Goal: Transaction & Acquisition: Purchase product/service

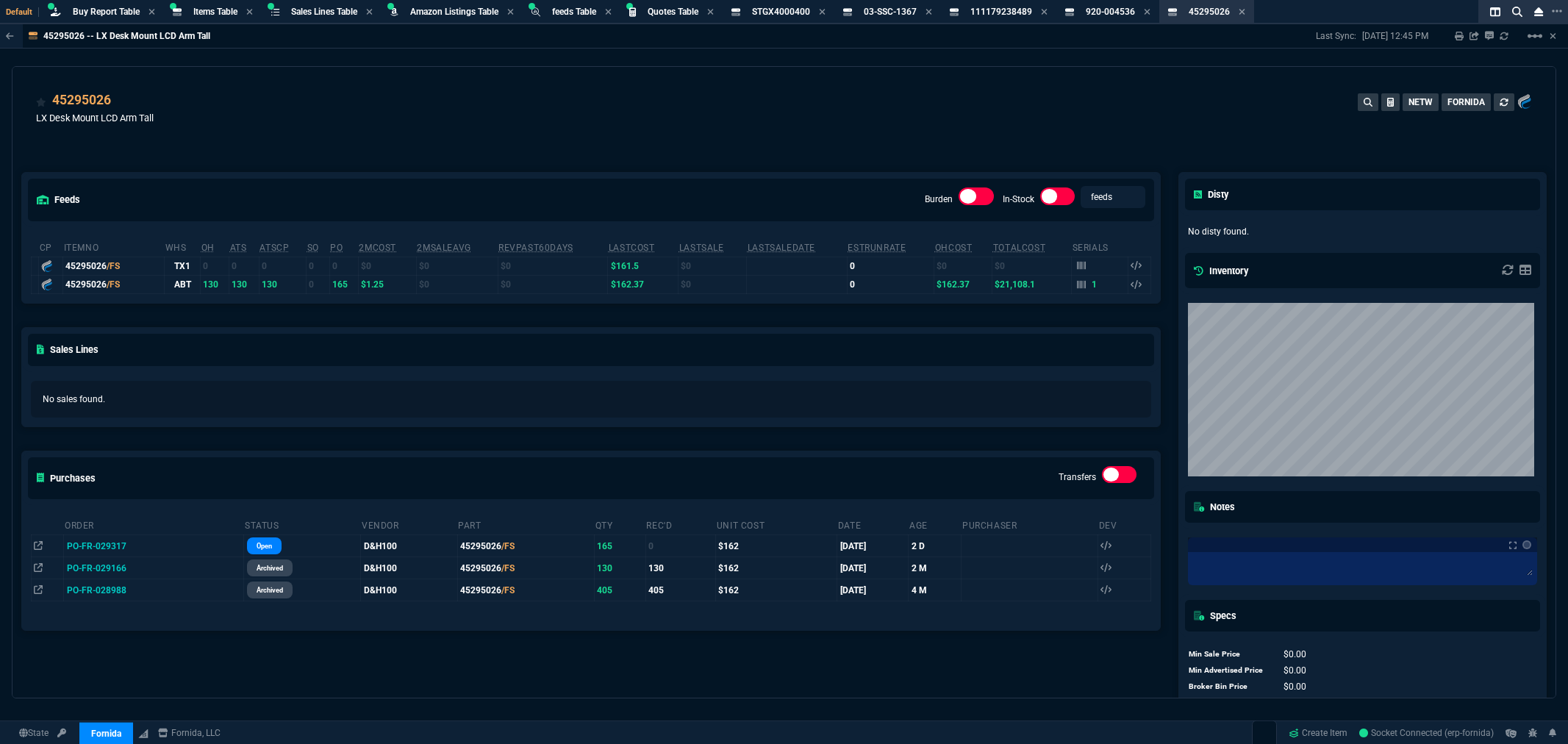
select select "8: NEPT"
click at [89, 6] on span "Buy Report Table" at bounding box center [105, 12] width 67 height 11
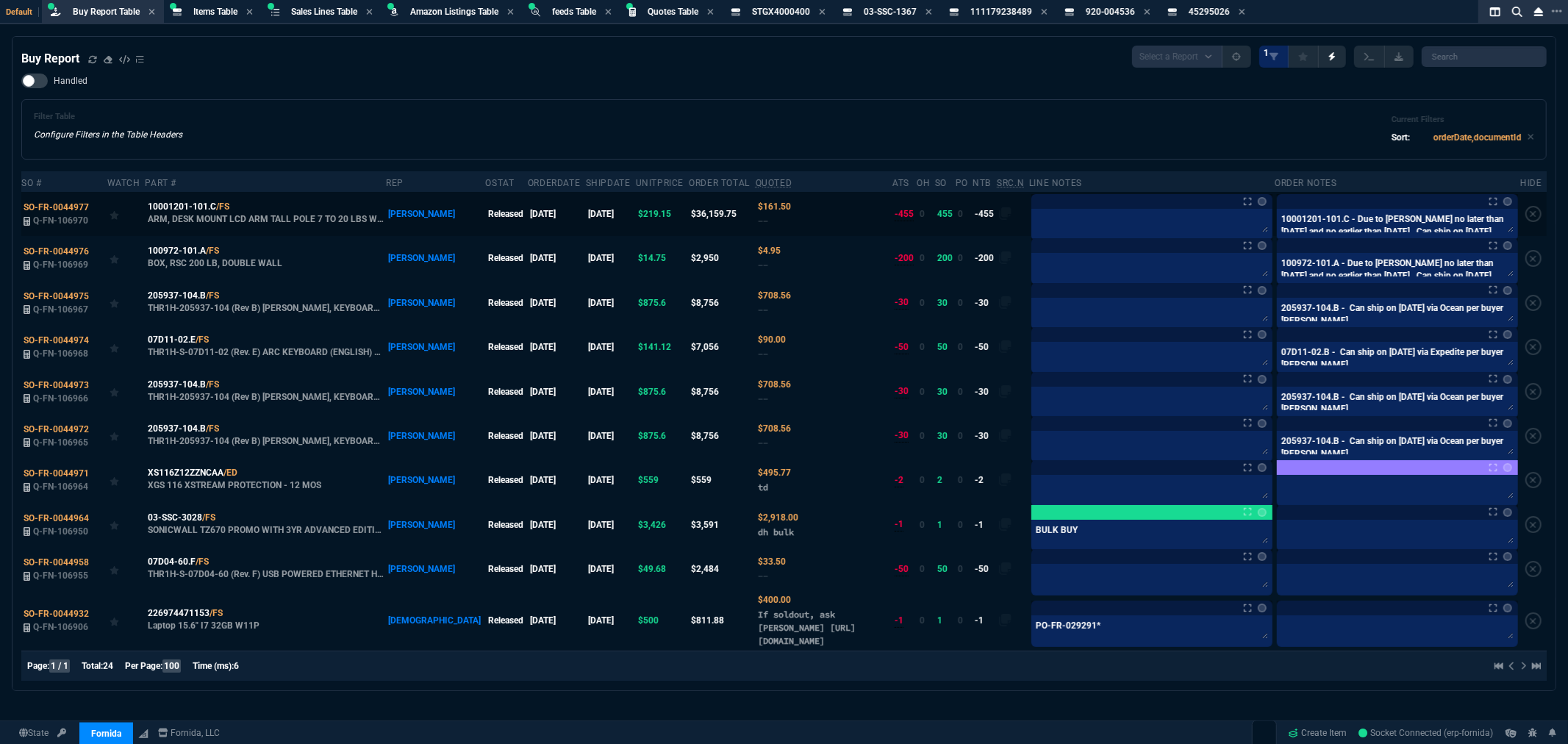
click at [1529, 219] on label at bounding box center [1533, 213] width 16 height 16
click at [0, 0] on input "checkbox" at bounding box center [0, 0] width 0 height 0
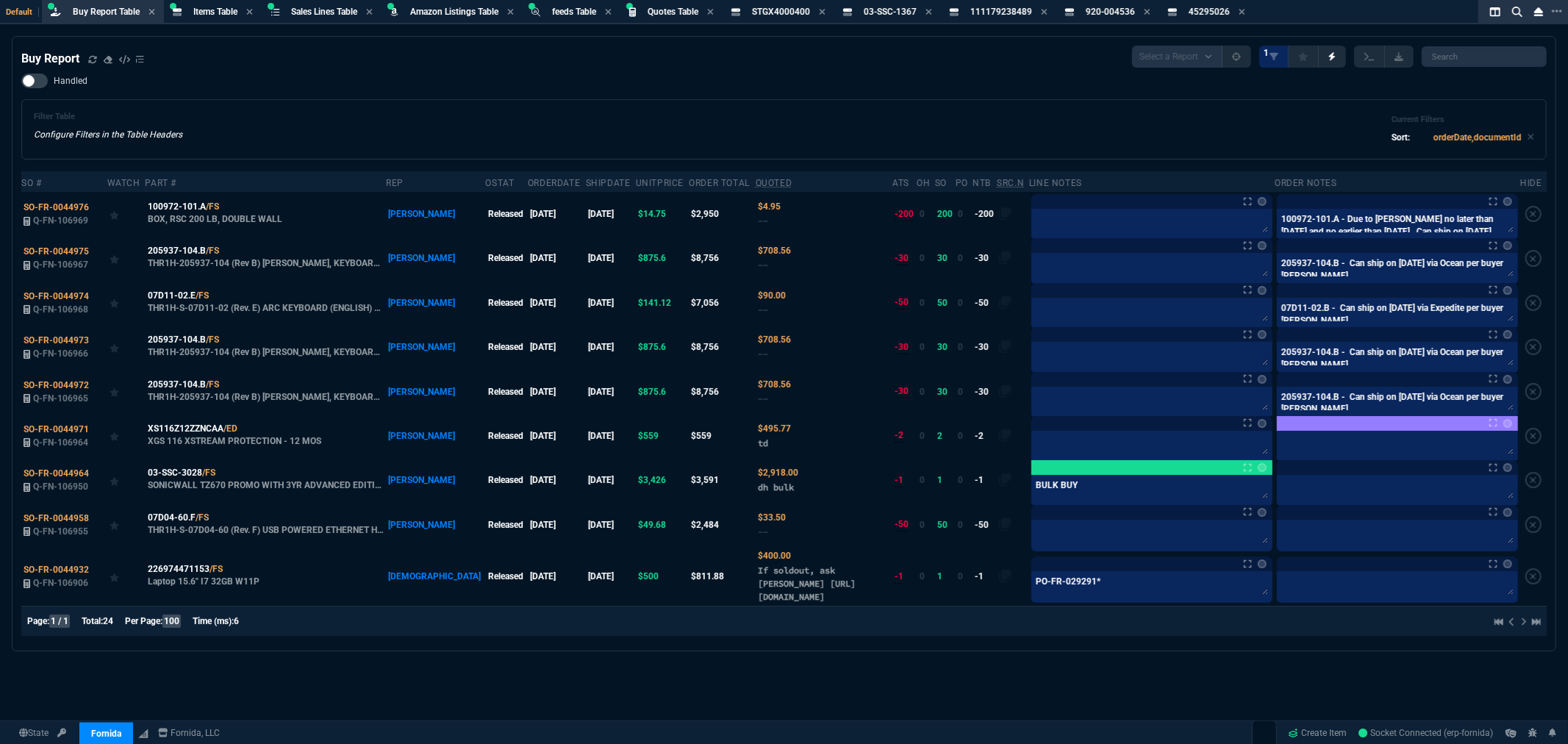
click at [1529, 219] on label at bounding box center [1533, 213] width 16 height 16
click at [0, 0] on input "checkbox" at bounding box center [0, 0] width 0 height 0
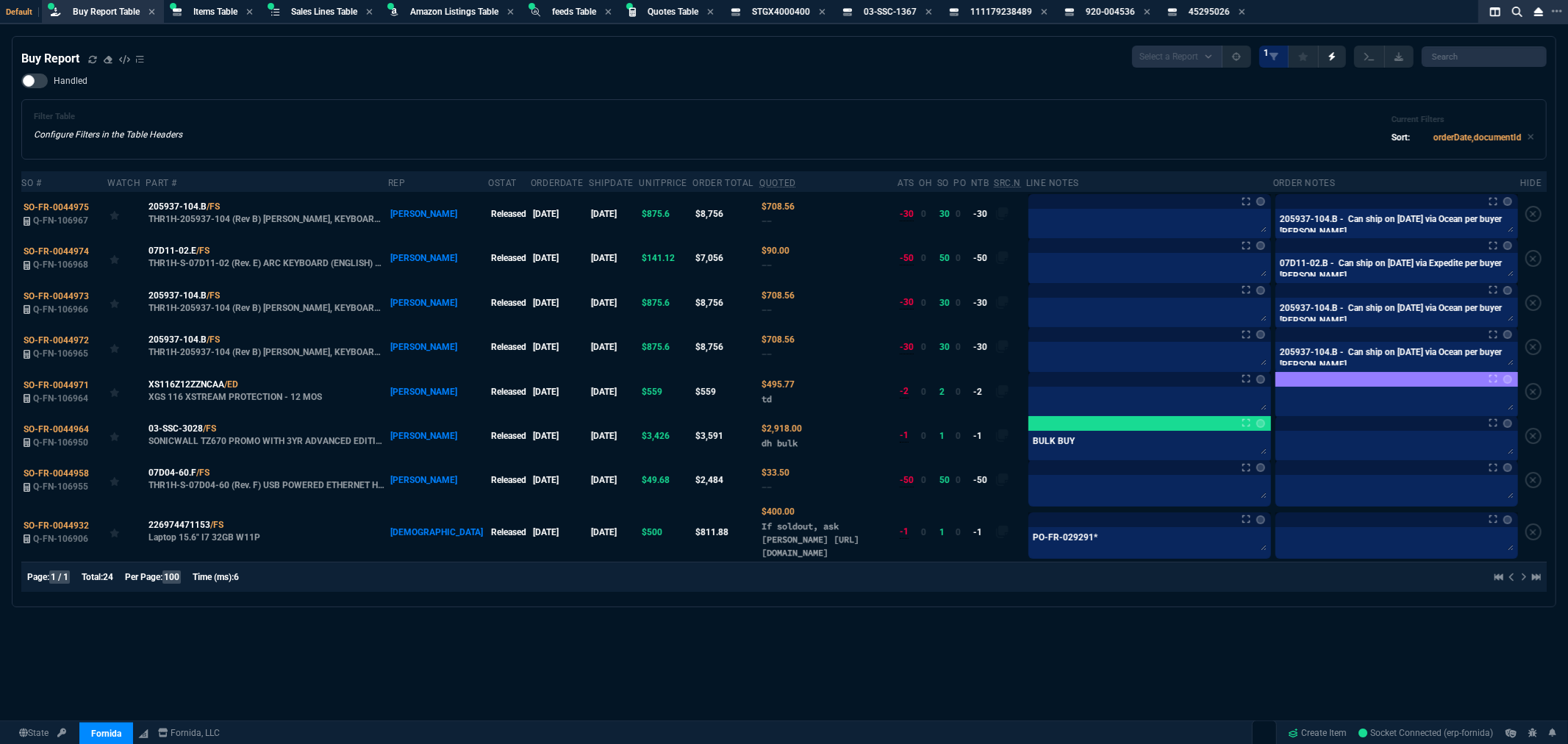
click at [1529, 219] on label at bounding box center [1533, 213] width 16 height 16
click at [0, 0] on input "checkbox" at bounding box center [0, 0] width 0 height 0
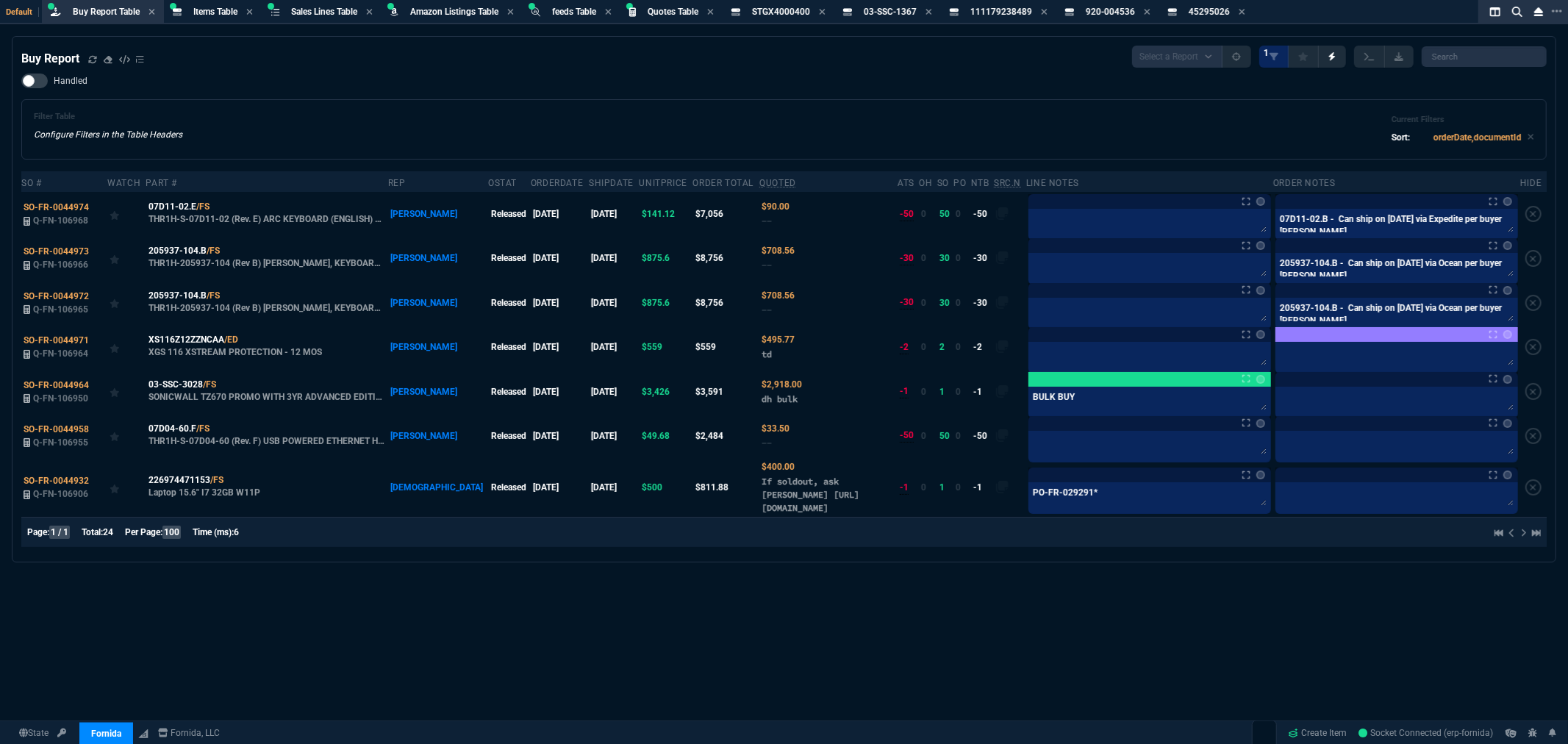
click at [1529, 219] on label at bounding box center [1533, 213] width 16 height 16
click at [0, 0] on input "checkbox" at bounding box center [0, 0] width 0 height 0
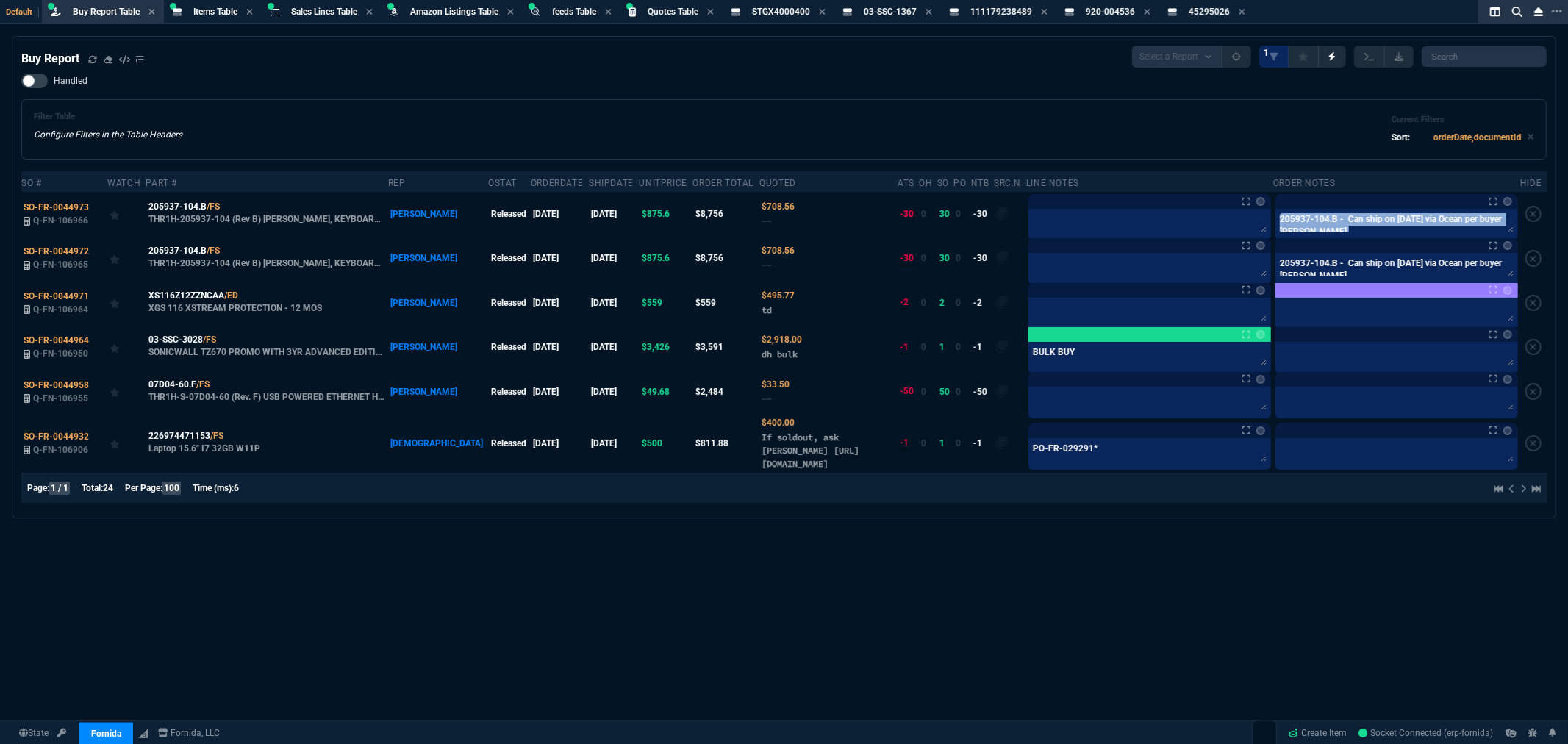
click at [1529, 219] on label at bounding box center [1533, 213] width 16 height 16
click at [0, 0] on input "checkbox" at bounding box center [0, 0] width 0 height 0
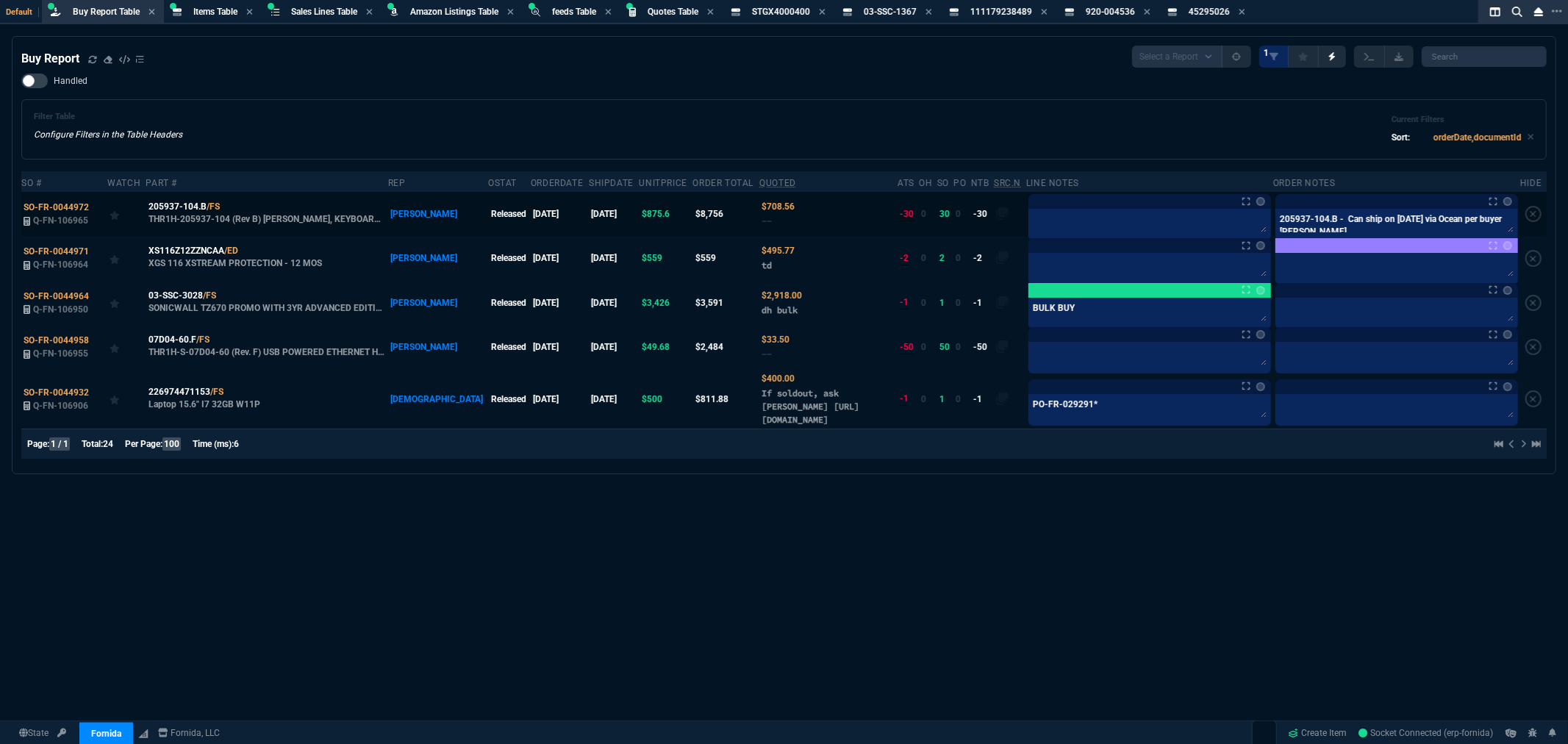
click at [1530, 218] on label at bounding box center [1533, 213] width 16 height 16
click at [0, 0] on input "checkbox" at bounding box center [0, 0] width 0 height 0
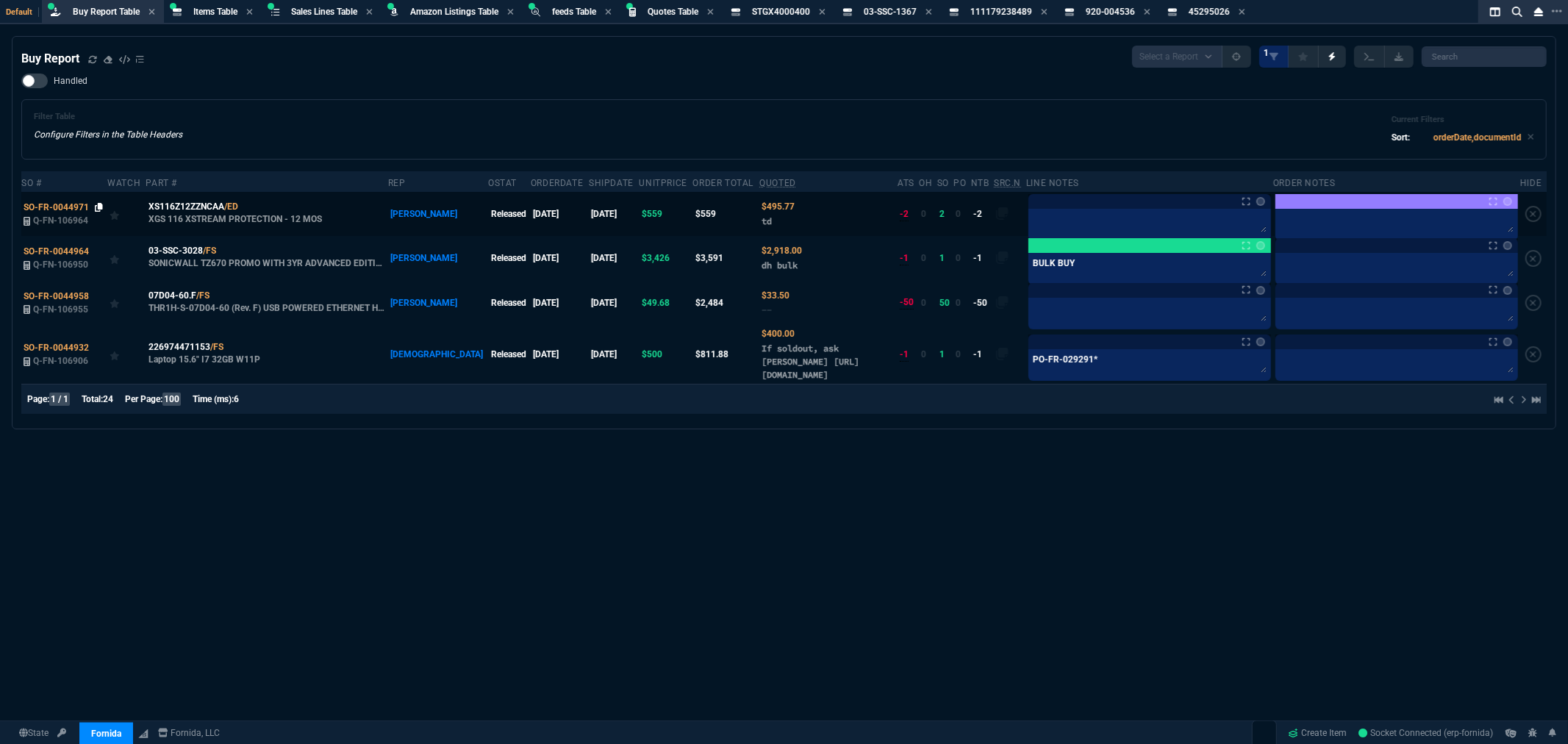
click at [96, 206] on icon at bounding box center [98, 207] width 8 height 9
click at [96, 205] on icon at bounding box center [98, 207] width 8 height 9
click at [247, 203] on icon at bounding box center [247, 206] width 8 height 9
click at [60, 206] on span "SO-FR-0044971" at bounding box center [55, 207] width 65 height 11
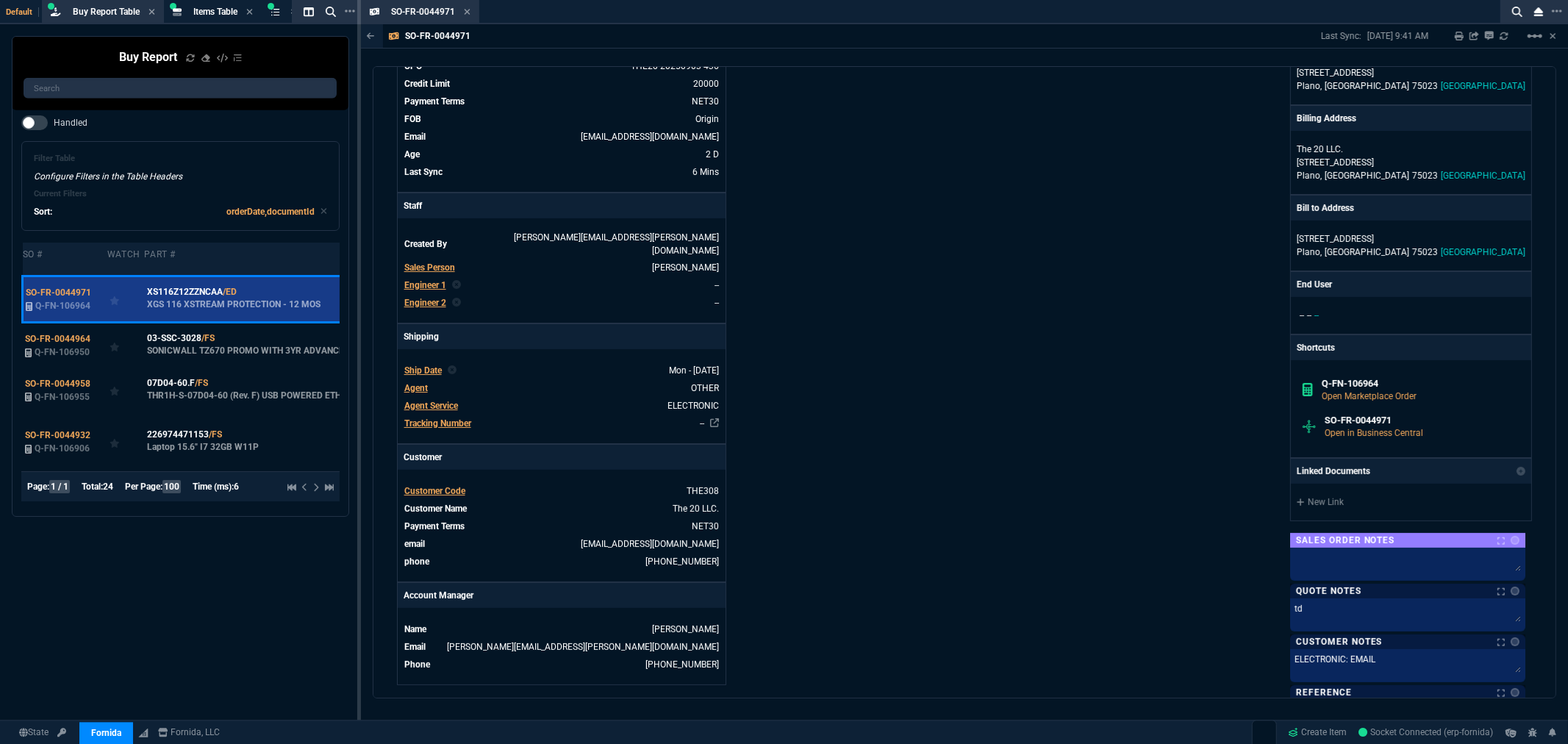
scroll to position [163, 0]
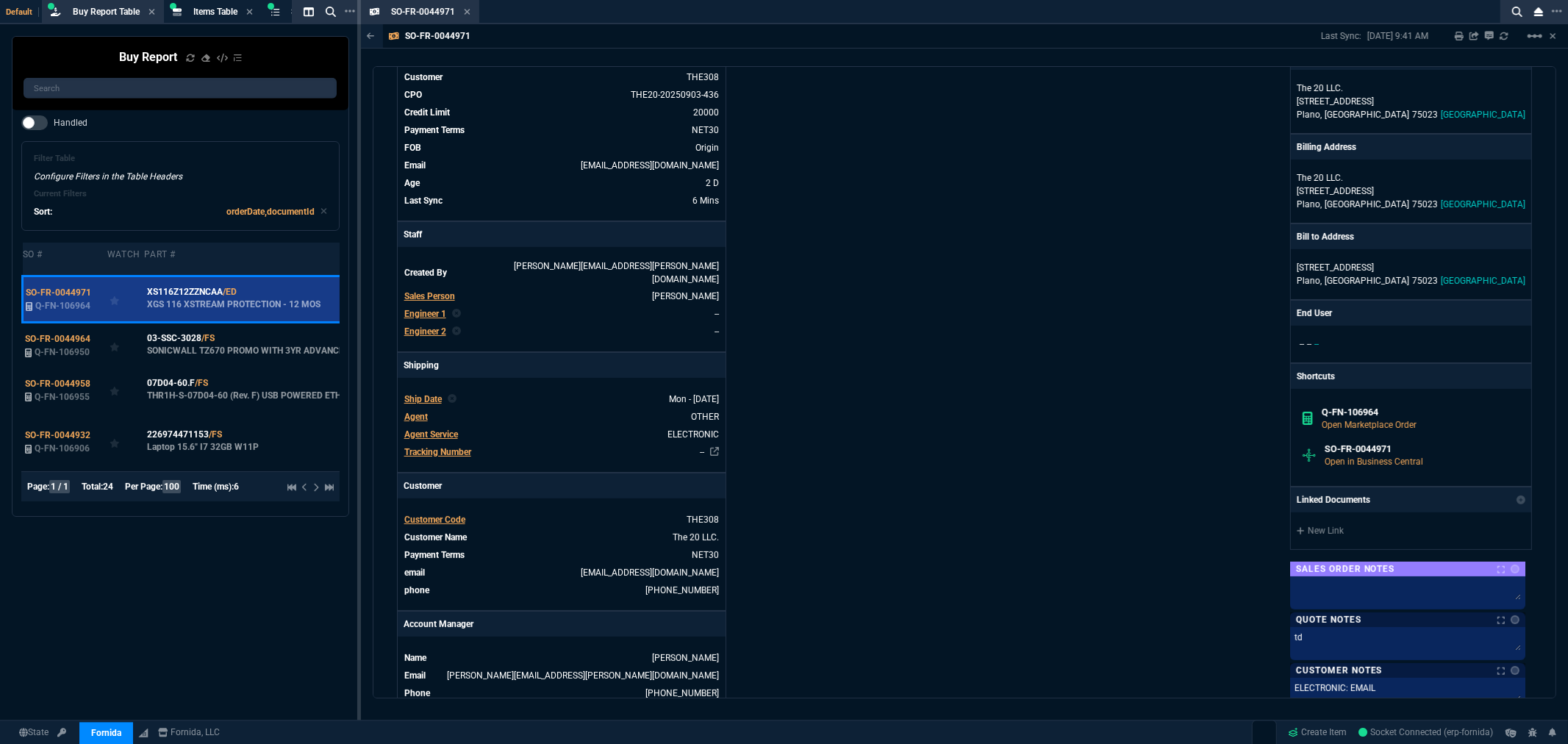
click at [466, 11] on icon at bounding box center [467, 12] width 6 height 6
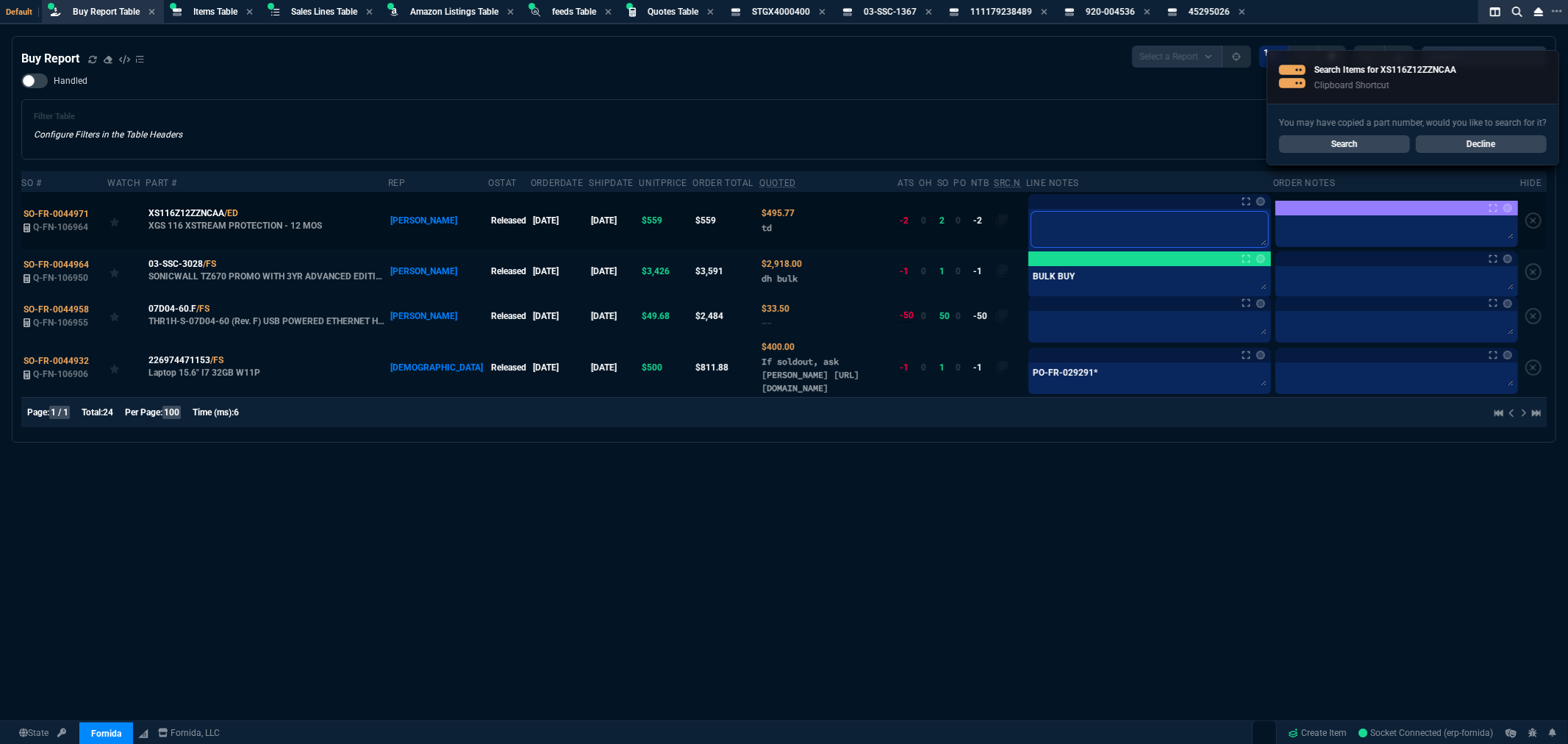
click at [1031, 226] on textarea at bounding box center [1149, 229] width 237 height 35
type textarea "N"
type textarea "NE"
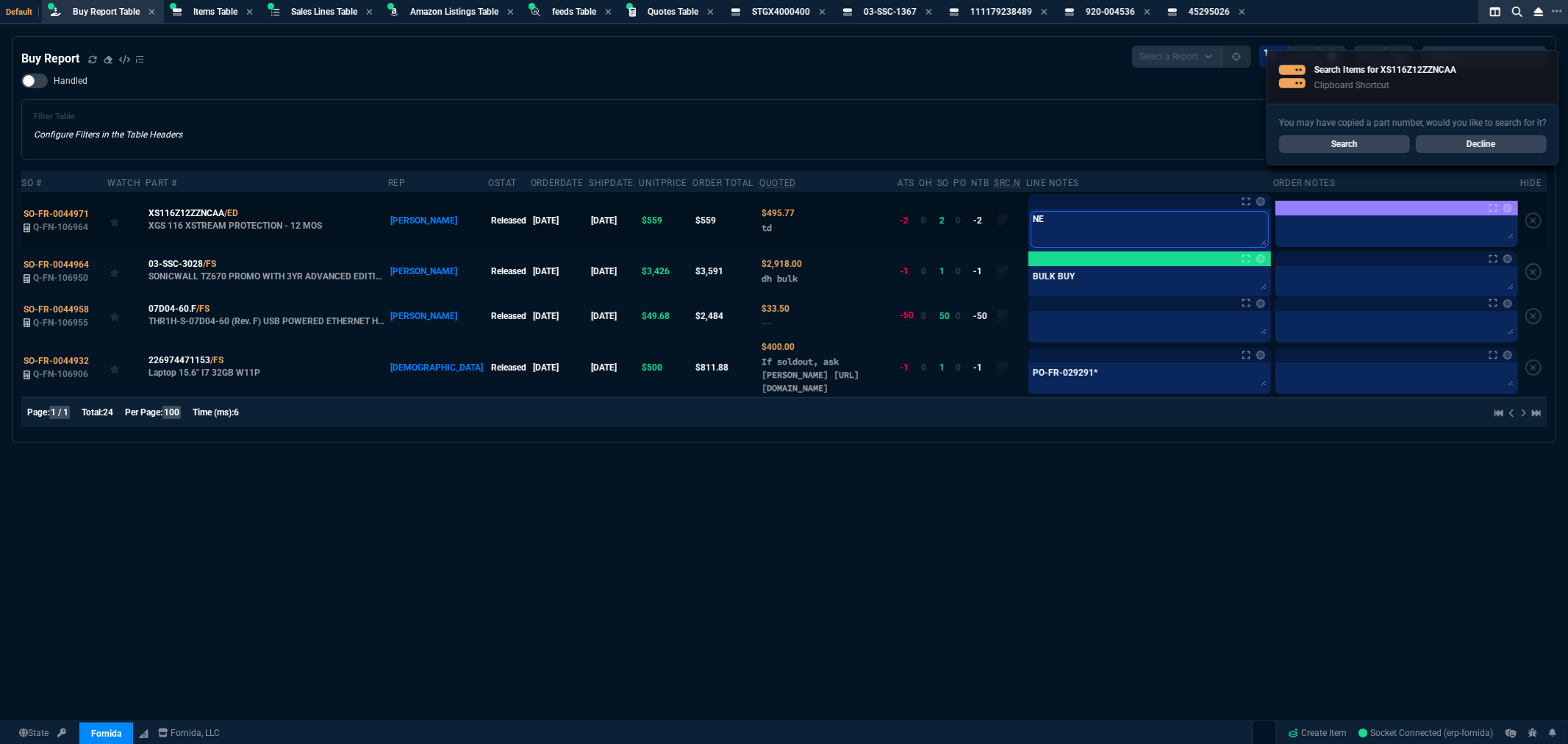
type textarea "NEE"
type textarea "NEED"
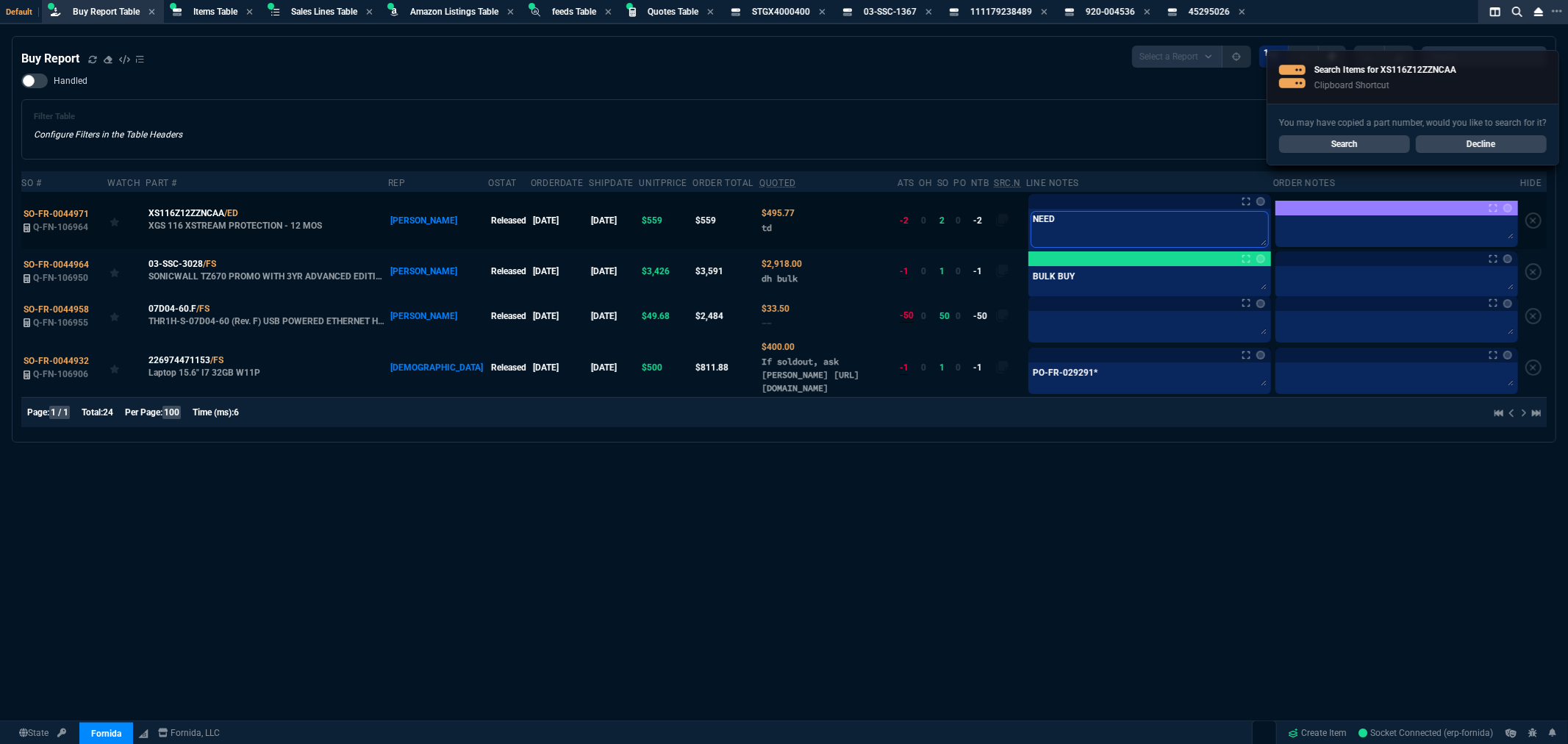
type textarea "NEED"
type textarea "NEED E"
type textarea "NEED EU"
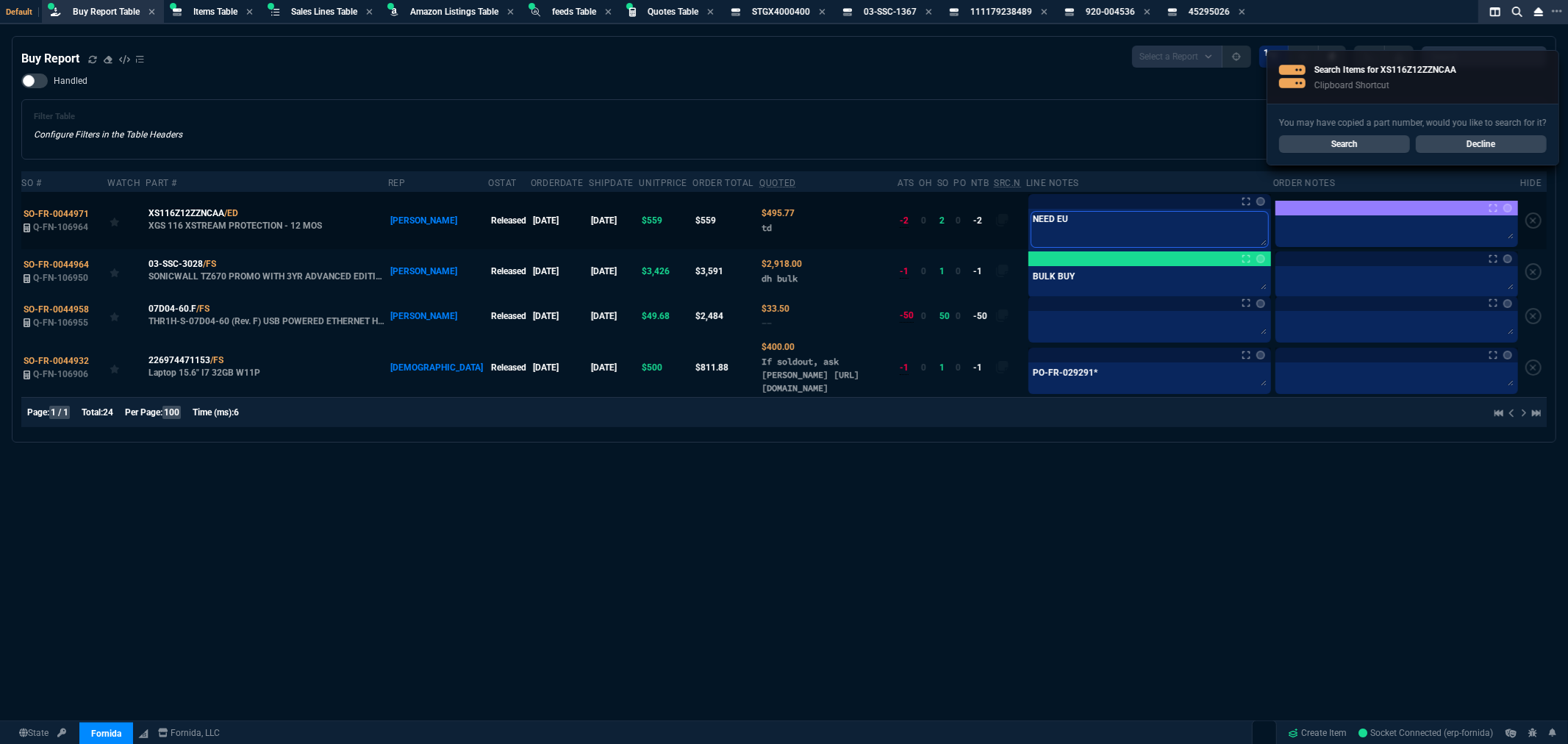
type textarea "NEED EU"
type textarea "NEED EU i"
type textarea "NEED EU in"
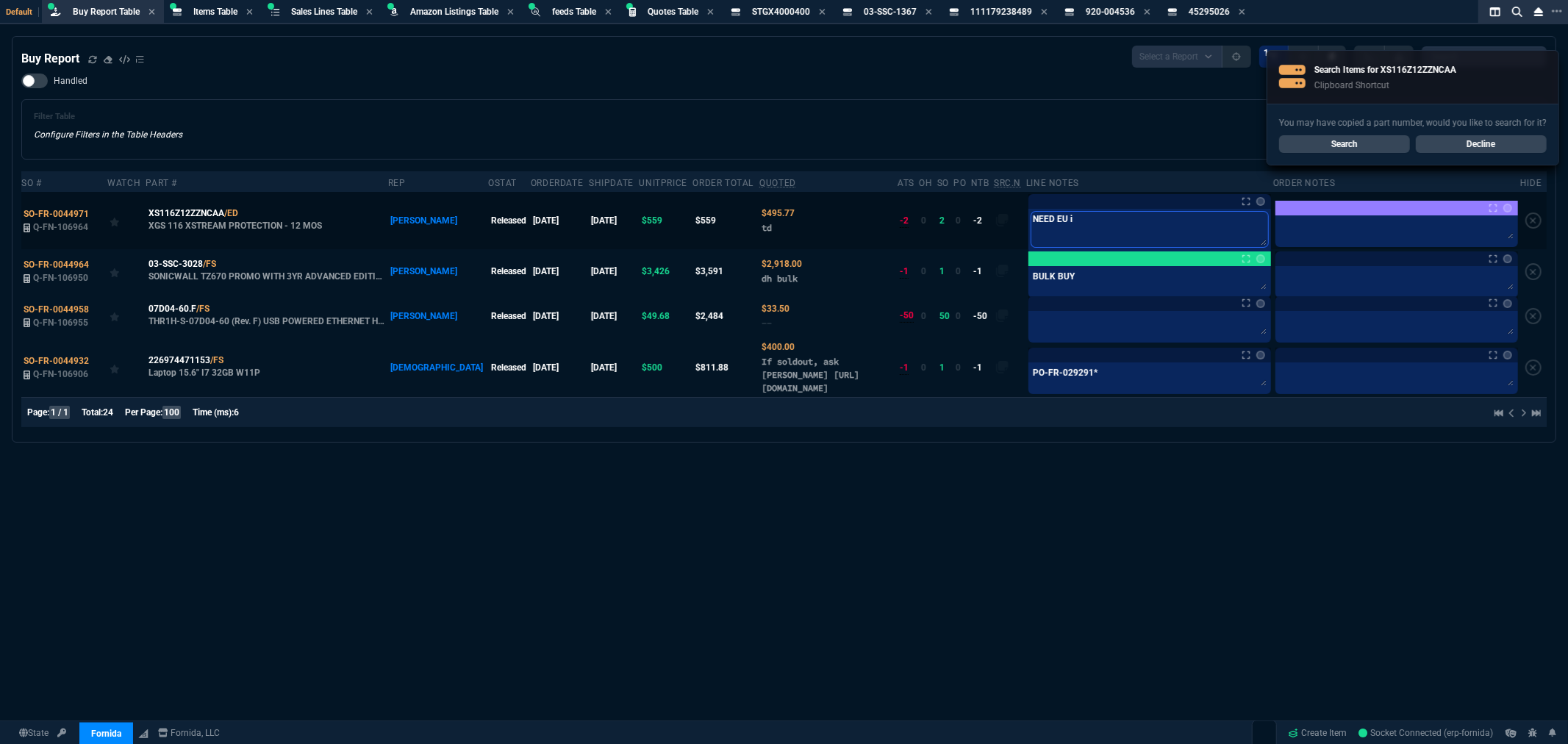
type textarea "NEED EU in"
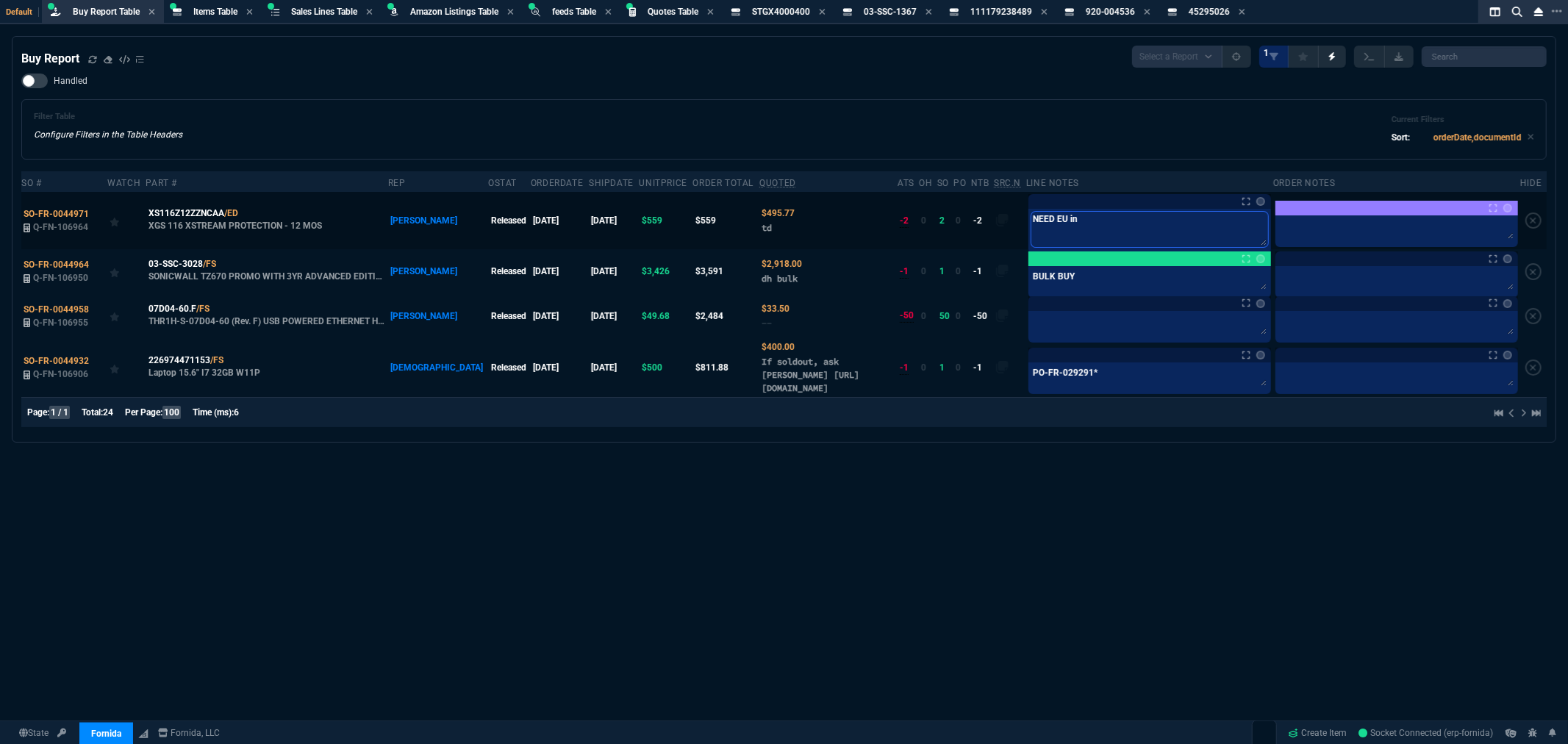
type textarea "NEED EU inf"
type textarea "NEED EU info"
type textarea "NEED EU info-"
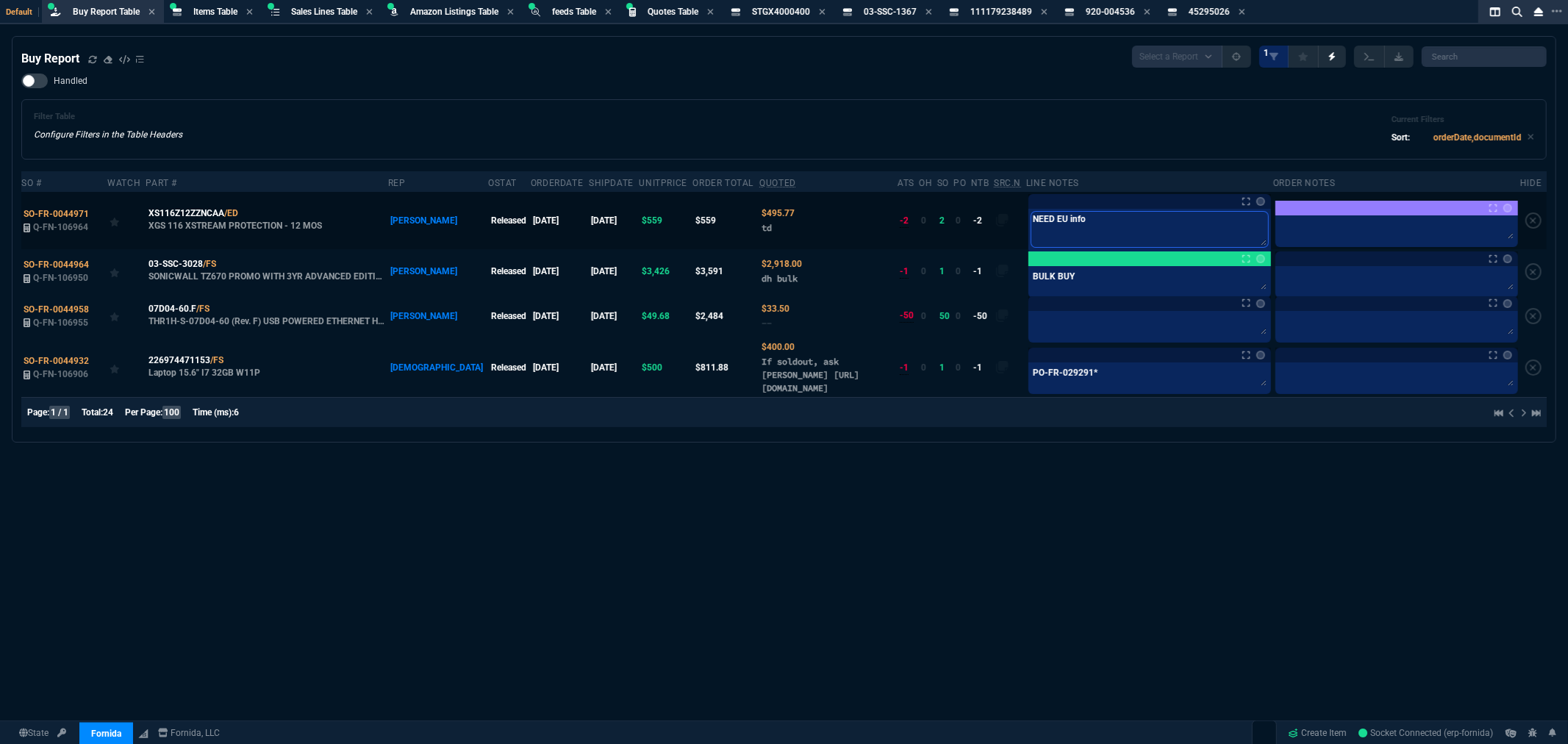
type textarea "NEED EU info-"
type textarea "NEED EU info- a"
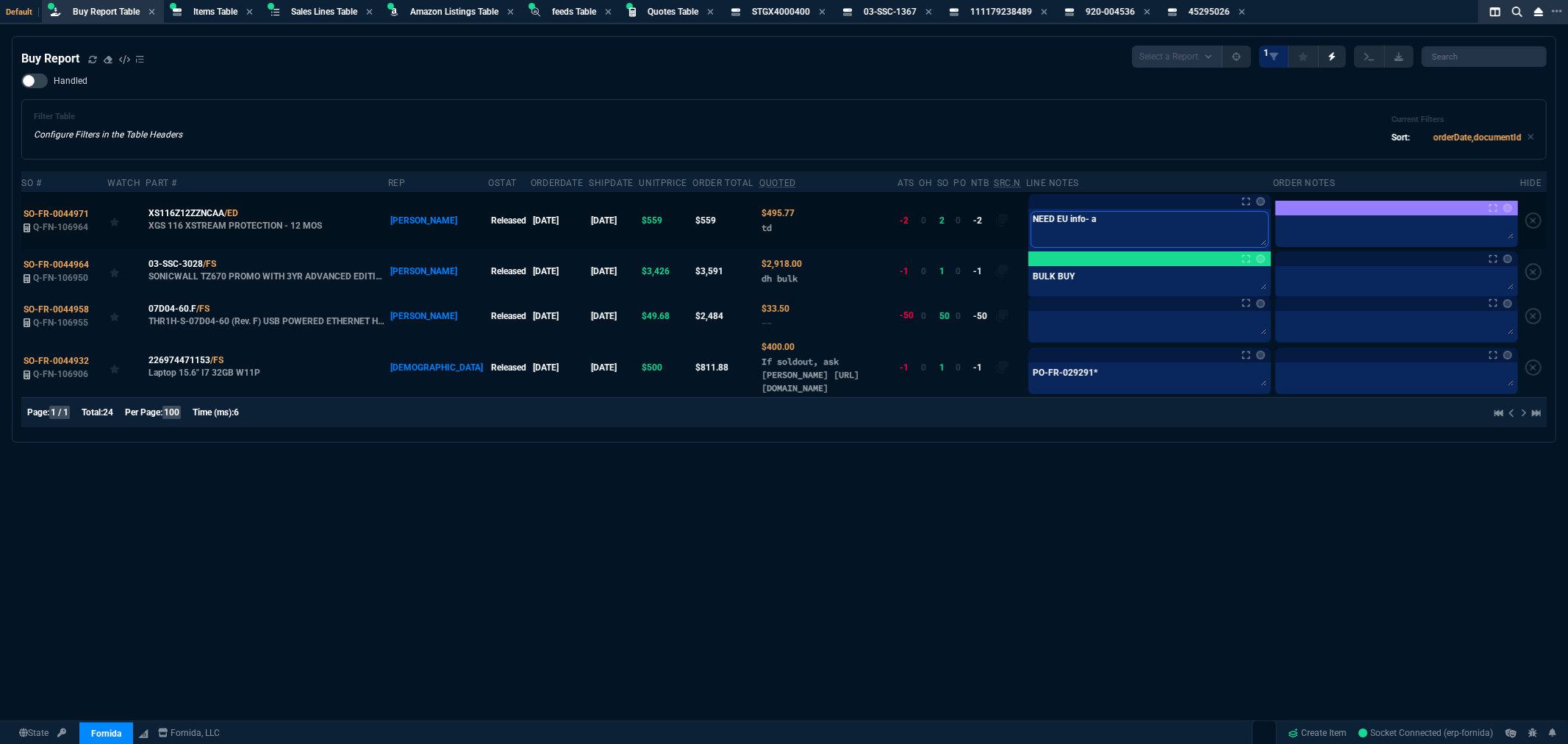
type textarea "NEED EU info- as"
type textarea "NEED EU info- ask"
type textarea "NEED EU info- aske"
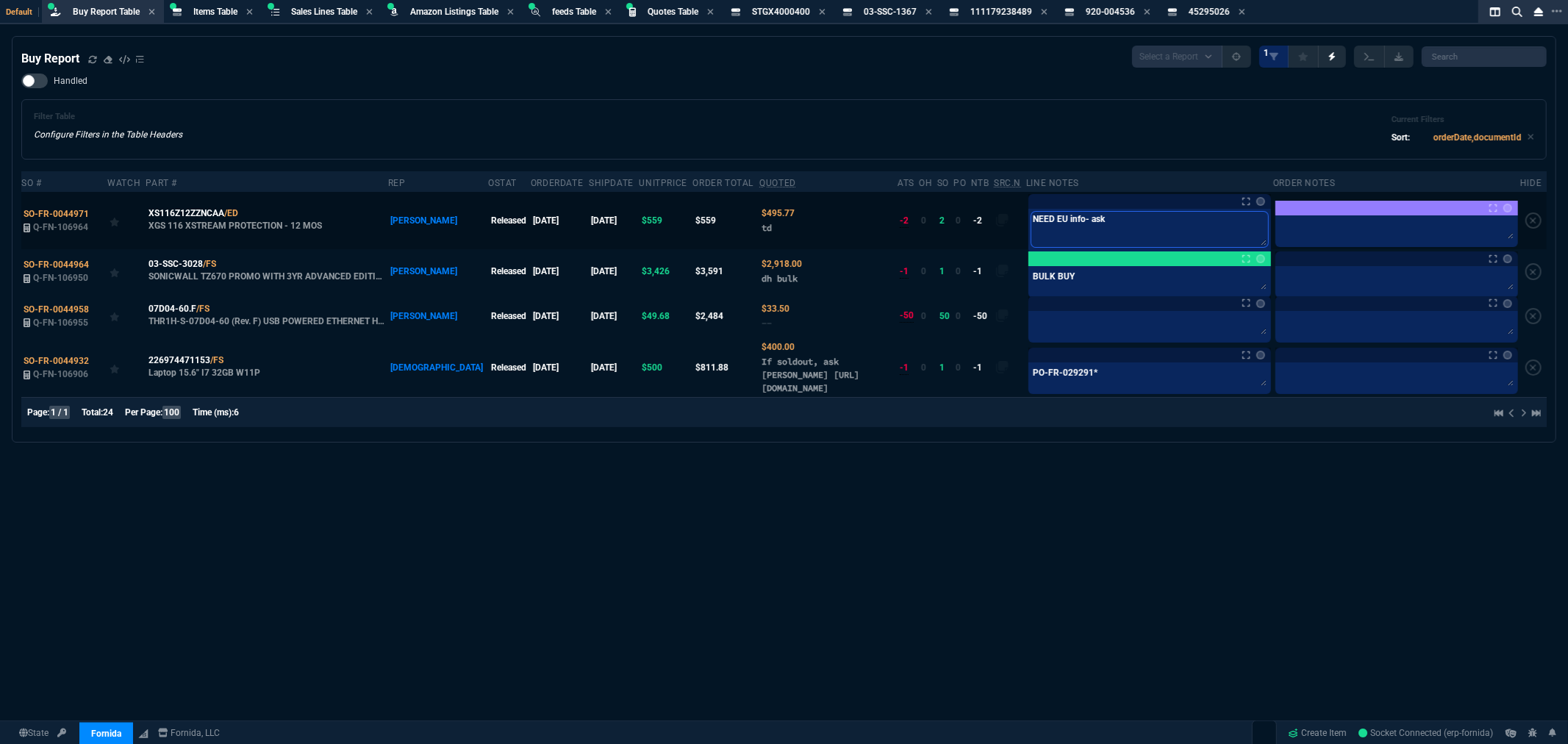
type textarea "NEED EU info- aske"
type textarea "NEED EU info- asked"
type textarea "NEED EU info- asked f"
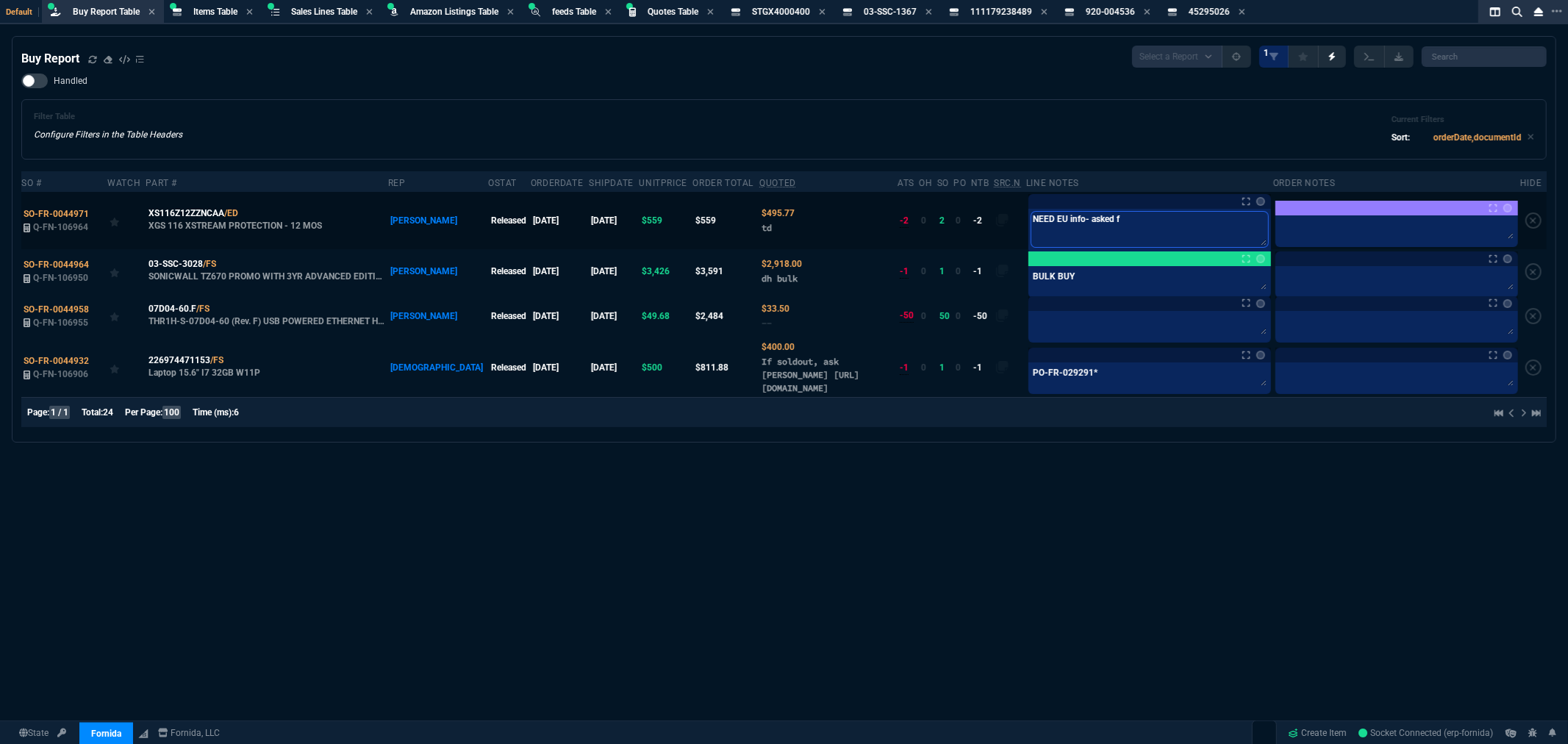
type textarea "NEED EU info- asked fi"
type textarea "NEED EU info- asked fio"
type textarea "NEED EU info- asked fion"
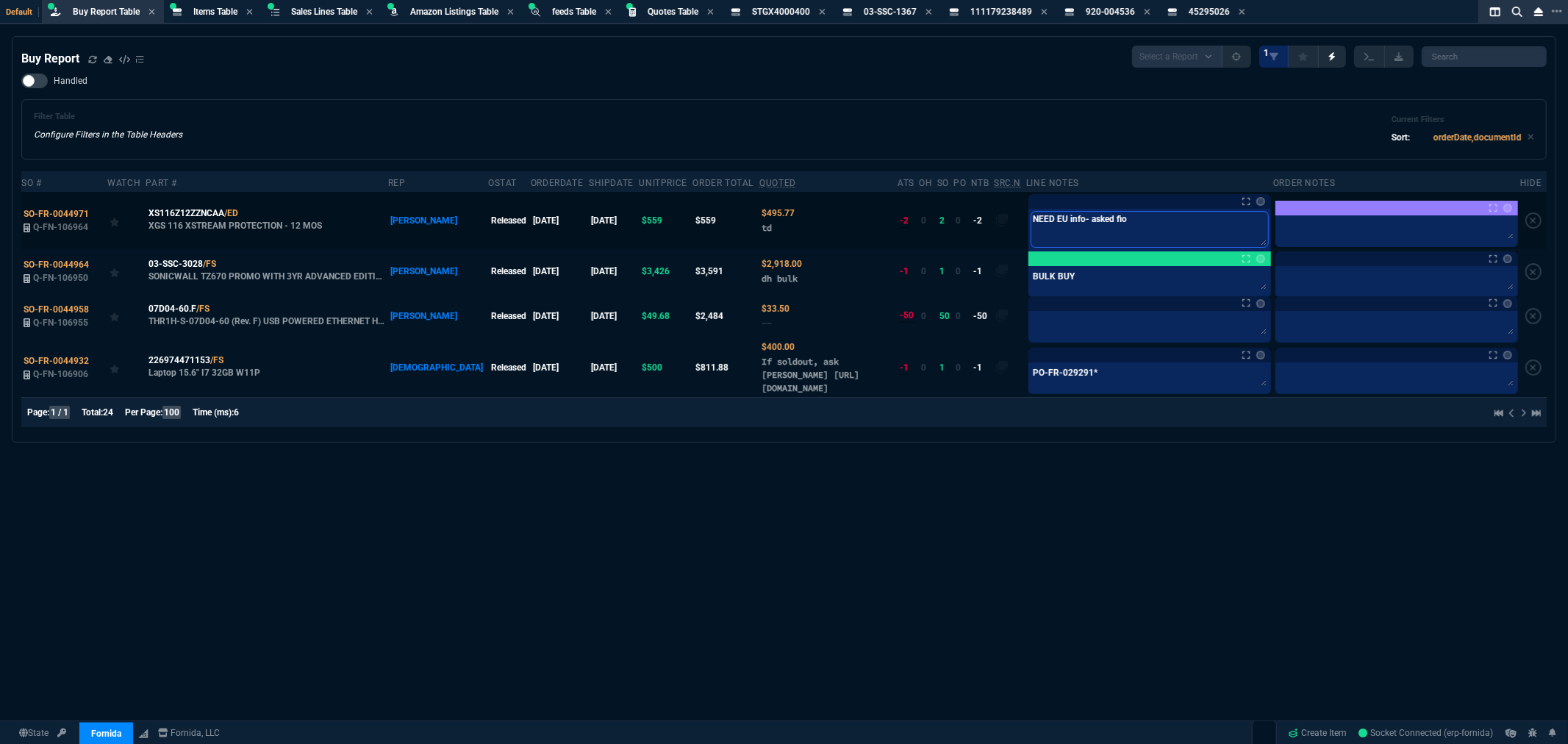
type textarea "NEED EU info- asked fion"
type textarea "NEED EU info- asked fiona"
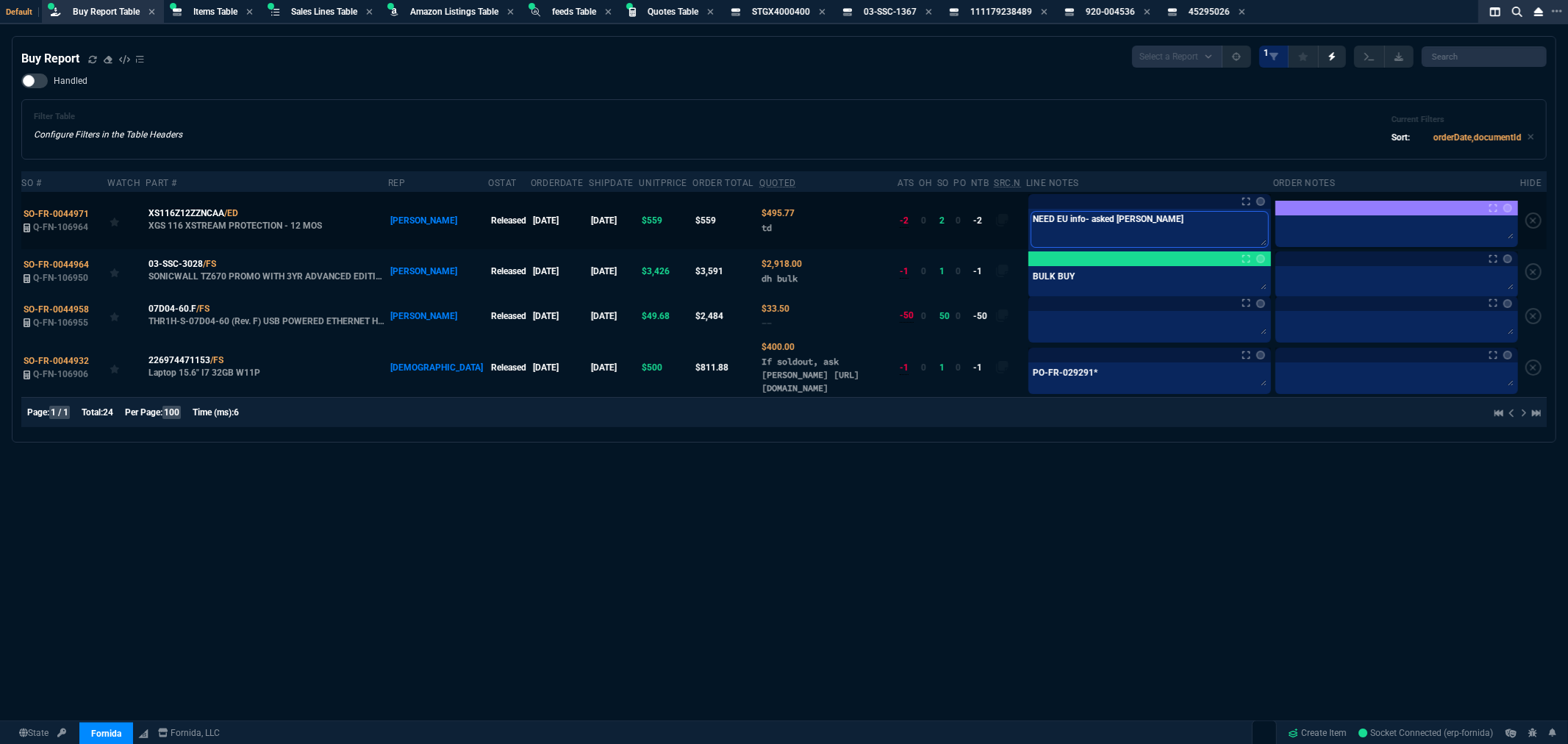
type textarea "NEED EU info- asked fiona o"
type textarea "NEED EU info- asked fiona"
type textarea "NEED EU info- asked fiona f"
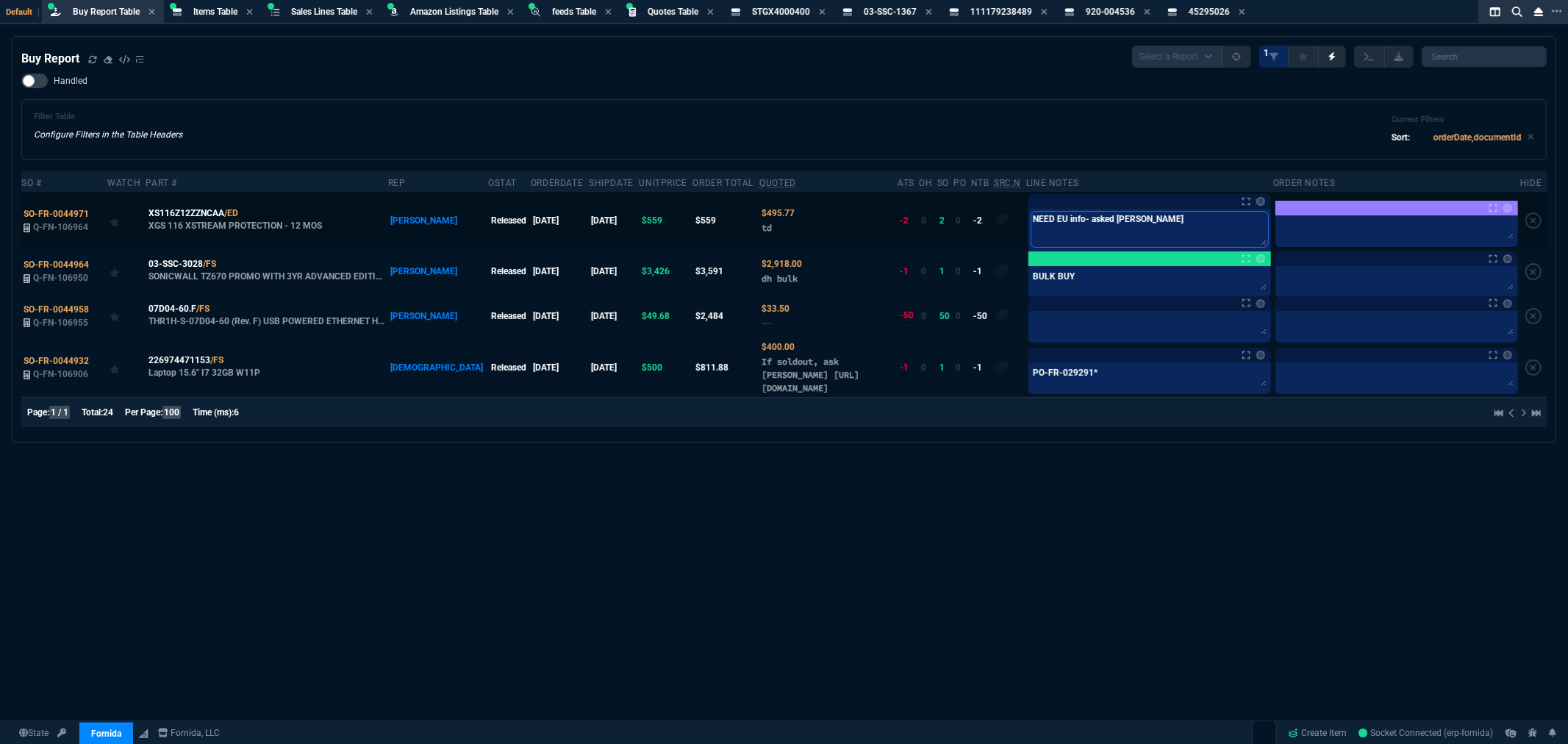
type textarea "NEED EU info- asked fiona f"
type textarea "NEED EU info- asked fiona fo"
type textarea "NEED EU info- asked fiona for"
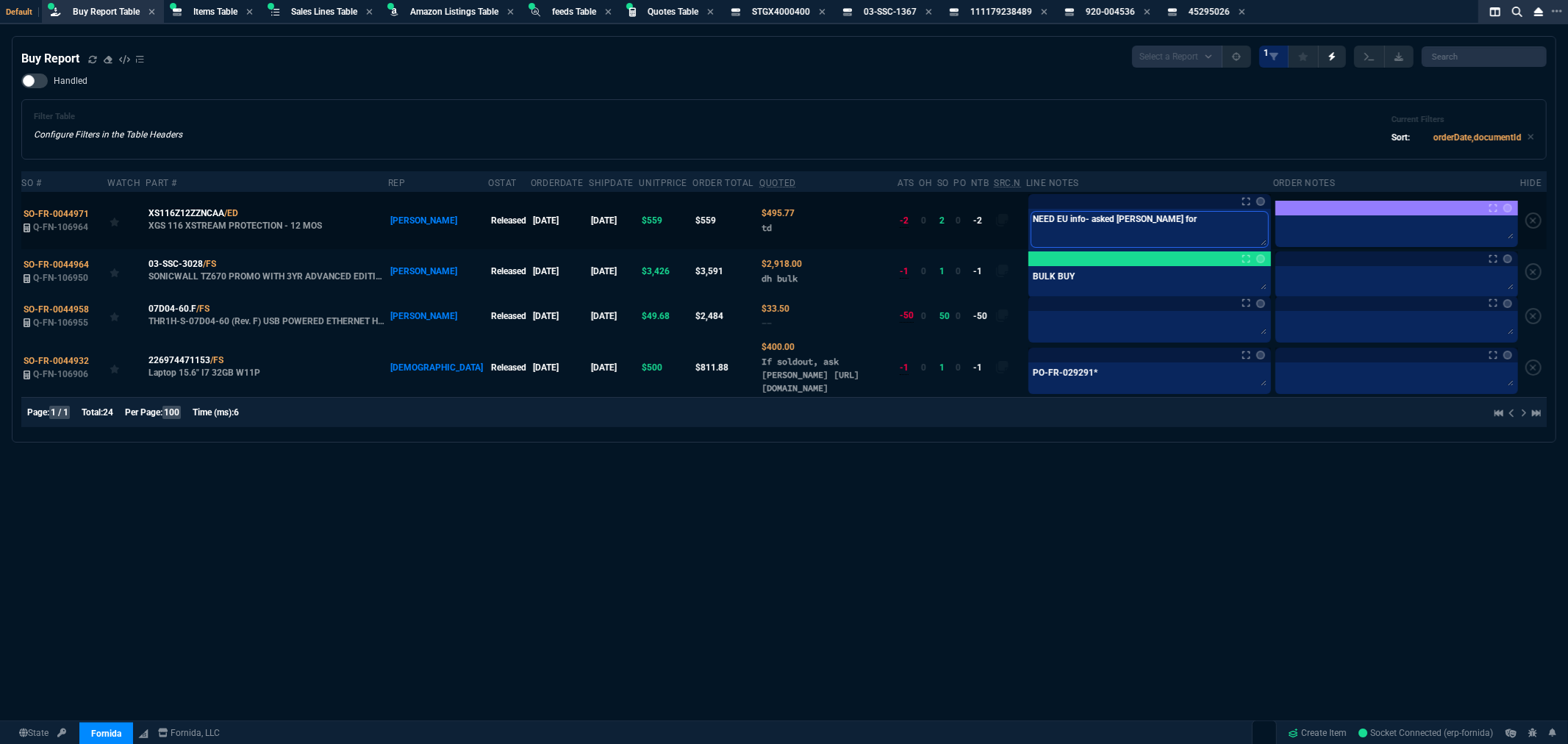
type textarea "NEED EU info- asked fiona for i"
type textarea "NEED EU info- asked fiona for it"
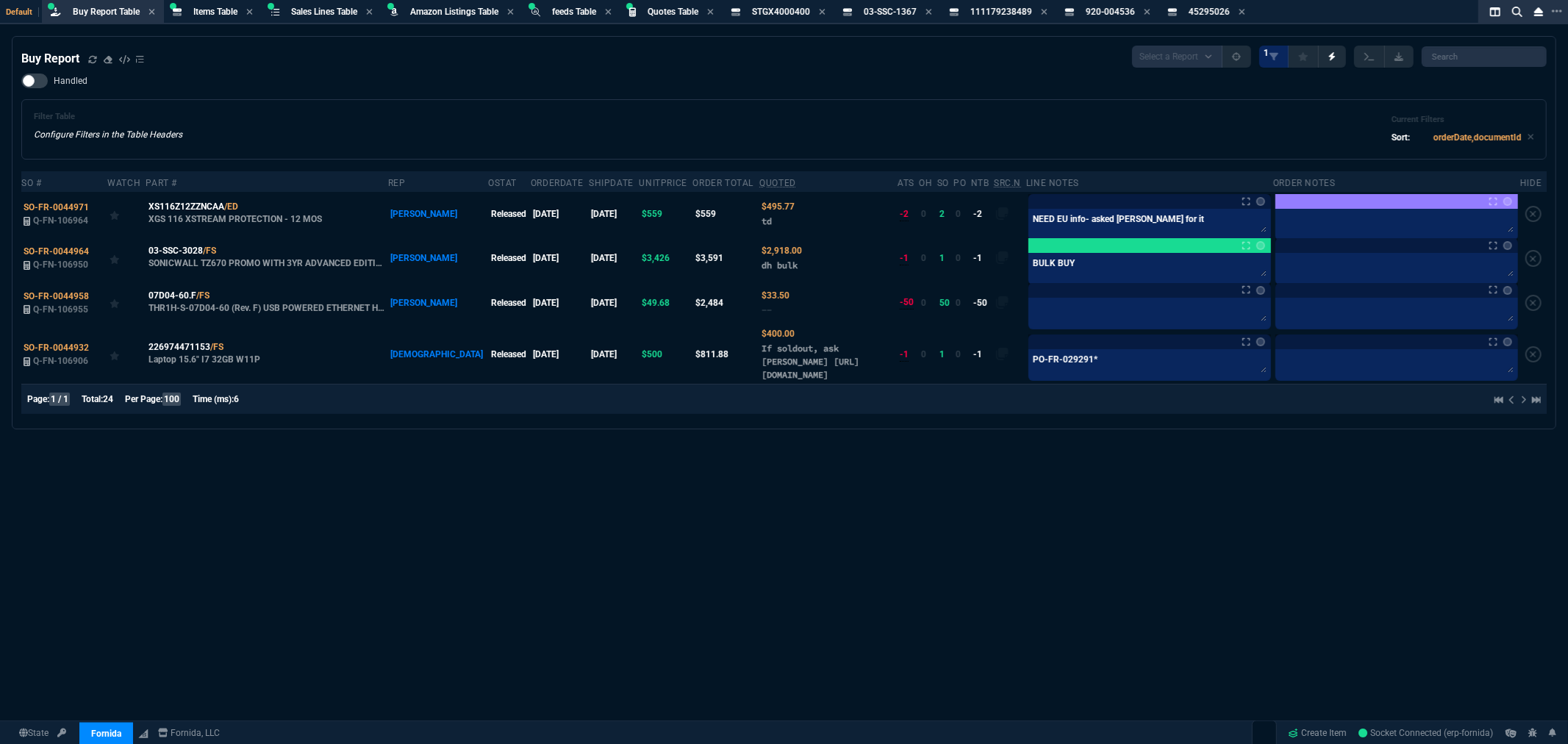
drag, startPoint x: 901, startPoint y: 592, endPoint x: 939, endPoint y: 622, distance: 48.4
click at [901, 592] on div "Buy Report Select a Report Not Purchased 1 Handled Filter Table Configure Filte…" at bounding box center [784, 425] width 1568 height 780
click at [1035, 566] on div "Buy Report Select a Report Not Purchased 1 Handled Filter Table Configure Filte…" at bounding box center [784, 425] width 1568 height 780
click at [675, 100] on div "Filter Table Configure Filters in the Table Headers Current Filters Sort: order…" at bounding box center [784, 129] width 1525 height 60
click at [94, 59] on icon at bounding box center [93, 60] width 9 height 9
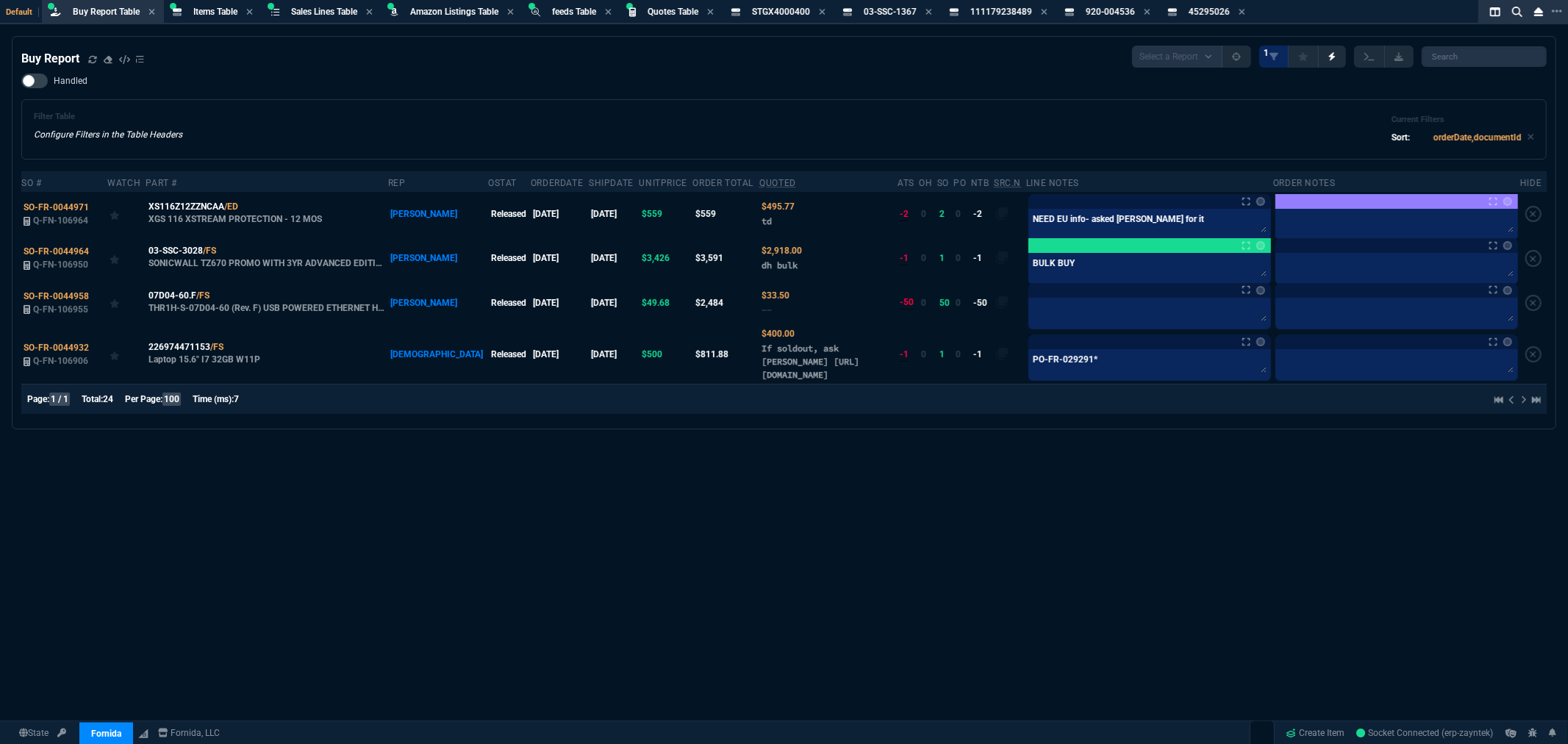
click at [742, 505] on div "Buy Report Select a Report Not Purchased 1 Handled Filter Table Configure Filte…" at bounding box center [784, 425] width 1568 height 780
click at [1188, 520] on div "Buy Report Select a Report Not Purchased 1 Handled Filter Table Configure Filte…" at bounding box center [784, 425] width 1568 height 780
drag, startPoint x: 1085, startPoint y: 513, endPoint x: 1027, endPoint y: 517, distance: 58.1
click at [1083, 512] on div "Buy Report Select a Report Not Purchased 1 Handled Filter Table Configure Filte…" at bounding box center [784, 425] width 1568 height 780
click at [248, 205] on icon at bounding box center [247, 206] width 8 height 9
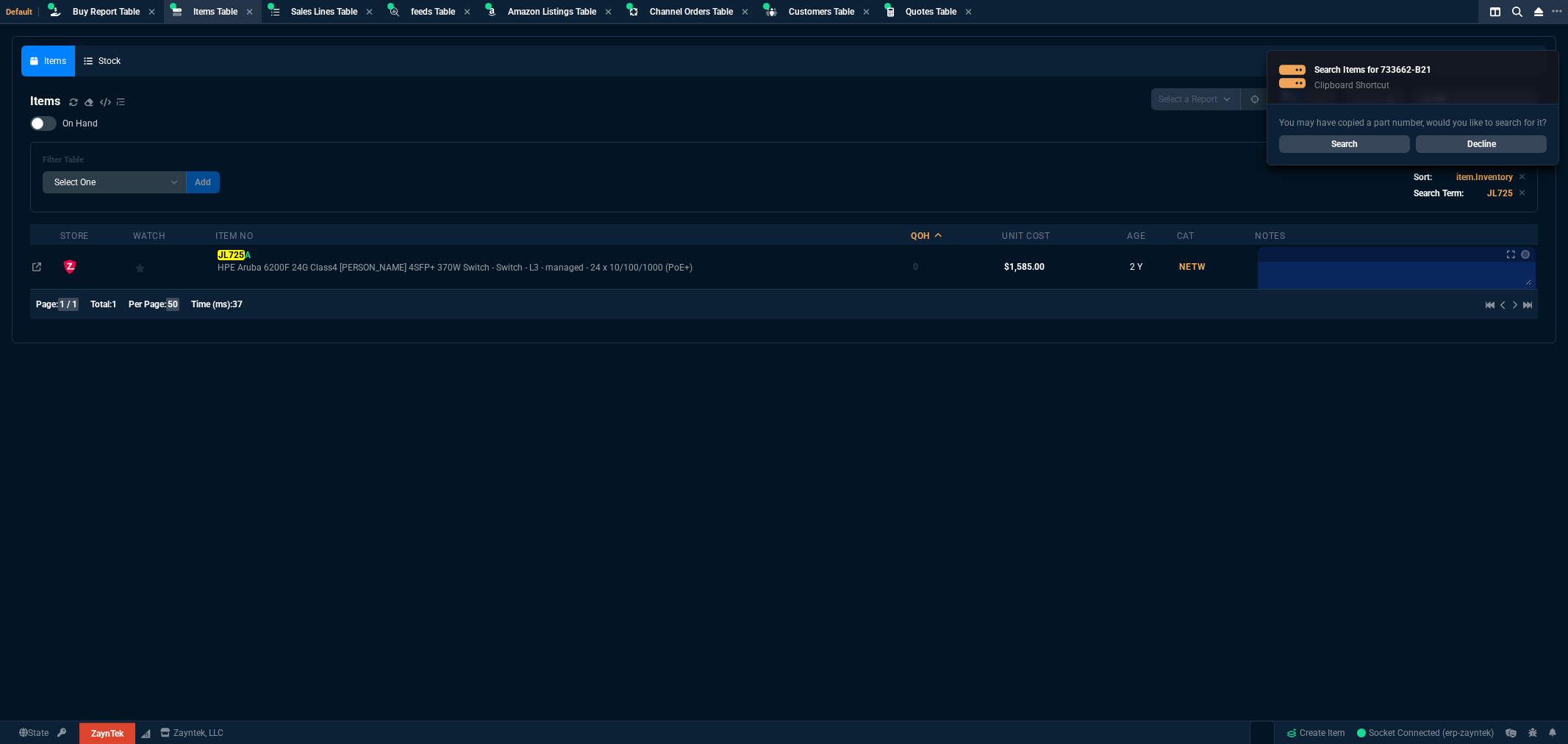
select select "8: NEPT"
select select
click at [71, 101] on icon at bounding box center [73, 102] width 9 height 9
click at [128, 7] on span "Buy Report Table" at bounding box center [105, 12] width 67 height 11
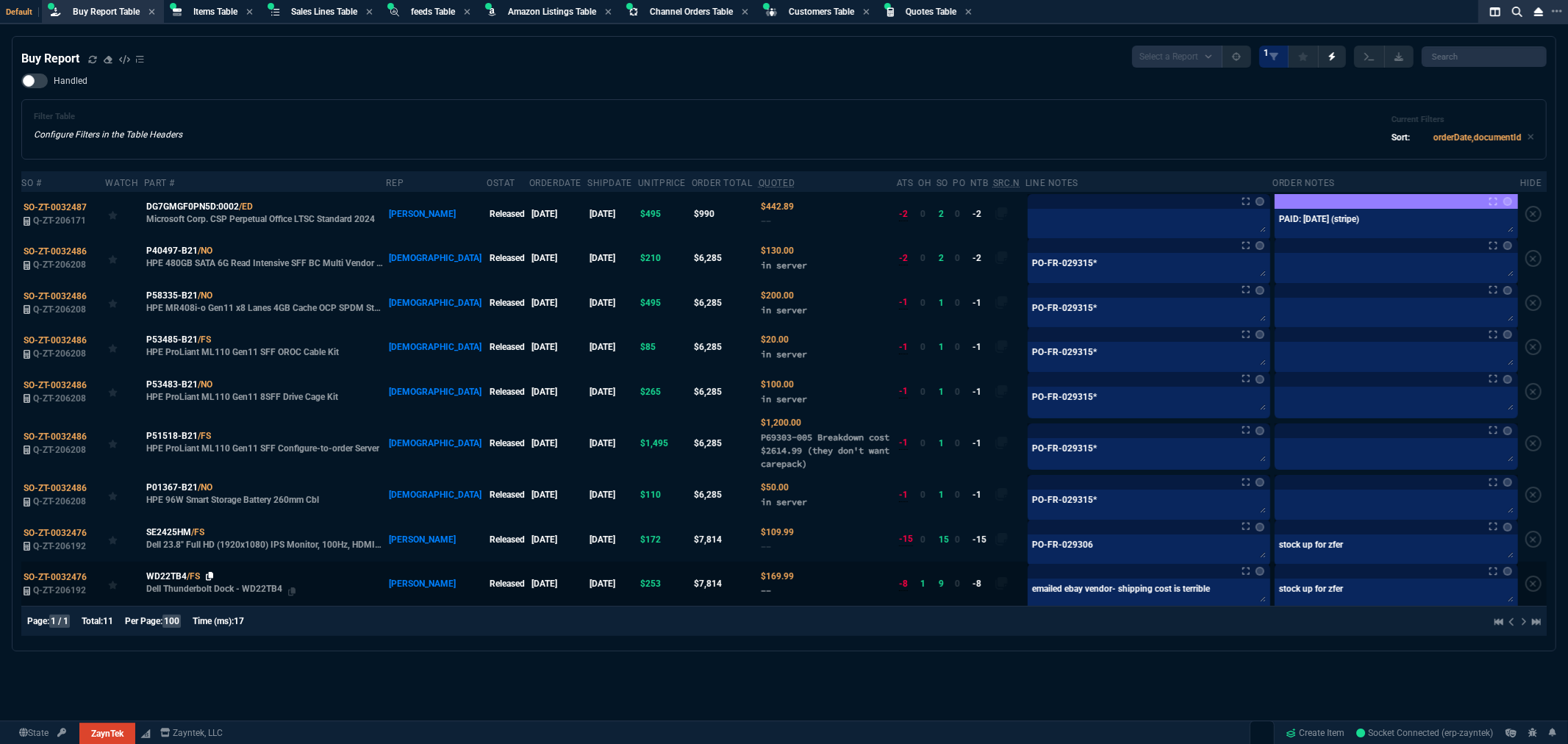
click at [211, 578] on icon at bounding box center [209, 576] width 8 height 9
click at [991, 678] on div "Buy Report Select a Report Not Purchased 1 Handled Filter Table Configure Filte…" at bounding box center [784, 425] width 1568 height 780
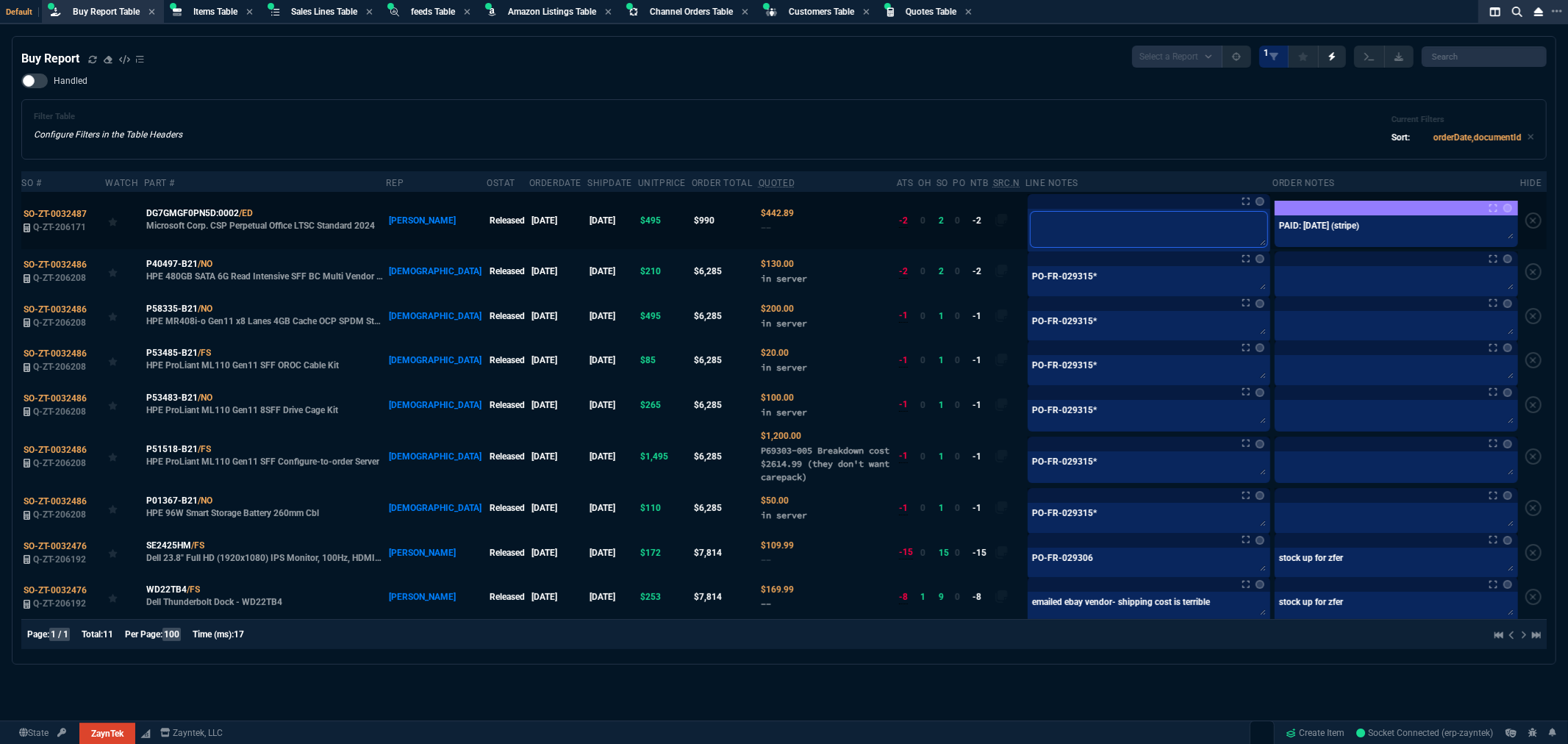
click at [1052, 218] on textarea at bounding box center [1148, 229] width 237 height 35
type textarea "@"
type textarea "@c"
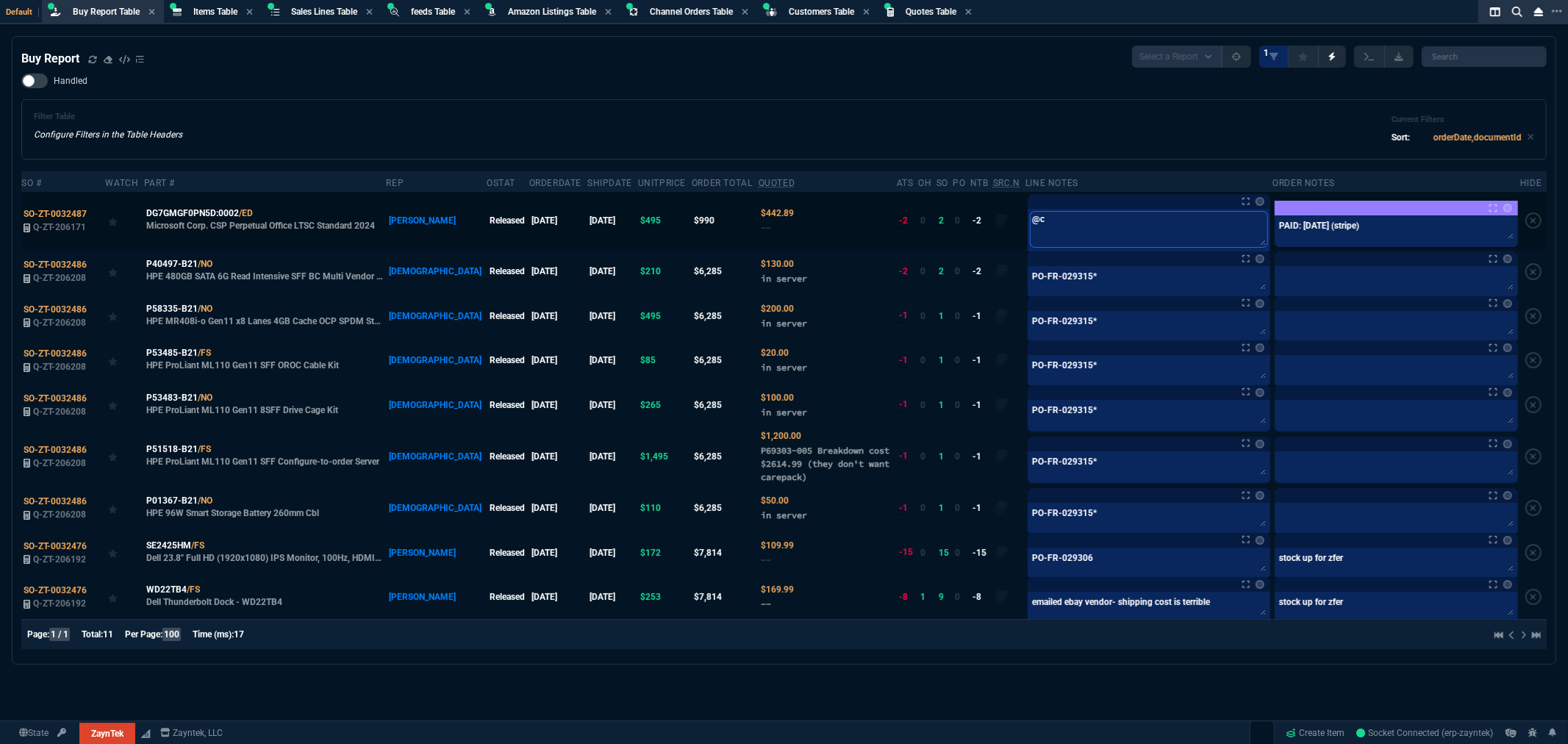
type textarea "@ca"
type textarea "@car"
type textarea "@carl"
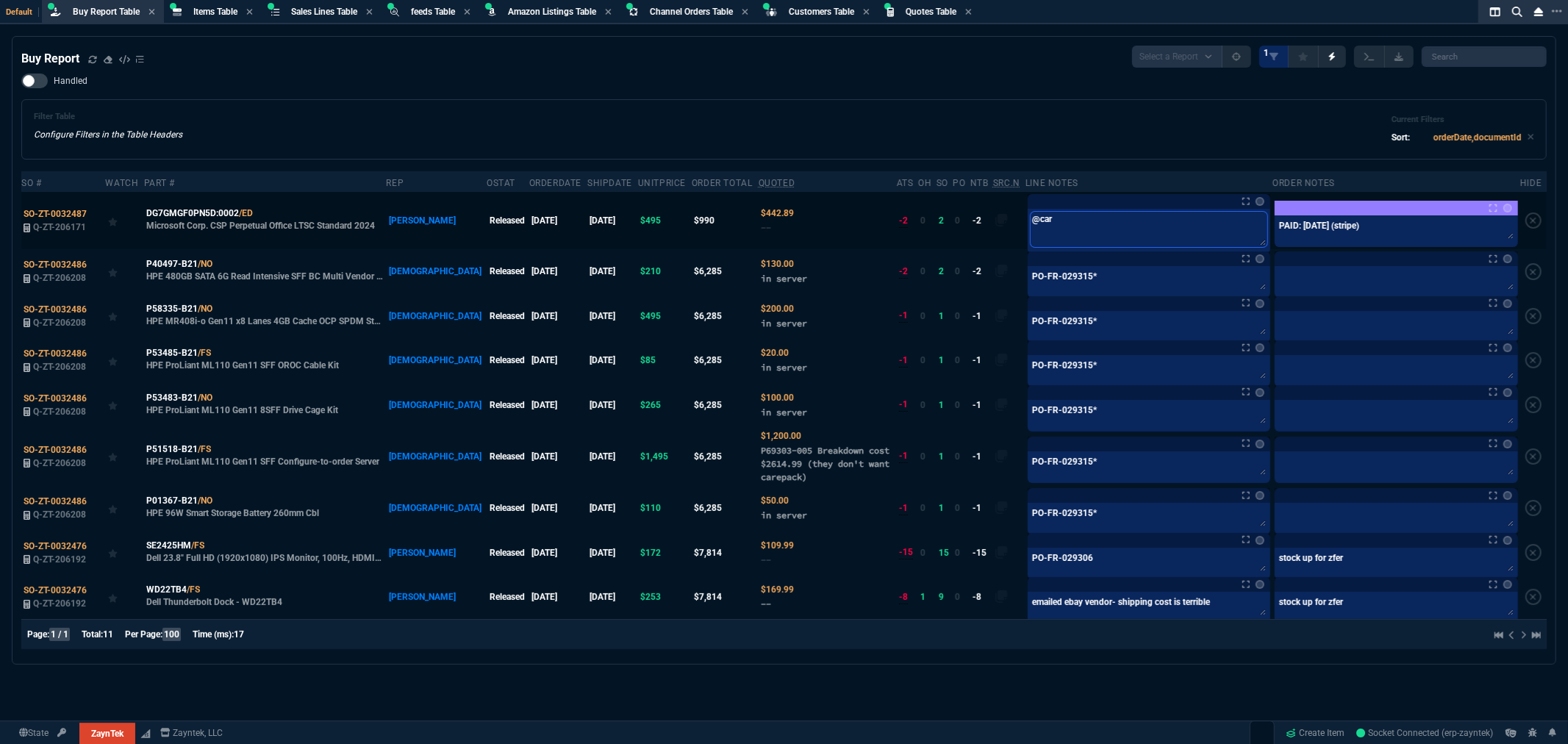
type textarea "@carl"
type textarea "@carlo"
type textarea "@[PERSON_NAME]"
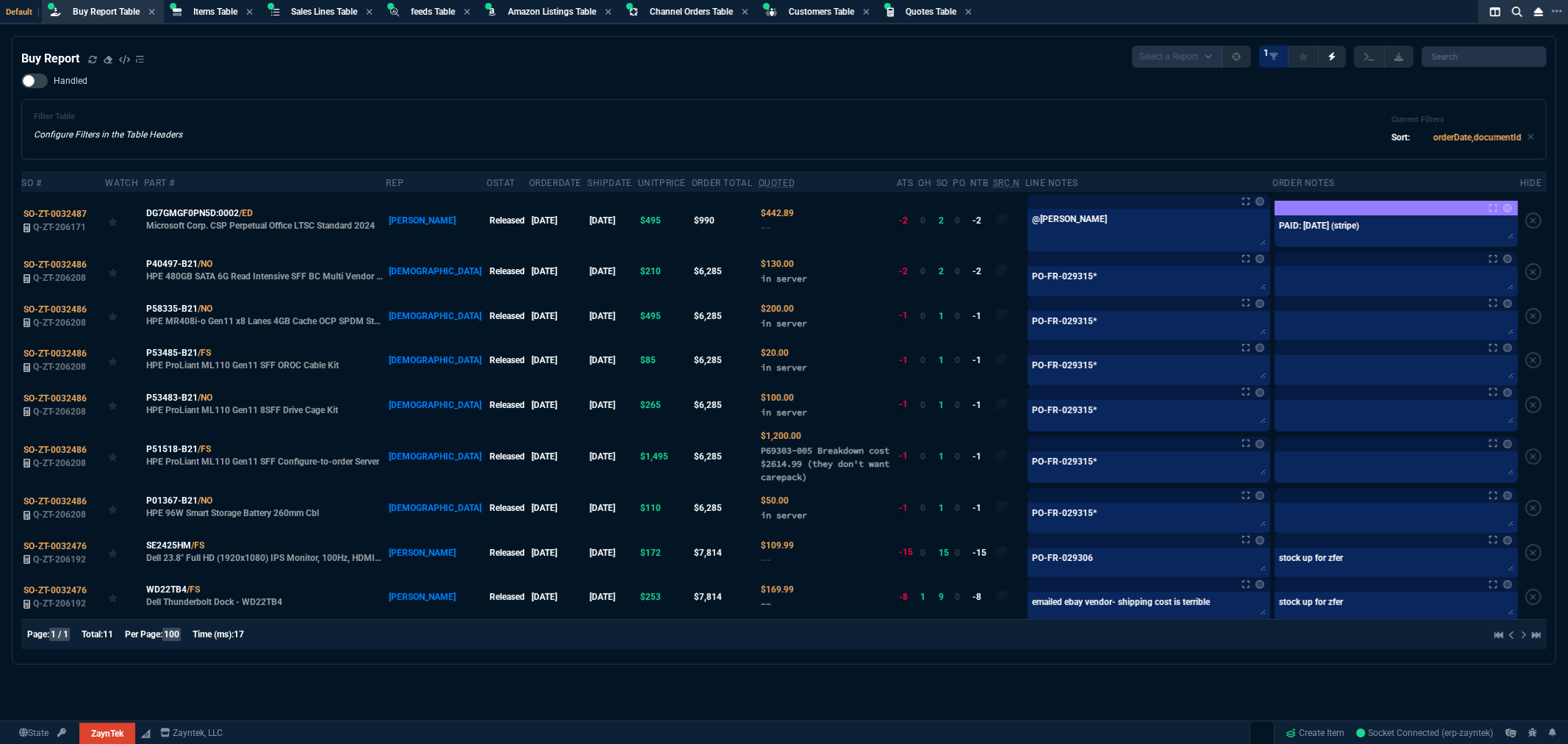
click at [1067, 127] on div "Filter Table Configure Filters in the Table Headers Current Filters Sort: order…" at bounding box center [784, 129] width 1500 height 35
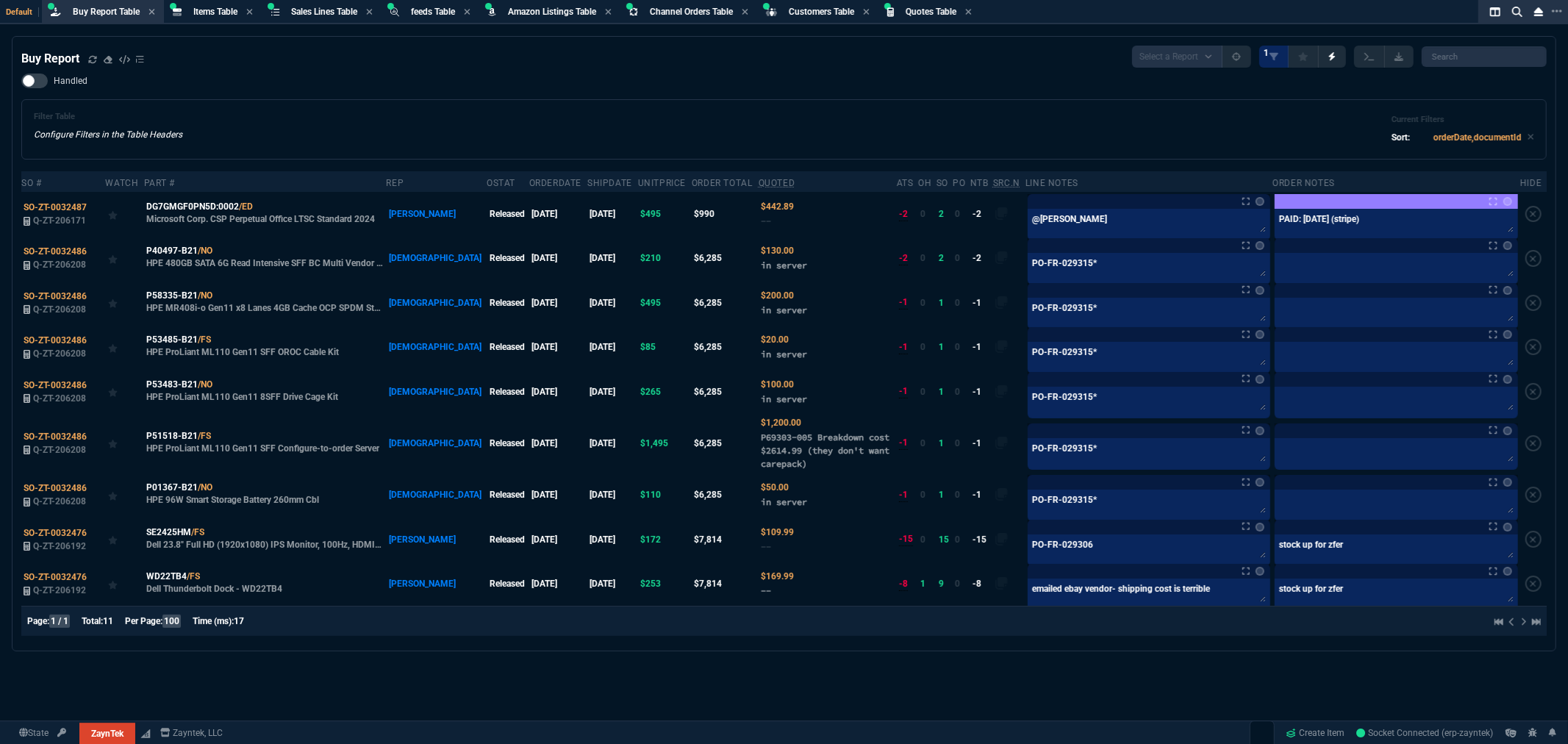
click at [985, 129] on div "Filter Table Configure Filters in the Table Headers Current Filters Sort: order…" at bounding box center [784, 129] width 1500 height 35
click at [1029, 679] on div "Buy Report Select a Report Not Purchased 1 Handled Filter Table Configure Filte…" at bounding box center [784, 425] width 1568 height 780
click at [736, 96] on div "Handled Filter Table Configure Filters in the Table Headers Current Filters Sor…" at bounding box center [784, 116] width 1525 height 86
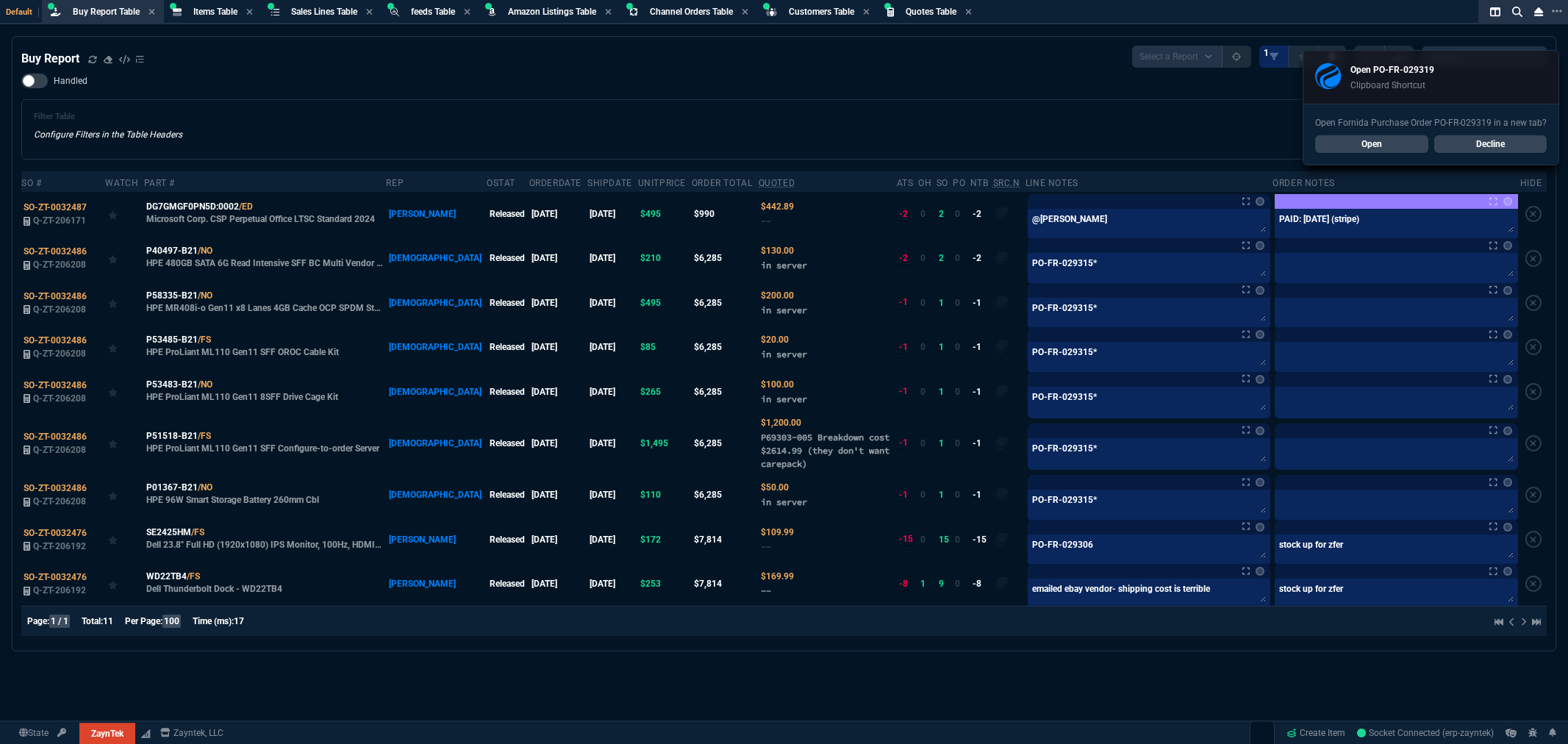
select select "8: NEPT"
click at [433, 86] on div "Handled Filter Table Configure Filters in the Table Headers Current Filters Sor…" at bounding box center [784, 116] width 1525 height 86
click at [222, 13] on span "Items Table" at bounding box center [214, 12] width 44 height 11
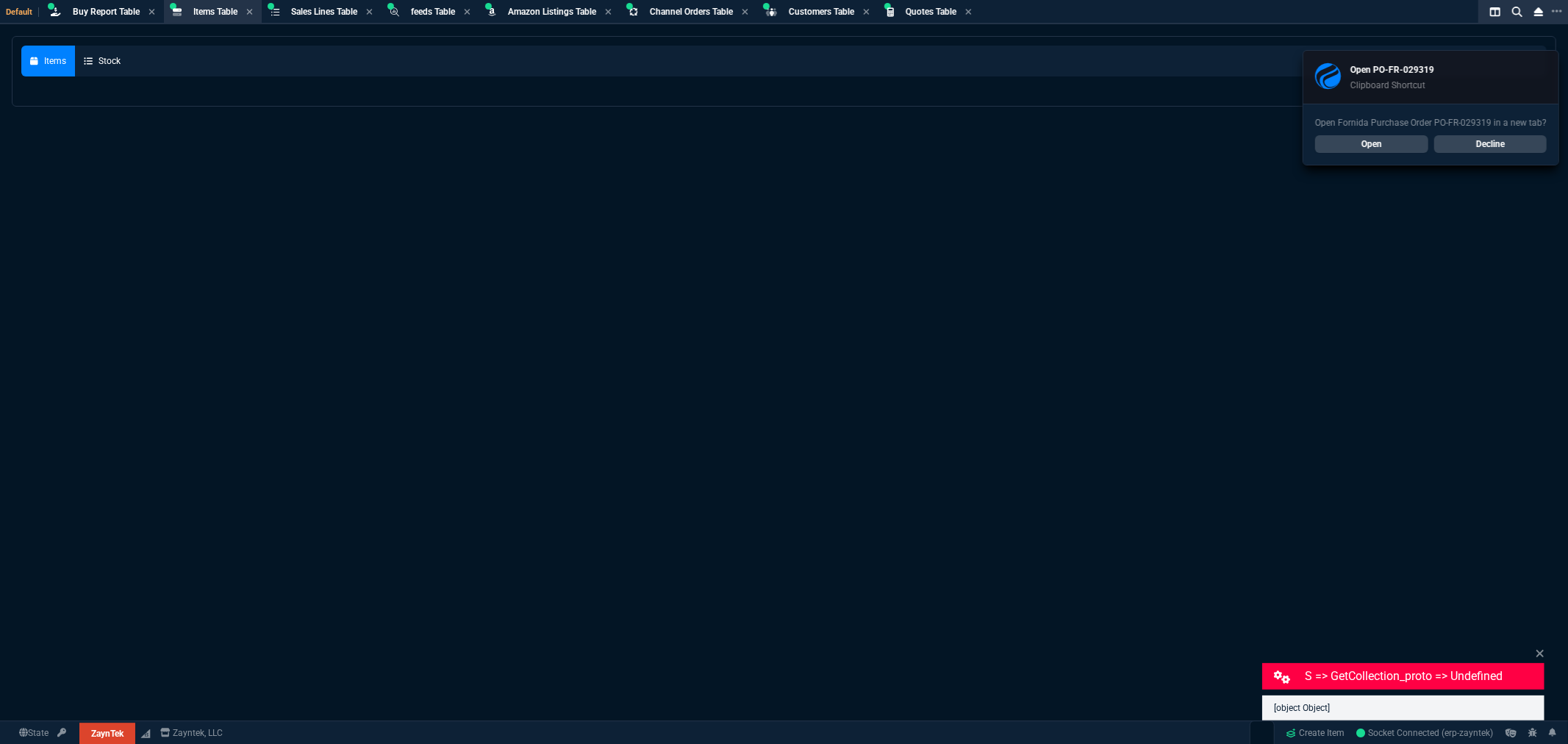
click at [1471, 140] on link "Decline" at bounding box center [1490, 144] width 113 height 18
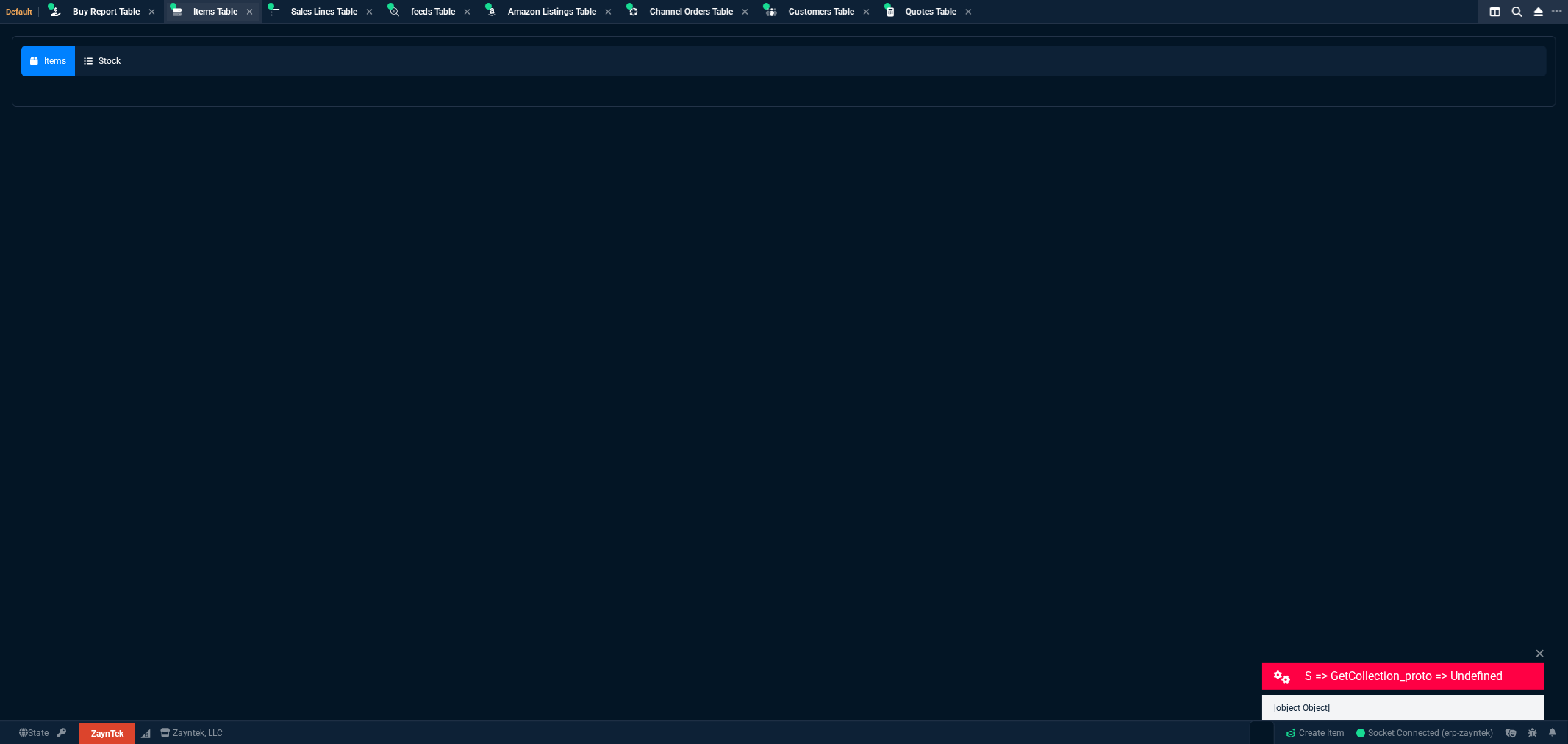
click at [214, 13] on span "Items Table" at bounding box center [214, 12] width 44 height 11
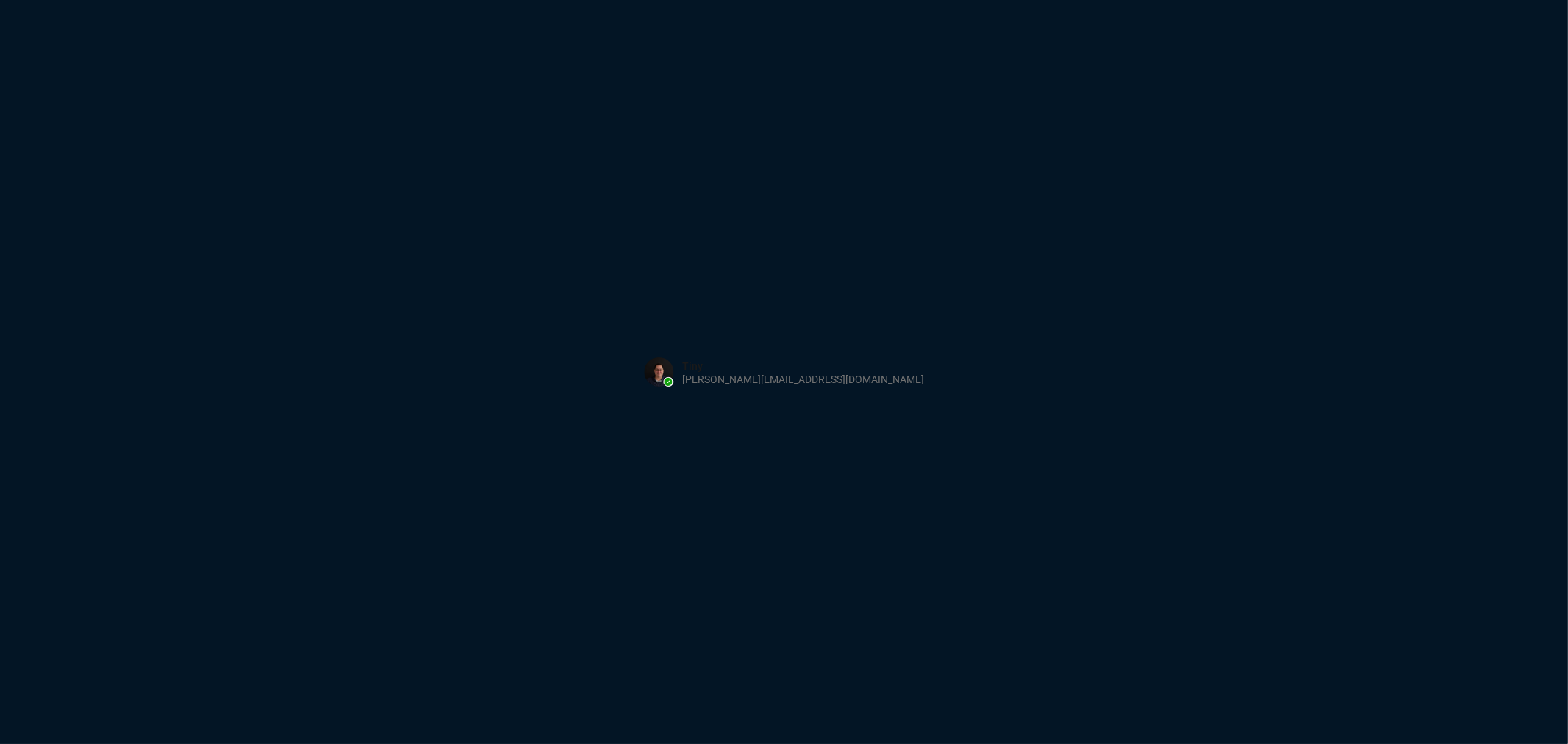
click at [784, 380] on button at bounding box center [784, 372] width 305 height 46
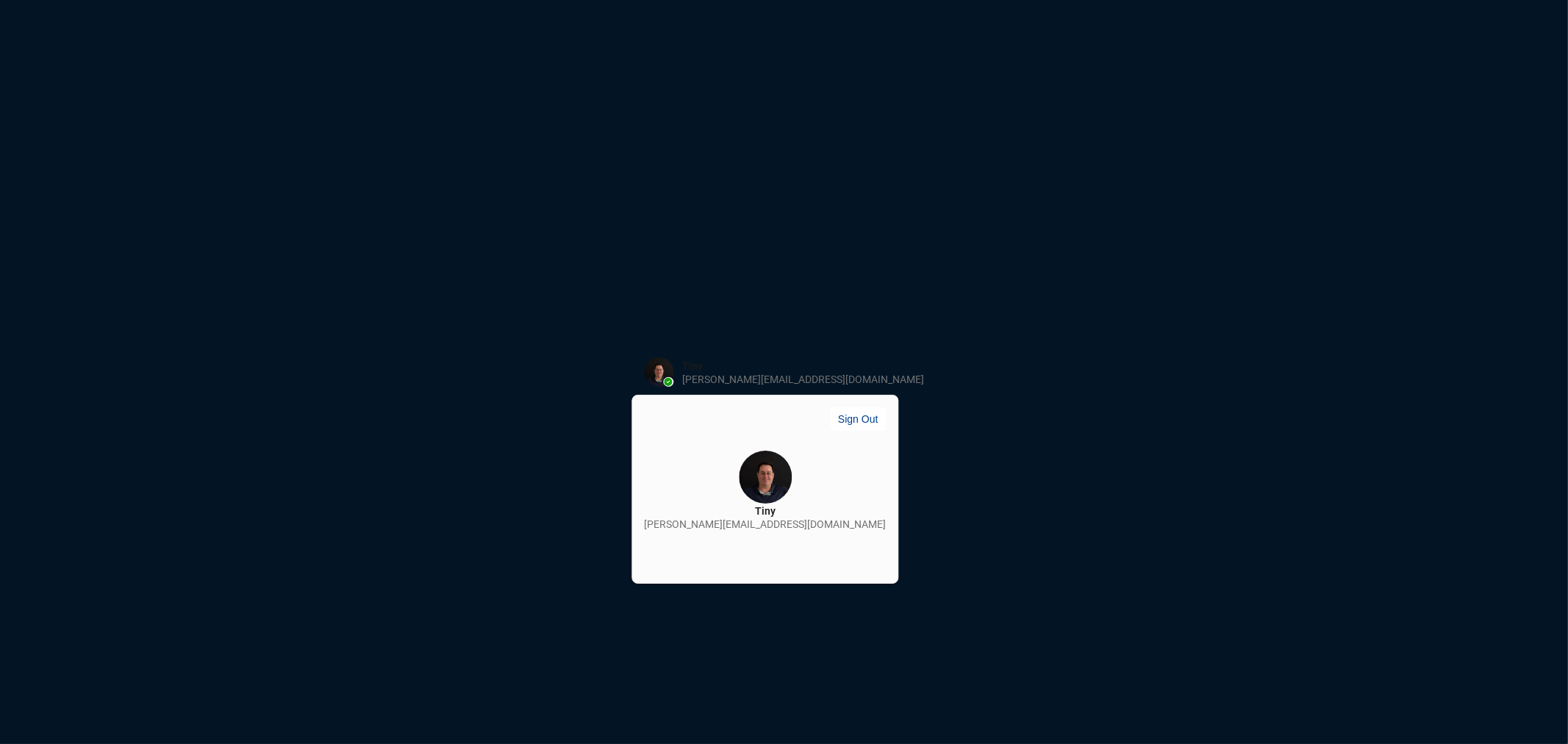
click at [783, 280] on div "Sign in with Microsoft" at bounding box center [784, 372] width 1568 height 744
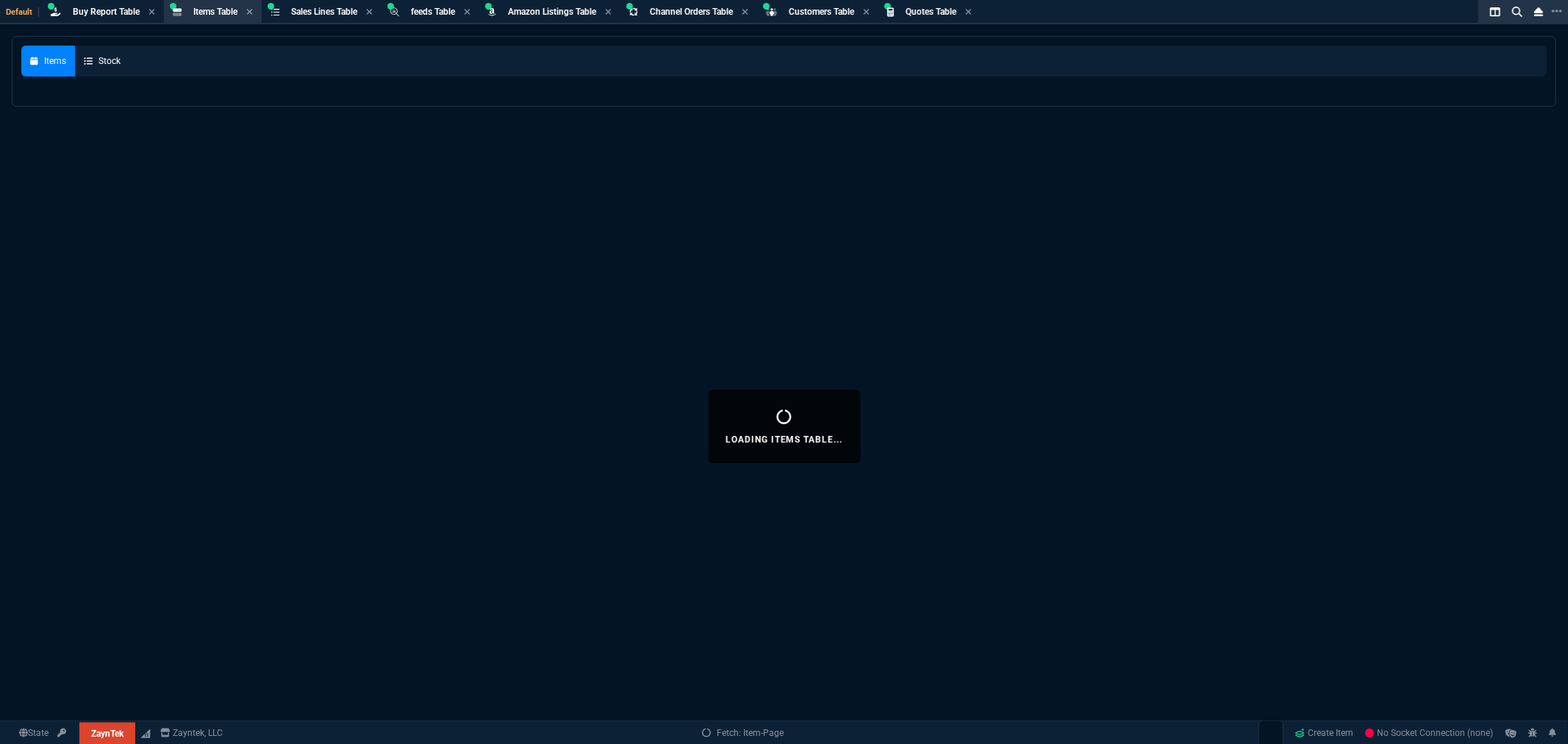
select select "8: NEPT"
select select
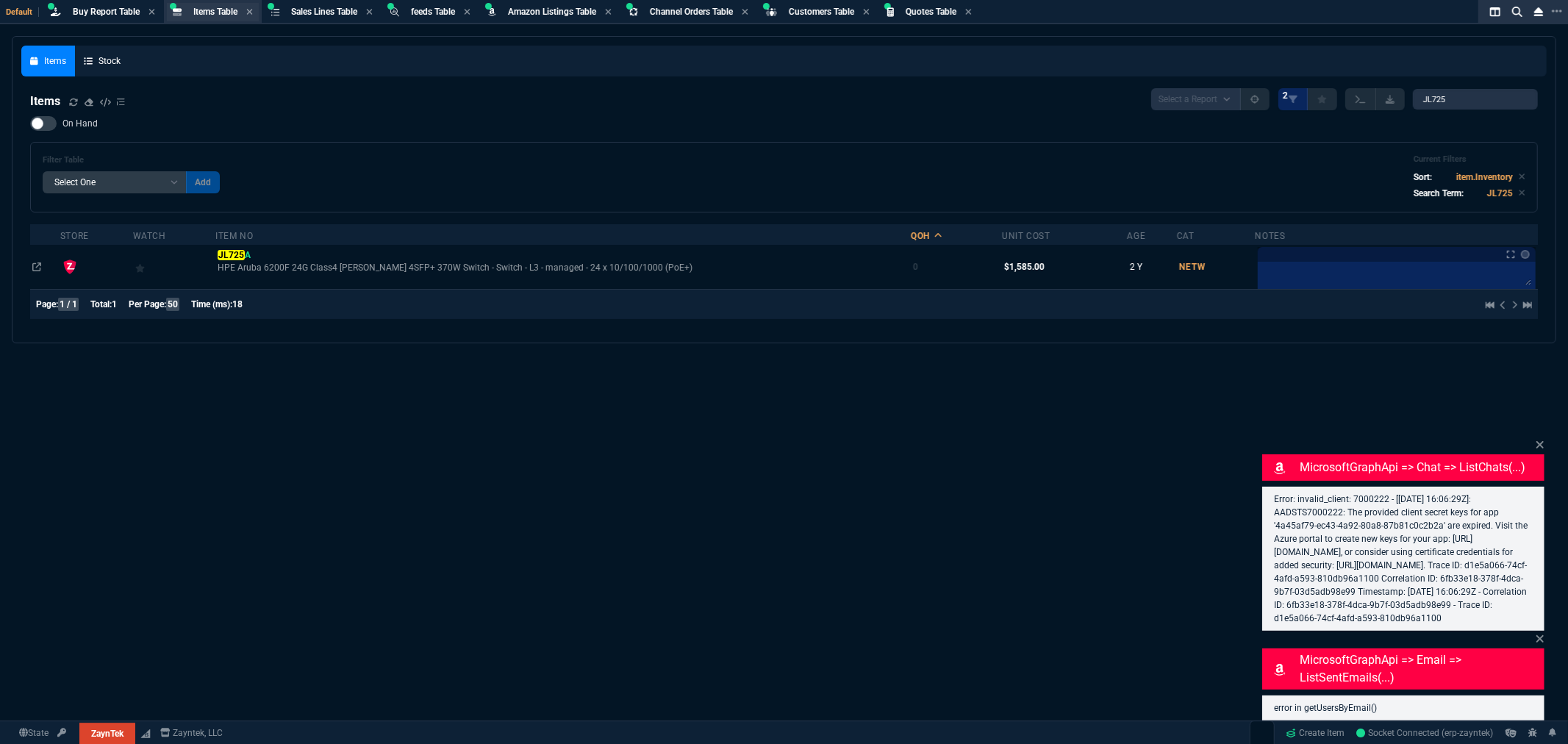
click at [217, 14] on span "Items Table" at bounding box center [214, 12] width 44 height 11
drag, startPoint x: 1473, startPoint y: 96, endPoint x: 1316, endPoint y: 101, distance: 157.1
click at [1320, 99] on div "Select a Report NEW QUERY 2 JL725" at bounding box center [1344, 99] width 387 height 22
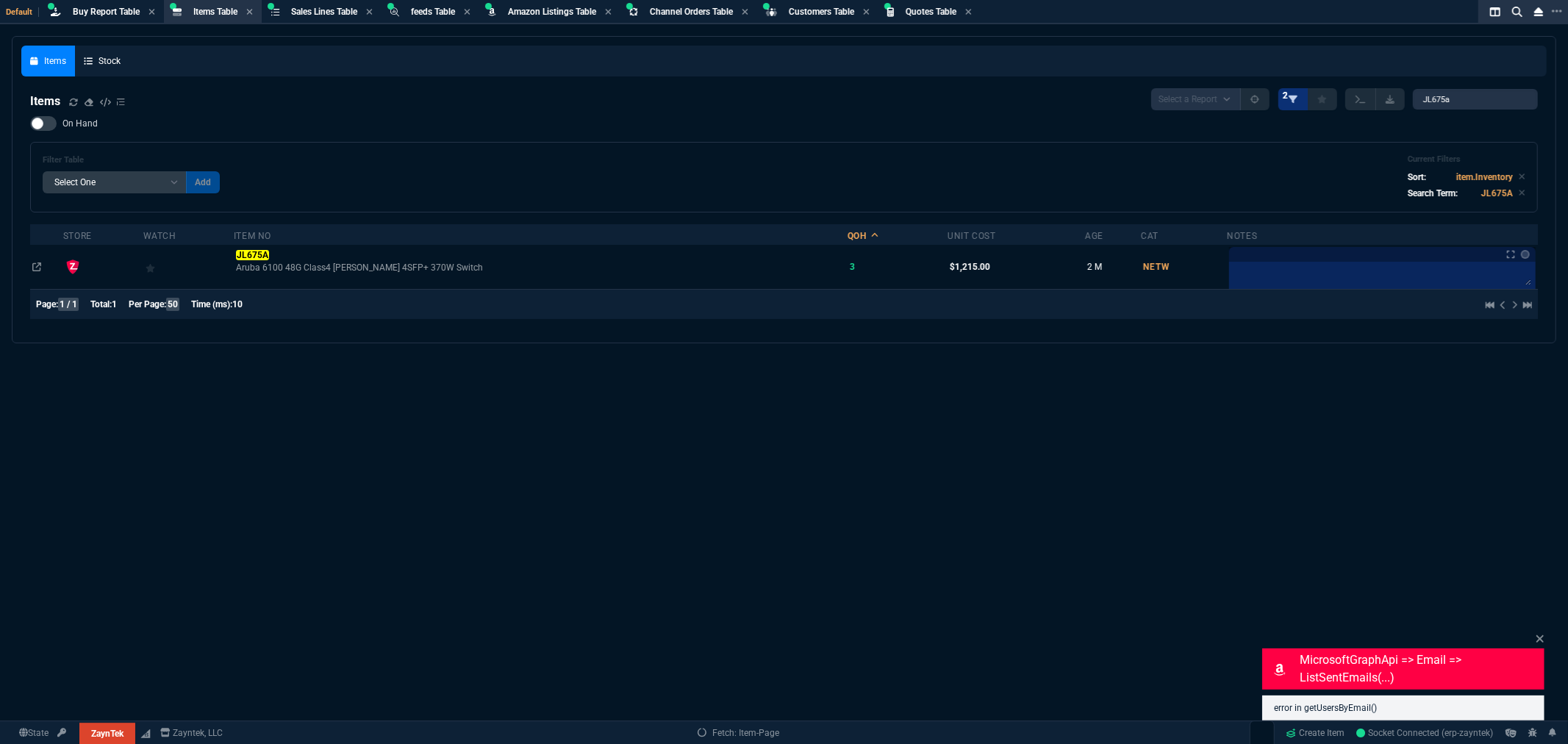
type input "JL675A"
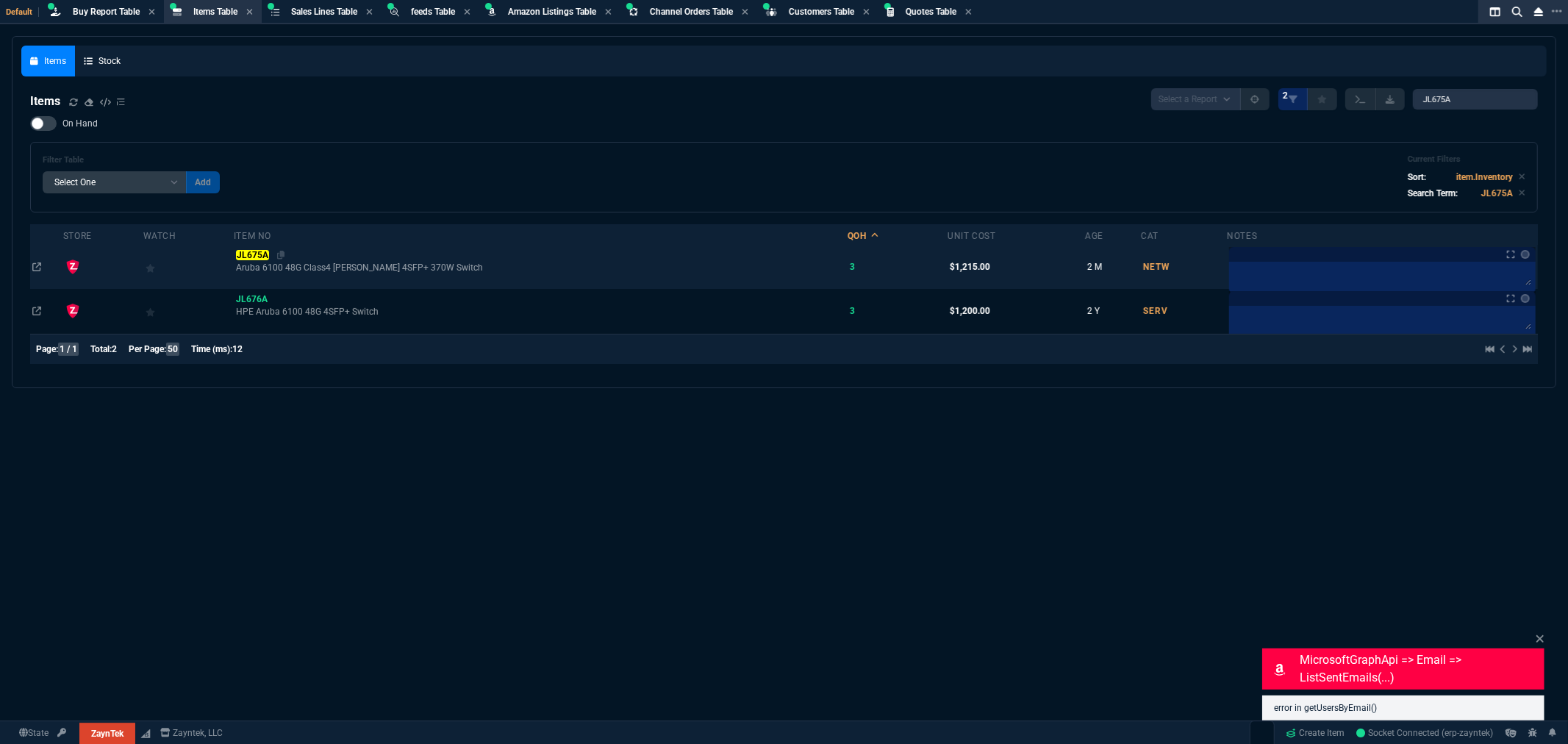
click at [268, 253] on mark "JL675A" at bounding box center [252, 255] width 32 height 11
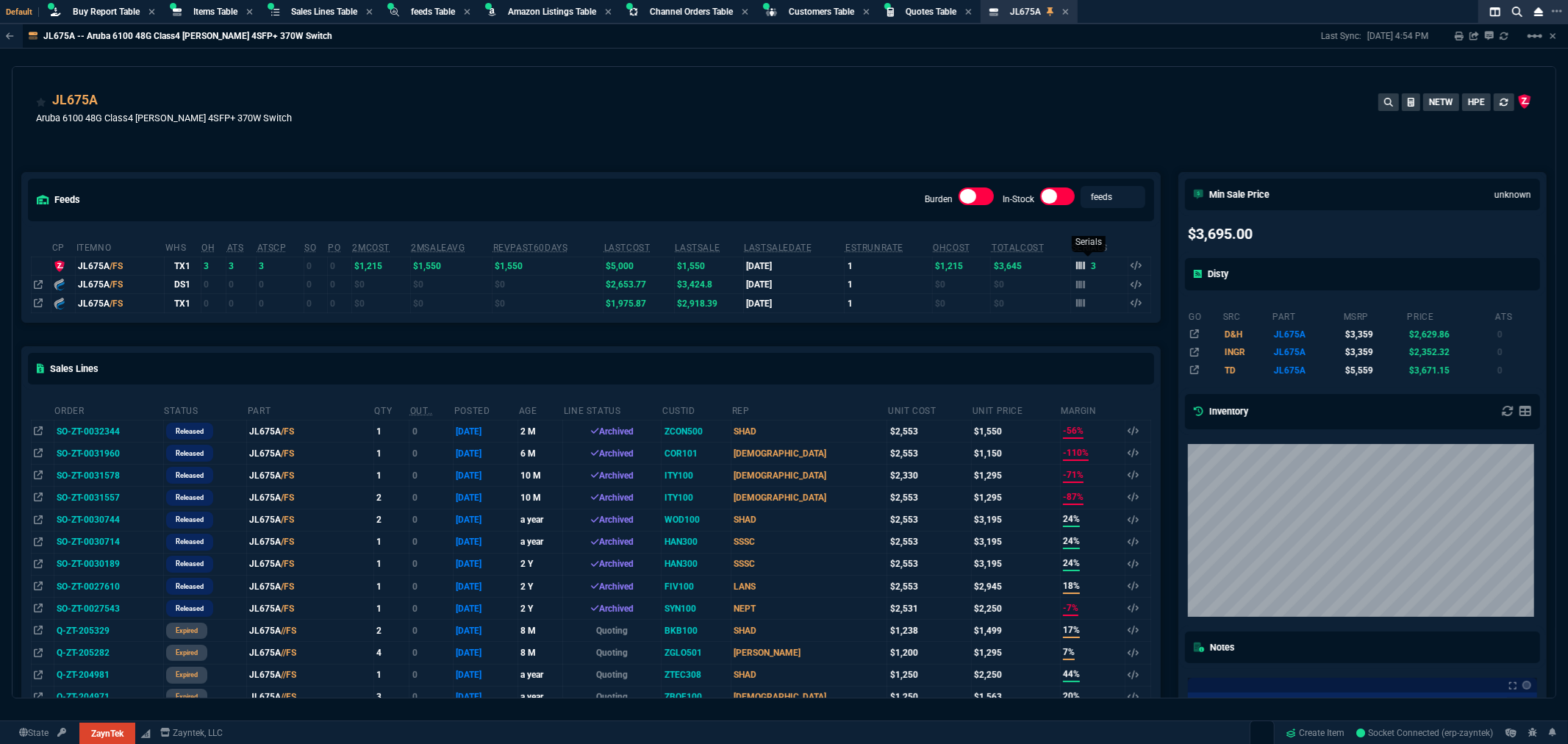
click at [1076, 267] on icon at bounding box center [1080, 265] width 9 height 8
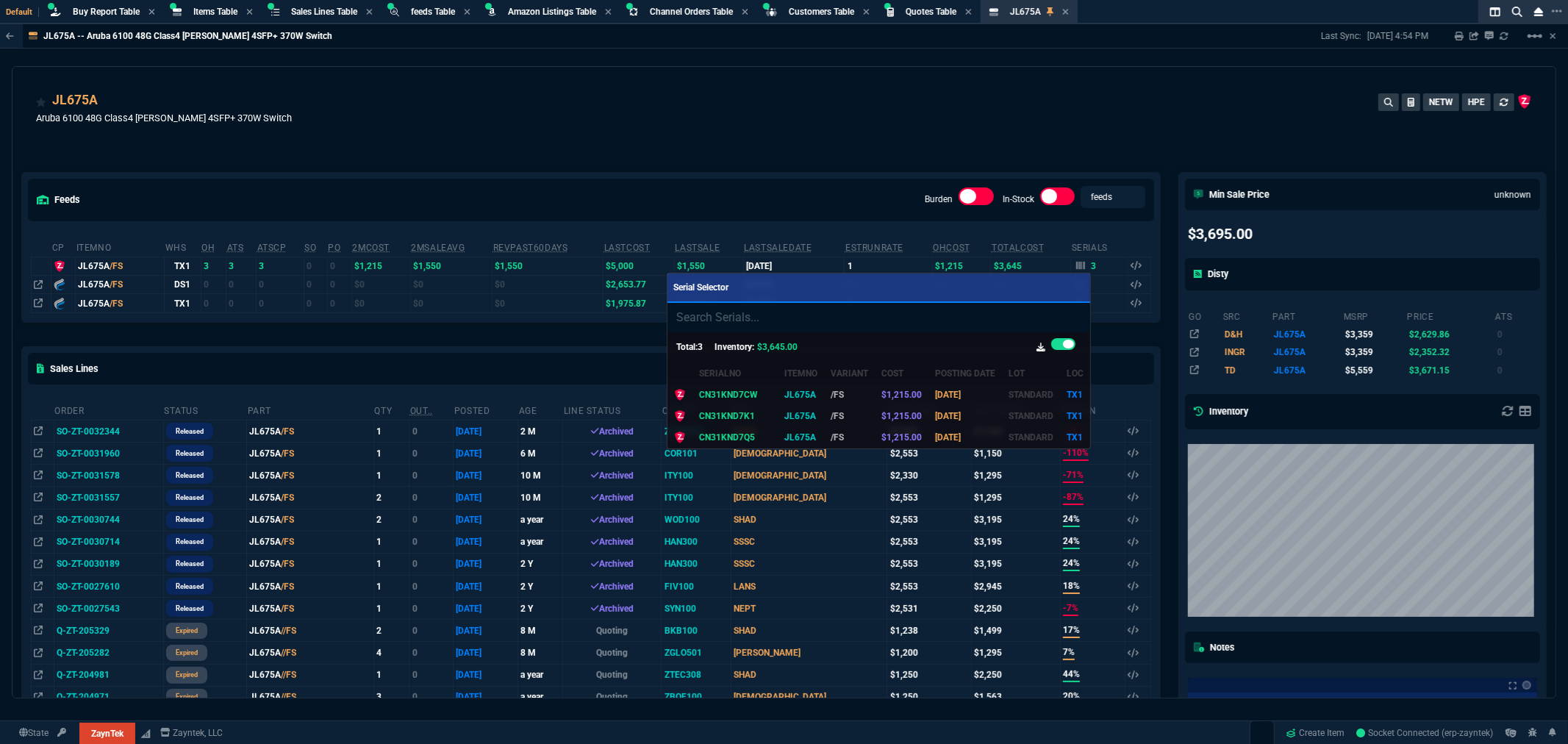
click at [838, 97] on div at bounding box center [784, 372] width 1568 height 744
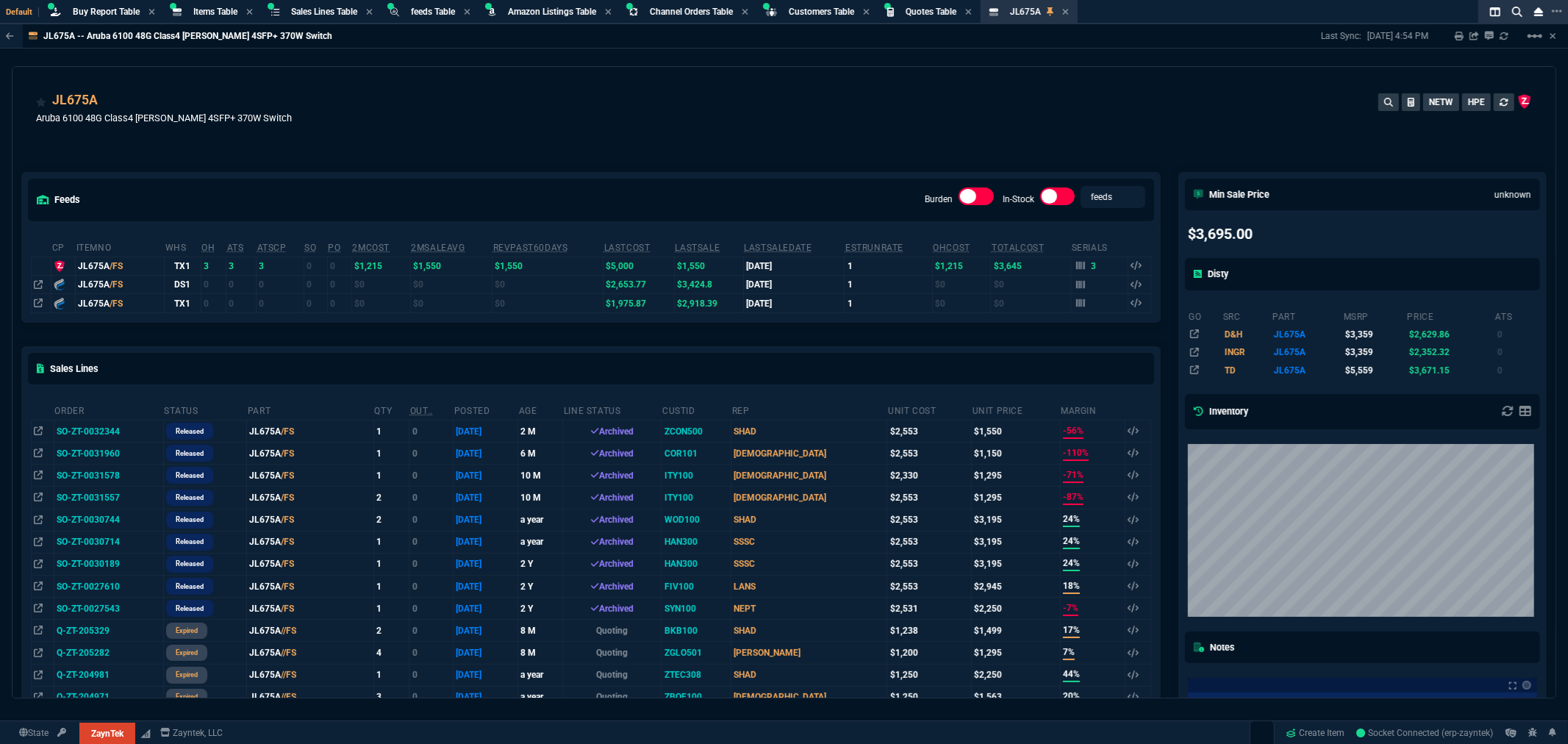
click at [638, 146] on div "feeds Burden In-Stock feeds prices cp ItemNo WHS OH ATS ATSCP SO PO 2MCost 2MSa…" at bounding box center [591, 616] width 1157 height 955
click at [934, 11] on span "Quotes Table" at bounding box center [931, 12] width 51 height 11
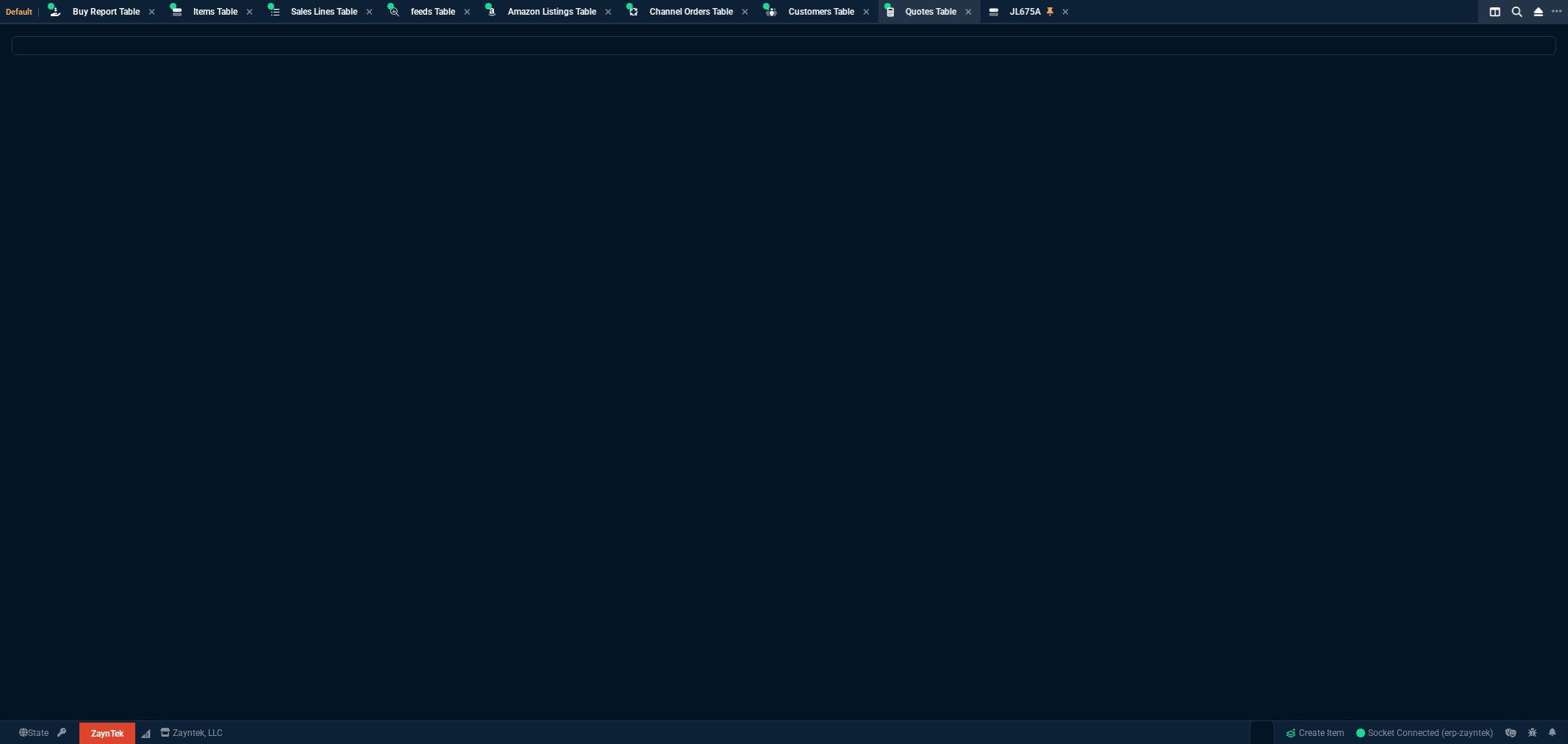
select select
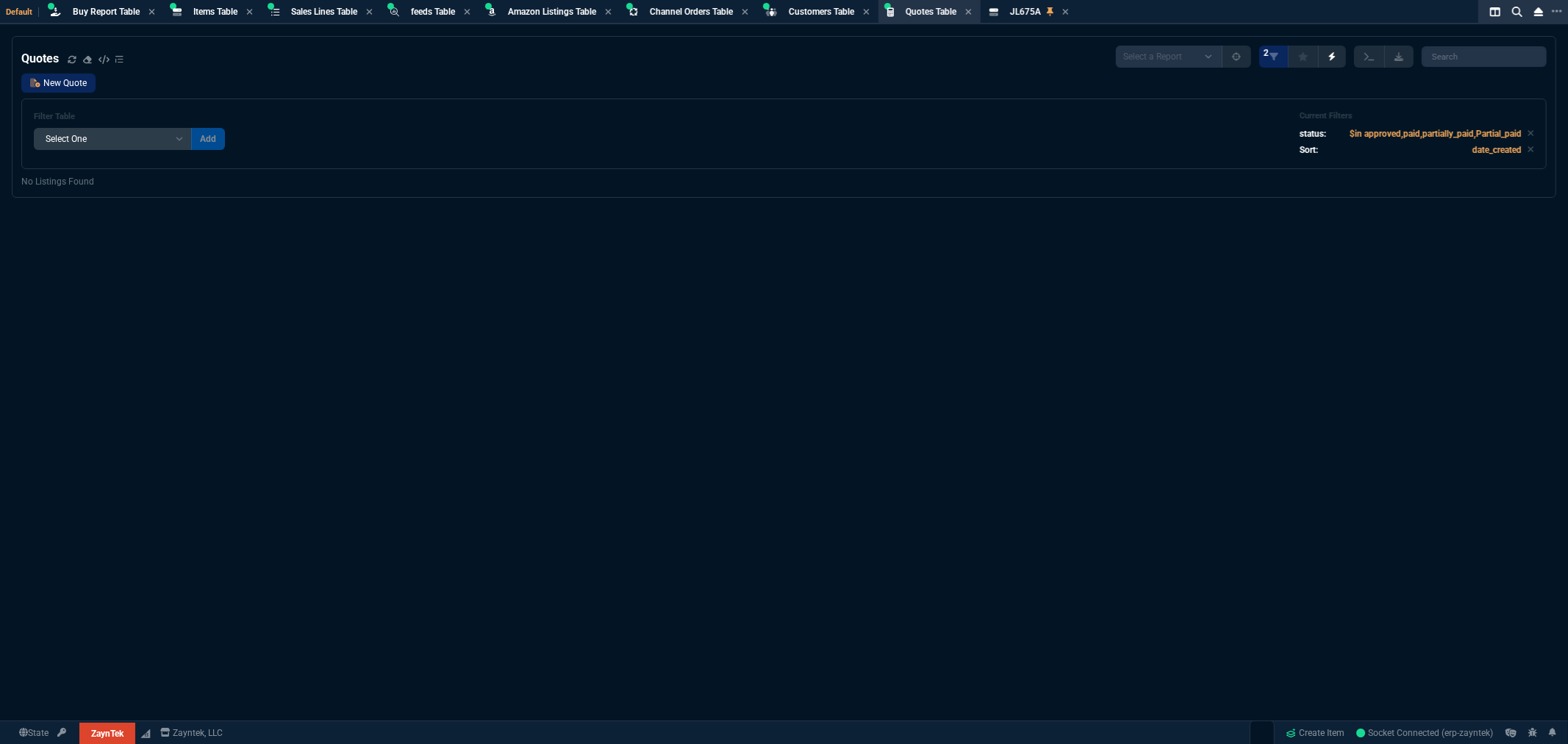
click at [69, 79] on link "New Quote" at bounding box center [58, 82] width 74 height 19
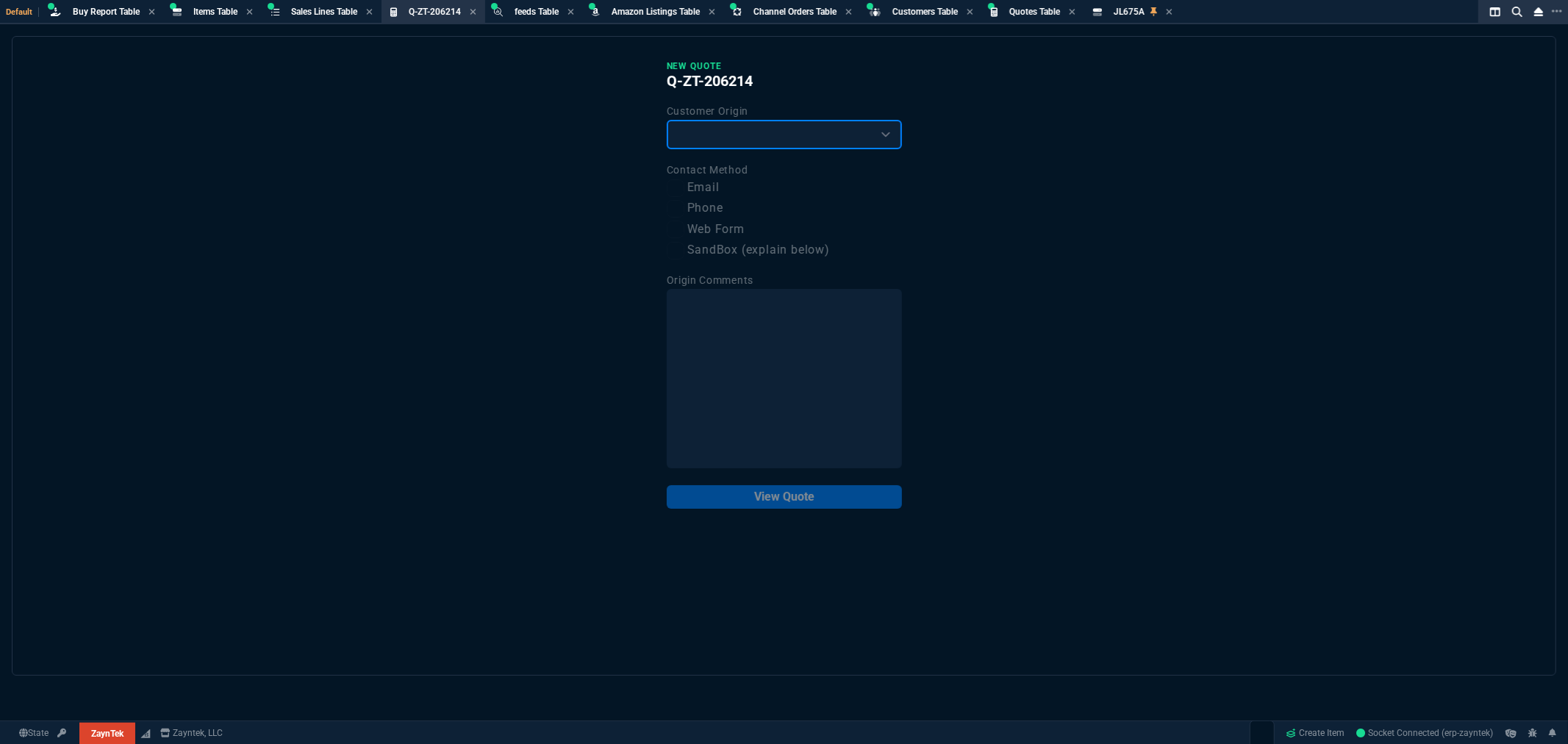
click at [687, 135] on select "Existing Customer Amazon Lead (first order) Website Lead (first order) Called (…" at bounding box center [784, 134] width 235 height 29
select select "existing"
click at [667, 120] on select "Existing Customer Amazon Lead (first order) Website Lead (first order) Called (…" at bounding box center [784, 134] width 235 height 29
click at [682, 186] on input "Email" at bounding box center [675, 188] width 18 height 18
checkbox input "true"
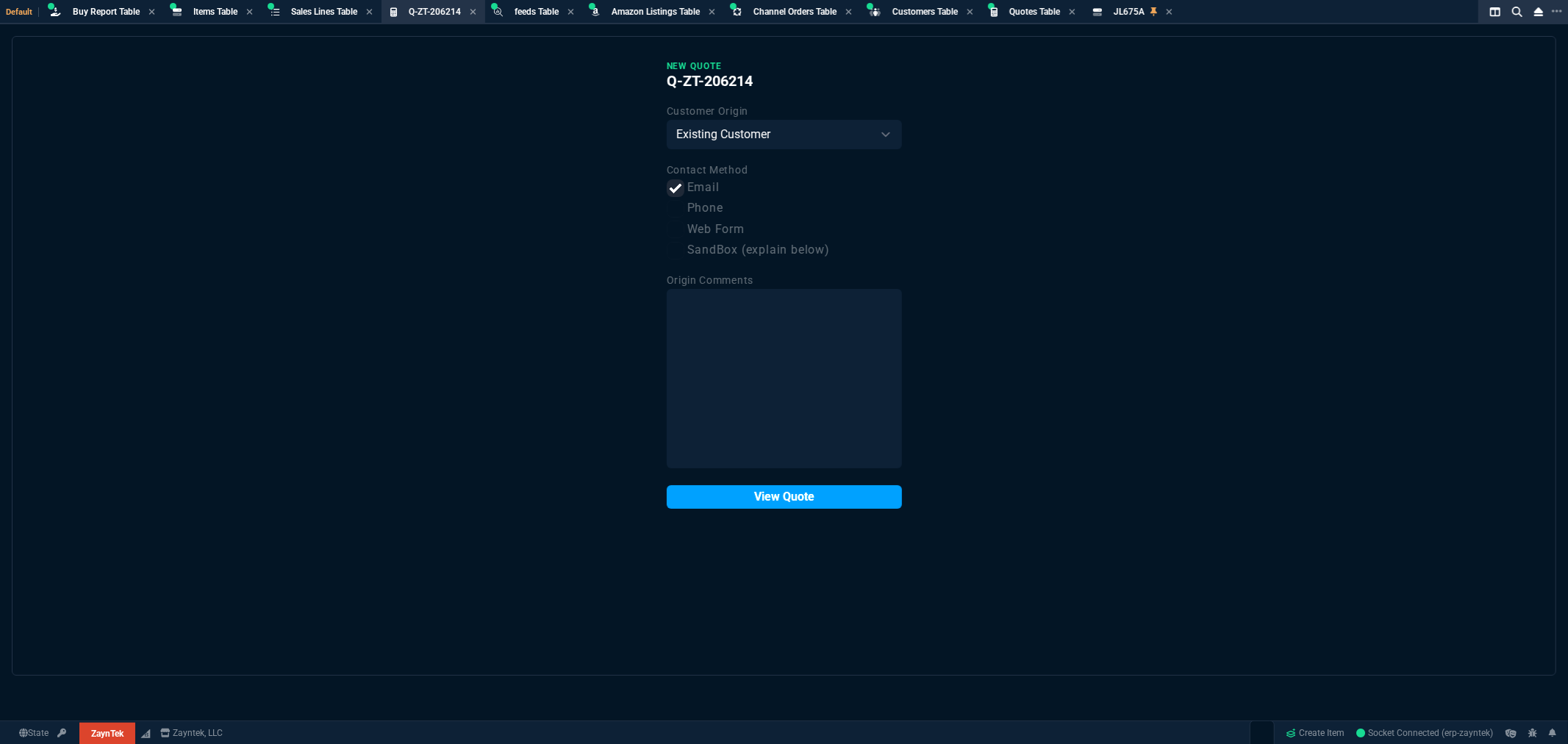
click at [809, 498] on button "View Quote" at bounding box center [784, 497] width 235 height 23
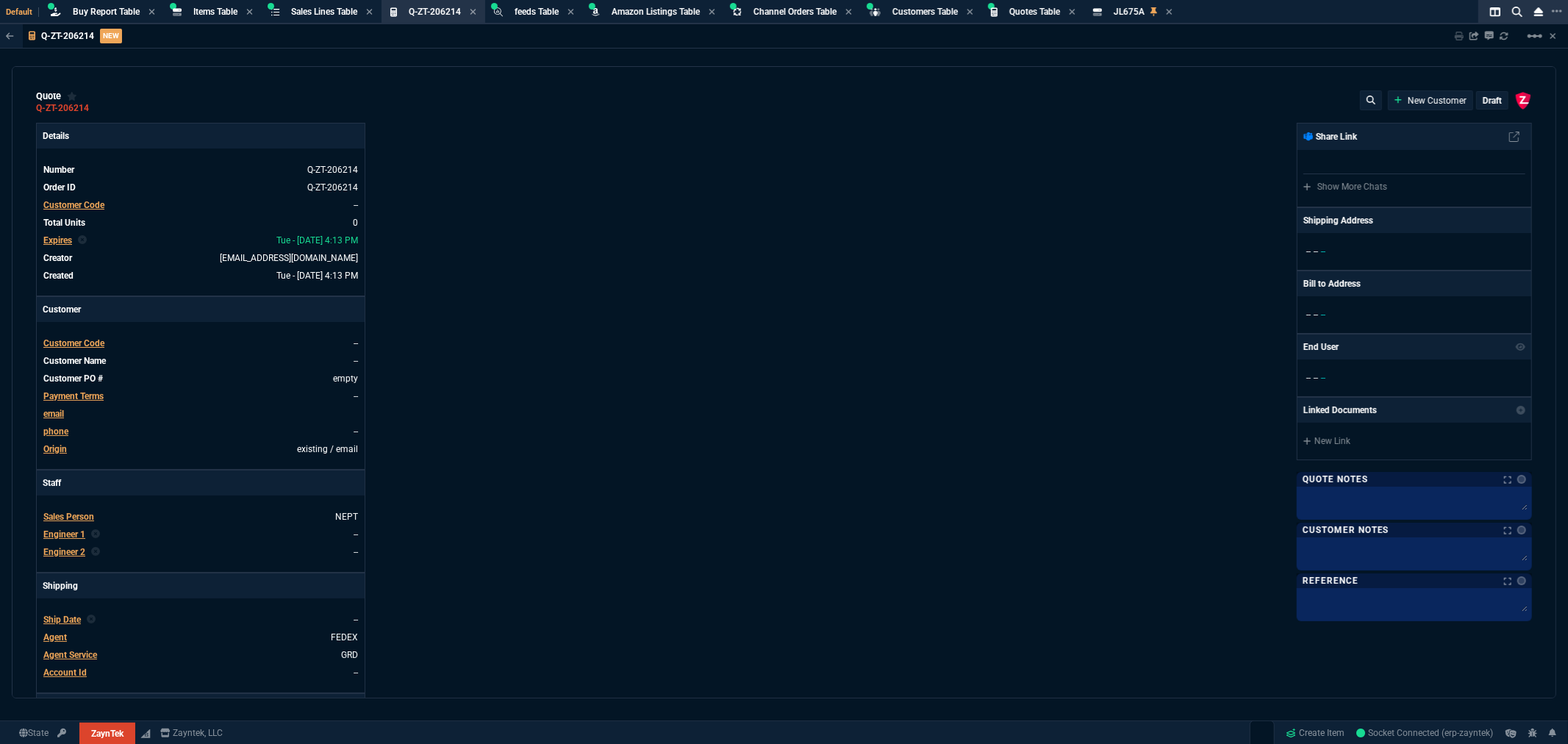
click at [81, 205] on span "Customer Code" at bounding box center [74, 205] width 61 height 11
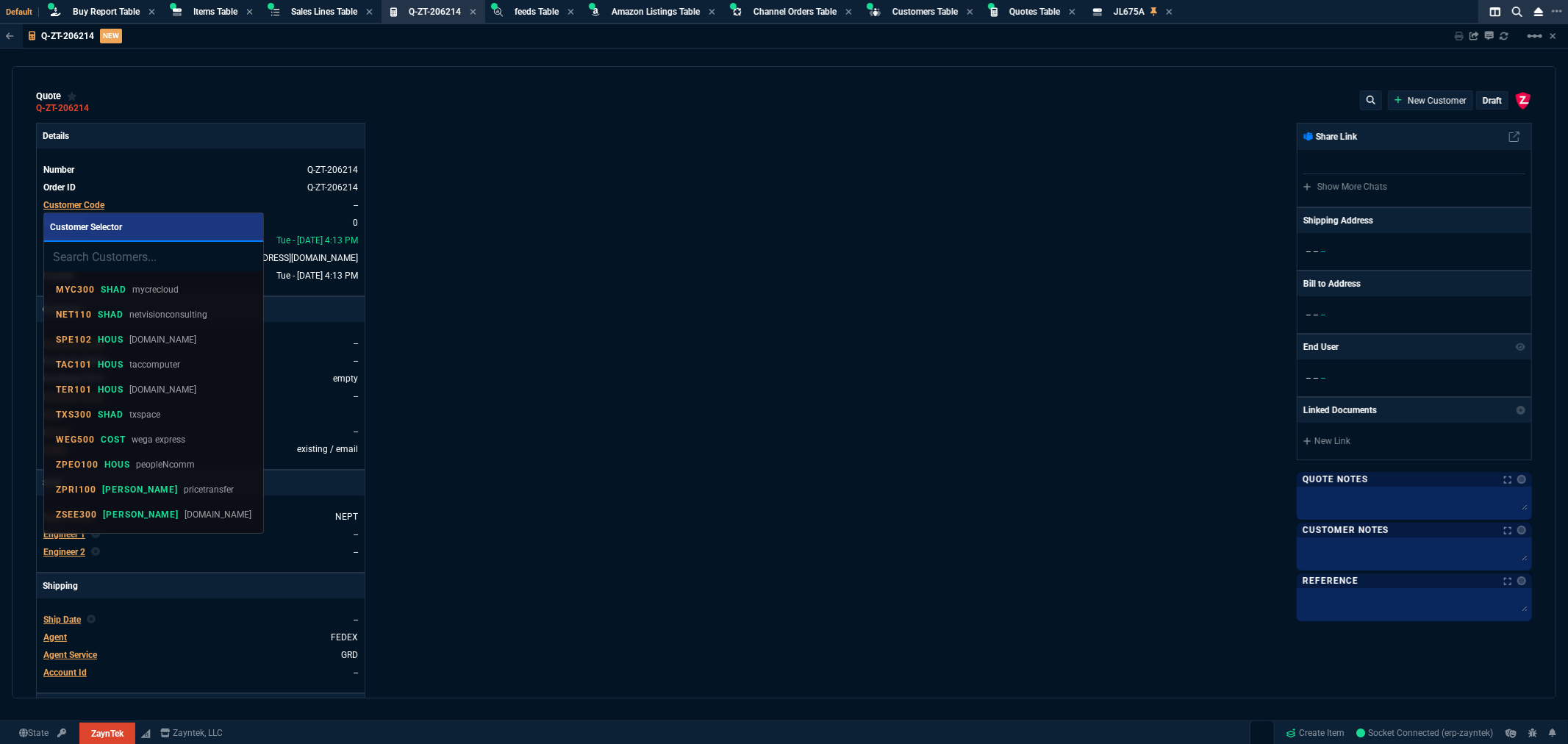
click at [132, 252] on input "search" at bounding box center [153, 256] width 219 height 29
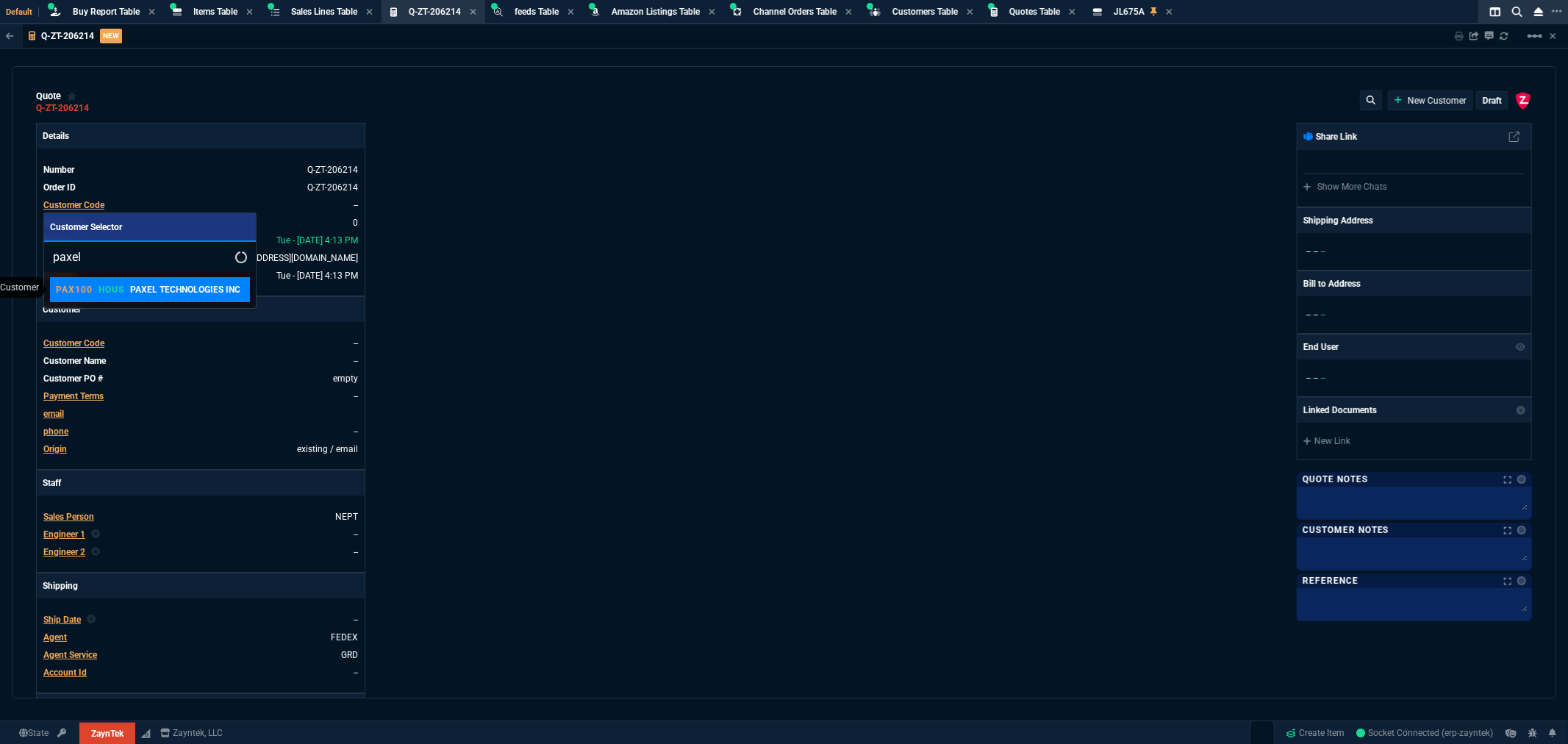
type input "paxel"
click at [122, 285] on p "HOUS" at bounding box center [111, 289] width 26 height 12
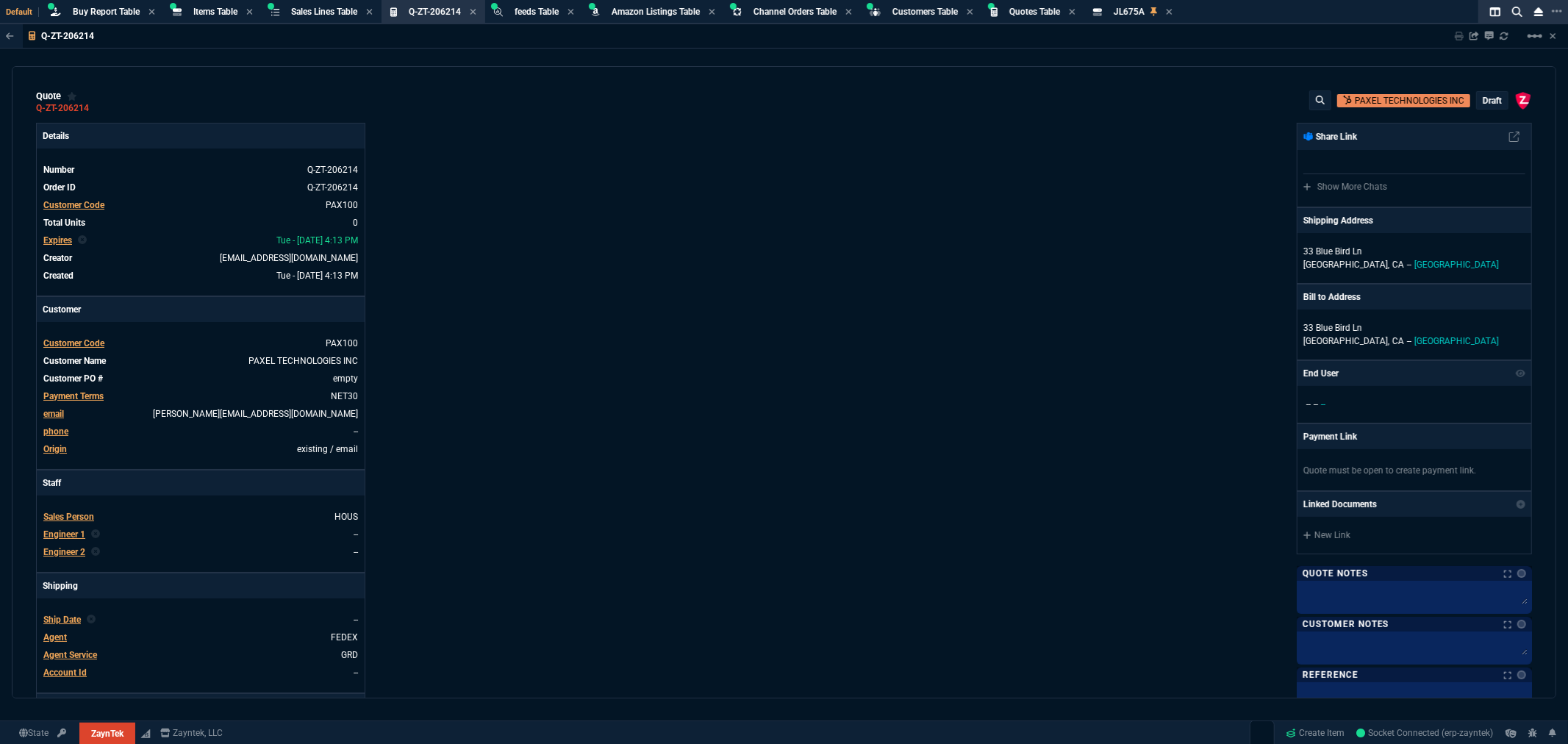
click at [71, 517] on span "Sales Person" at bounding box center [69, 517] width 51 height 11
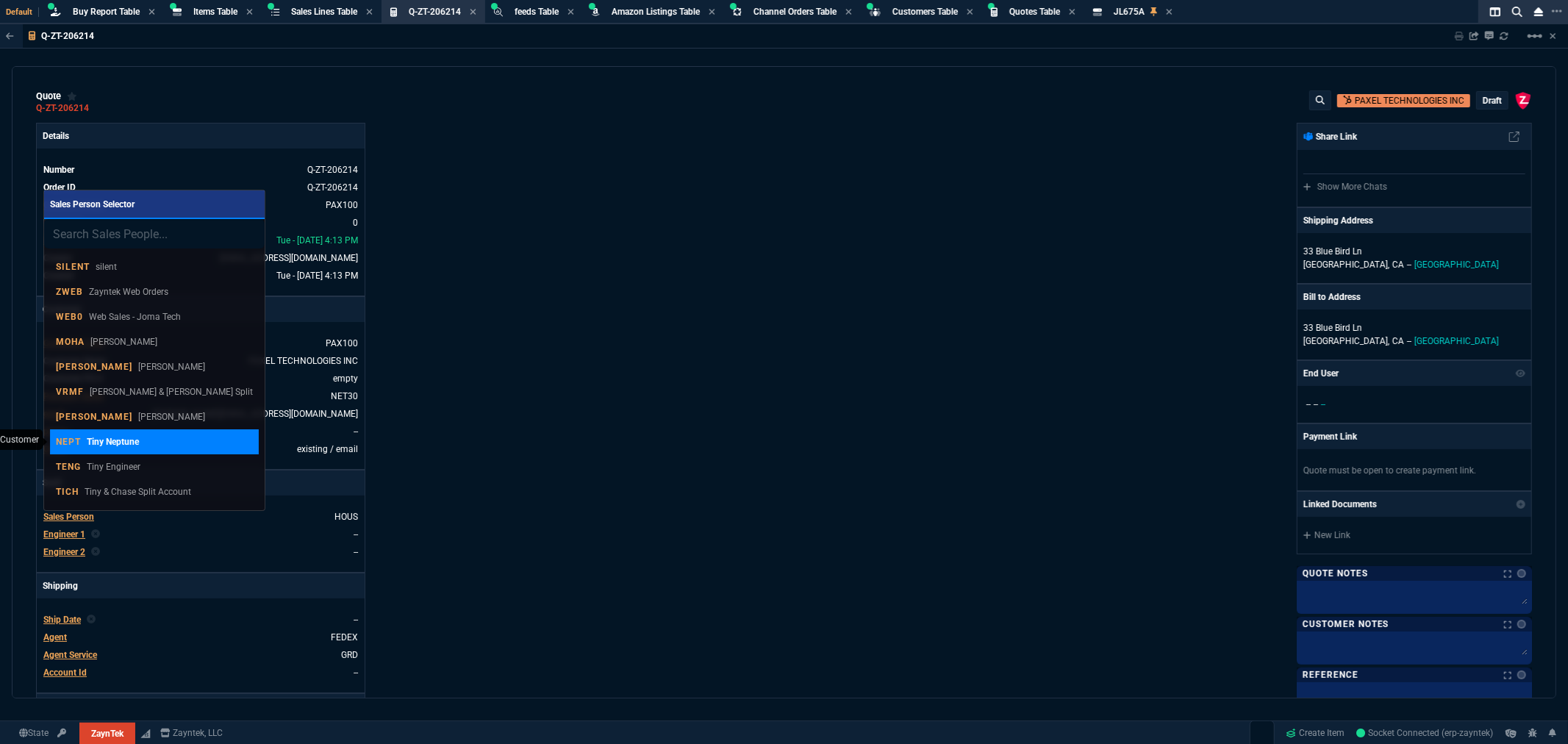
click at [87, 435] on p "Tiny Neptune" at bounding box center [113, 441] width 52 height 13
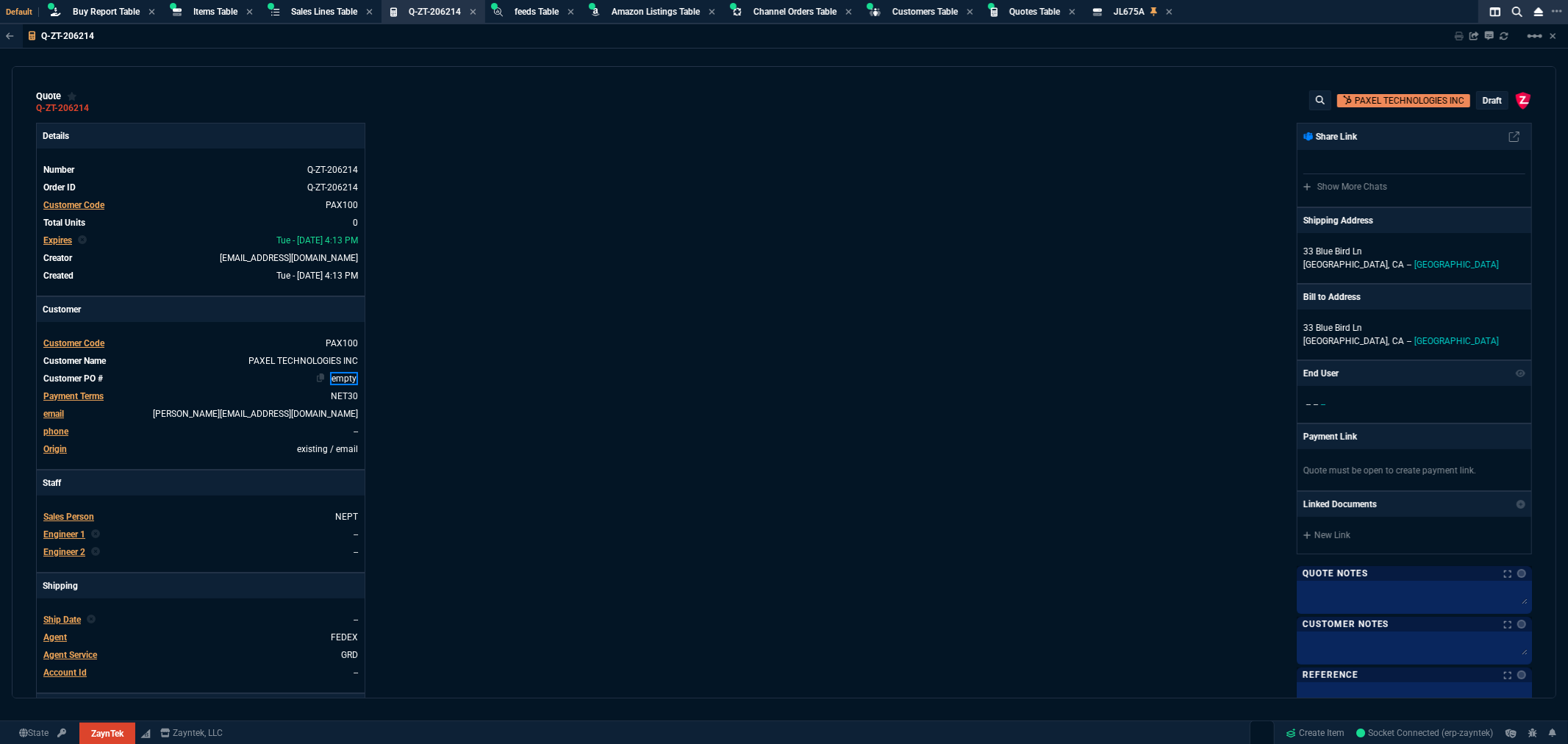
click at [346, 378] on link "empty" at bounding box center [343, 378] width 28 height 13
click at [1334, 251] on p "33 Blue Bird Ln" at bounding box center [1414, 251] width 222 height 13
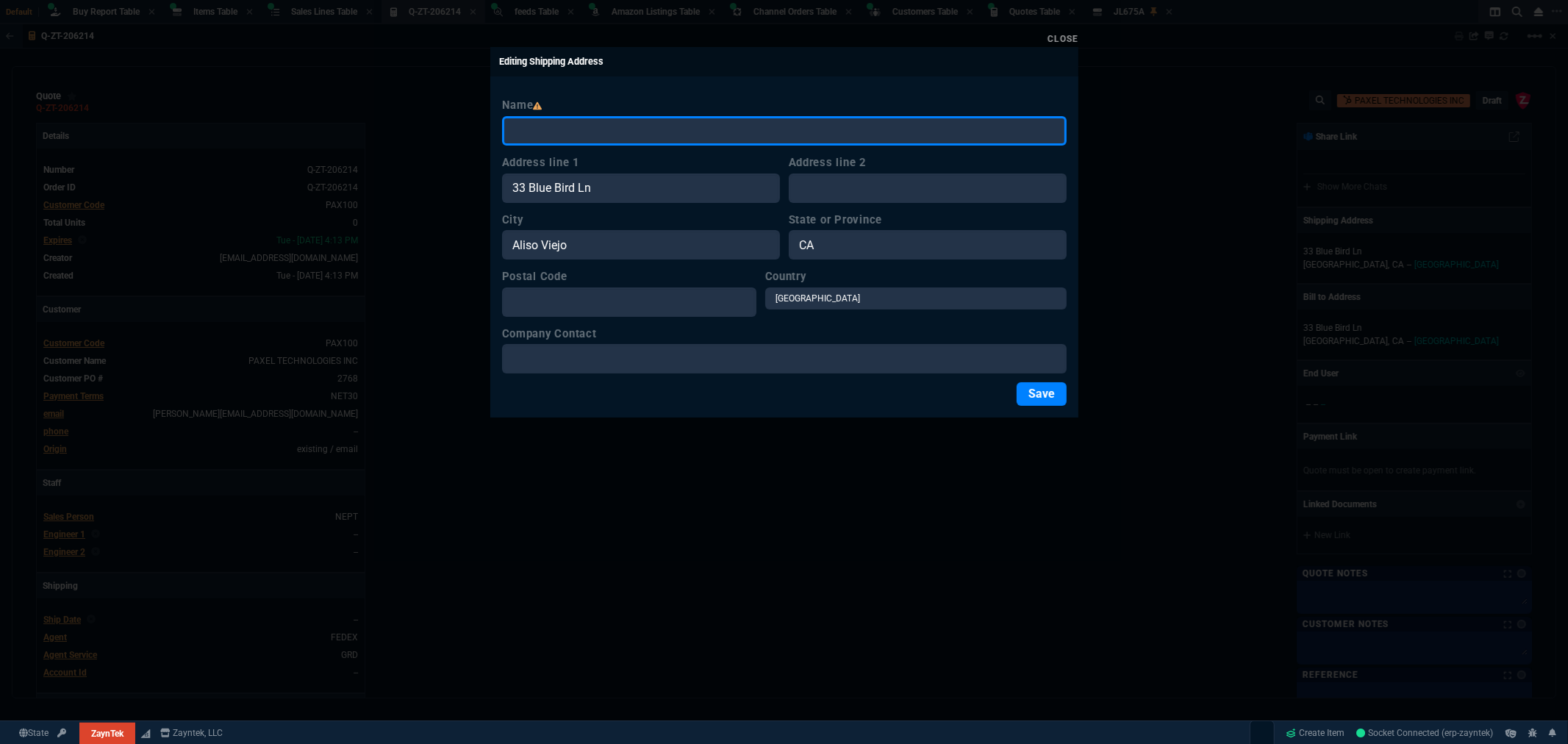
click at [579, 129] on input "Name" at bounding box center [784, 130] width 565 height 29
type input "PAXEL TECHNOLOGIES"
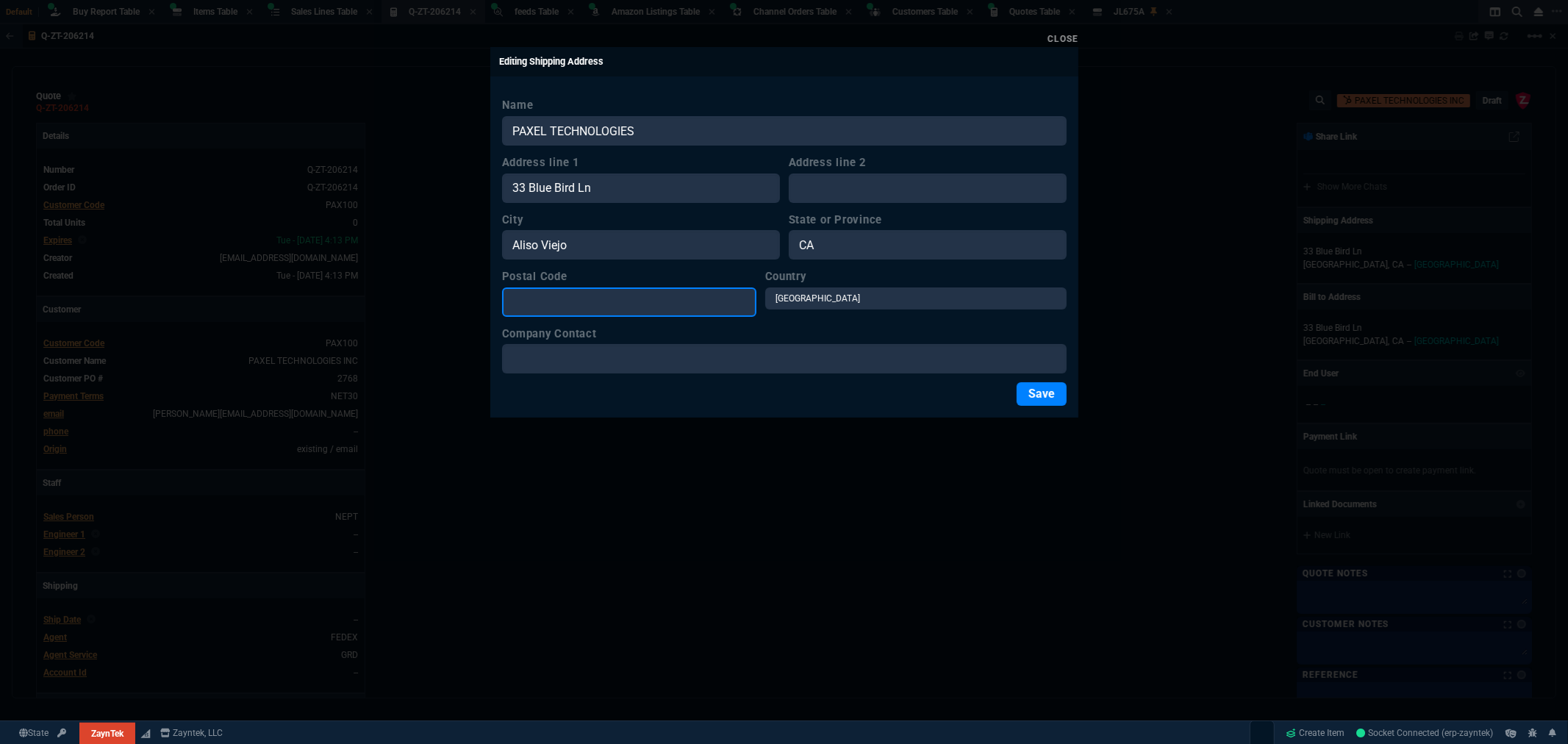
click at [556, 309] on input "Postal Code" at bounding box center [629, 302] width 255 height 29
type input "92656"
click at [1035, 400] on button "Save" at bounding box center [1042, 394] width 50 height 23
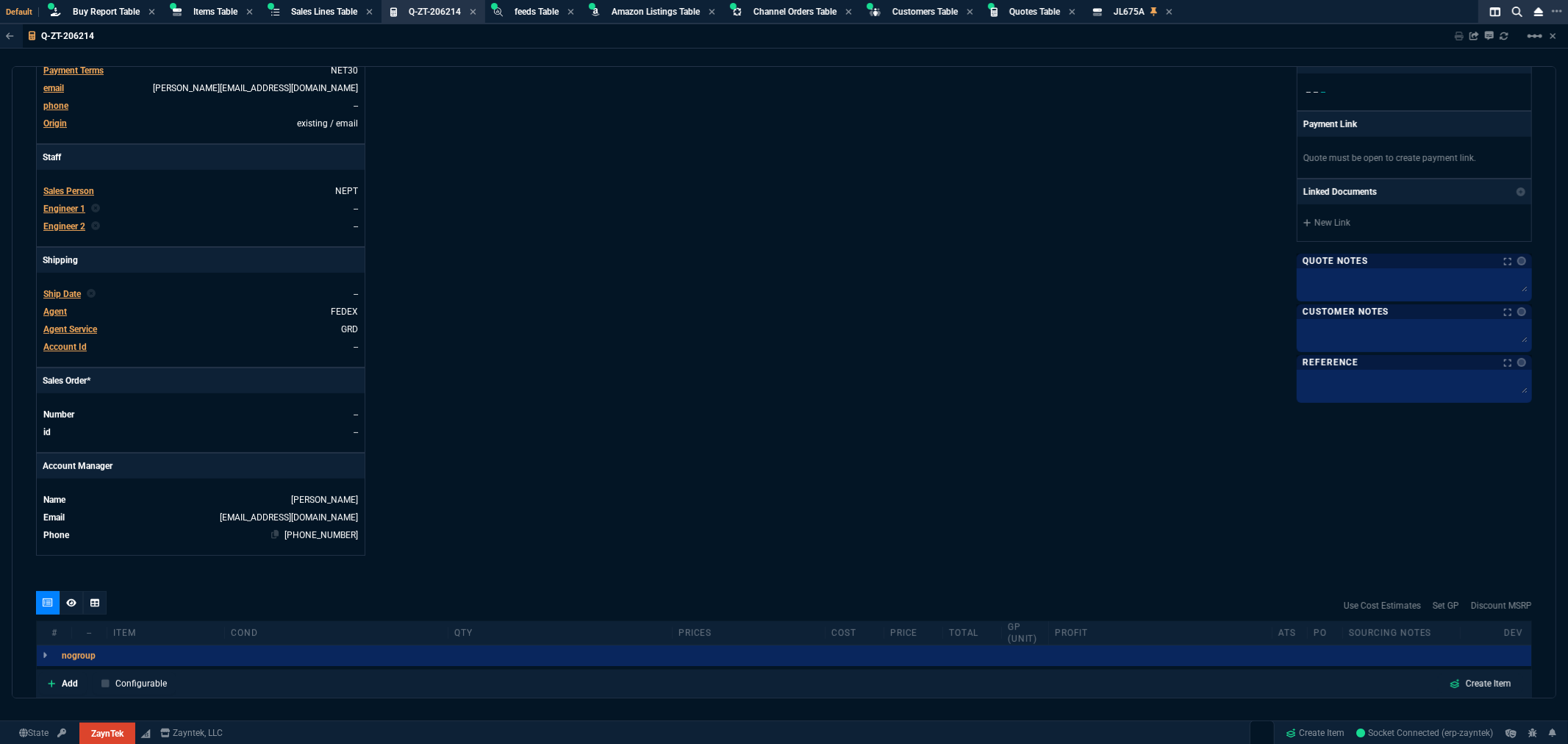
scroll to position [326, 0]
click at [74, 326] on span "Agent Service" at bounding box center [71, 329] width 54 height 11
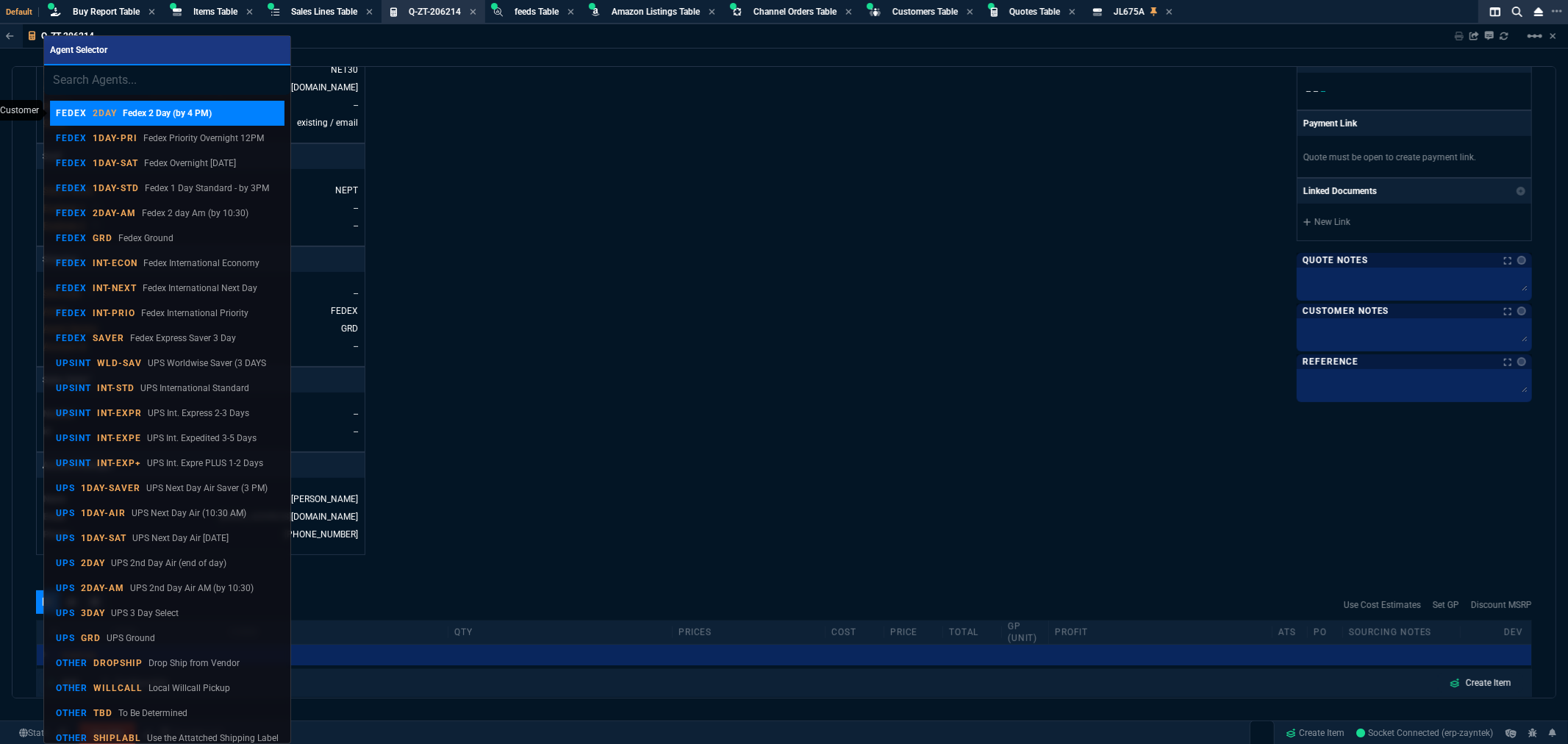
click at [76, 113] on p "FEDEX" at bounding box center [71, 113] width 31 height 12
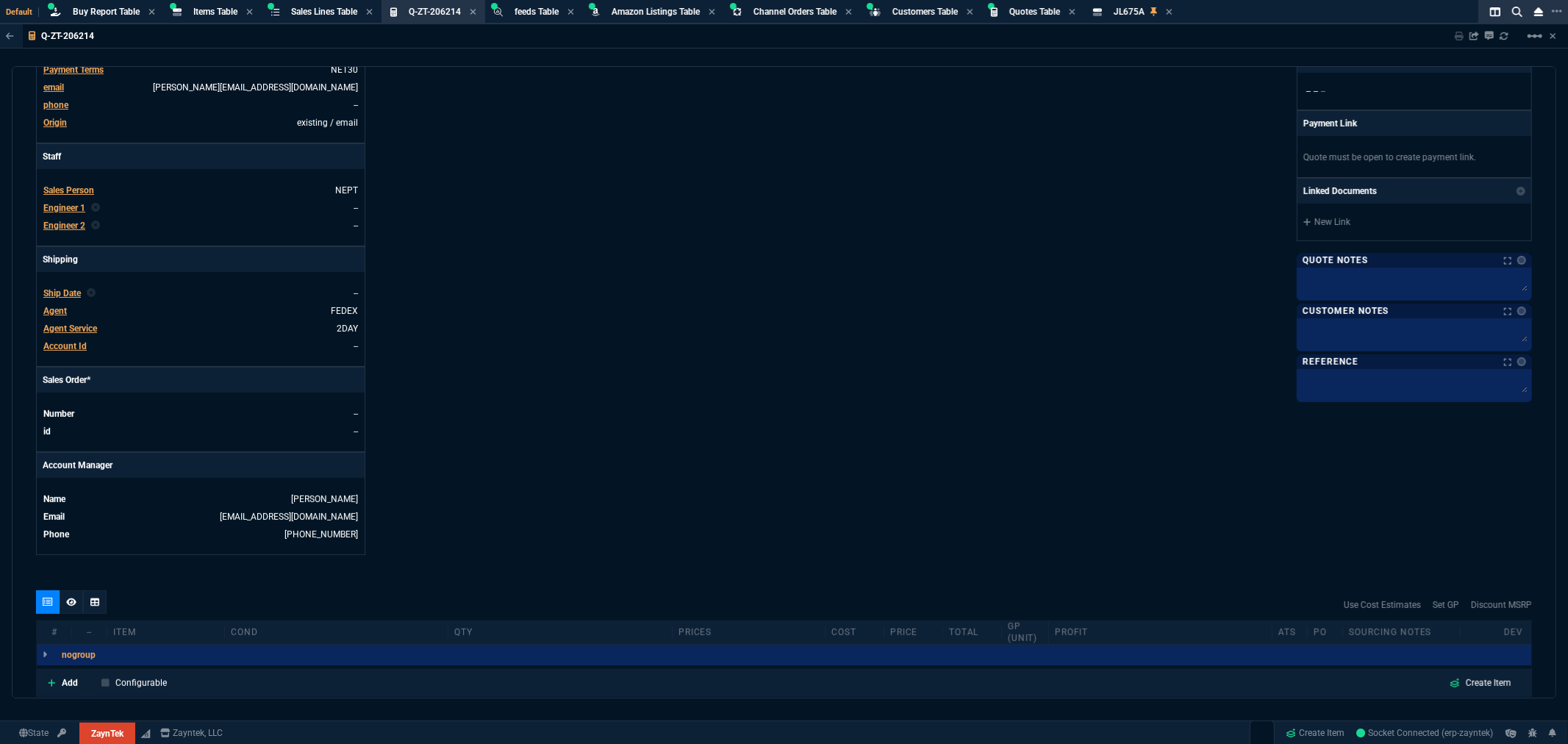
click at [62, 346] on span "Account Id" at bounding box center [65, 347] width 44 height 11
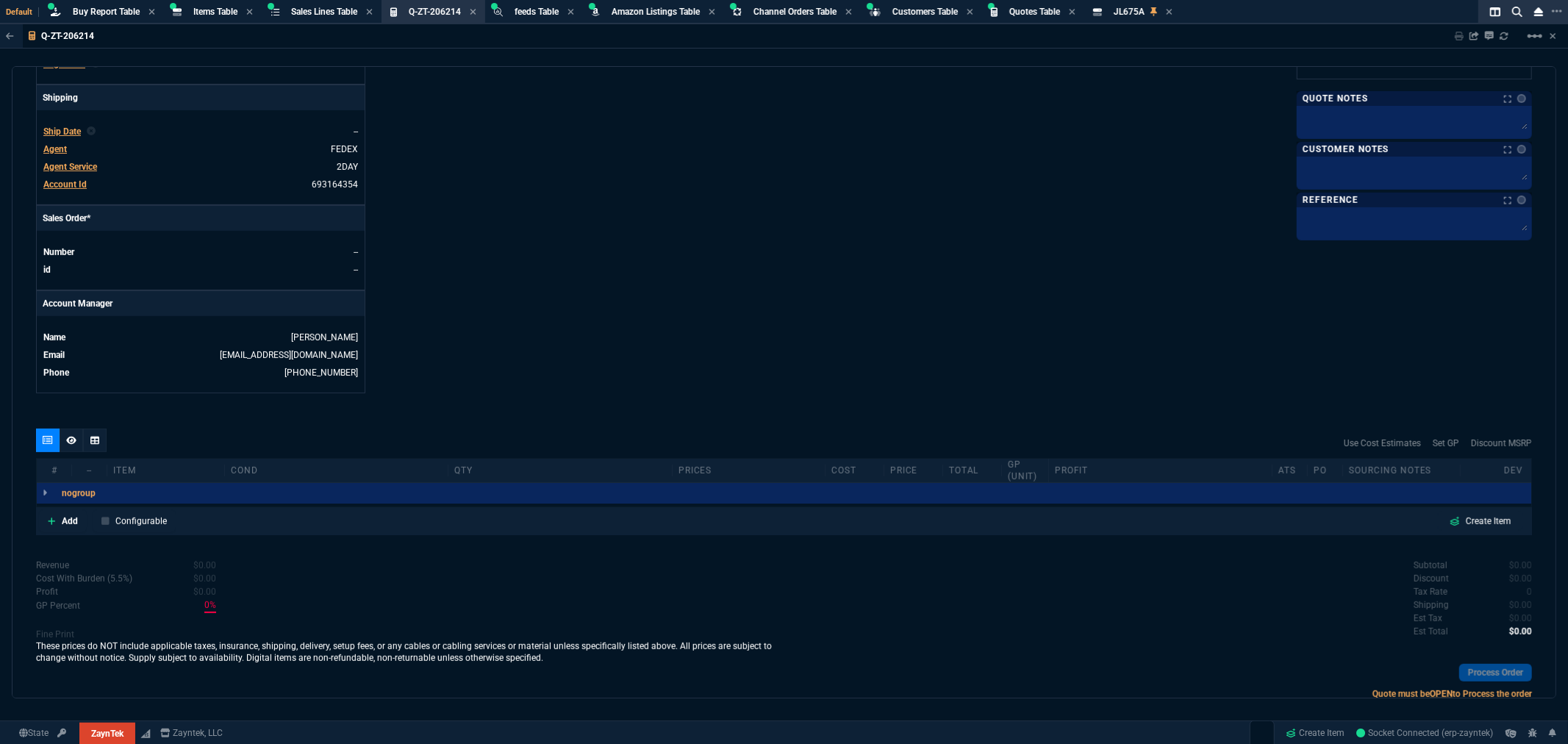
scroll to position [489, 0]
click at [67, 524] on p "Add" at bounding box center [70, 519] width 16 height 13
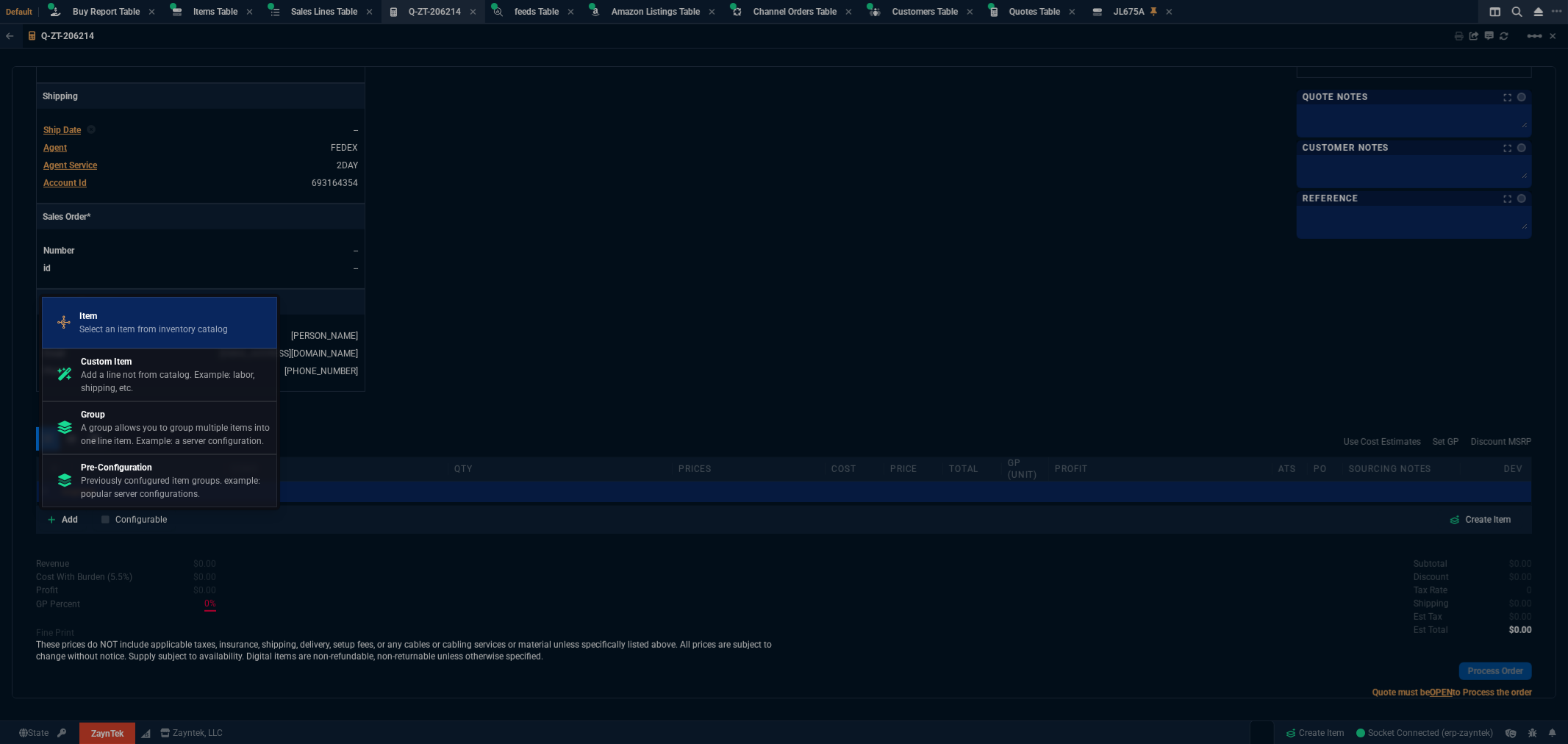
click at [86, 321] on p "Item" at bounding box center [154, 315] width 148 height 13
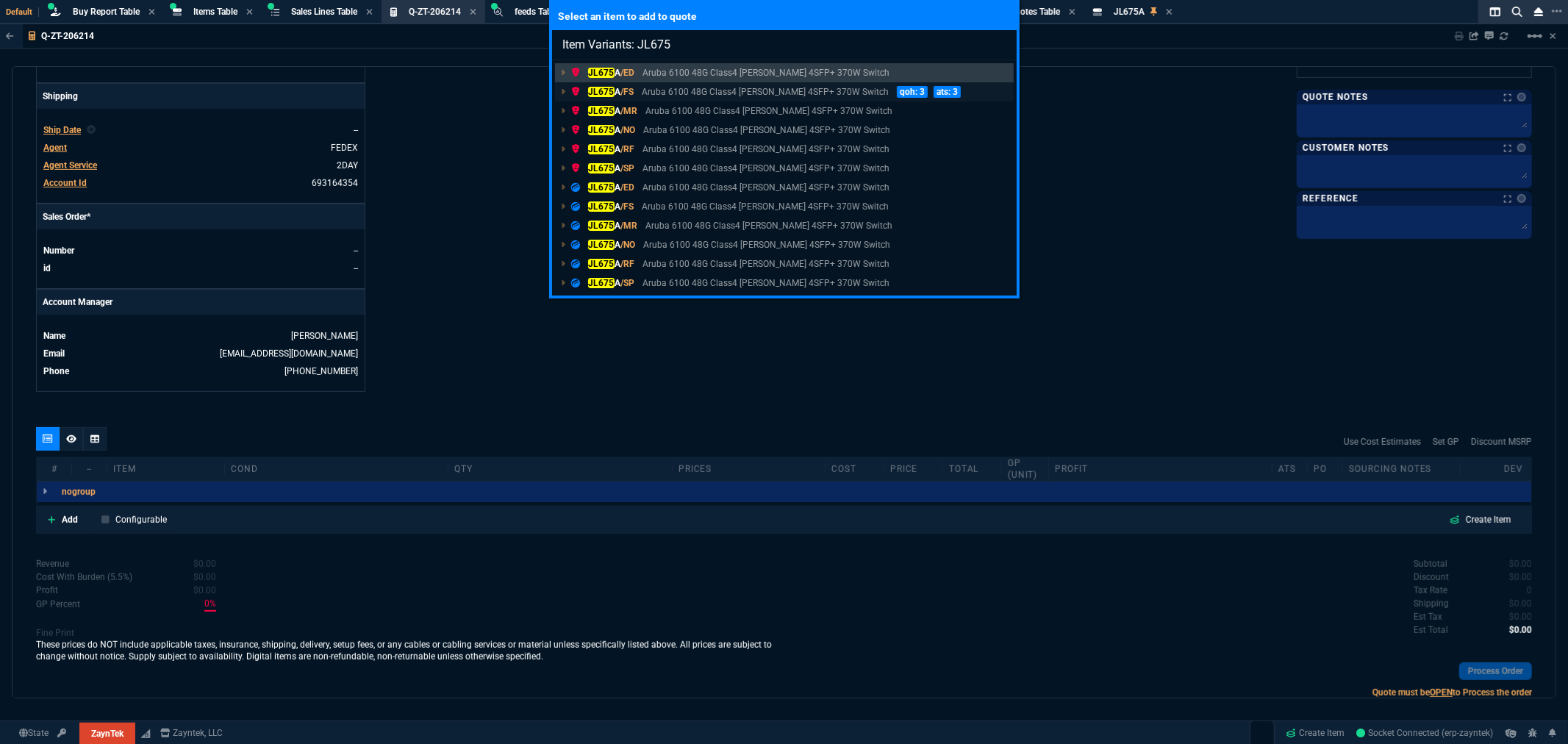
type input "Item Variants: JL675"
click at [654, 93] on p "Aruba 6100 48G Class4 PoE 4SFP+ 370W Switch" at bounding box center [765, 91] width 247 height 13
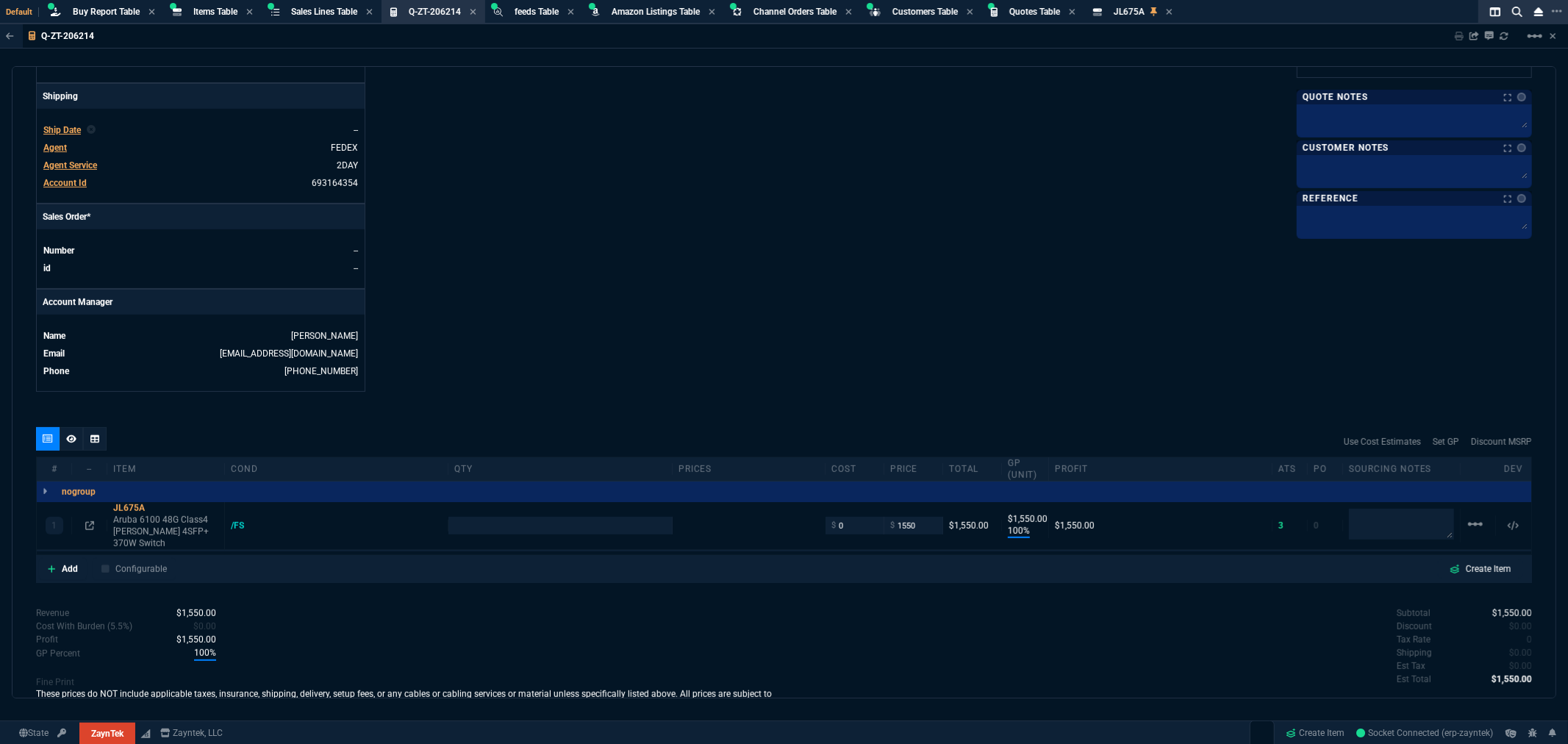
scroll to position [485, 0]
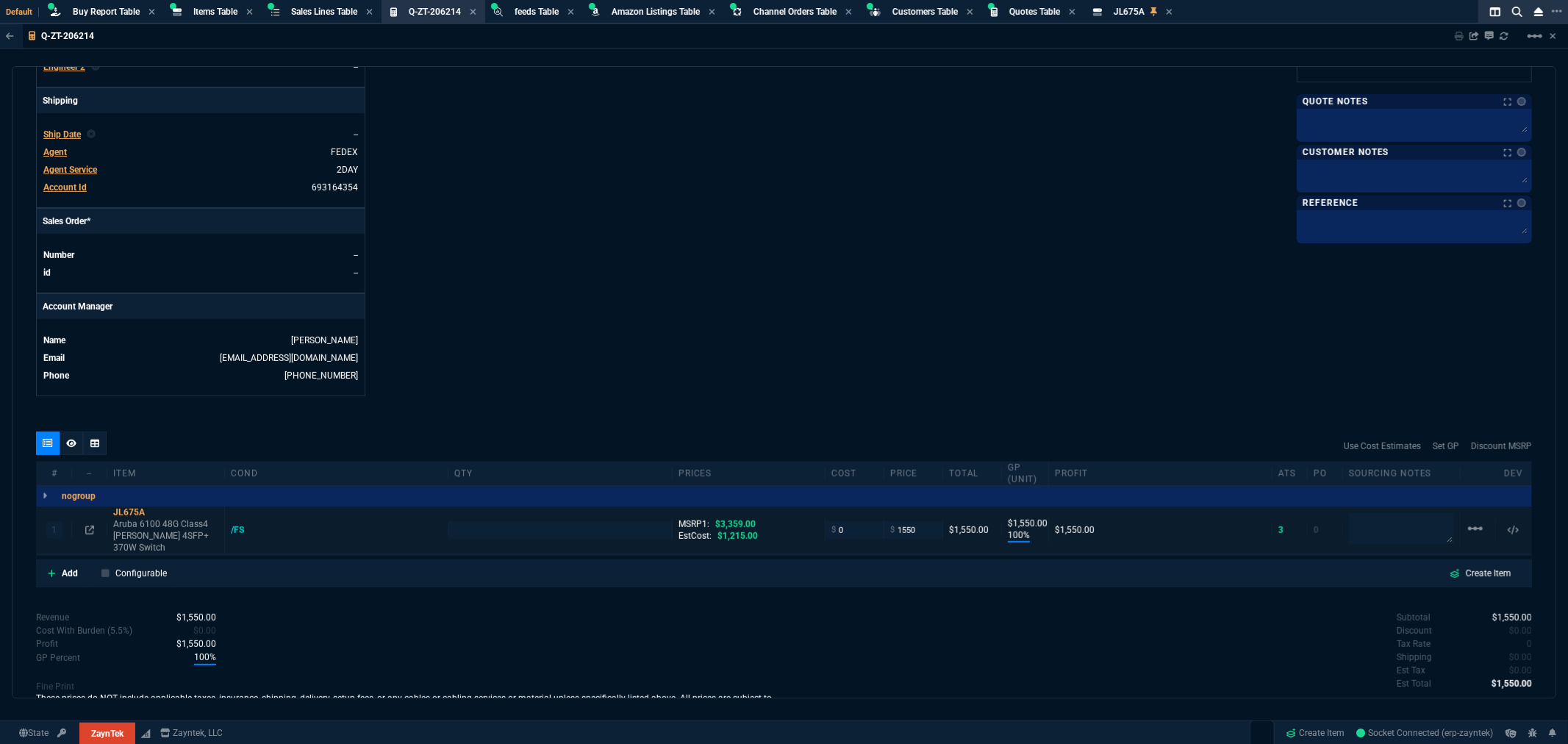
type input "100"
type input "1550"
type input "54"
click at [513, 532] on input "number" at bounding box center [559, 529] width 211 height 17
type input "2"
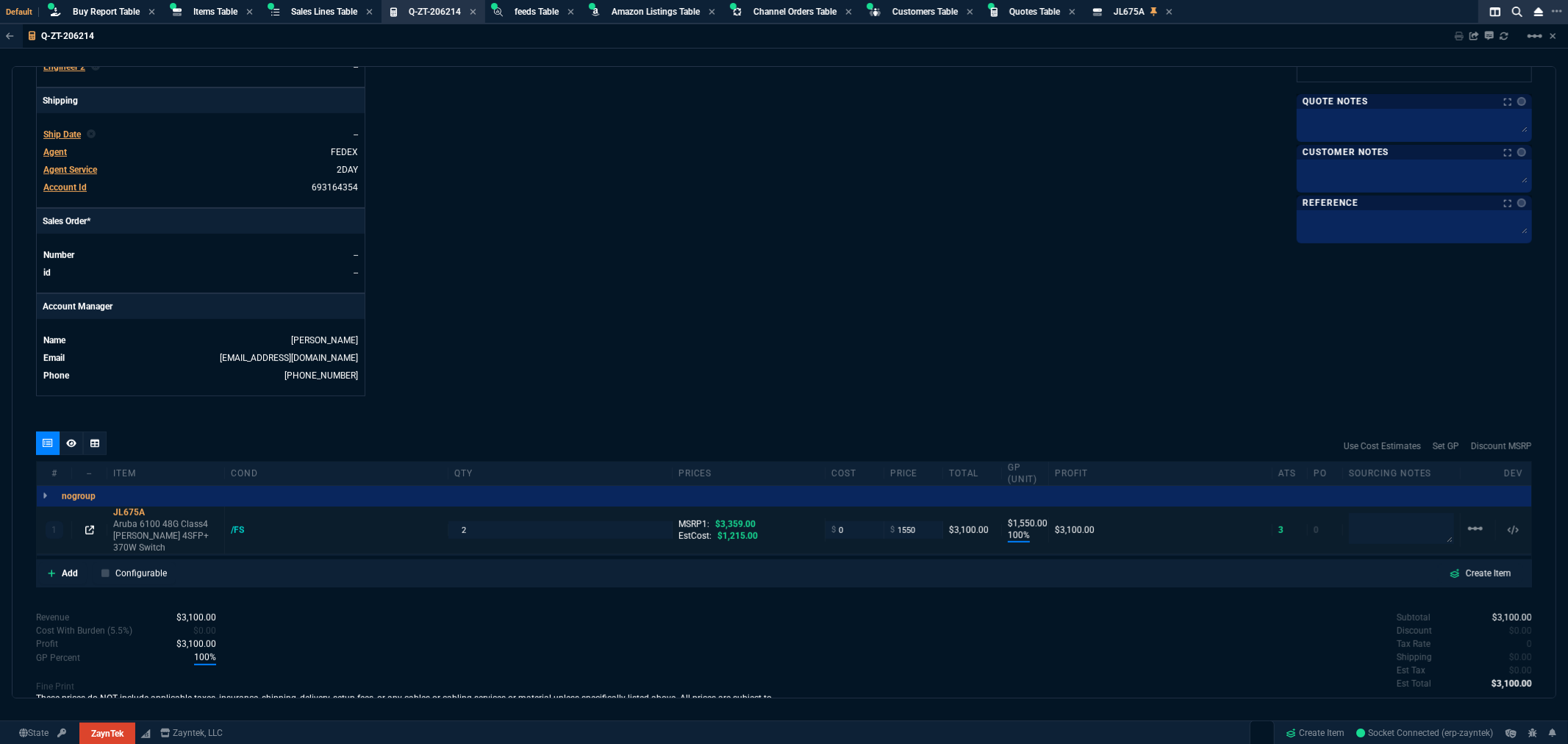
click at [86, 525] on icon at bounding box center [89, 530] width 9 height 9
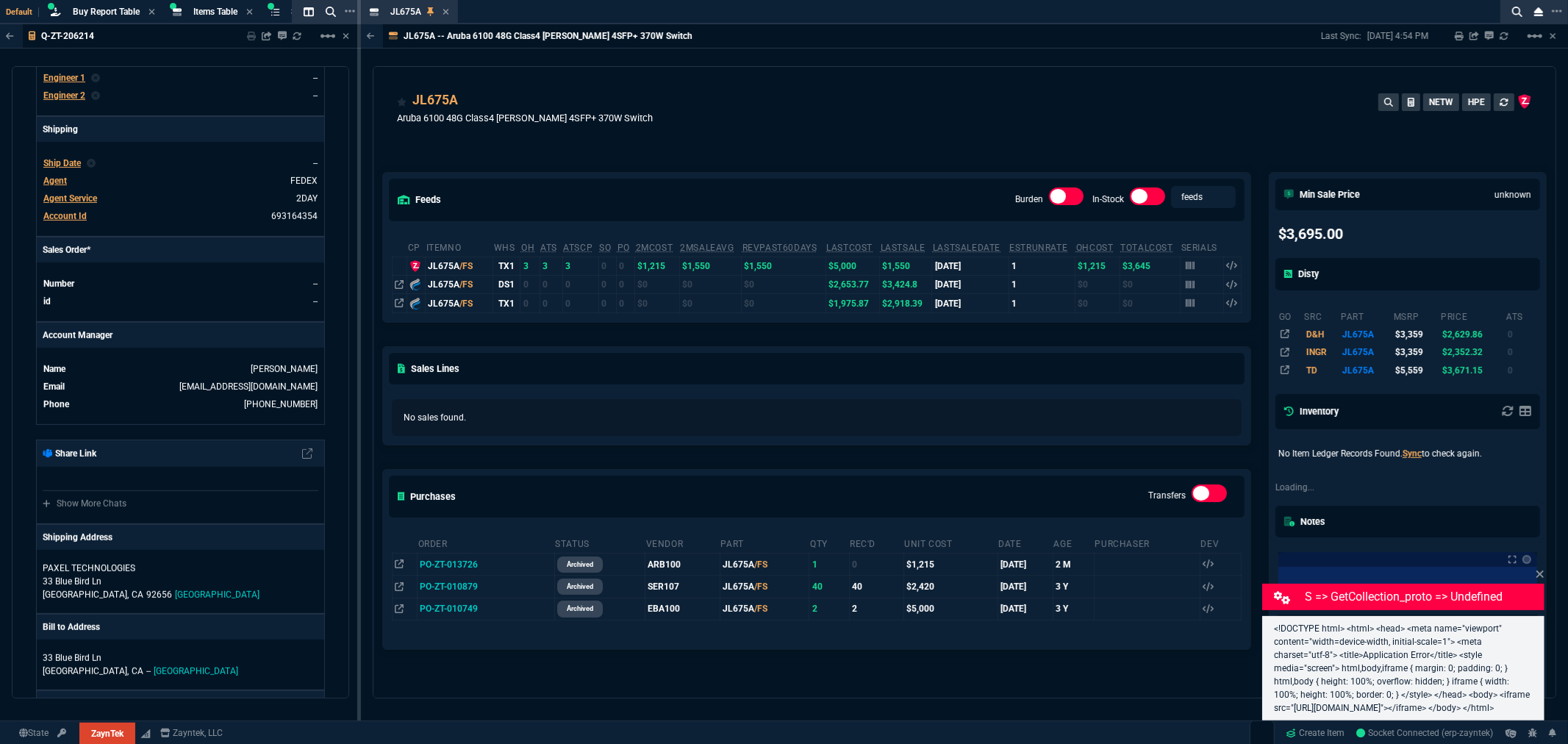
scroll to position [505, 0]
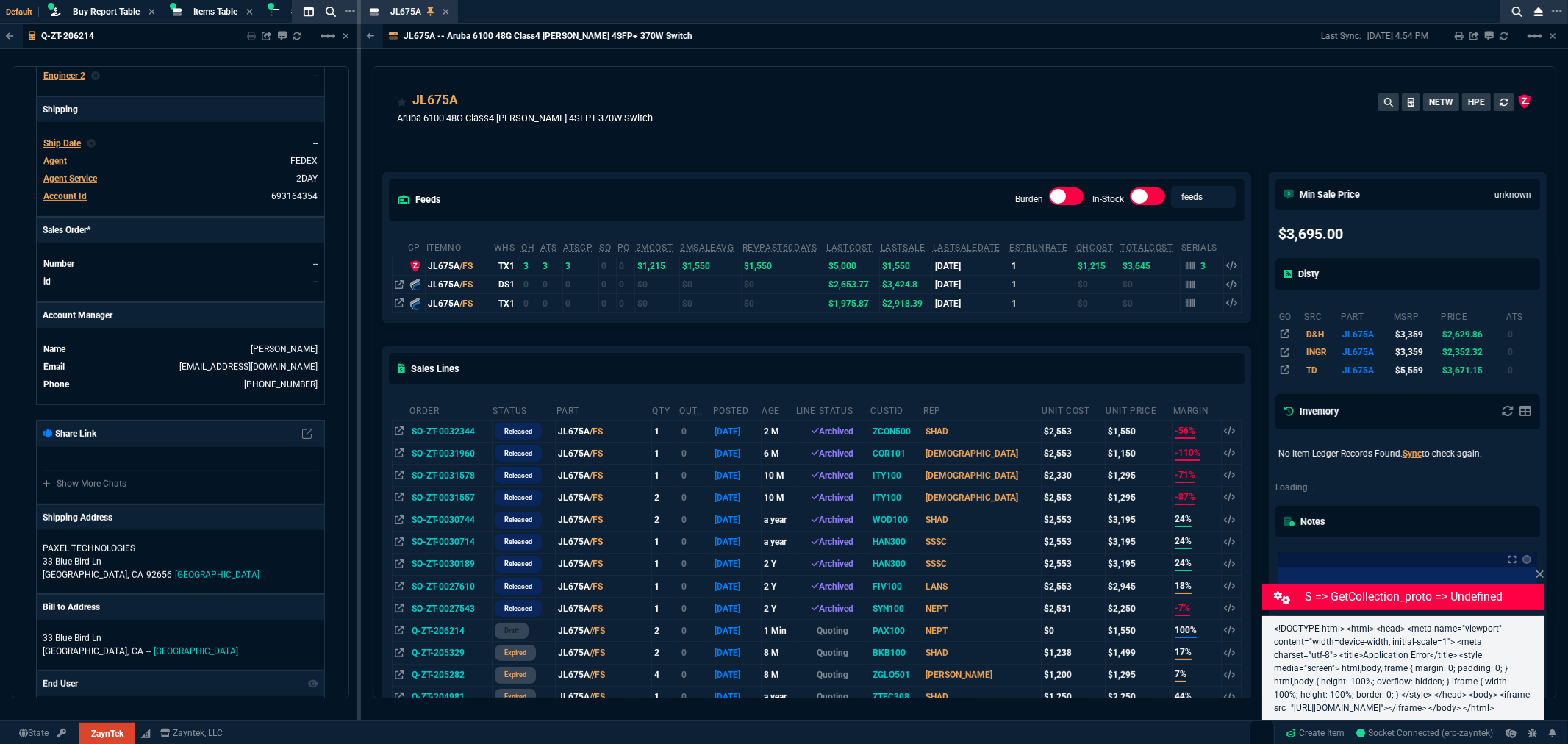
click at [442, 12] on icon at bounding box center [445, 12] width 6 height 9
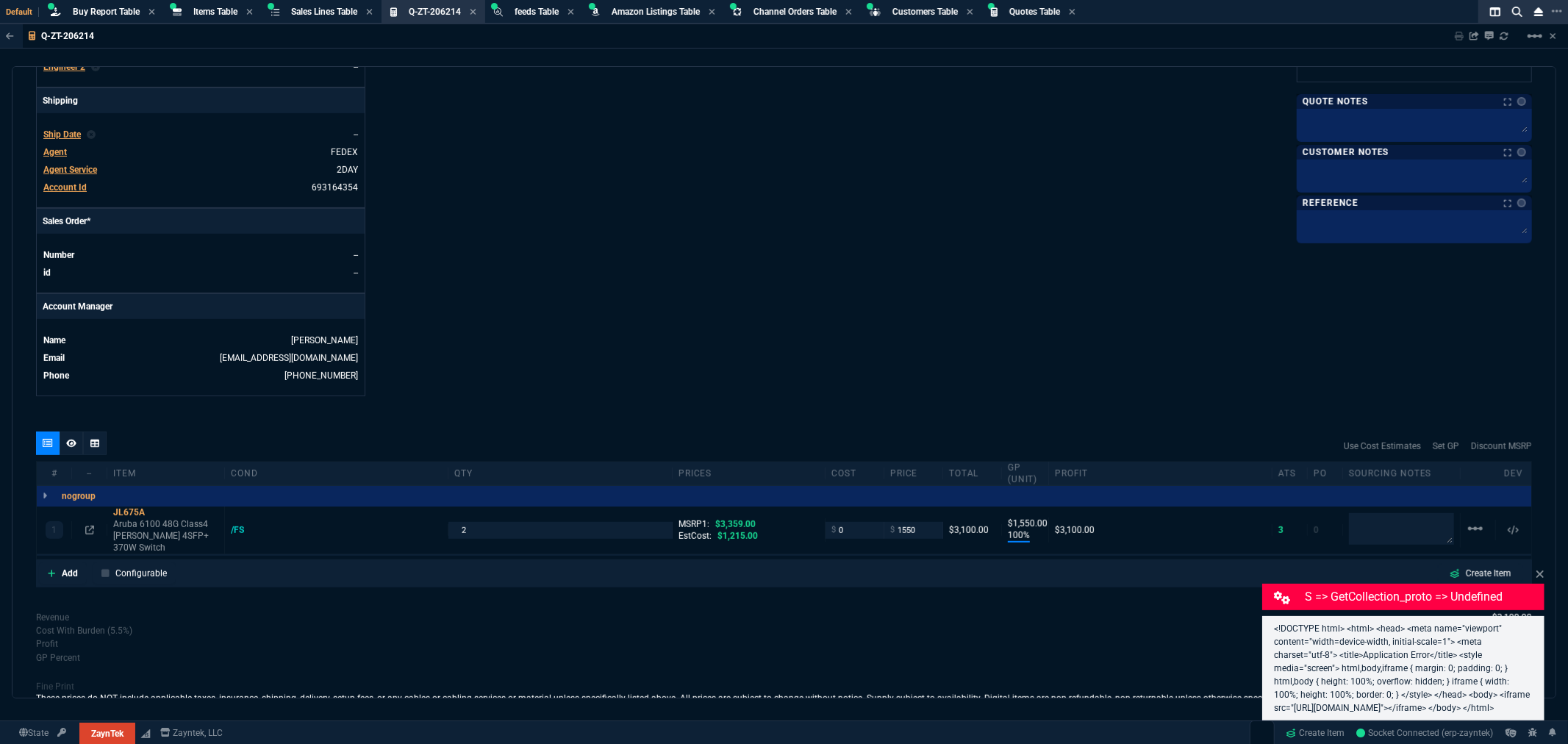
scroll to position [485, 0]
drag, startPoint x: 849, startPoint y: 525, endPoint x: 812, endPoint y: 529, distance: 37.2
click at [818, 528] on div "1 JL675A Aruba 6100 48G Class4 PoE 4SFP+ 370W Switch /FS 2 MSRP1: $3,359.00 Est…" at bounding box center [784, 530] width 1495 height 47
type input "1215"
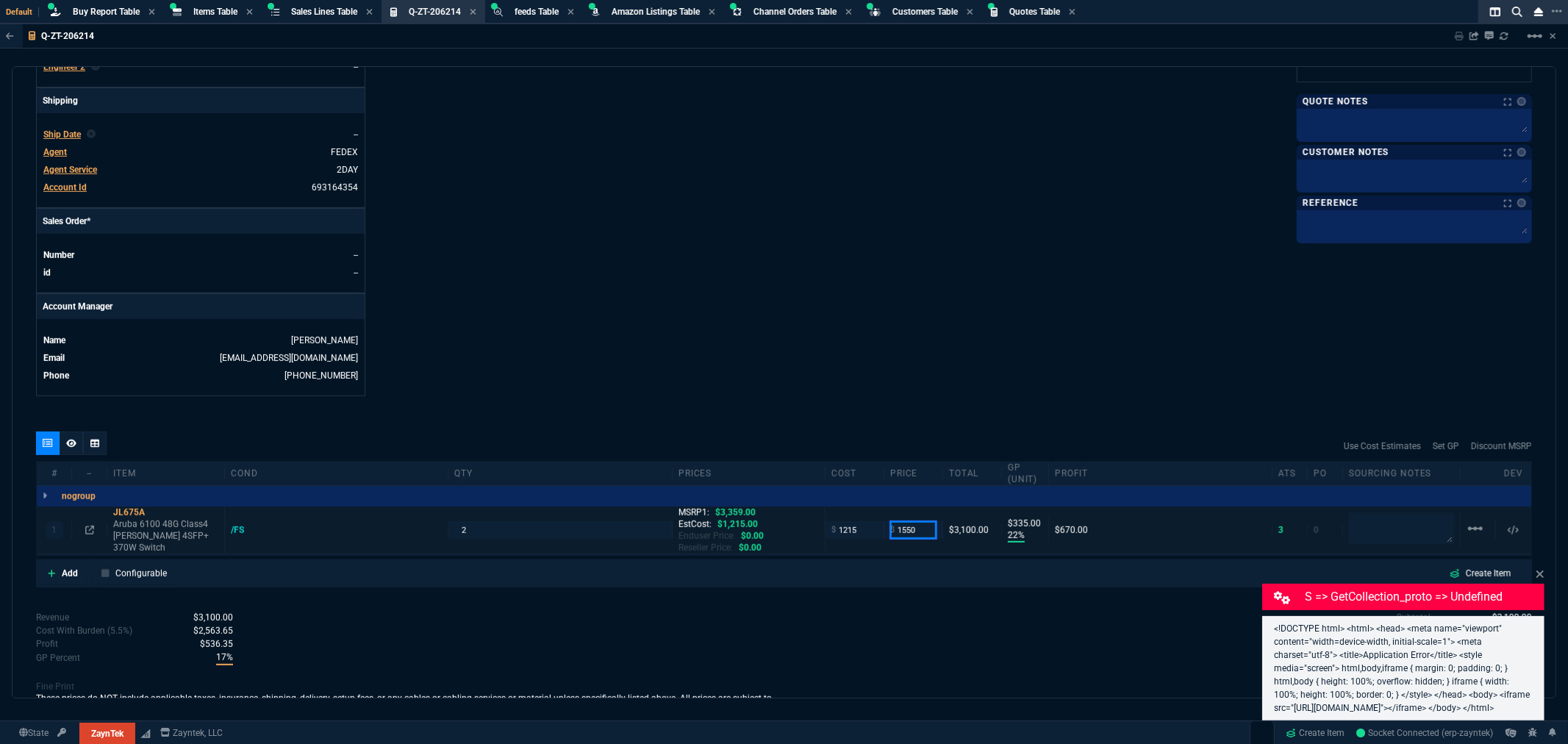
type input "22"
type input "335"
type input "147"
type input "14"
type input "-8579"
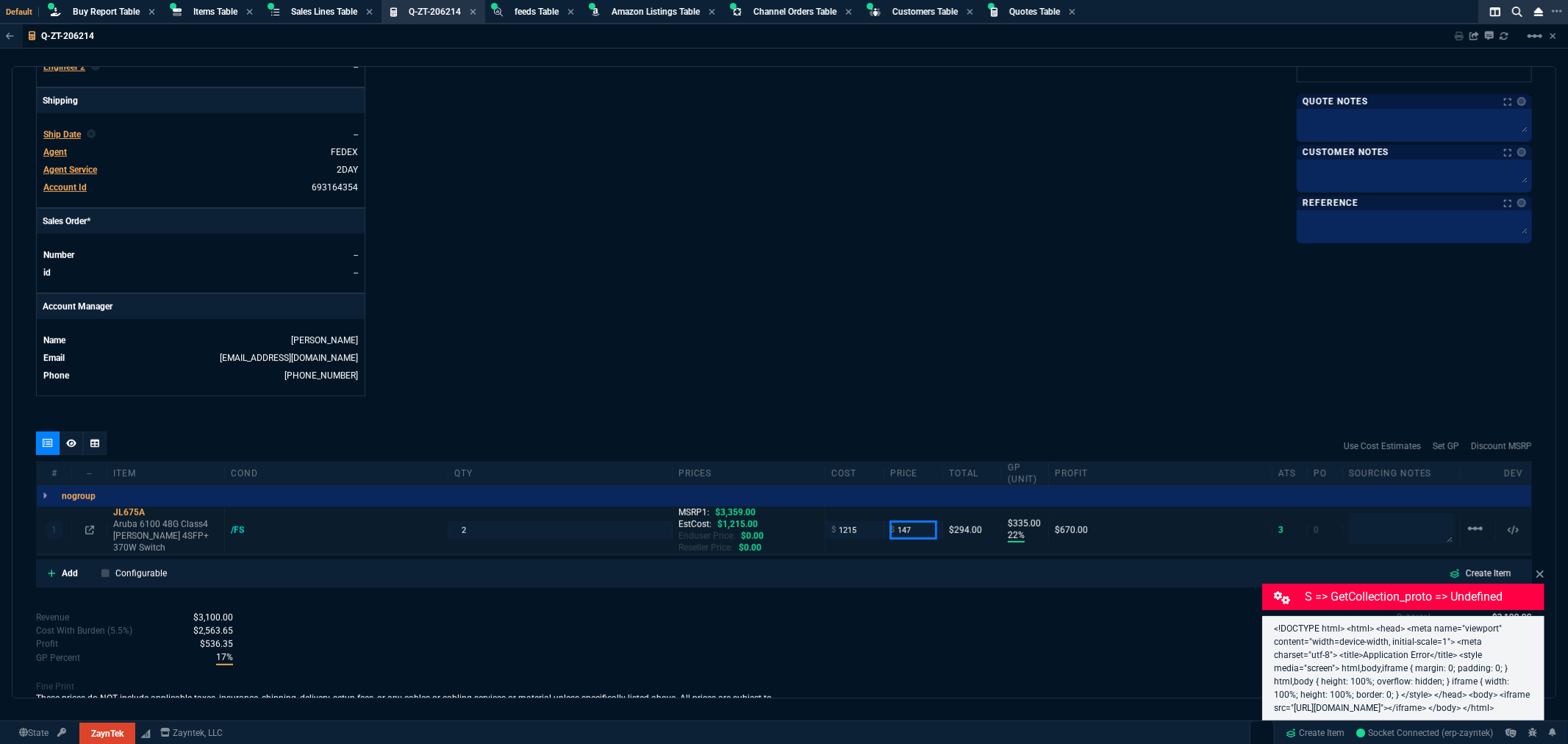
type input "-1201"
type input "1475"
type input "100"
type input "1475"
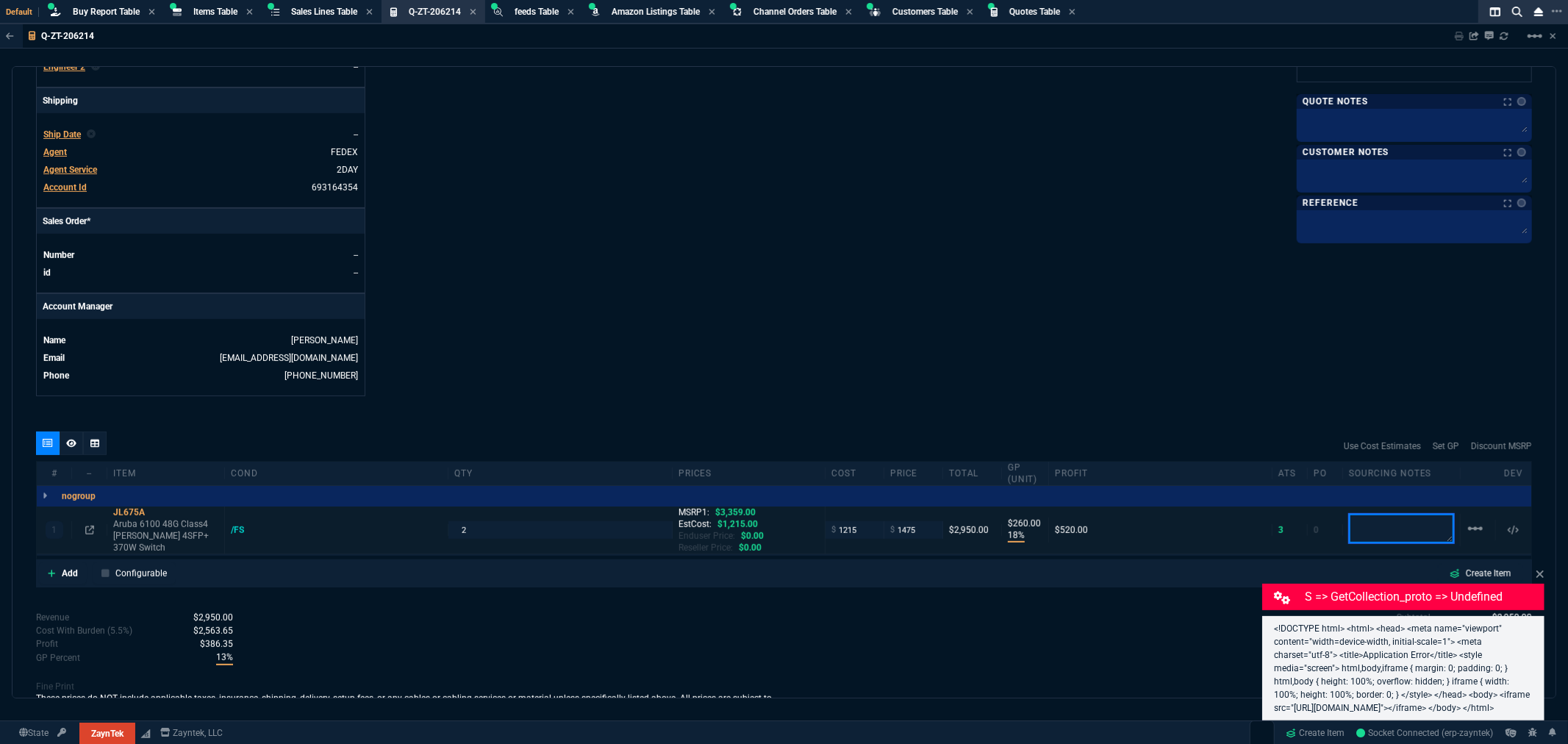
type input "18"
type input "260"
type input "56"
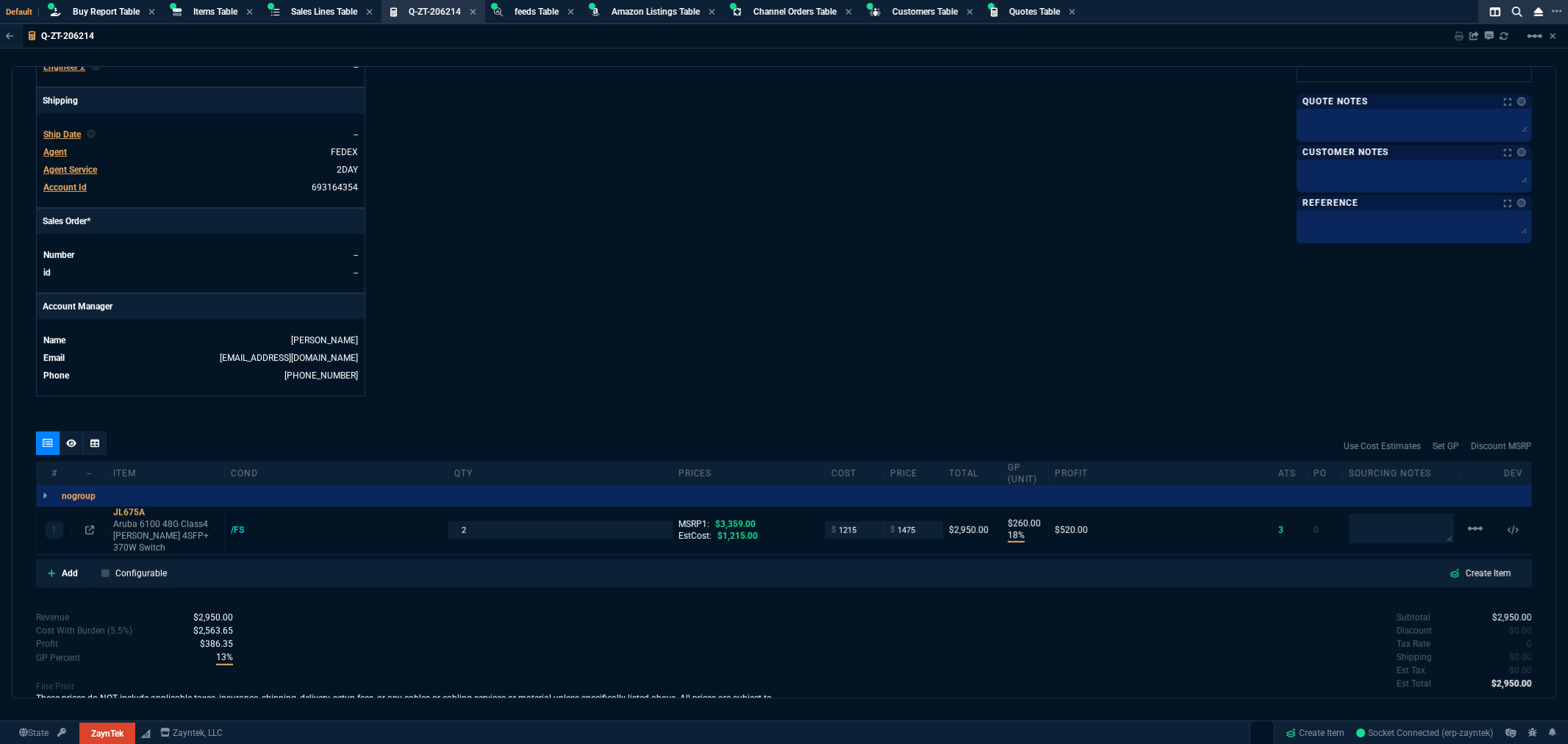
click at [868, 362] on div "ZaynTek, LLC 2609 Technology Dr Suite 200 Plano, TX 75074 Share Link Show More …" at bounding box center [1159, 16] width 749 height 758
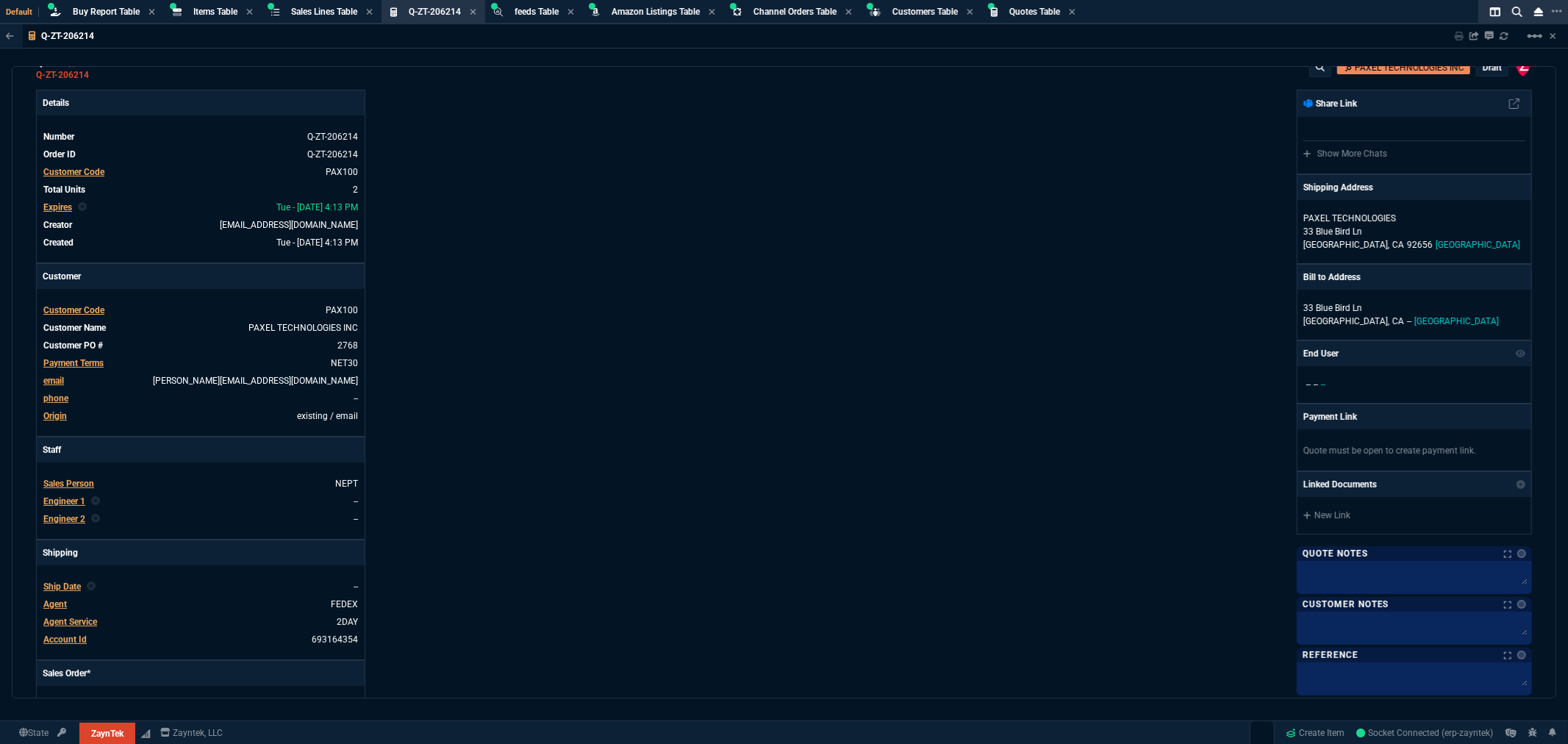
scroll to position [0, 0]
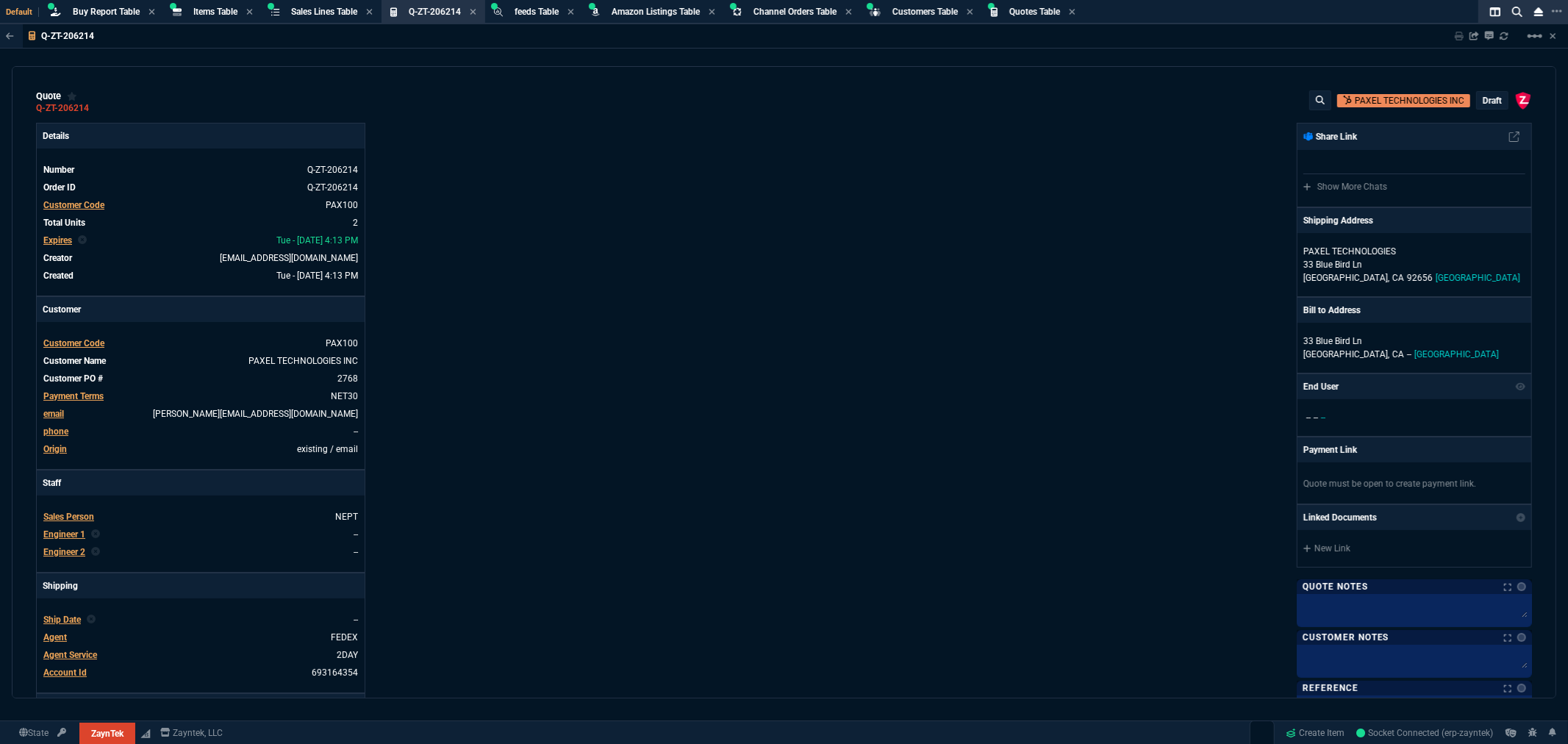
click at [1486, 95] on p "draft" at bounding box center [1491, 100] width 19 height 12
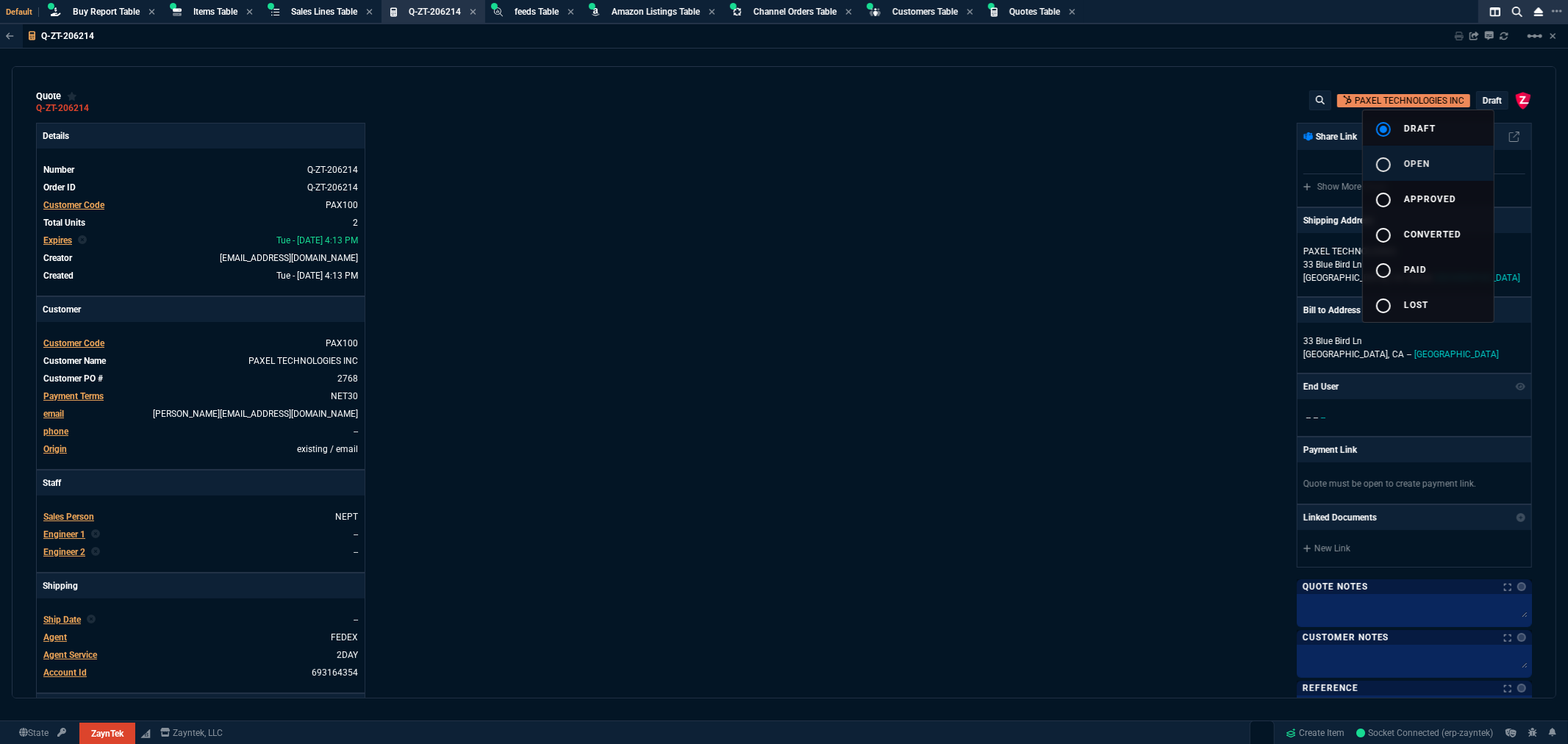
click at [1393, 167] on div "radio_button_unchecked" at bounding box center [1389, 164] width 29 height 18
type input "18"
type input "260"
type input "56"
click at [1172, 386] on div at bounding box center [784, 372] width 1568 height 744
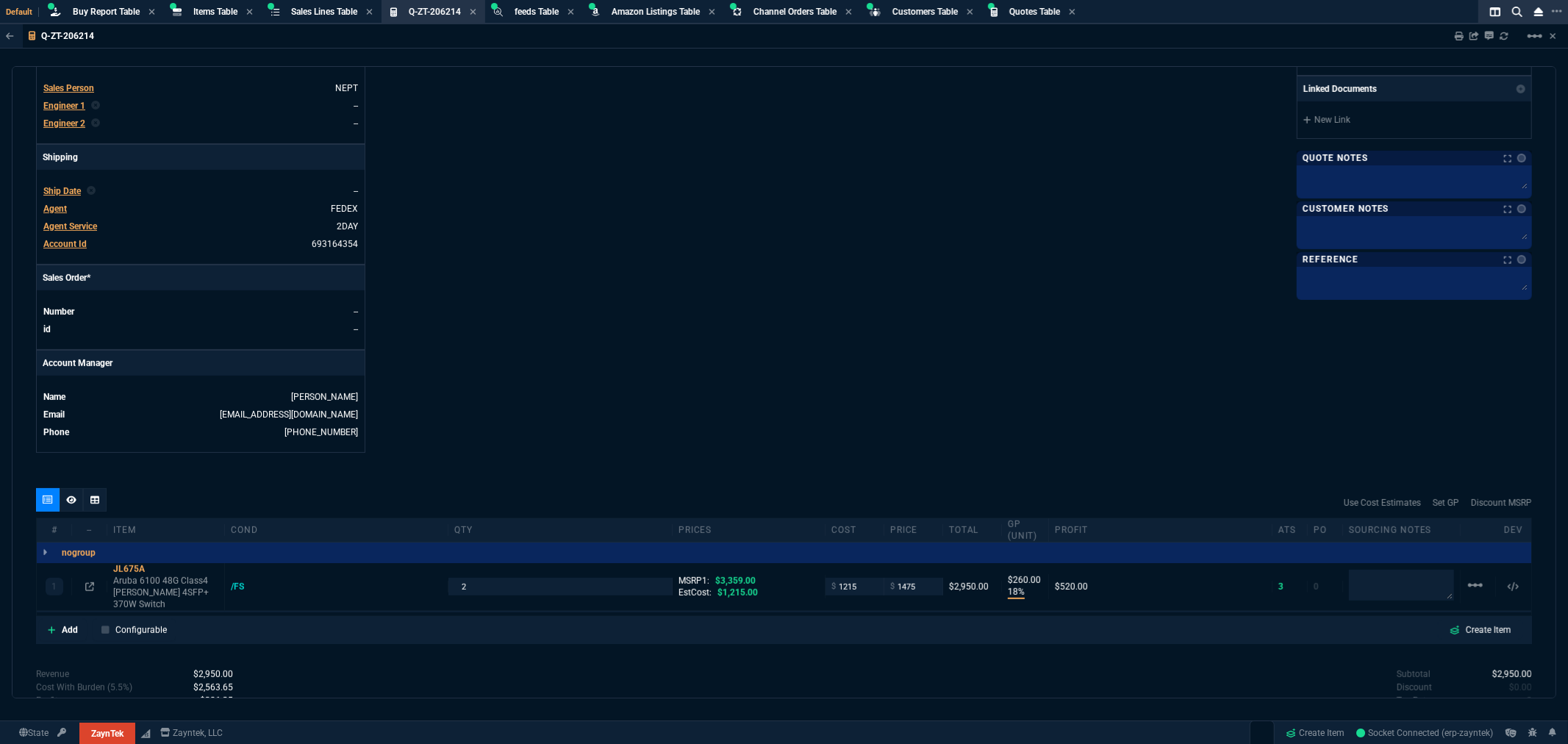
scroll to position [554, 0]
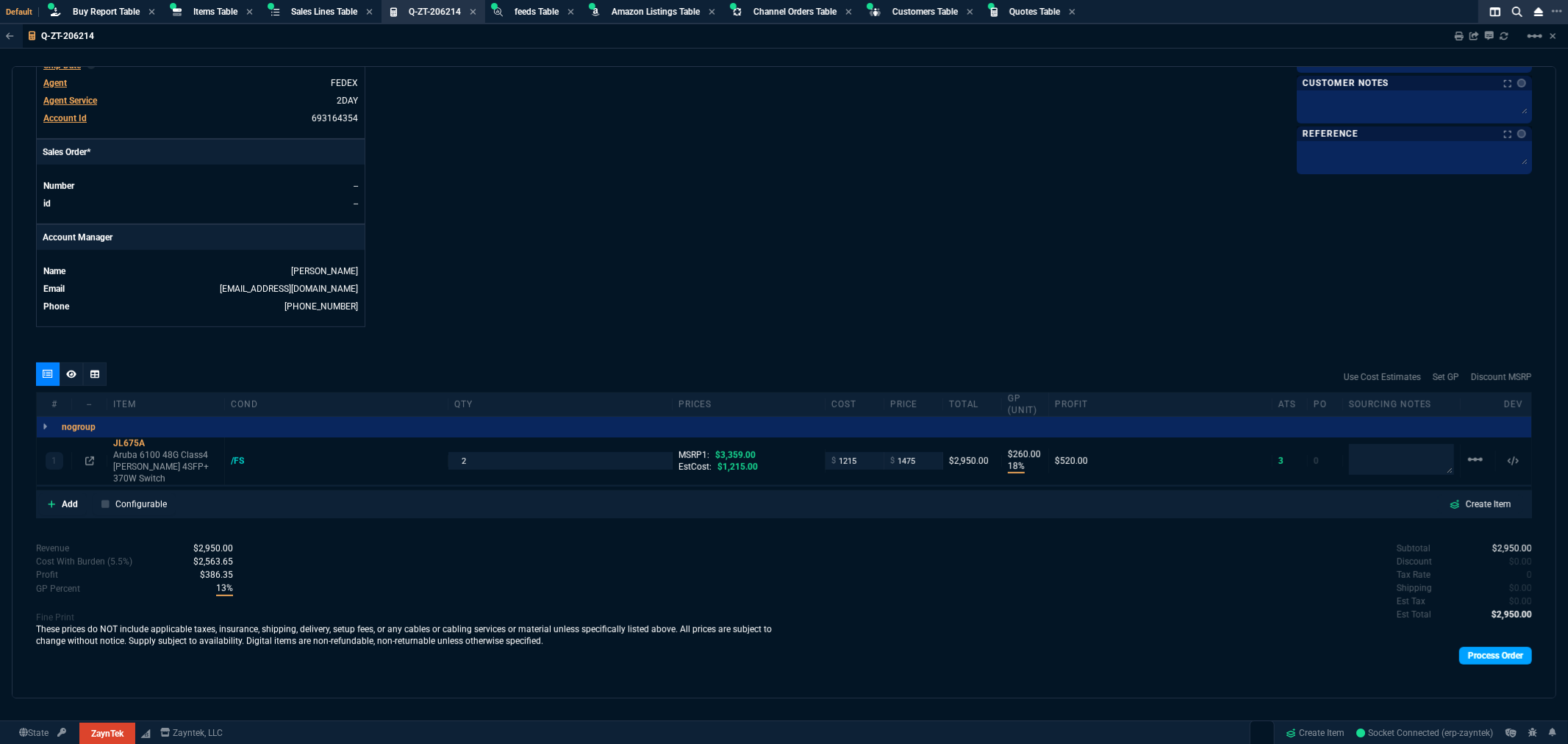
click at [1481, 647] on link "Process Order" at bounding box center [1495, 656] width 72 height 18
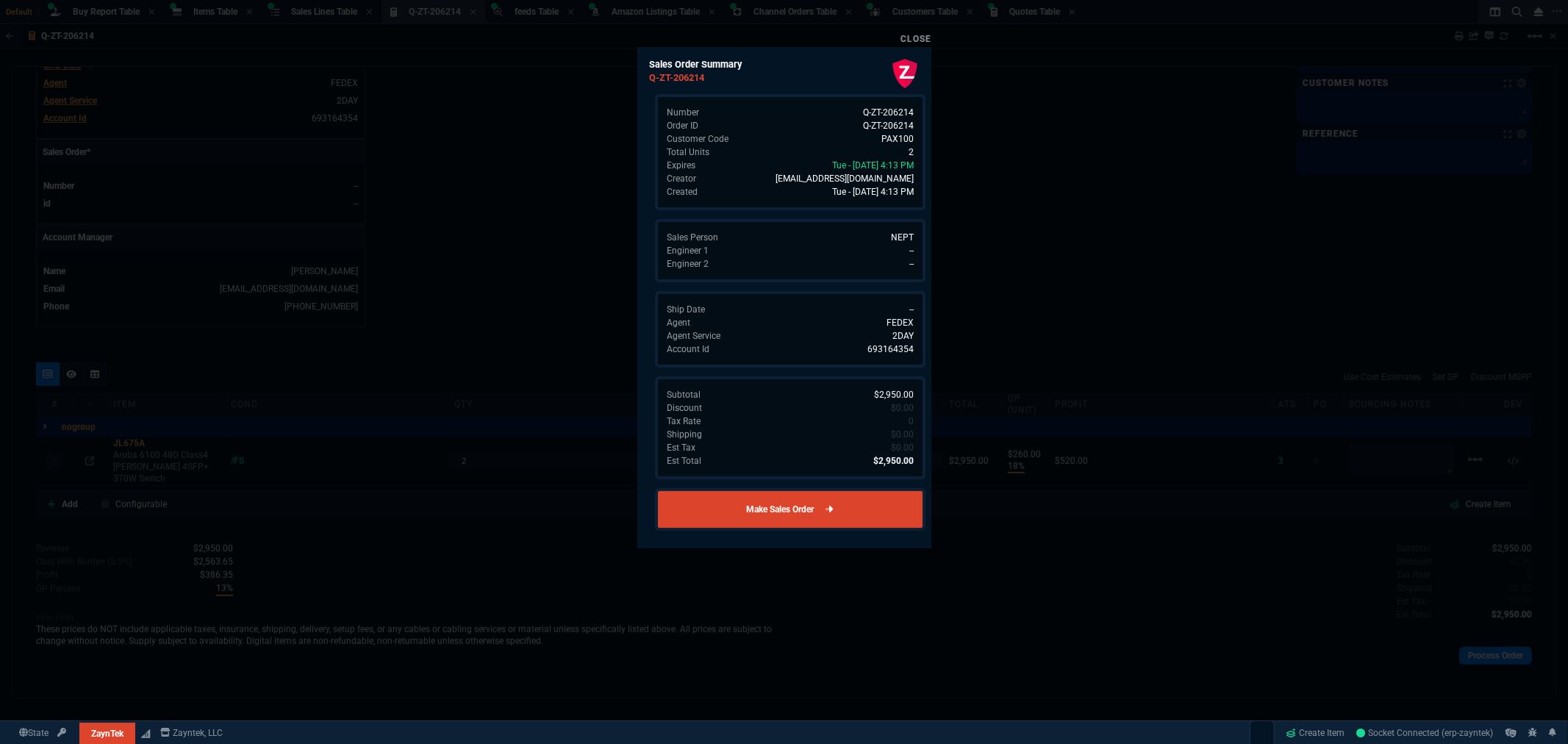
click at [843, 505] on link "Make Sales Order" at bounding box center [790, 509] width 271 height 43
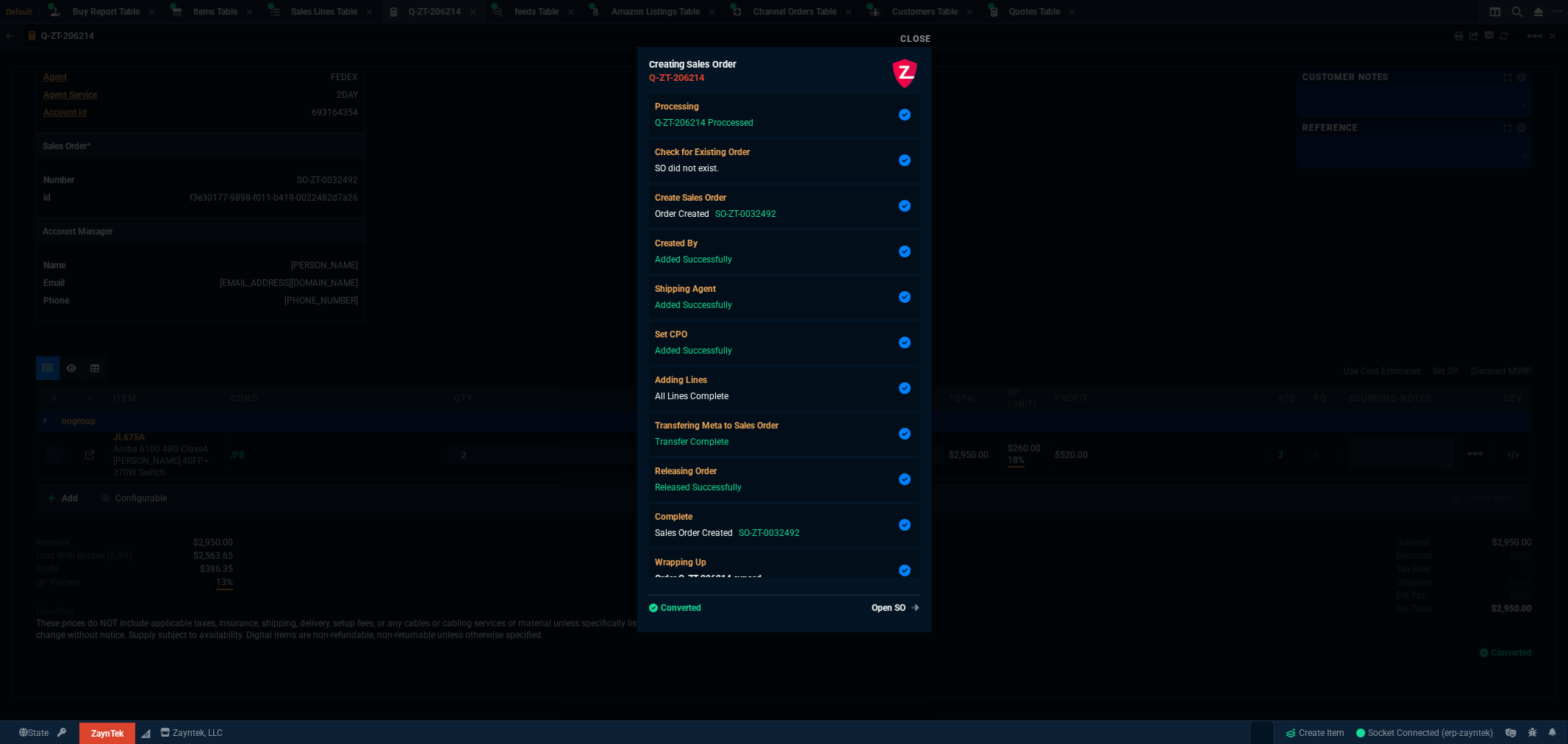
scroll to position [531, 0]
type input "18"
type input "260"
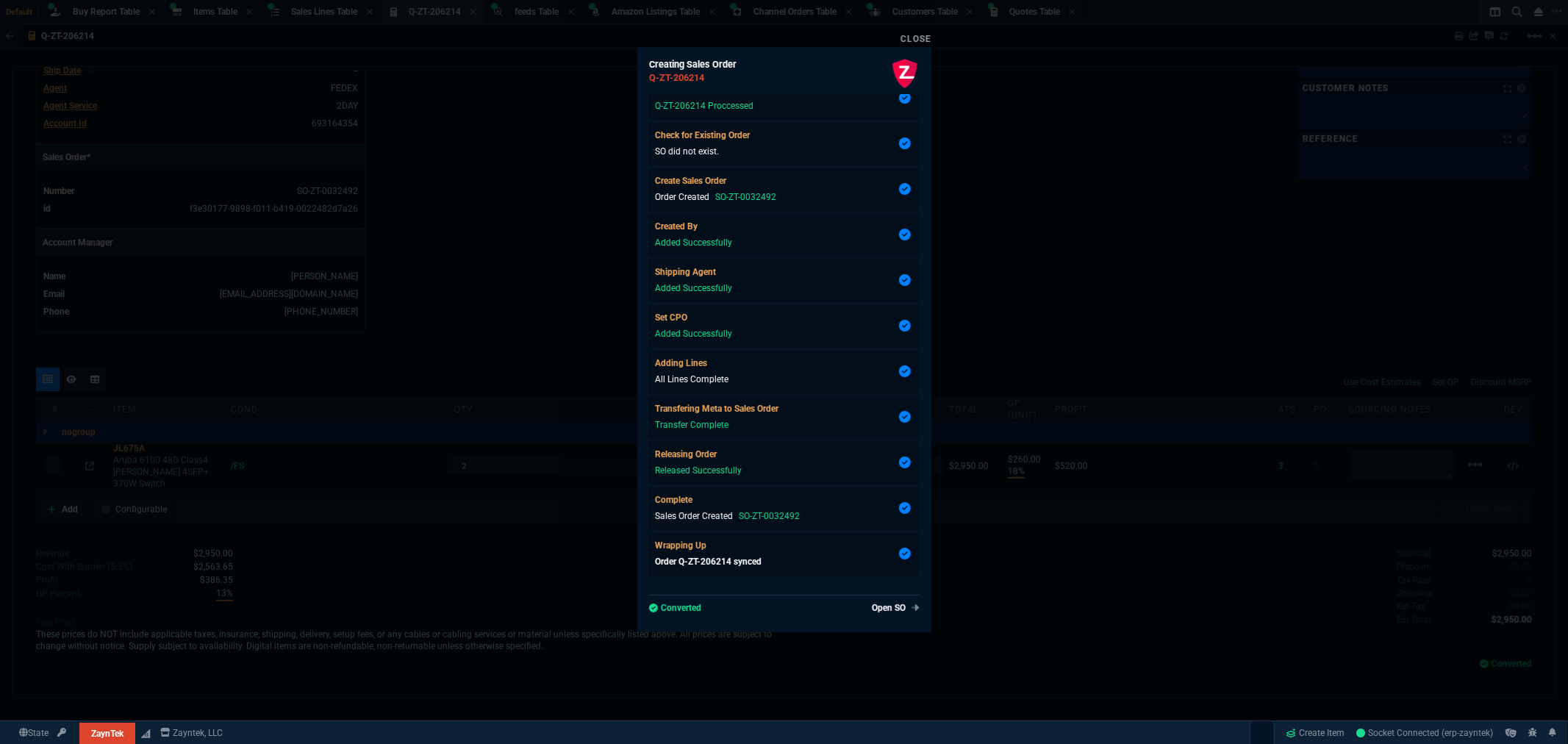
type input "56"
click at [921, 38] on link "Close" at bounding box center [916, 39] width 31 height 11
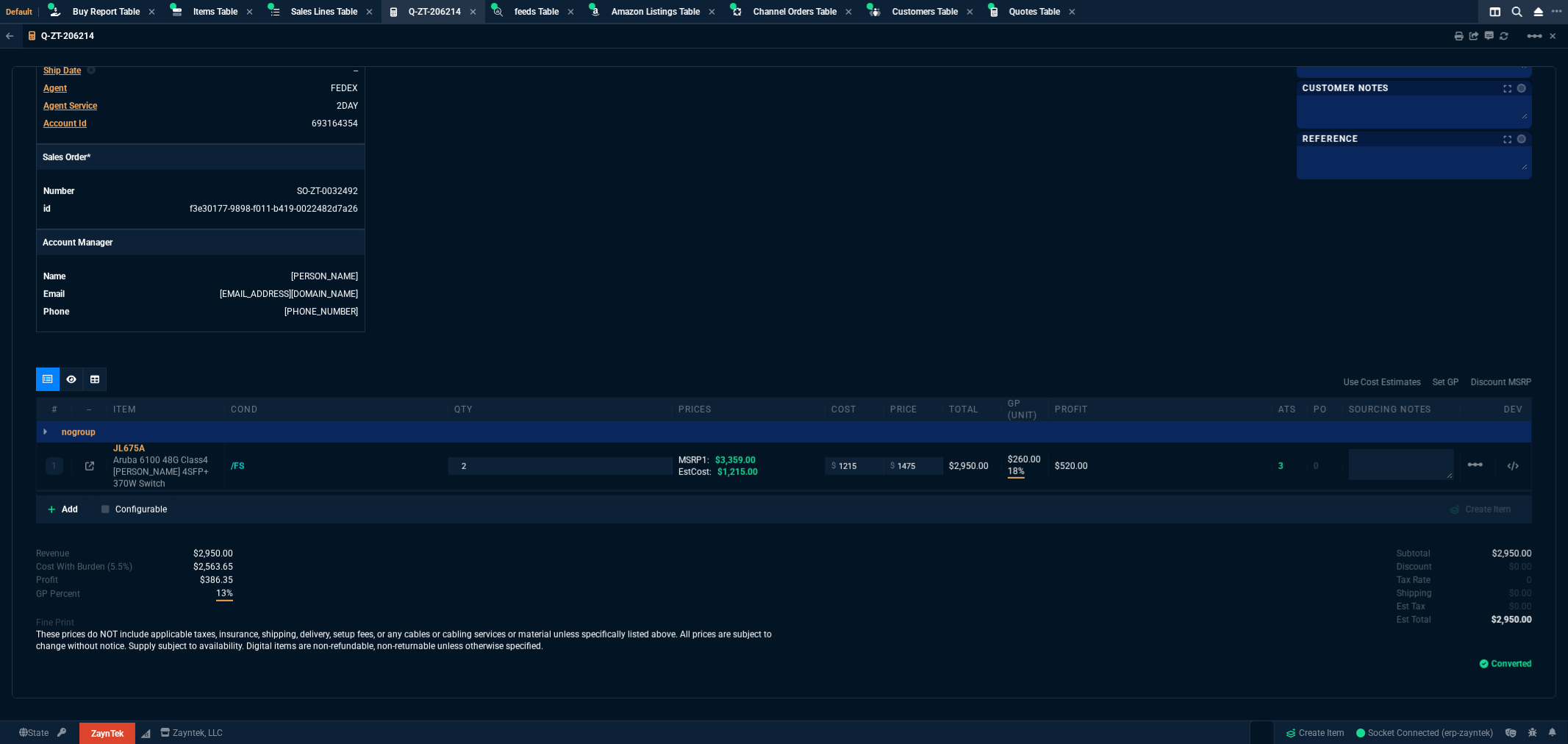
click at [98, 7] on span "Buy Report Table" at bounding box center [105, 12] width 67 height 11
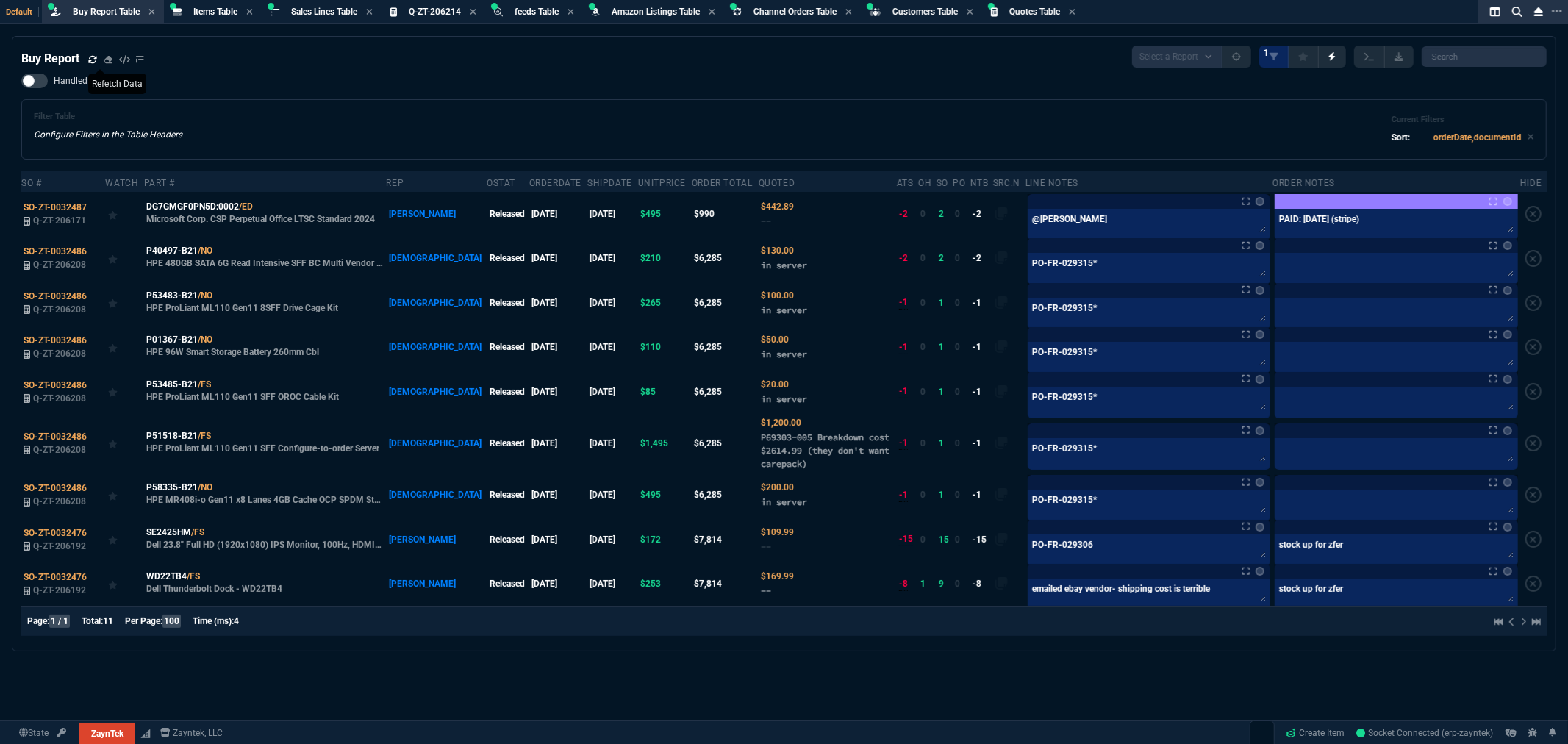
click at [89, 59] on icon at bounding box center [92, 59] width 8 height 7
drag, startPoint x: 832, startPoint y: 93, endPoint x: 982, endPoint y: 81, distance: 150.5
click at [832, 93] on div "Handled Filter Table Configure Filters in the Table Headers Current Filters Sor…" at bounding box center [784, 116] width 1525 height 86
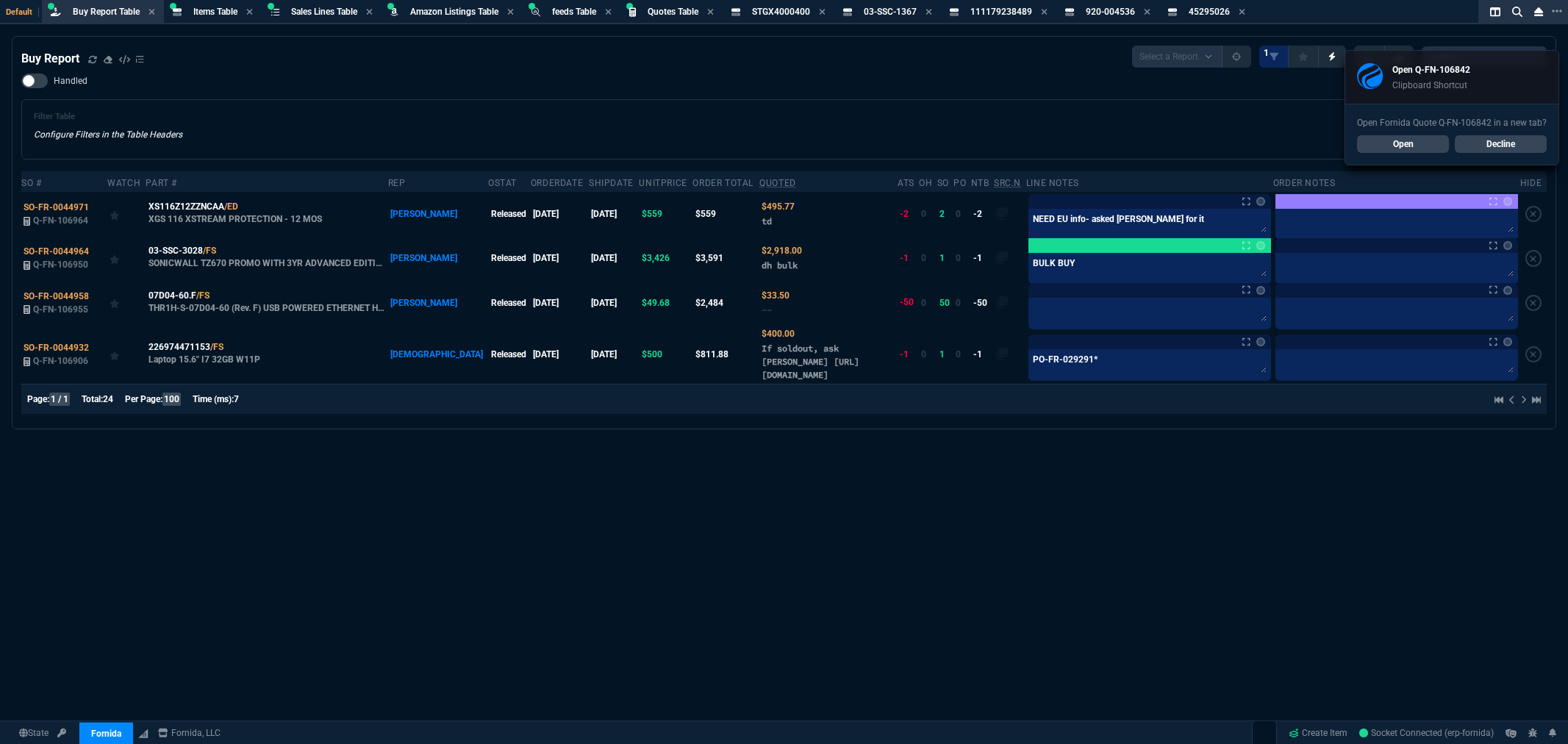
select select "8: NEPT"
click at [565, 110] on div "Filter Table Configure Filters in the Table Headers Current Filters Sort: order…" at bounding box center [784, 129] width 1525 height 60
click at [1396, 139] on link "Open" at bounding box center [1403, 144] width 92 height 18
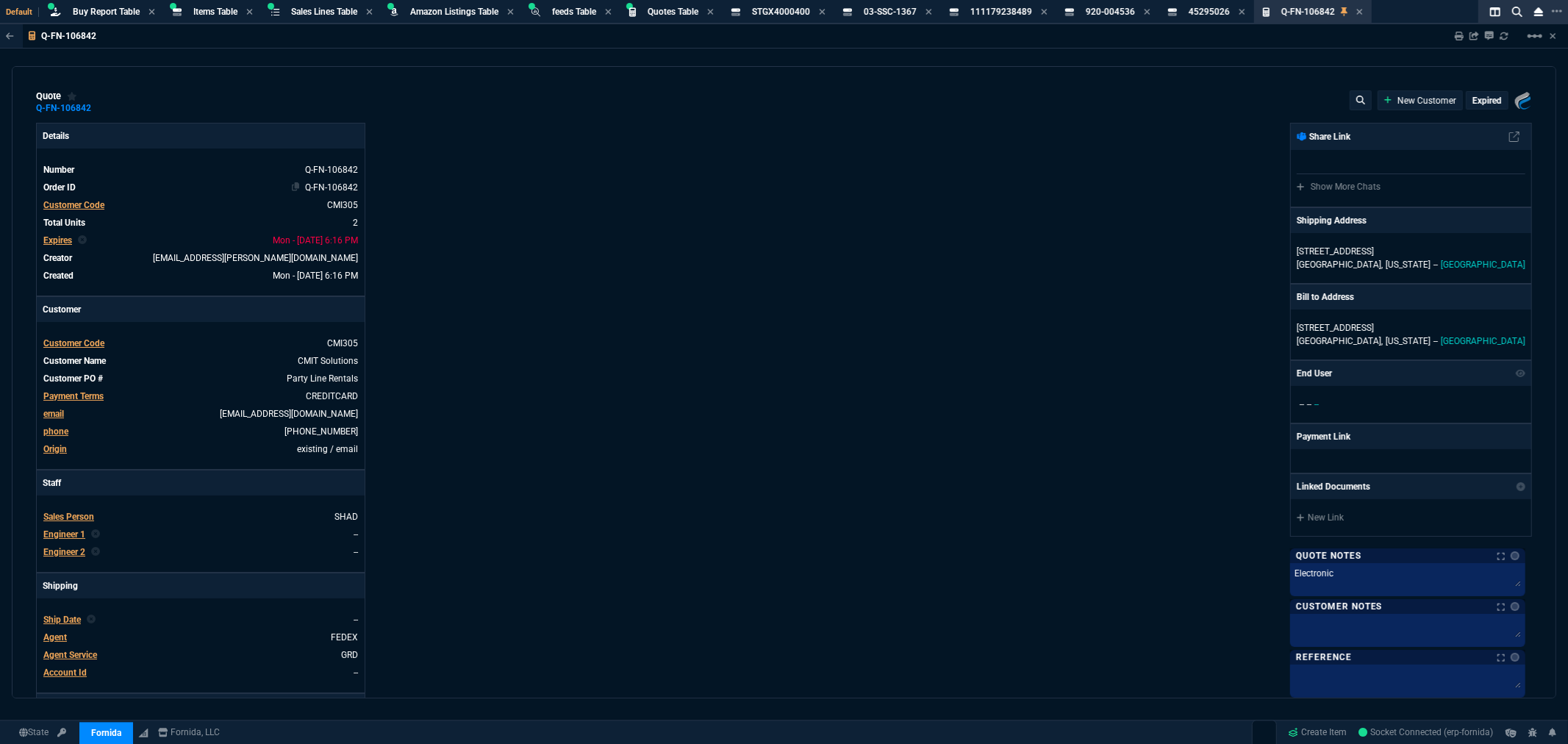
type input "1908.52"
type input "1260.57"
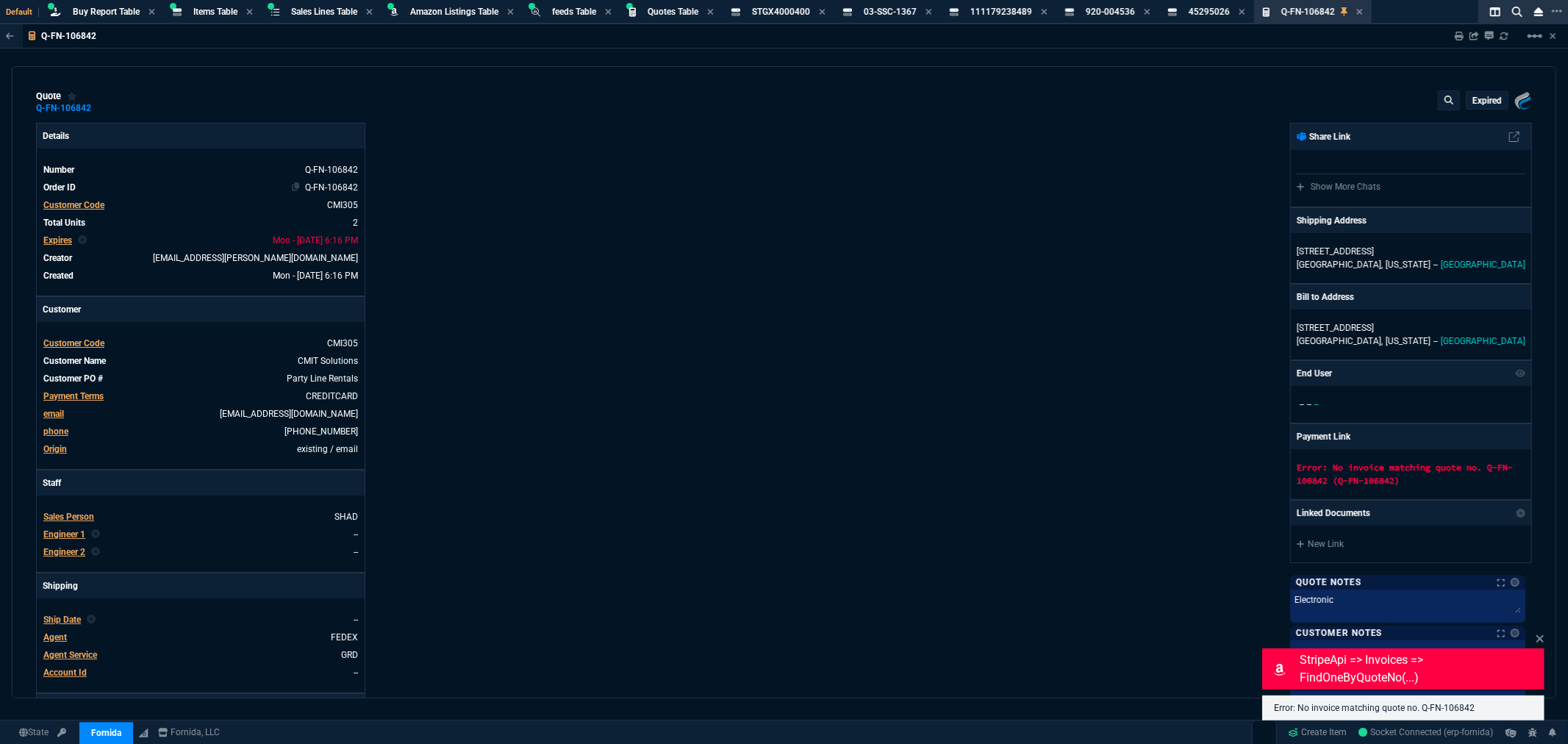
type input "22"
type input "339"
type input "22"
type input "221"
type input "21"
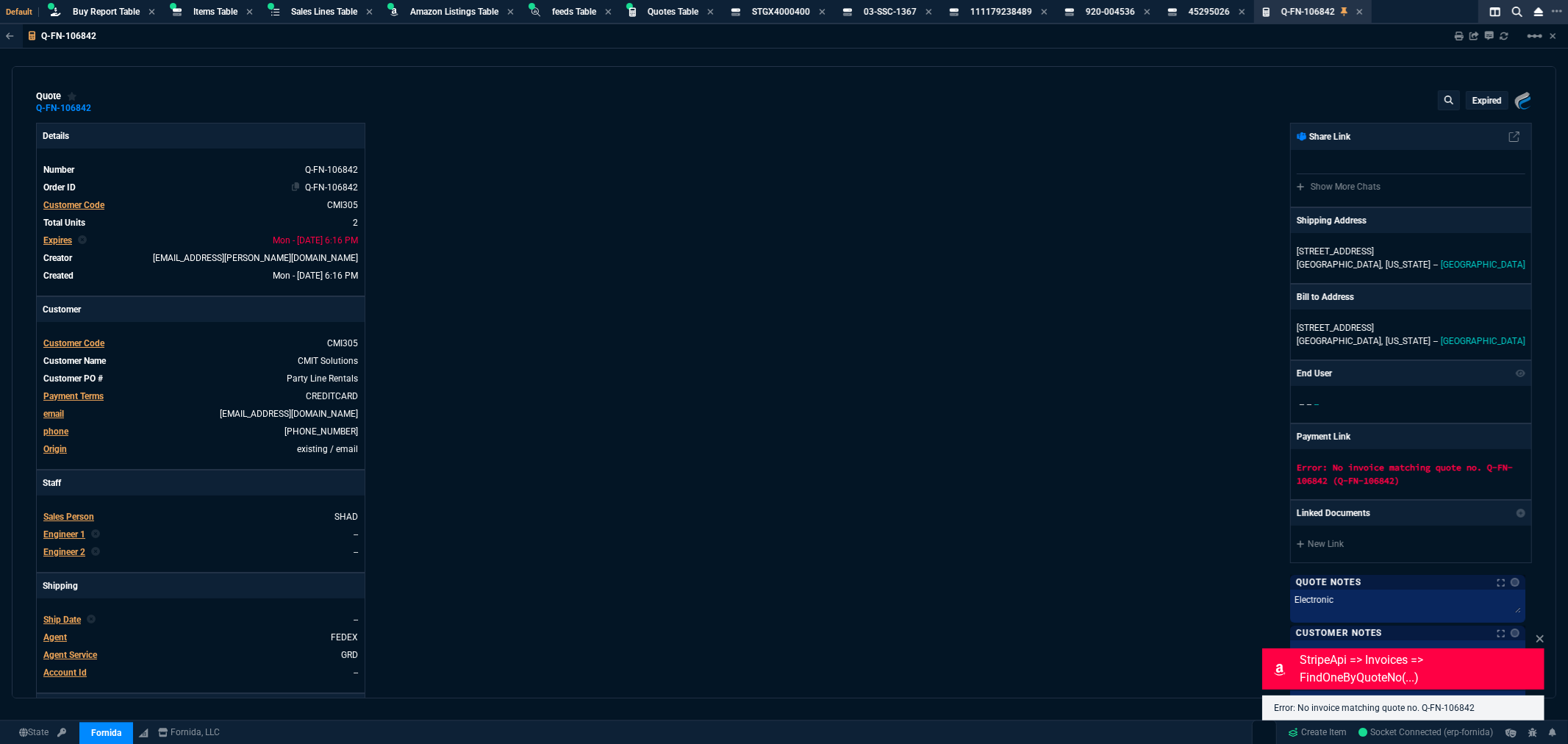
type input "21"
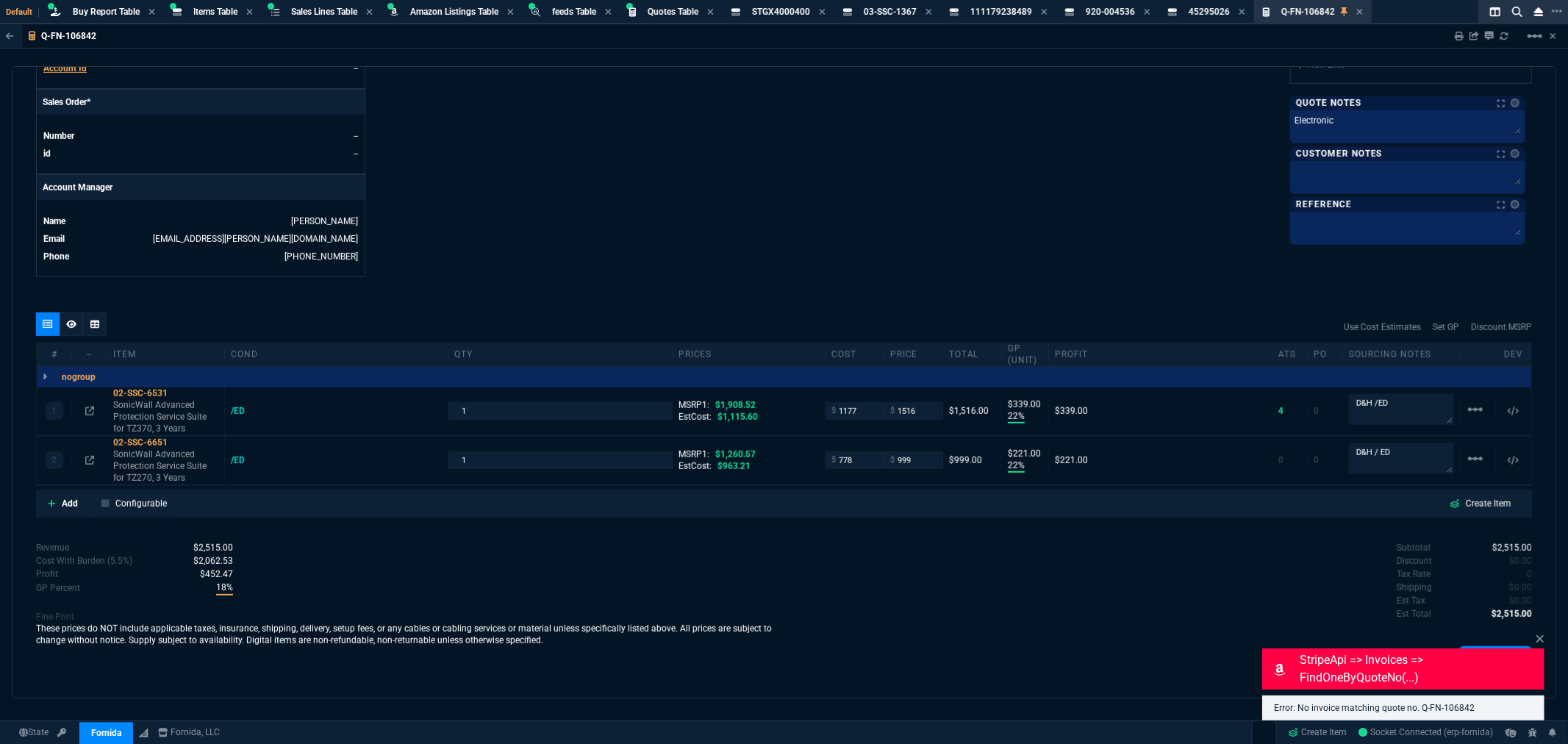
scroll to position [614, 0]
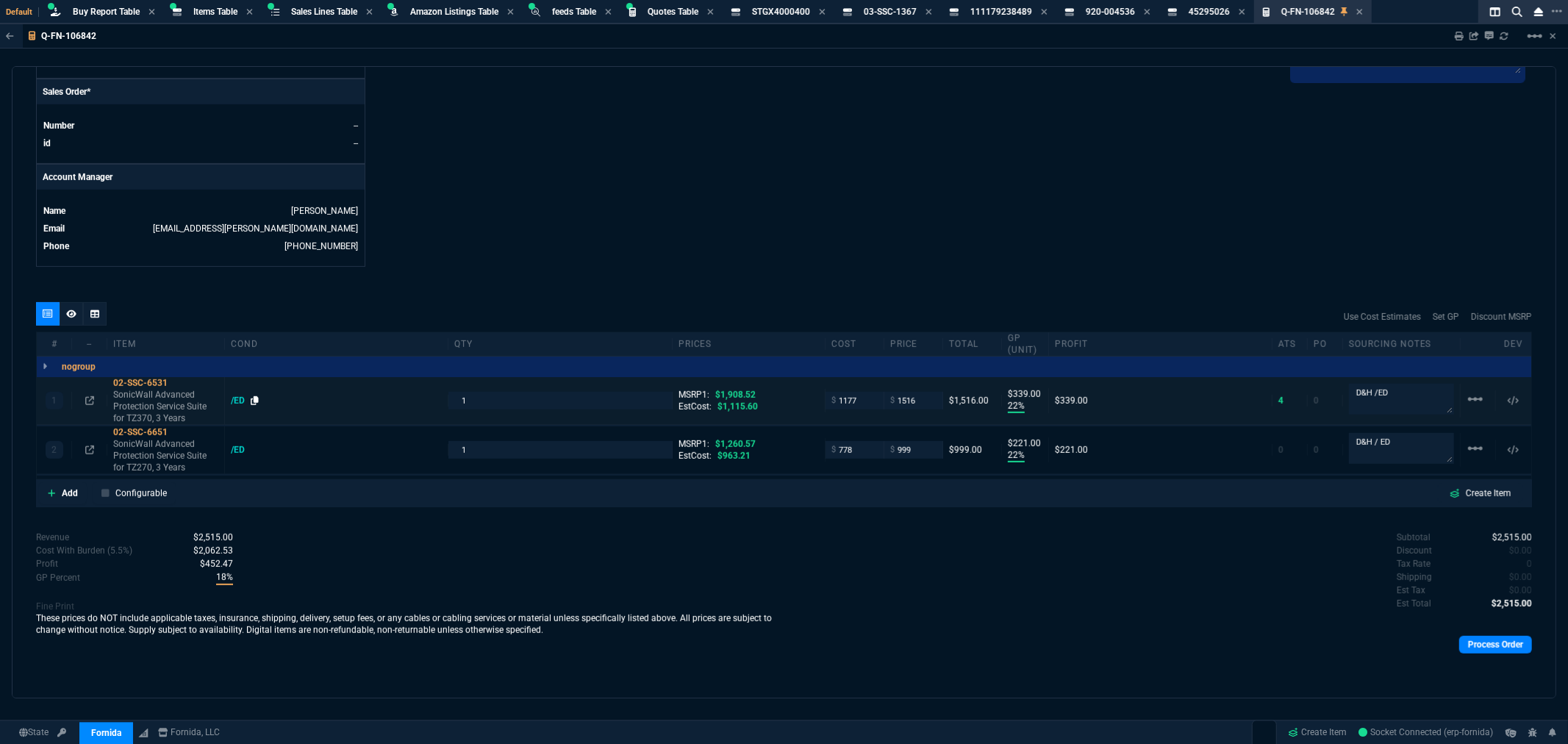
click at [253, 401] on icon at bounding box center [255, 400] width 8 height 9
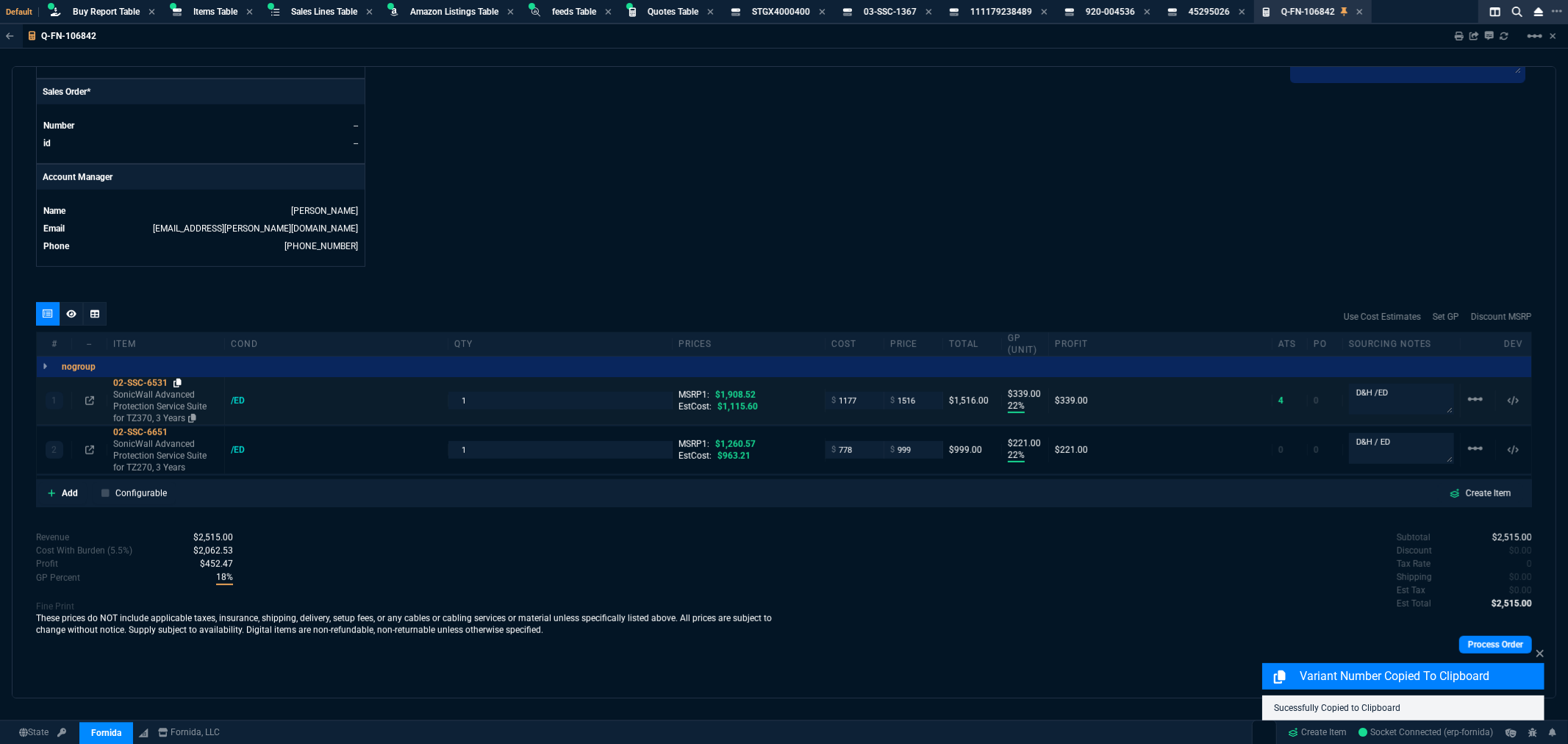
click at [180, 382] on icon at bounding box center [177, 383] width 8 height 9
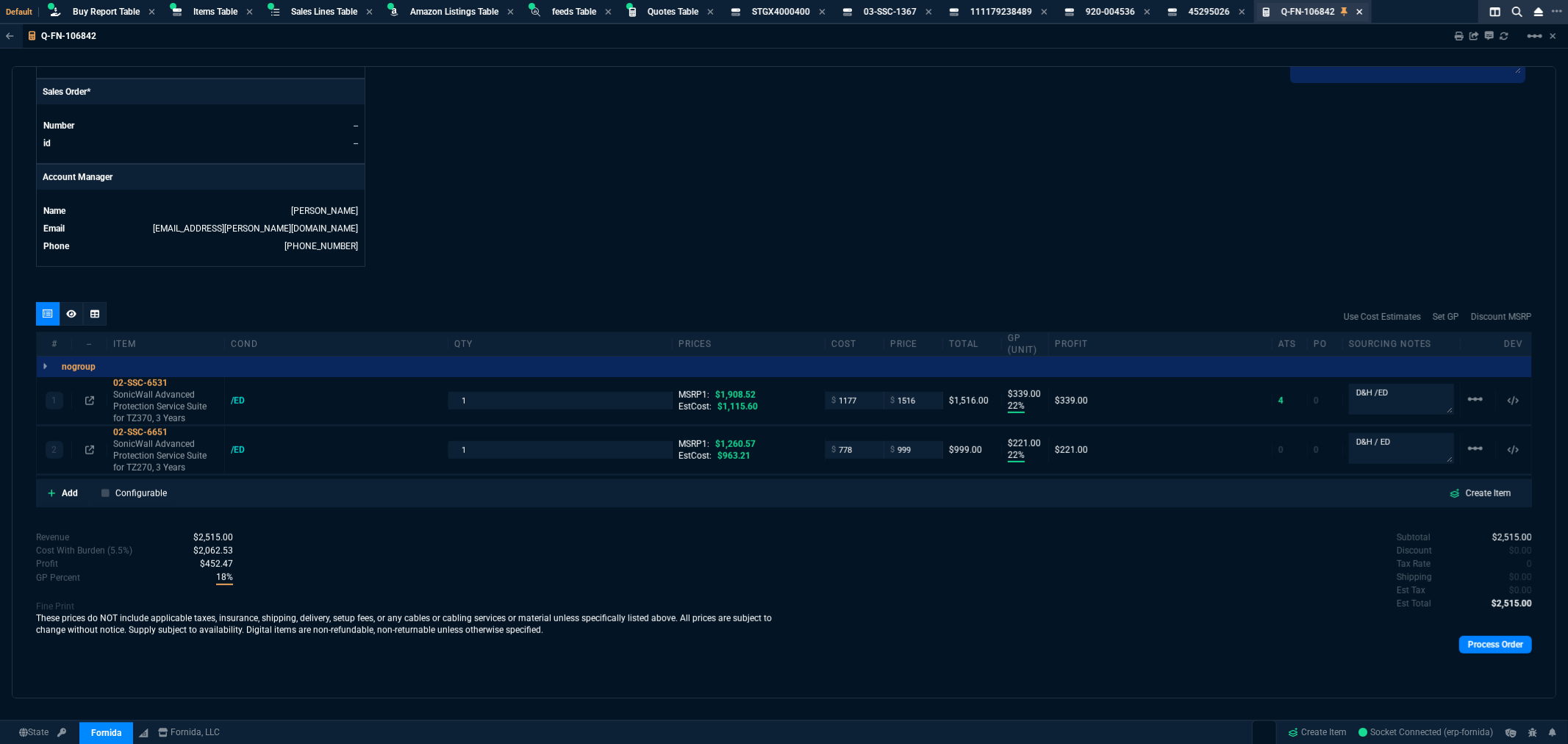
click at [1363, 11] on icon at bounding box center [1359, 12] width 6 height 9
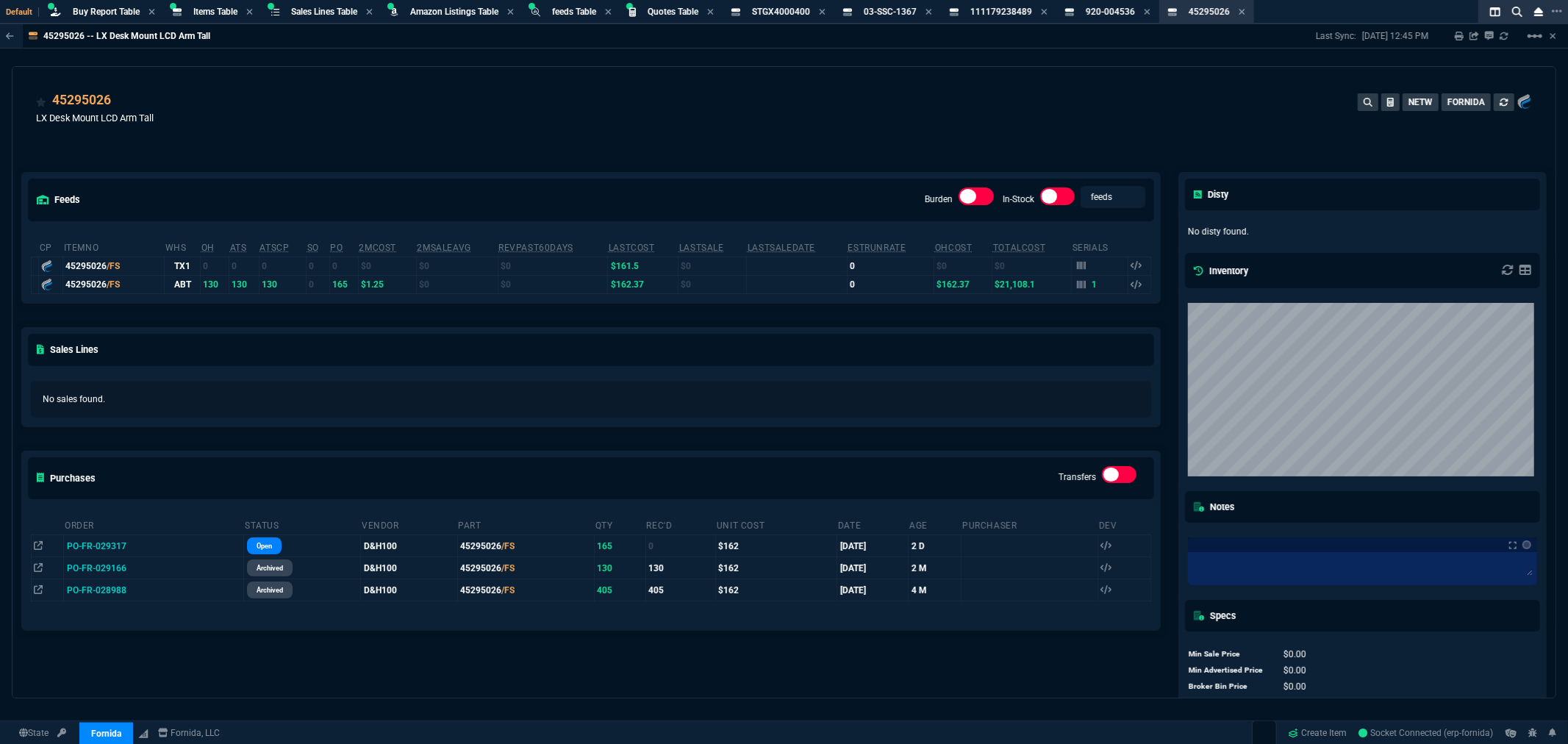
click at [700, 120] on div "45295026 LX Desk Mount LCD Arm Tall NETW FORNIDA" at bounding box center [784, 116] width 1496 height 52
click at [716, 78] on div "45295026 LX Desk Mount LCD Arm Tall NETW FORNIDA" at bounding box center [784, 111] width 1543 height 88
click at [631, 134] on div "45295026 LX Desk Mount LCD Arm Tall NETW FORNIDA" at bounding box center [784, 116] width 1496 height 52
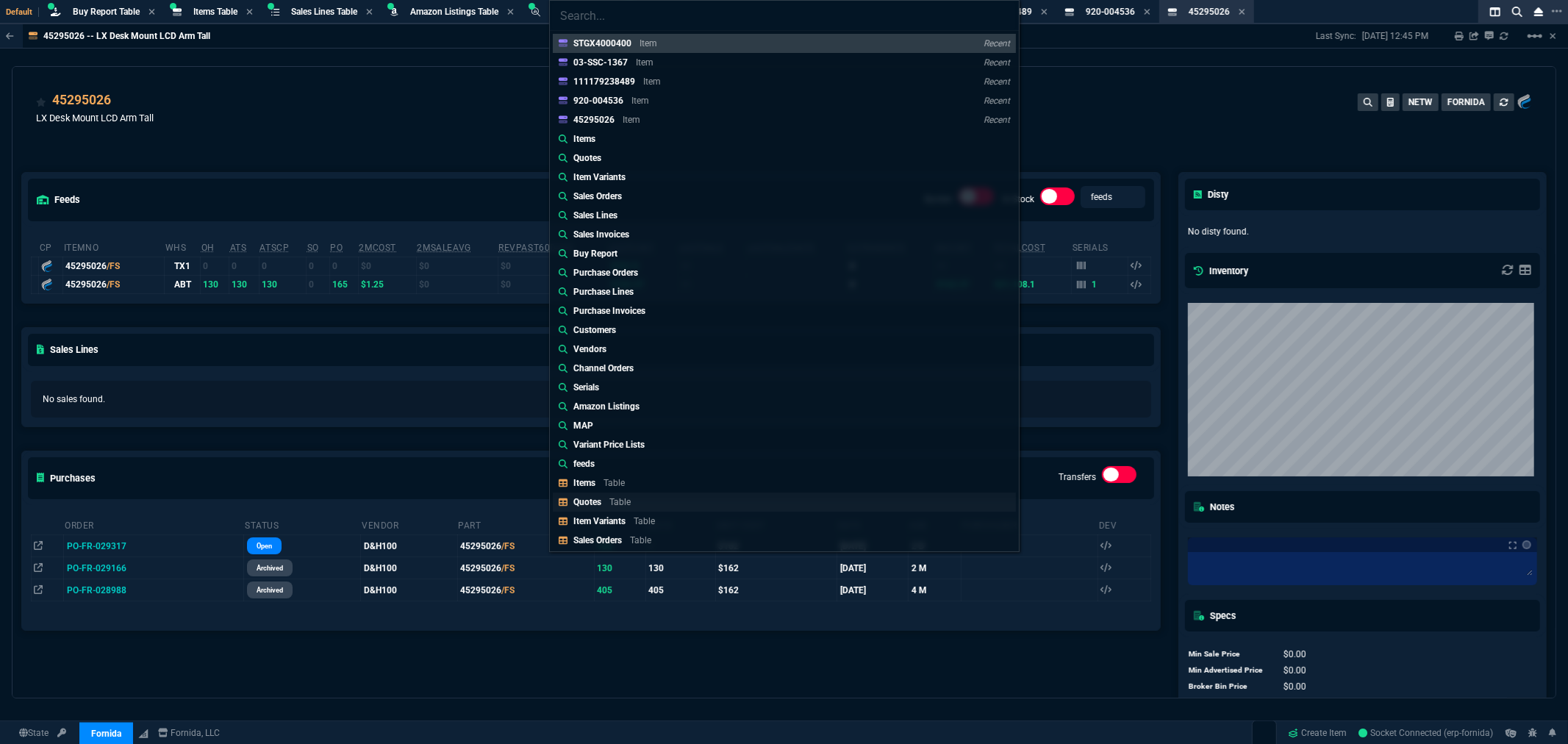
click at [591, 504] on p "Quotes" at bounding box center [587, 502] width 28 height 11
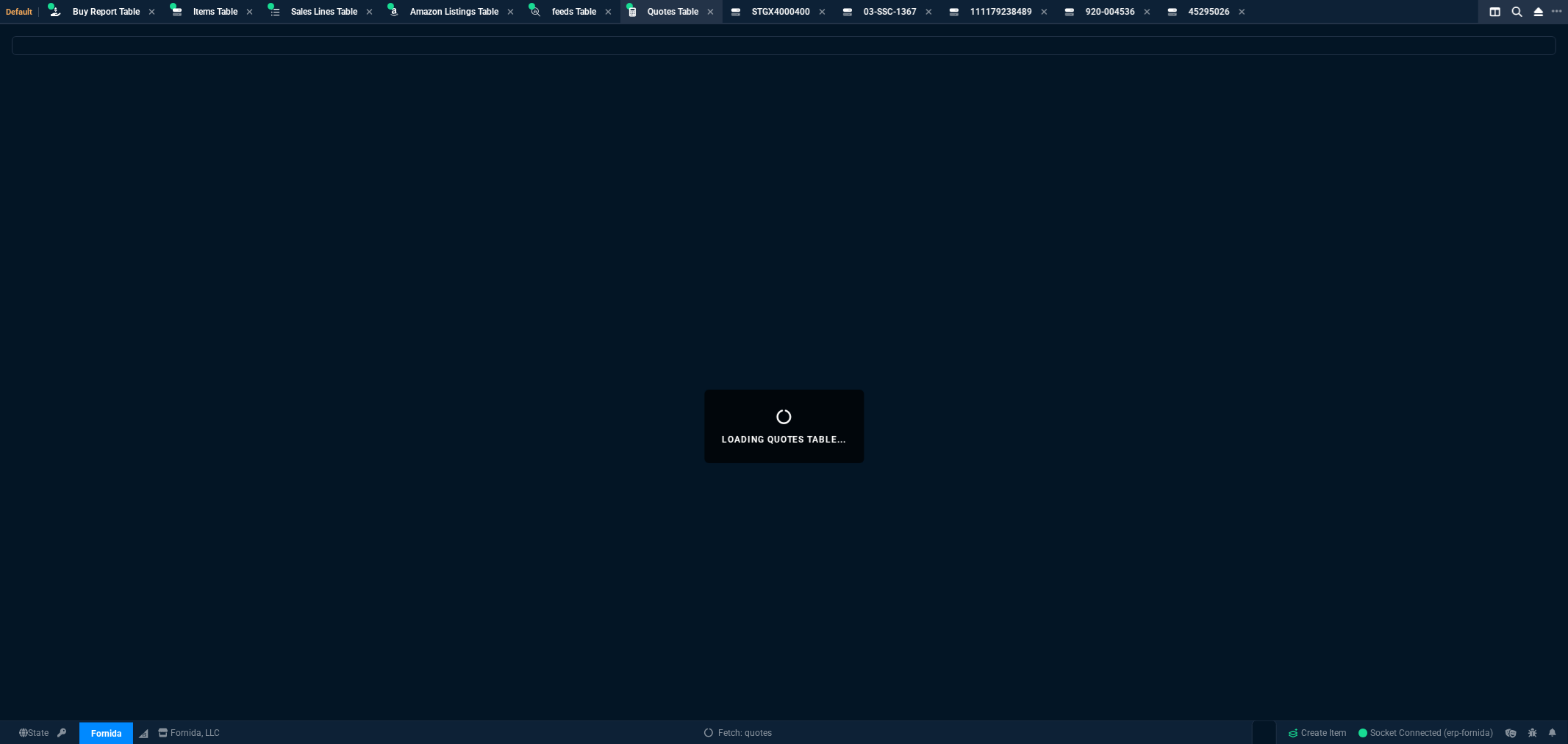
select select
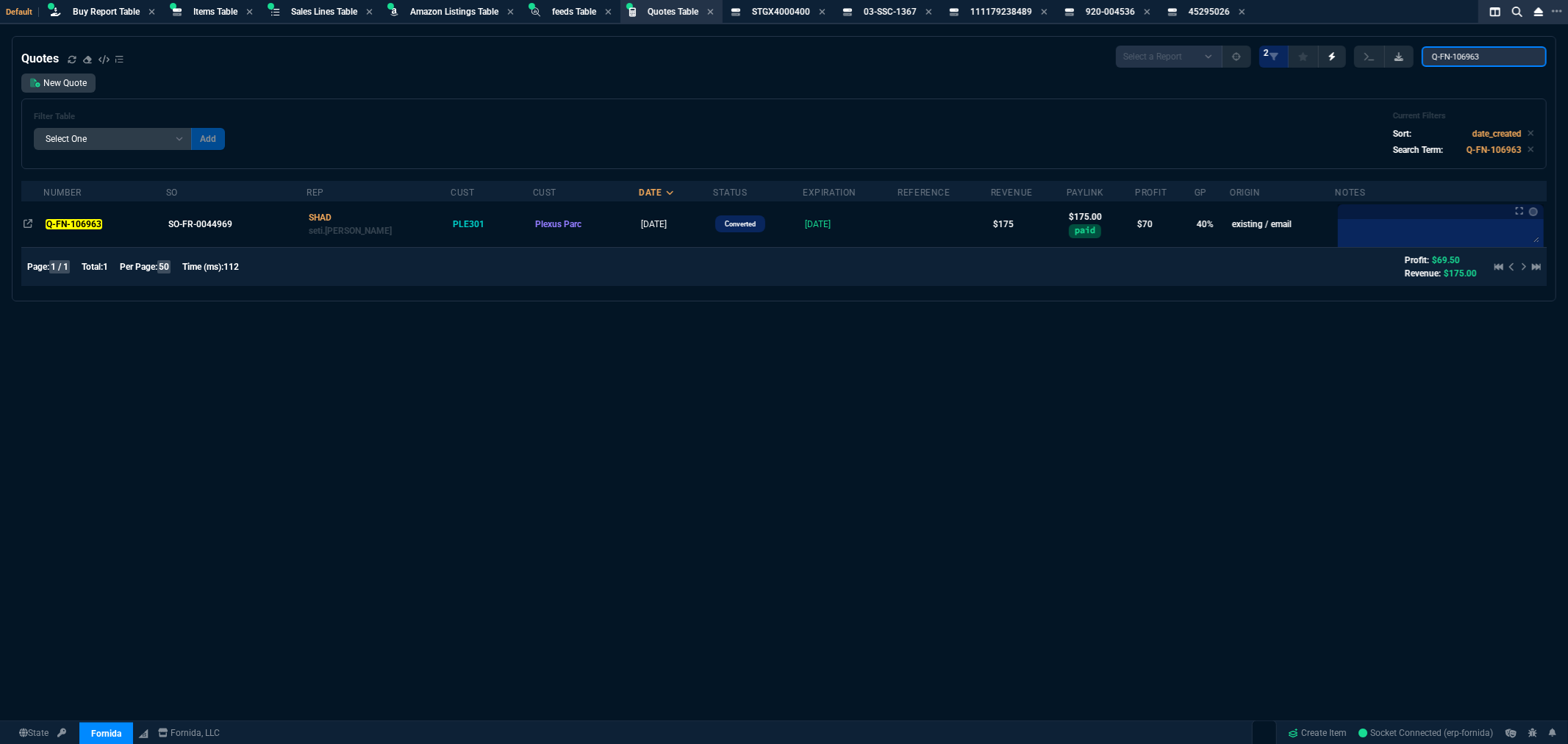
drag, startPoint x: 1496, startPoint y: 56, endPoint x: 1414, endPoint y: 59, distance: 82.1
click at [1424, 57] on div "Select a Report Fruit (MTD) APPROVED Quotes 2 Q-FN-106963" at bounding box center [1331, 56] width 431 height 22
paste input "817*"
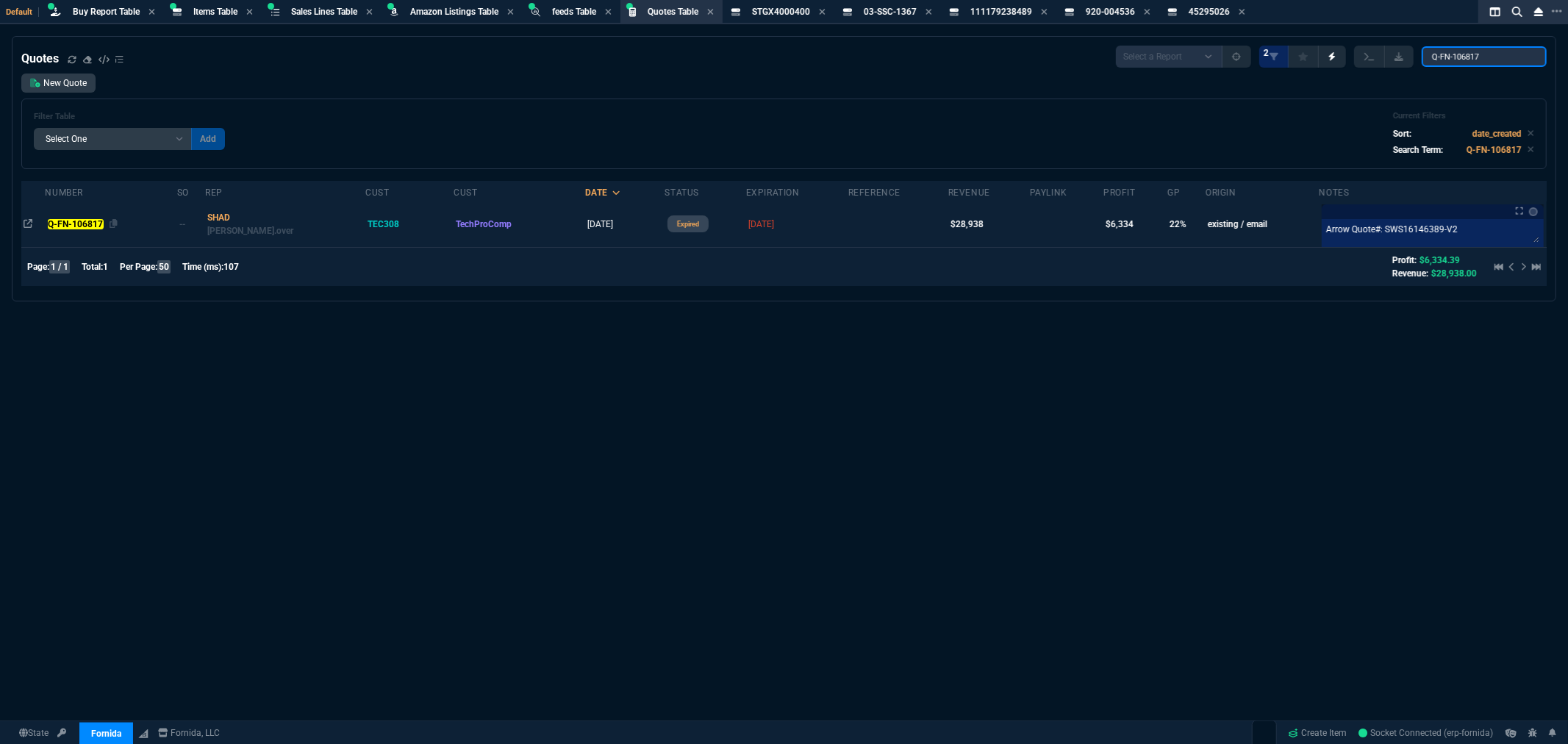
type input "Q-FN-106817"
click at [73, 222] on mark "Q-FN-106817" at bounding box center [75, 224] width 56 height 11
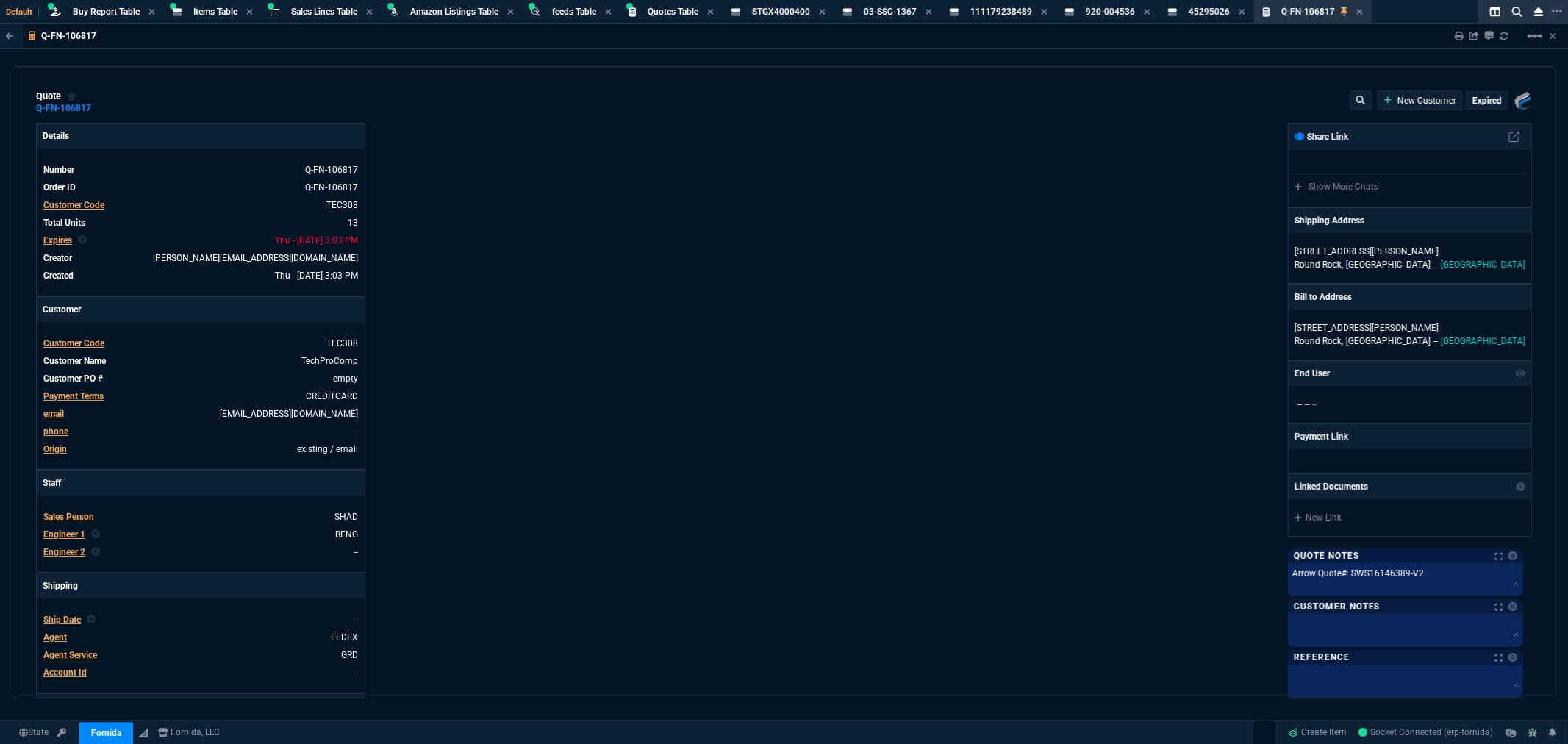
type input "25"
type input "2713"
type input "27"
type input "400"
type input "75"
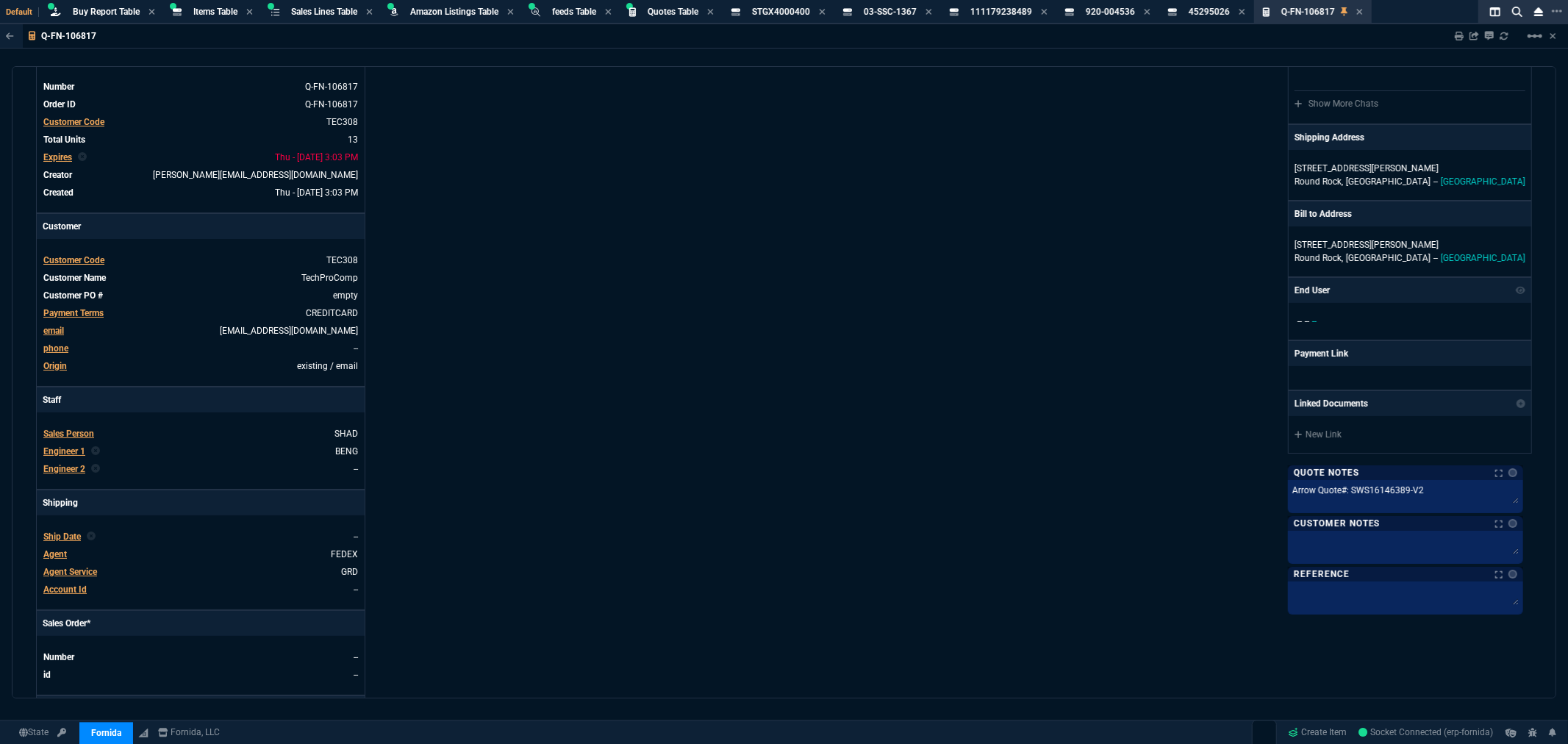
scroll to position [0, 0]
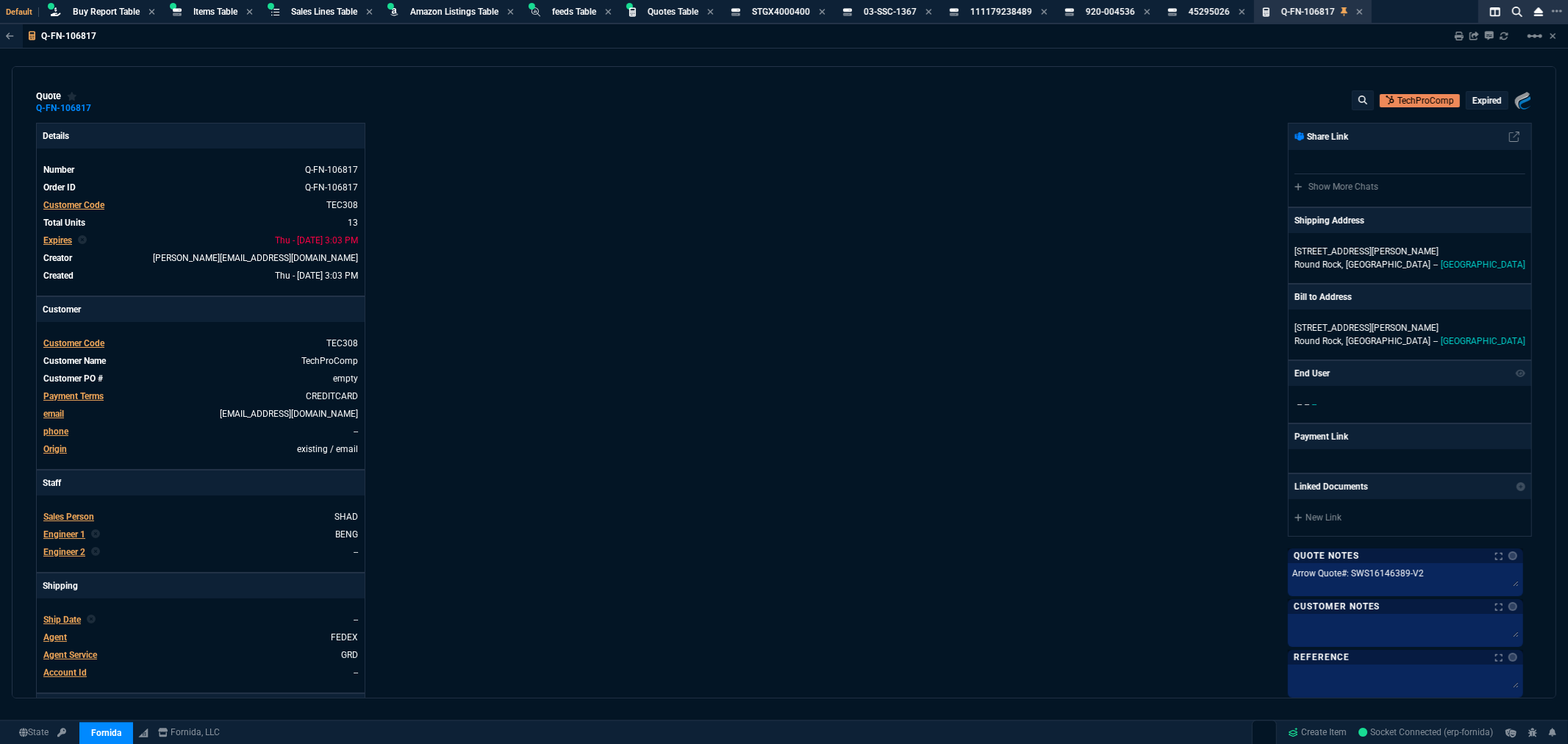
click at [1363, 12] on icon at bounding box center [1359, 12] width 6 height 9
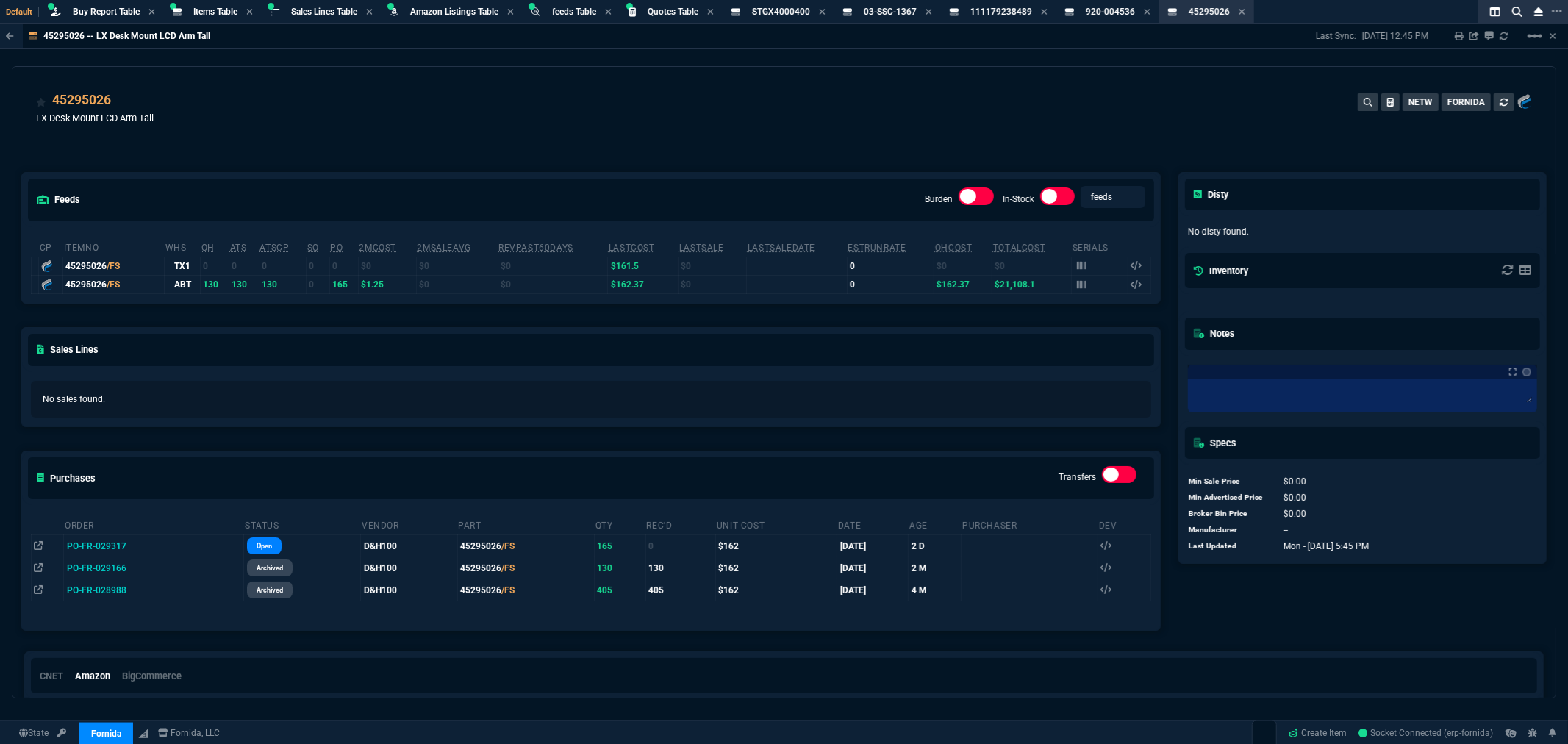
click at [1002, 86] on div "45295026 LX Desk Mount LCD Arm Tall NETW FORNIDA" at bounding box center [784, 111] width 1543 height 88
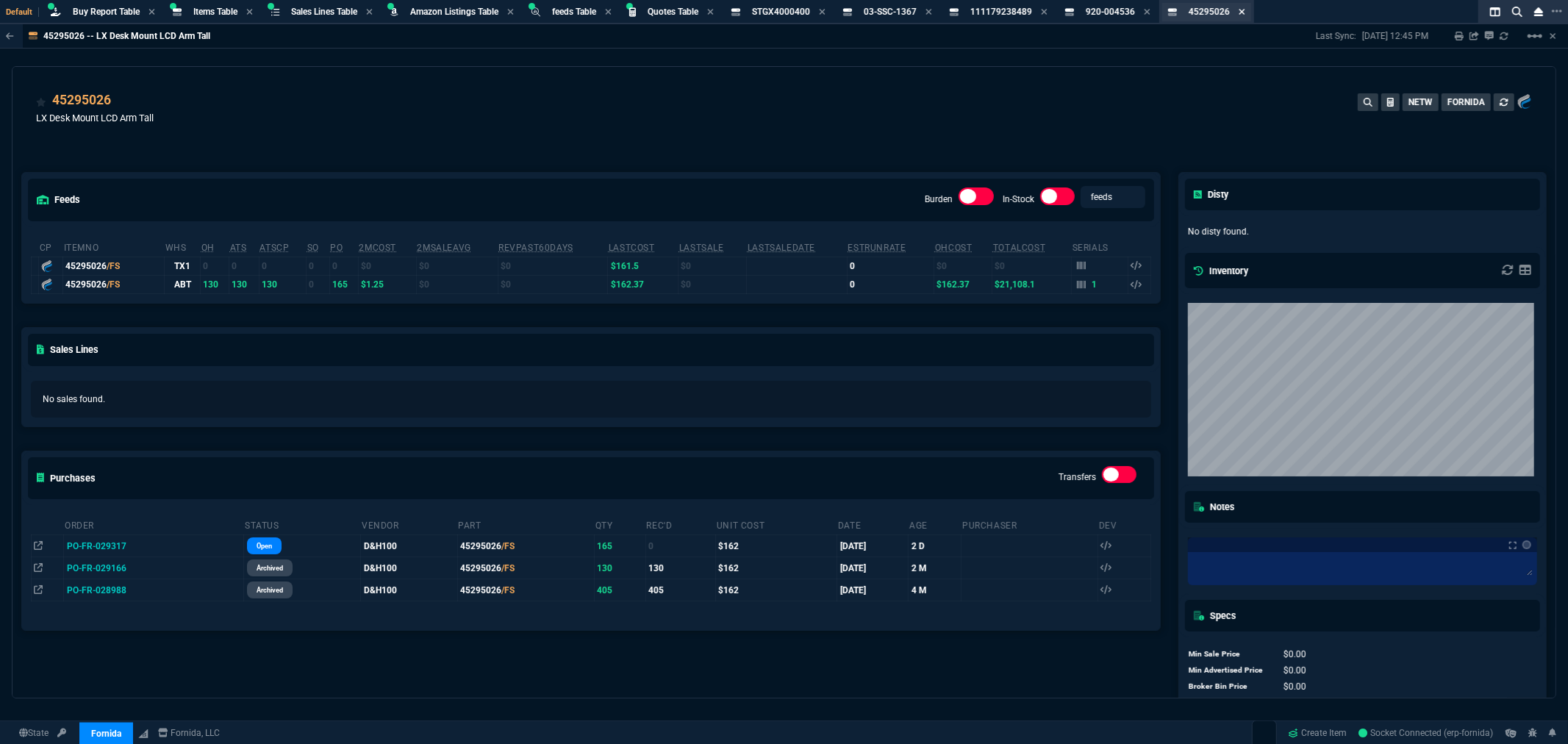
click at [1245, 10] on icon at bounding box center [1241, 12] width 6 height 6
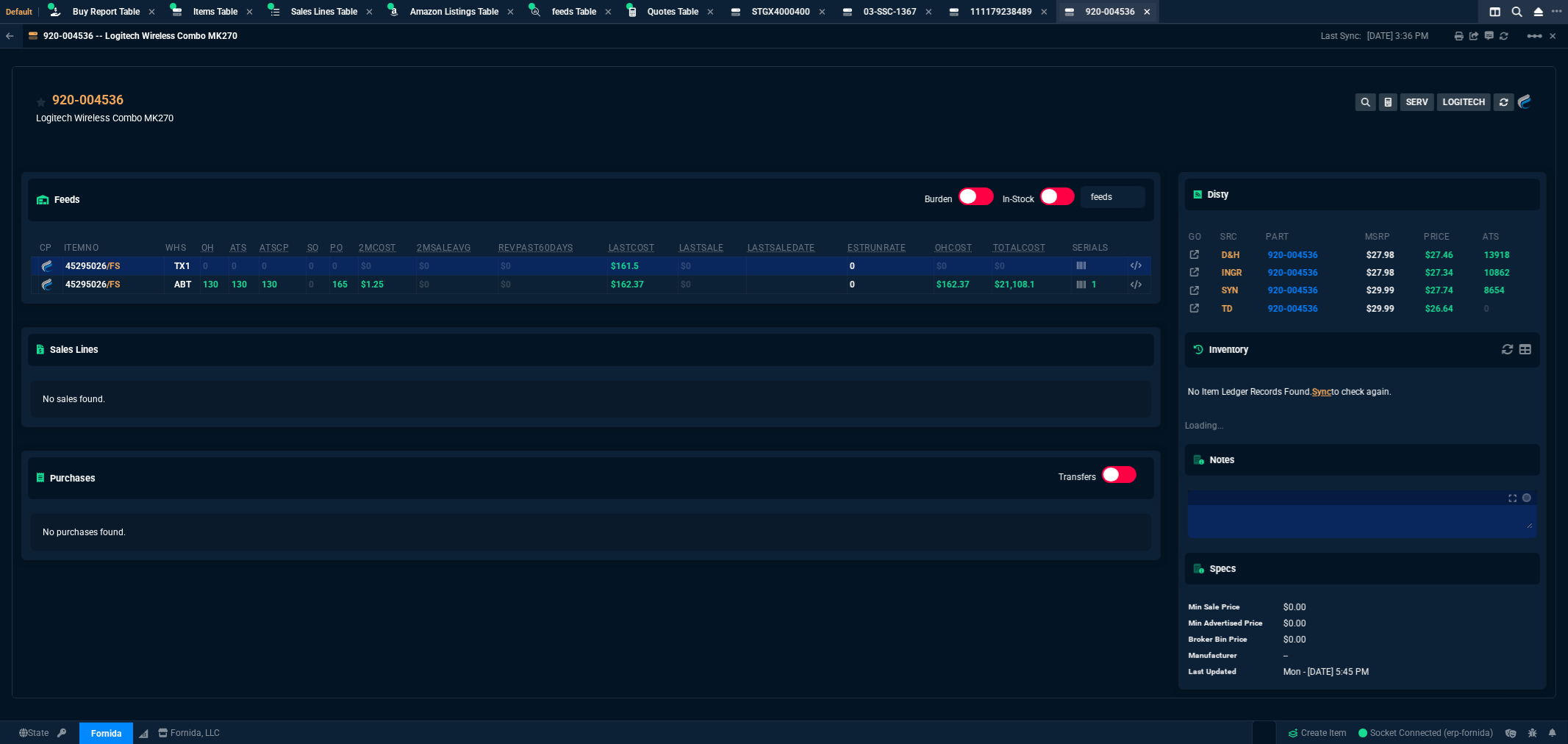
click at [1150, 11] on icon at bounding box center [1146, 12] width 6 height 6
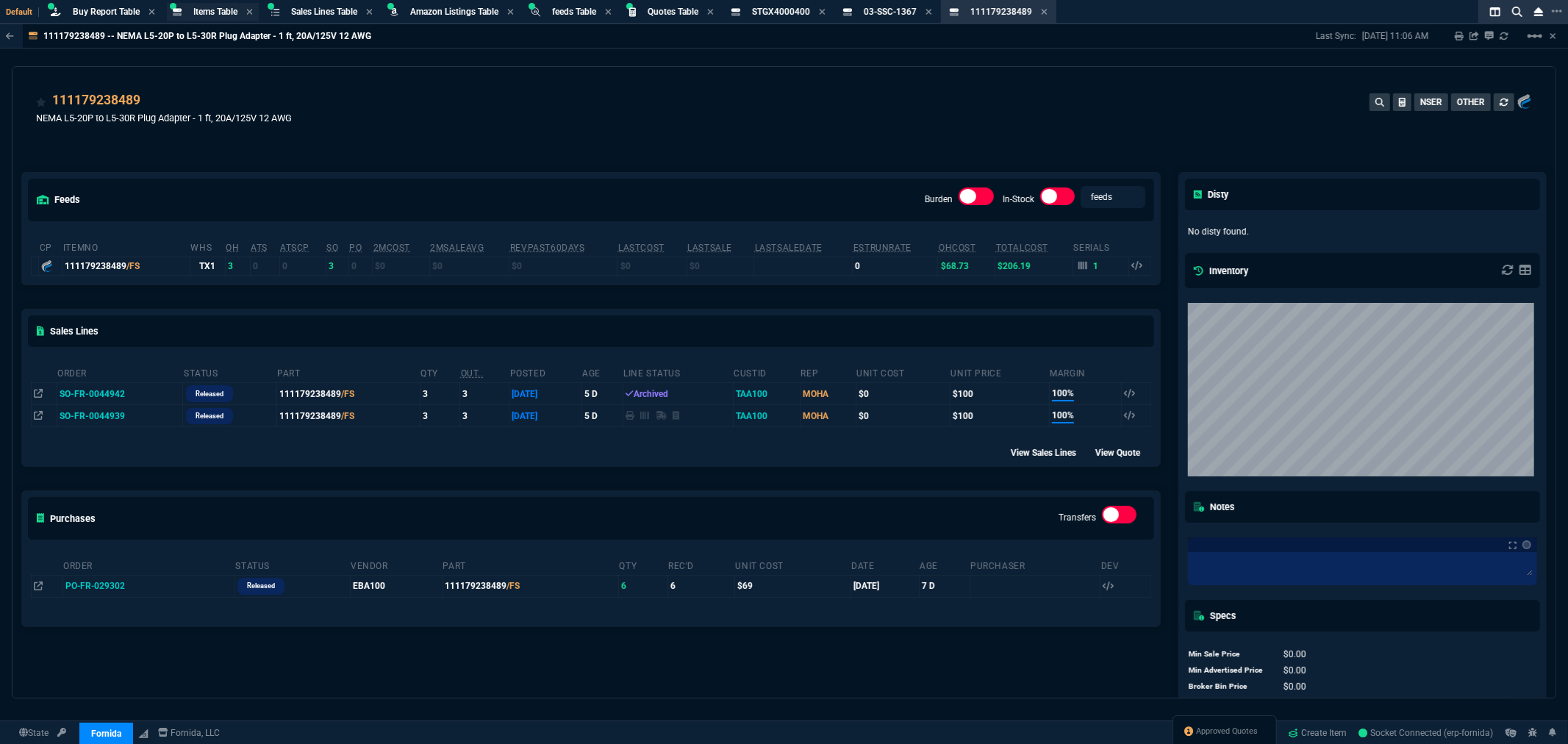
click at [200, 11] on span "Items Table" at bounding box center [214, 12] width 44 height 11
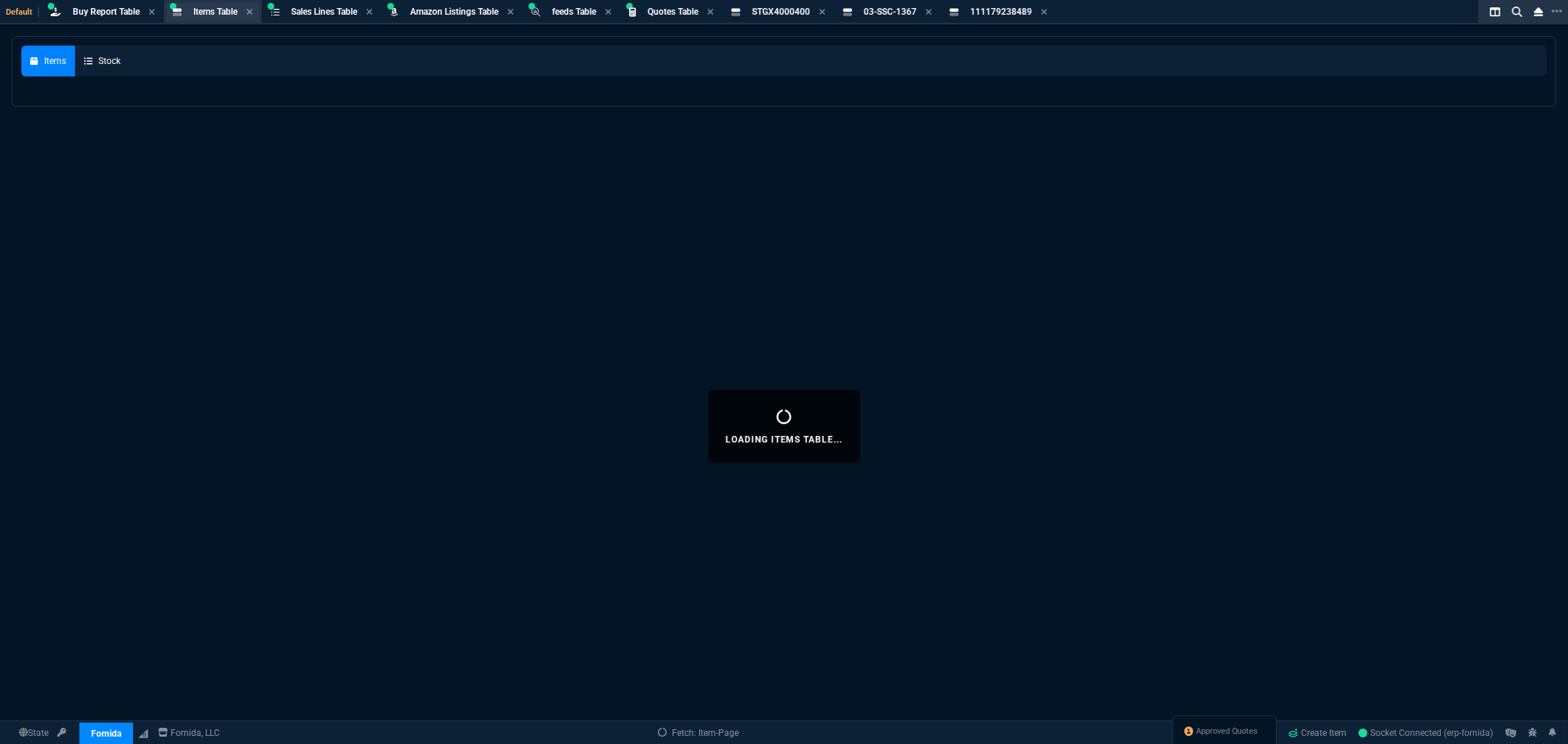
select select
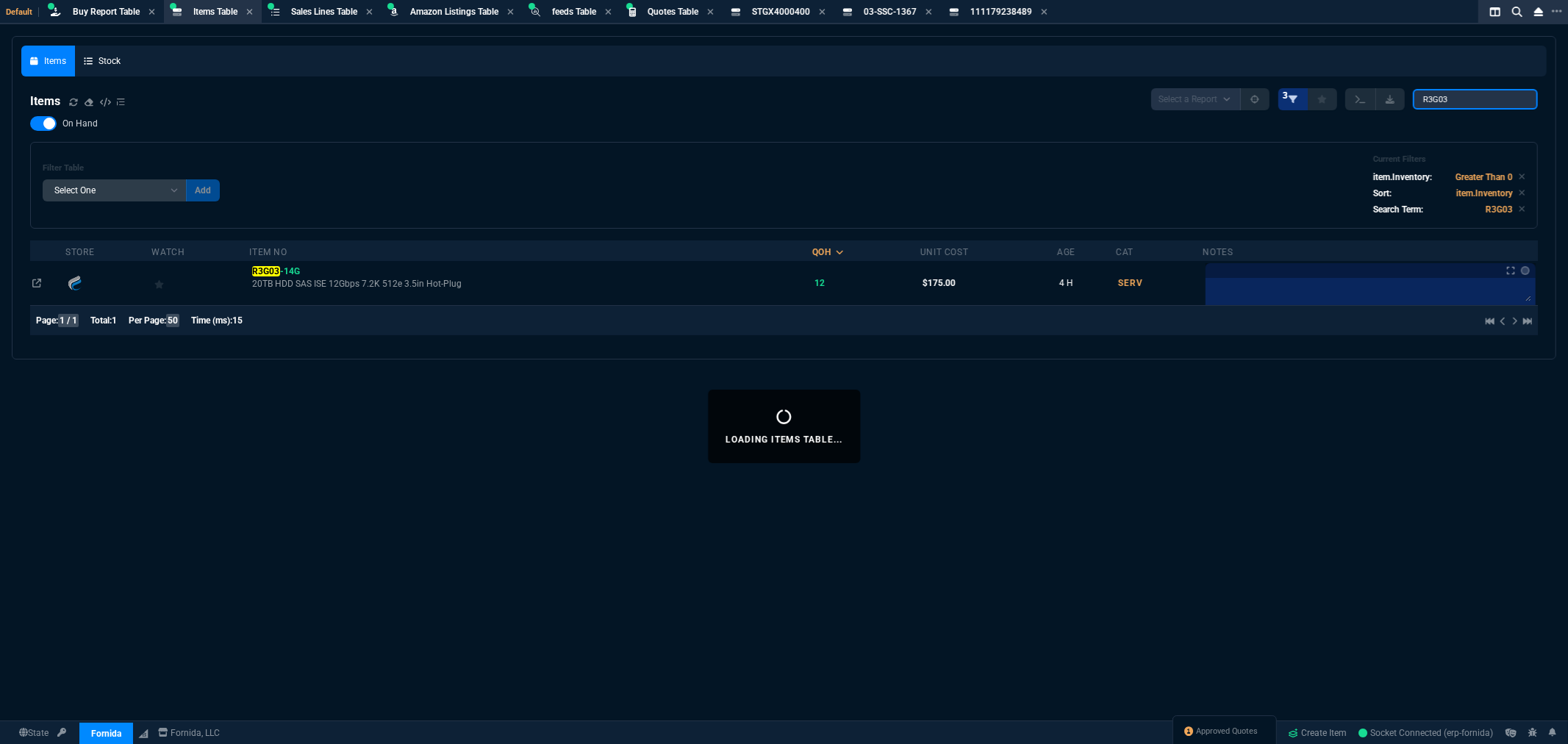
drag, startPoint x: 1476, startPoint y: 96, endPoint x: 1313, endPoint y: 92, distance: 163.0
click at [1326, 93] on div "Select a Report NEW QUERY 3 R3G03" at bounding box center [1344, 99] width 387 height 22
paste input "SRG25"
type input "SRG25"
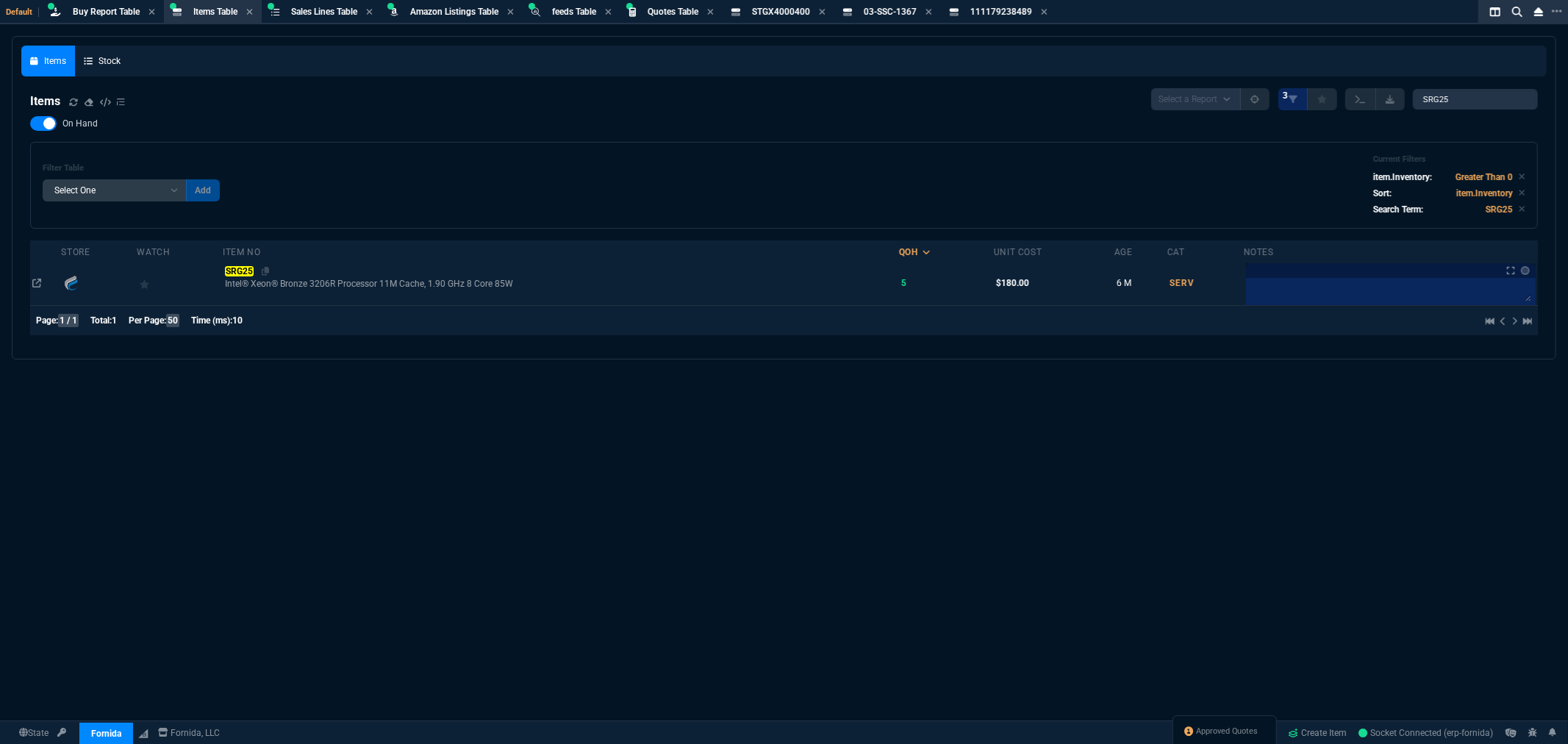
click at [240, 267] on mark "SRG25" at bounding box center [239, 272] width 28 height 11
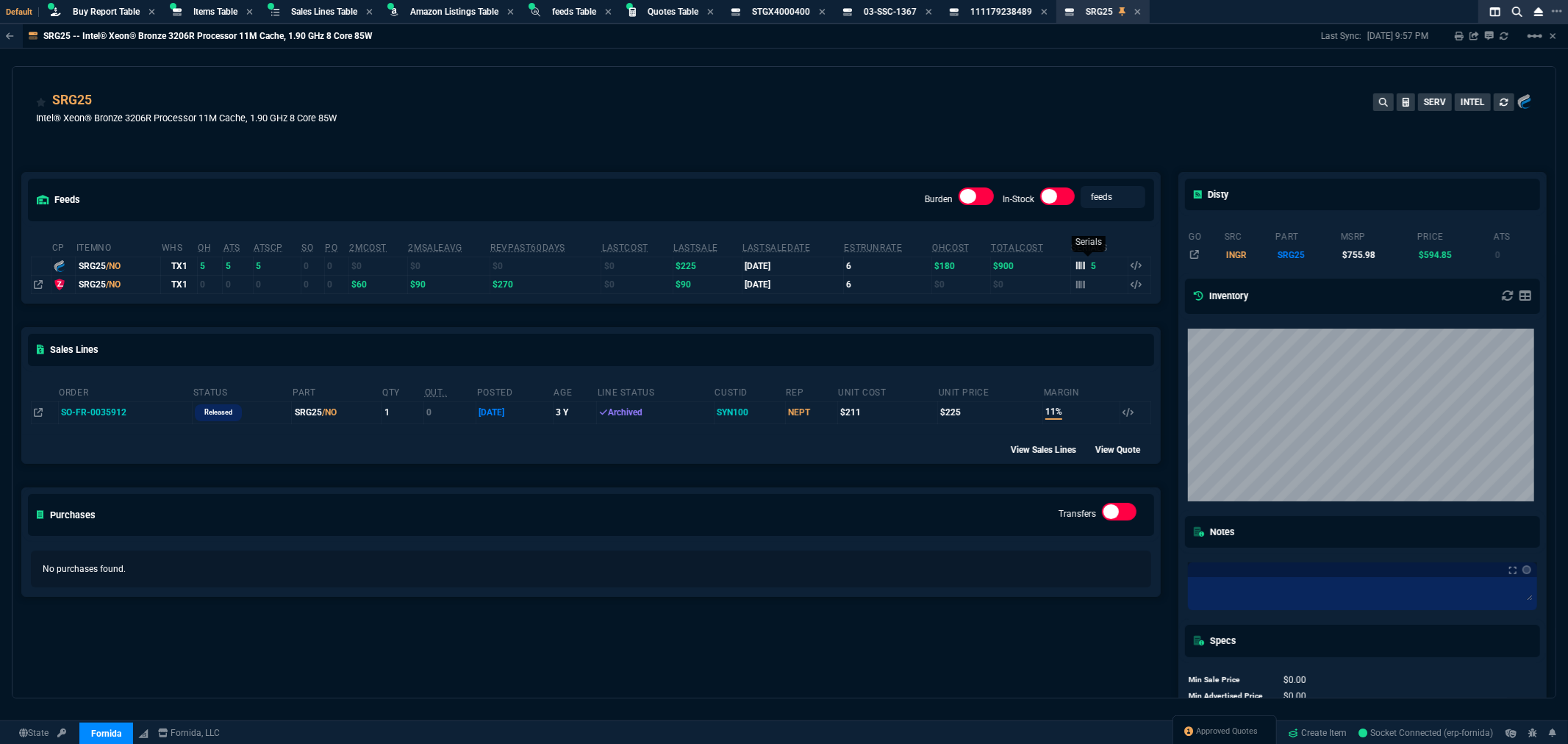
click at [1077, 265] on icon at bounding box center [1080, 265] width 9 height 8
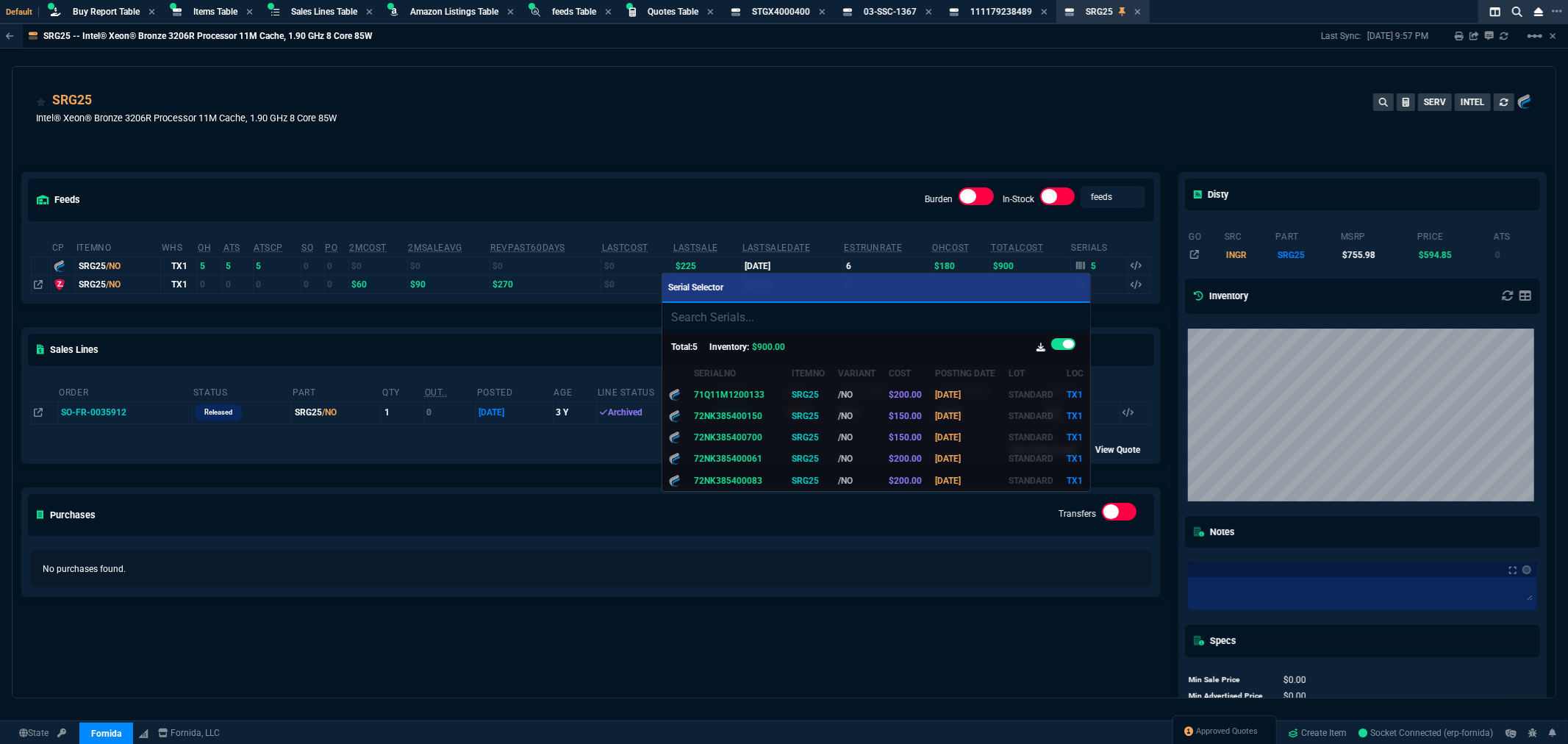
click at [790, 104] on div at bounding box center [784, 372] width 1568 height 744
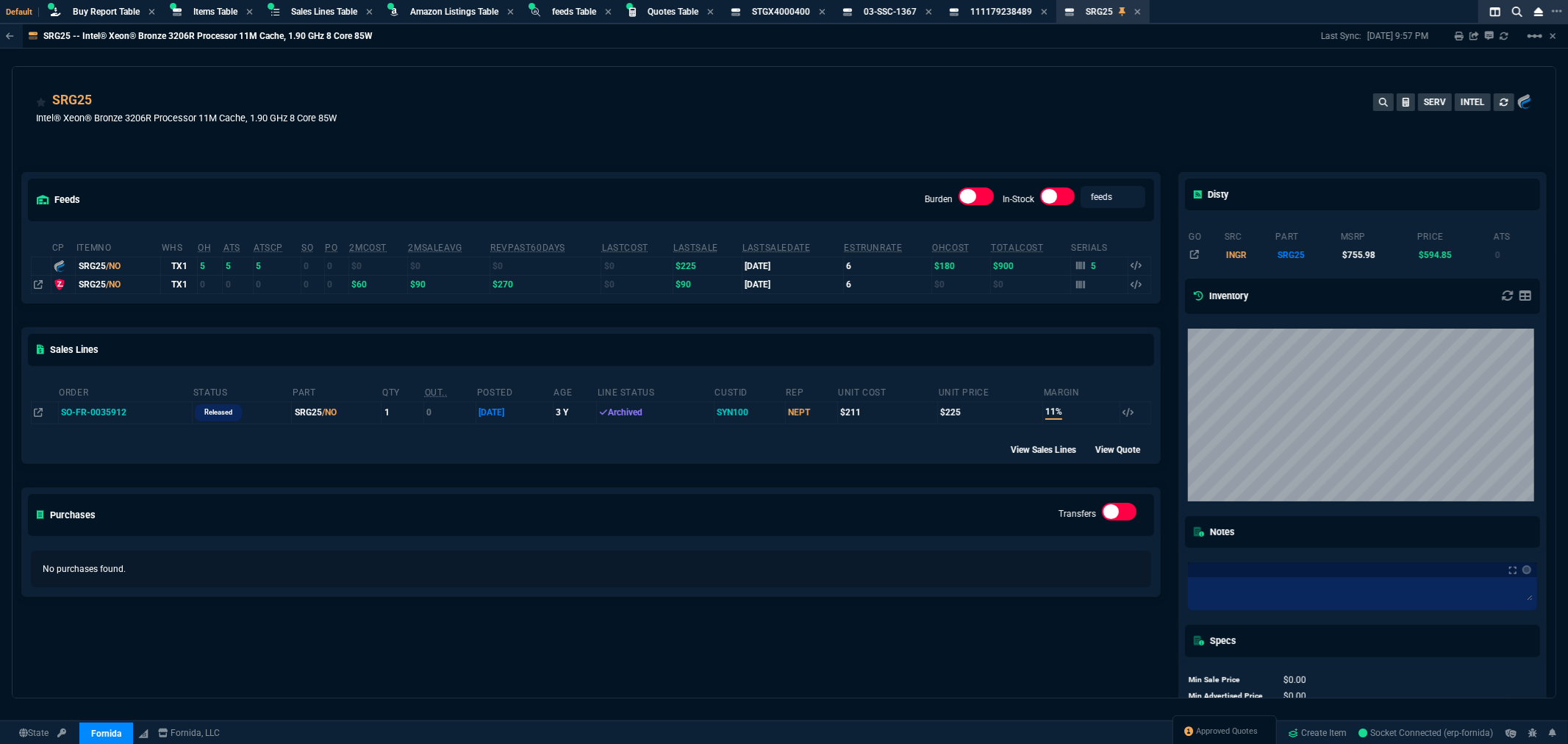
drag, startPoint x: 732, startPoint y: 152, endPoint x: 866, endPoint y: 450, distance: 326.7
click at [732, 152] on div "feeds Burden In-Stock feeds prices cp ItemNo WHS OH ATS ATSCP SO PO 2MCost 2MSa…" at bounding box center [591, 463] width 1157 height 647
click at [423, 86] on div "SRG25 Intel® Xeon® Bronze 3206R Processor 11M Cache, 1.90 GHz 8 Core 85W SERV I…" at bounding box center [784, 111] width 1543 height 88
click at [1143, 104] on div "SRG25 Intel® Xeon® Bronze 3206R Processor 11M Cache, 1.90 GHz 8 Core 85W SERV I…" at bounding box center [784, 116] width 1496 height 52
click at [885, 127] on div "SRG25 Intel® Xeon® Bronze 3206R Processor 11M Cache, 1.90 GHz 8 Core 85W SERV I…" at bounding box center [784, 116] width 1496 height 52
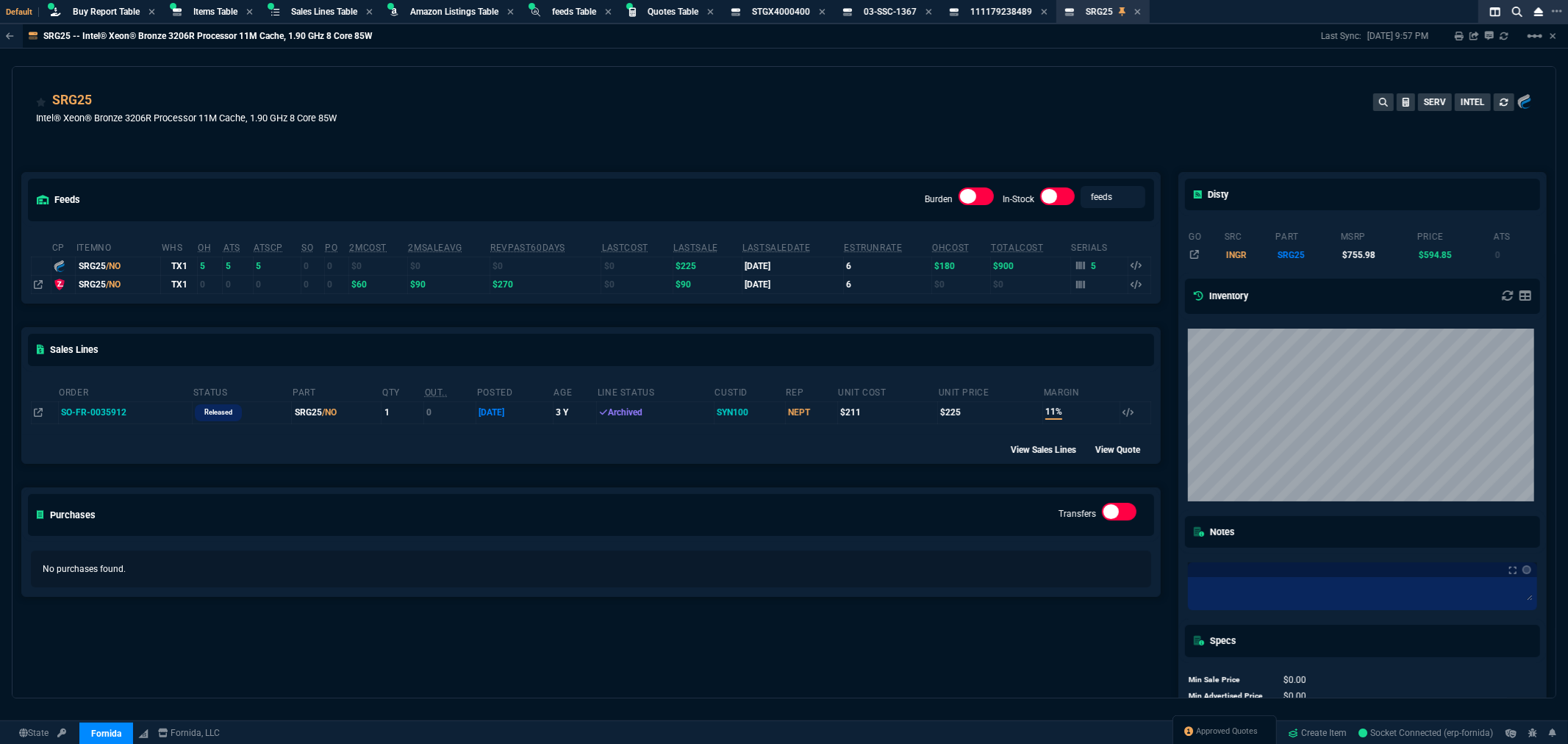
click at [1195, 119] on div "SRG25 Intel® Xeon® Bronze 3206R Processor 11M Cache, 1.90 GHz 8 Core 85W SERV I…" at bounding box center [784, 116] width 1496 height 52
click at [943, 147] on div "feeds Burden In-Stock feeds prices cp ItemNo WHS OH ATS ATSCP SO PO 2MCost 2MSa…" at bounding box center [591, 463] width 1157 height 647
click at [1141, 108] on div "SRG25 Intel® Xeon® Bronze 3206R Processor 11M Cache, 1.90 GHz 8 Core 85W SERV I…" at bounding box center [784, 116] width 1496 height 52
click at [1061, 90] on div "SRG25 Intel® Xeon® Bronze 3206R Processor 11M Cache, 1.90 GHz 8 Core 85W SERV I…" at bounding box center [784, 116] width 1496 height 52
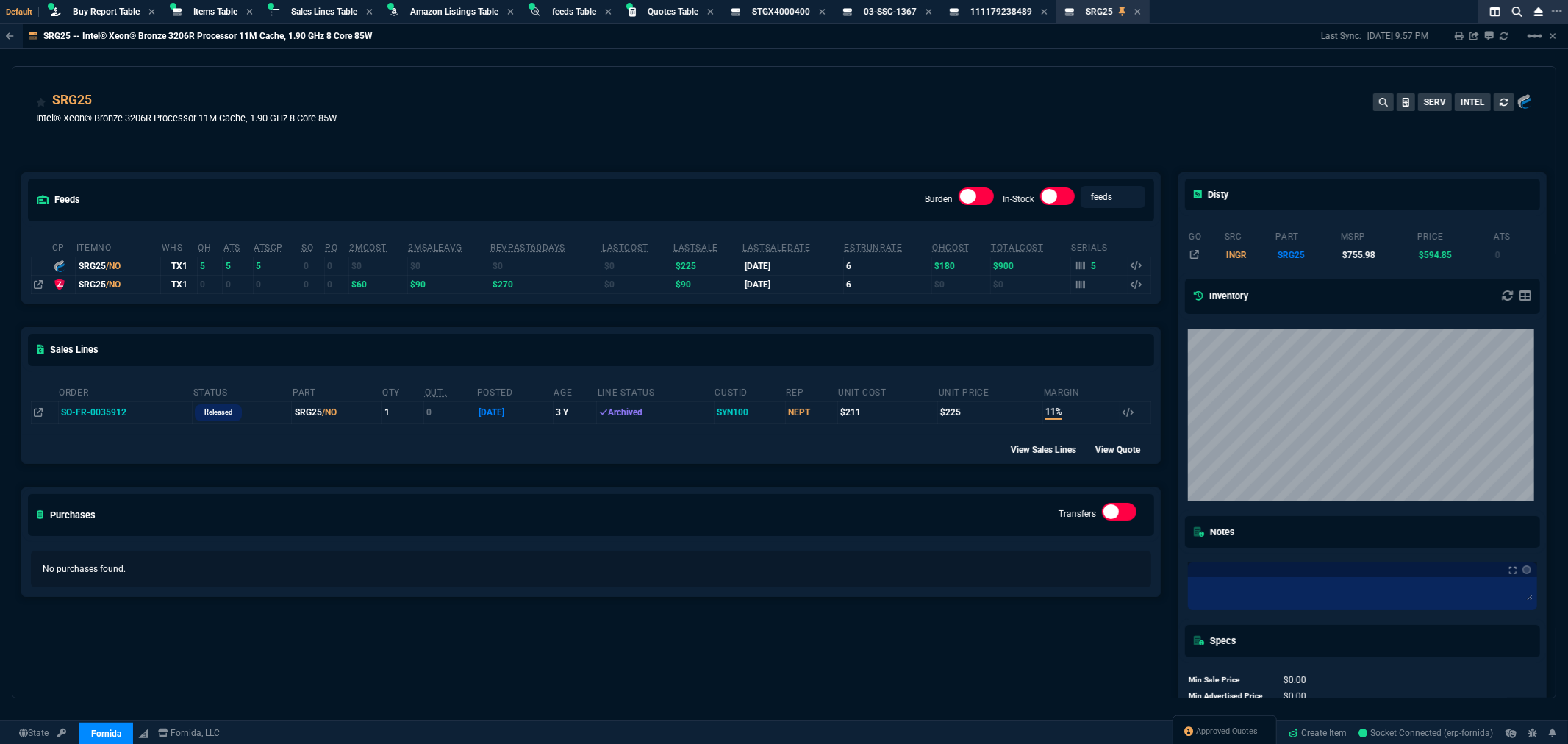
click at [921, 626] on div "feeds Burden In-Stock feeds prices cp ItemNo WHS OH ATS ATSCP SO PO 2MCost 2MSa…" at bounding box center [591, 463] width 1157 height 647
click at [906, 636] on div "feeds Burden In-Stock feeds prices cp ItemNo WHS OH ATS ATSCP SO PO 2MCost 2MSa…" at bounding box center [591, 463] width 1157 height 647
click at [921, 625] on div "feeds Burden In-Stock feeds prices cp ItemNo WHS OH ATS ATSCP SO PO 2MCost 2MSa…" at bounding box center [591, 463] width 1157 height 647
click at [960, 657] on div "feeds Burden In-Stock feeds prices cp ItemNo WHS OH ATS ATSCP SO PO 2MCost 2MSa…" at bounding box center [591, 463] width 1157 height 647
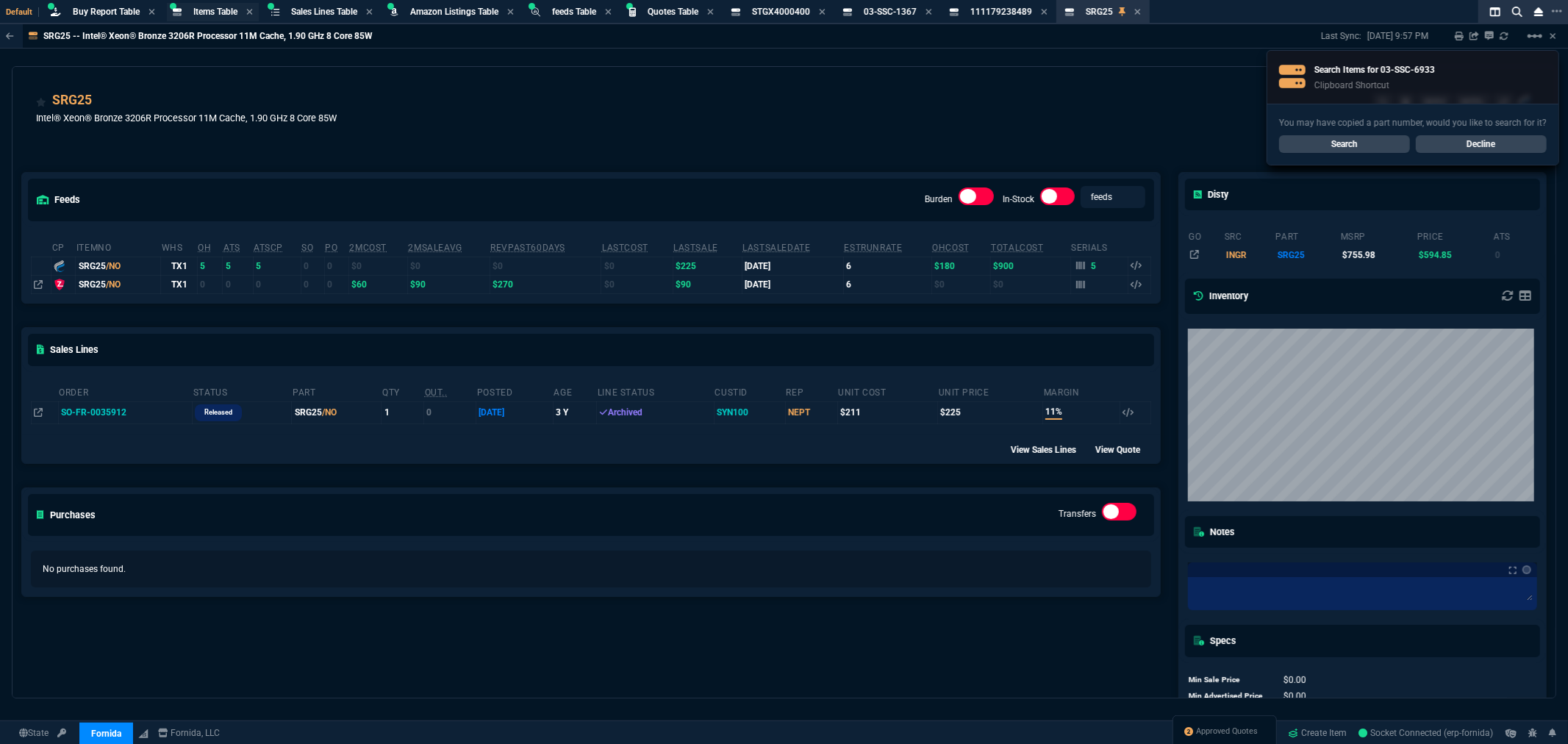
click at [211, 10] on span "Items Table" at bounding box center [214, 12] width 44 height 11
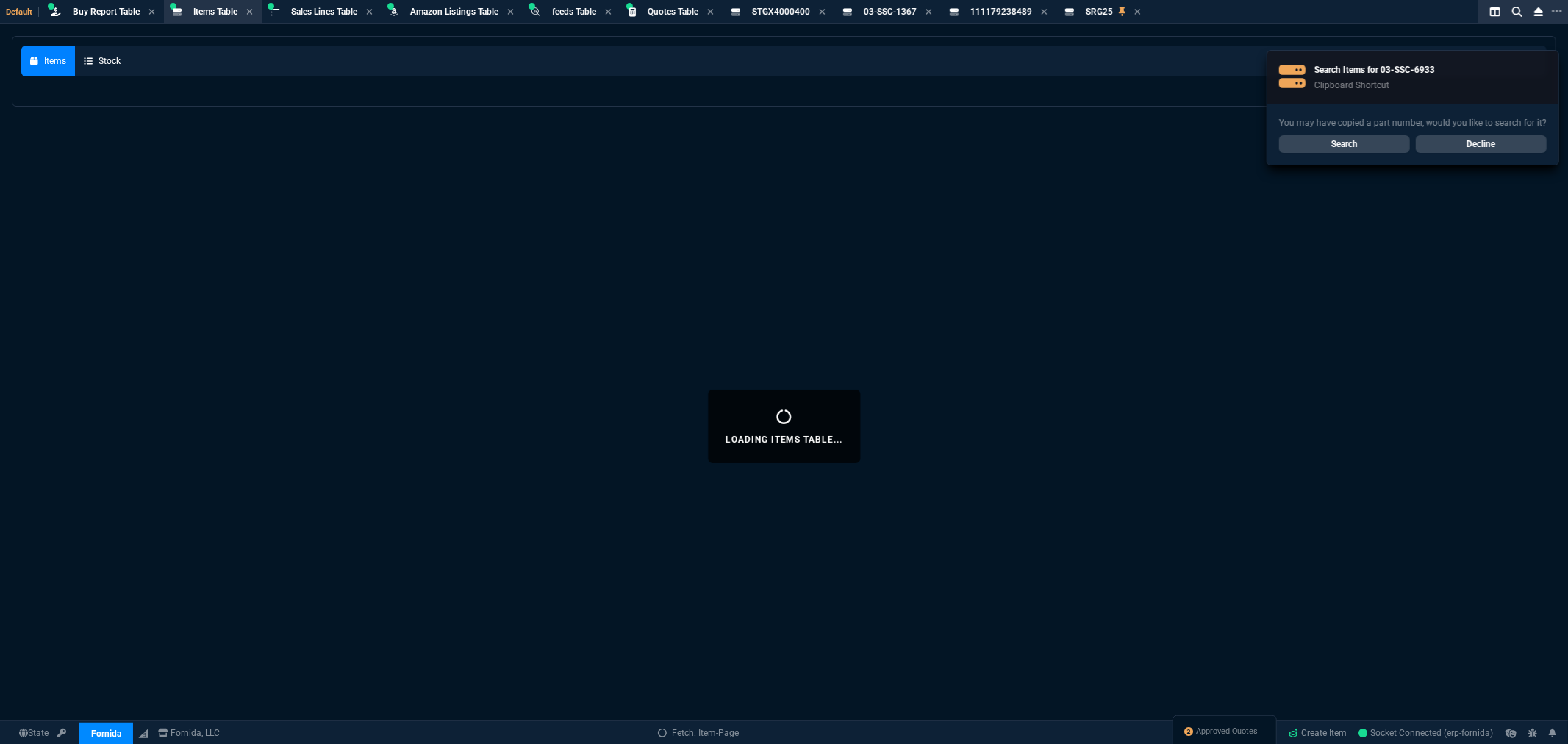
select select
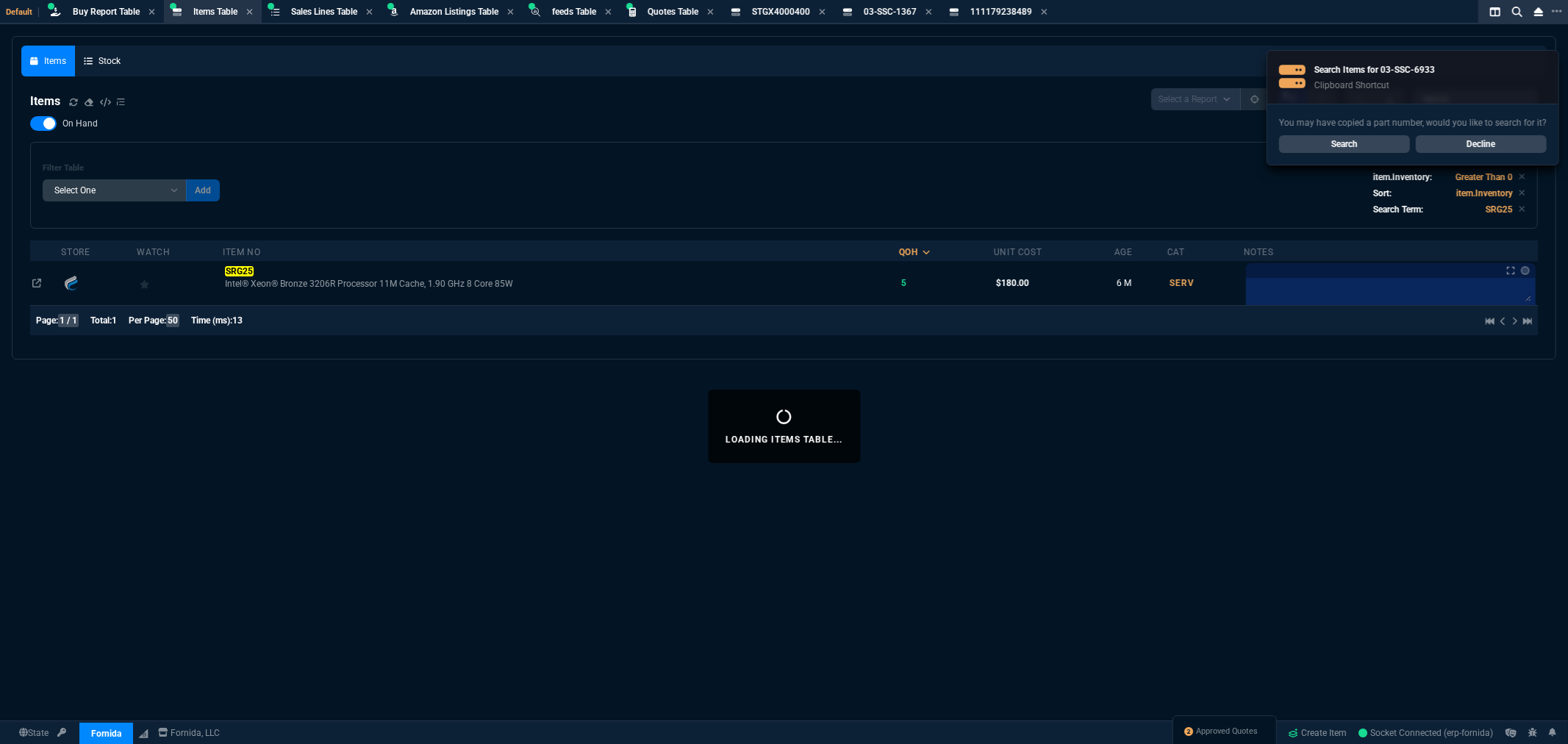
click at [1348, 147] on link "Search" at bounding box center [1345, 144] width 130 height 18
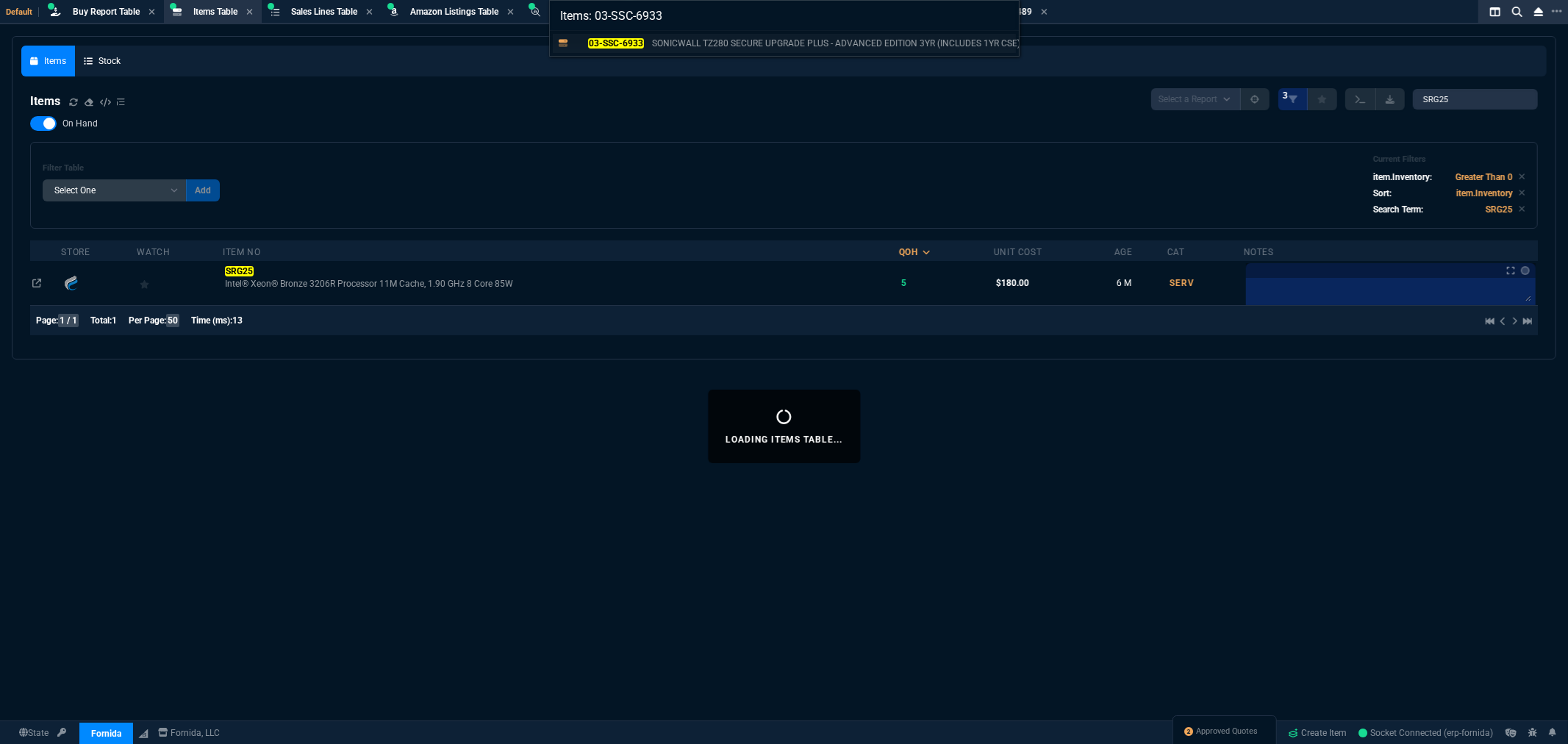
click at [610, 38] on mark "03-SSC-6933" at bounding box center [616, 44] width 55 height 11
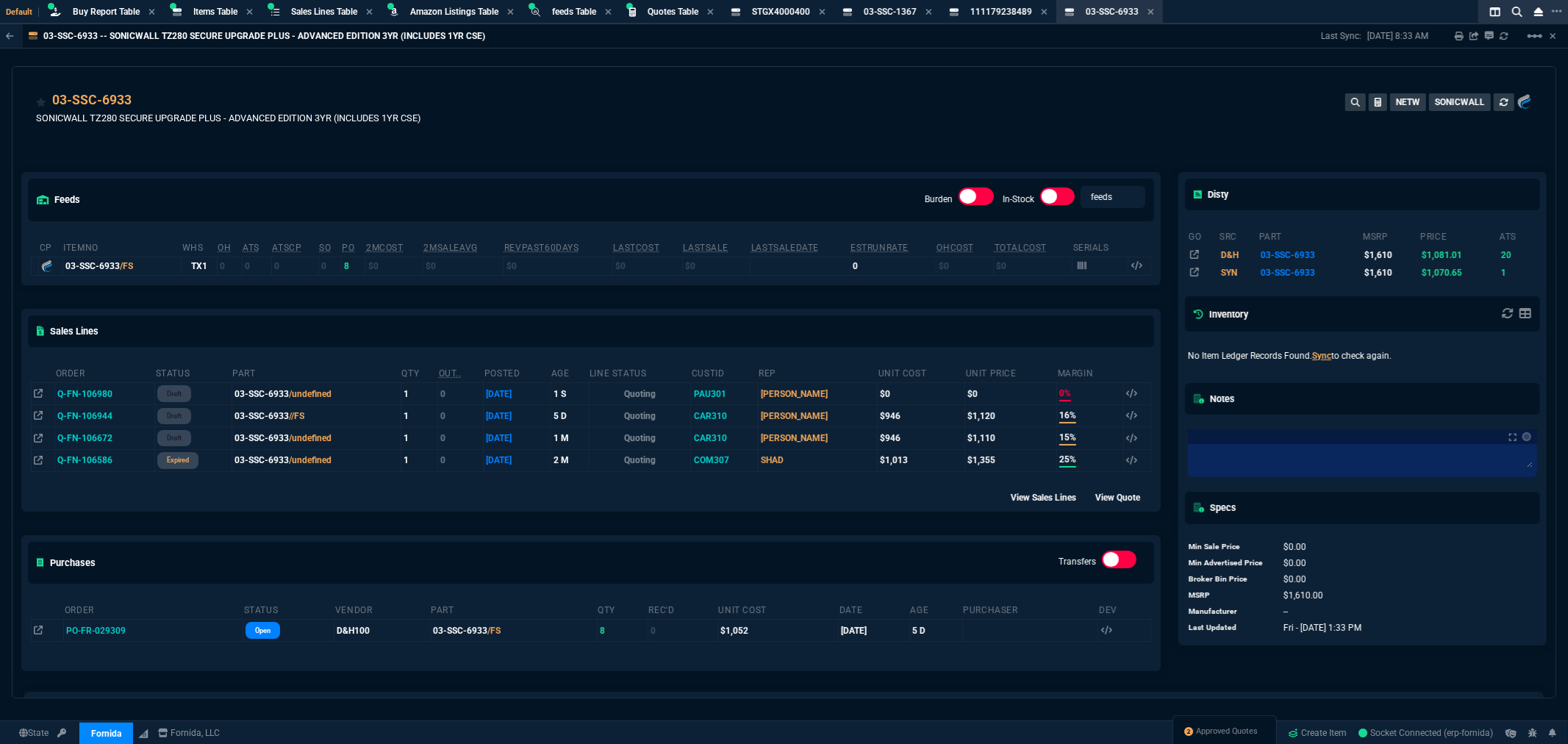
click at [1259, 23] on div "Default Buy Report Table Buy Report Items Table Loading... Sales Lines Table Sa…" at bounding box center [754, 12] width 1509 height 24
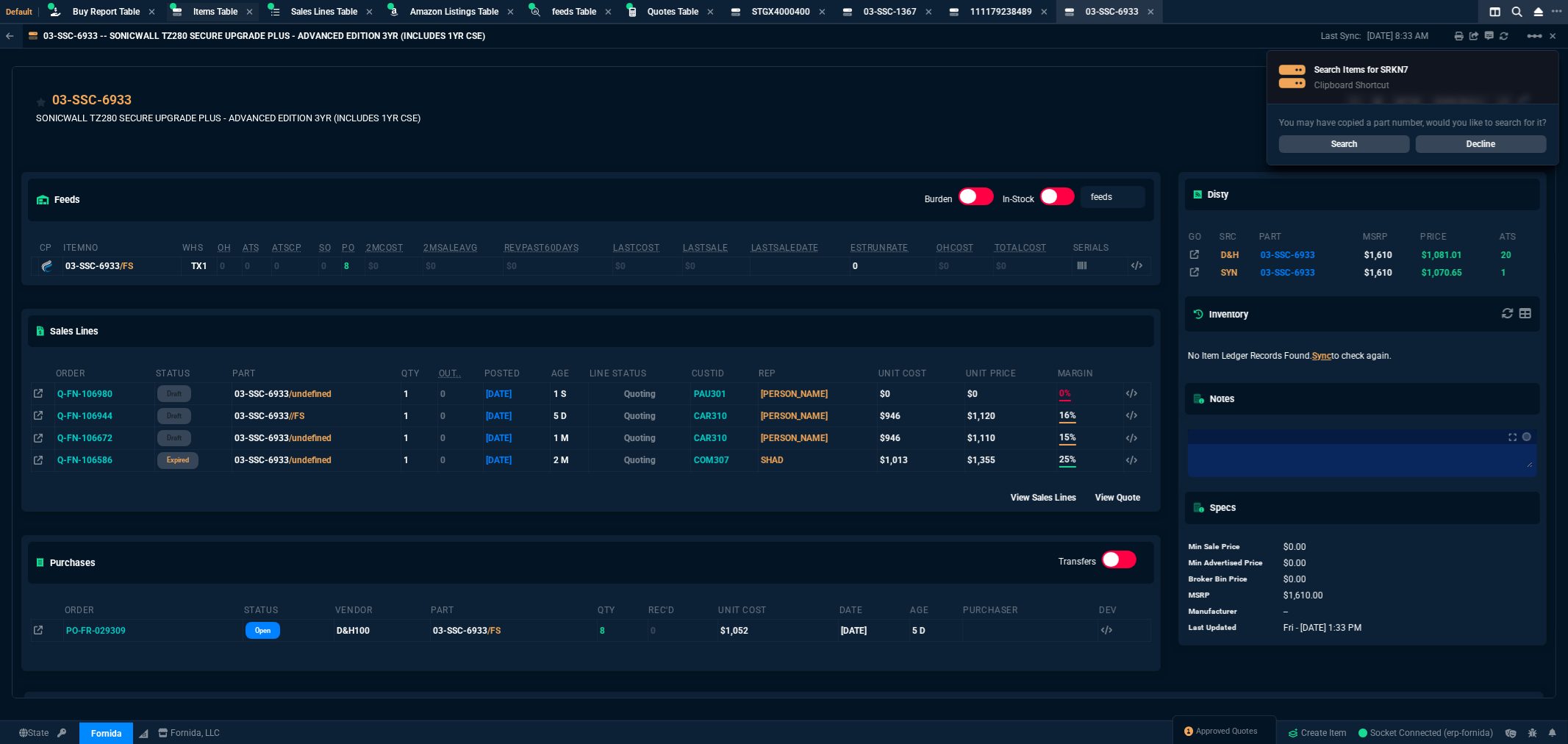
click at [209, 12] on span "Items Table" at bounding box center [214, 12] width 44 height 11
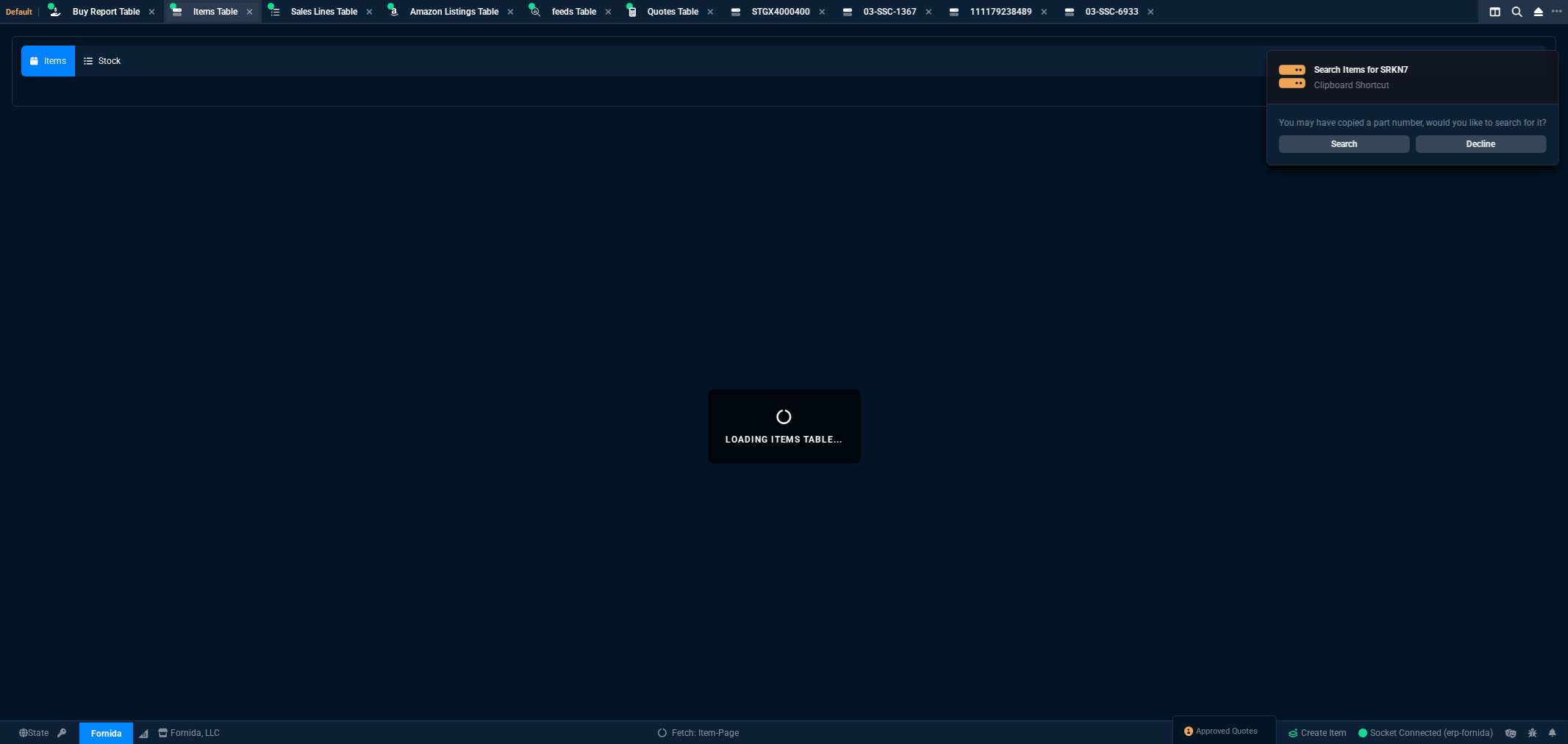
select select
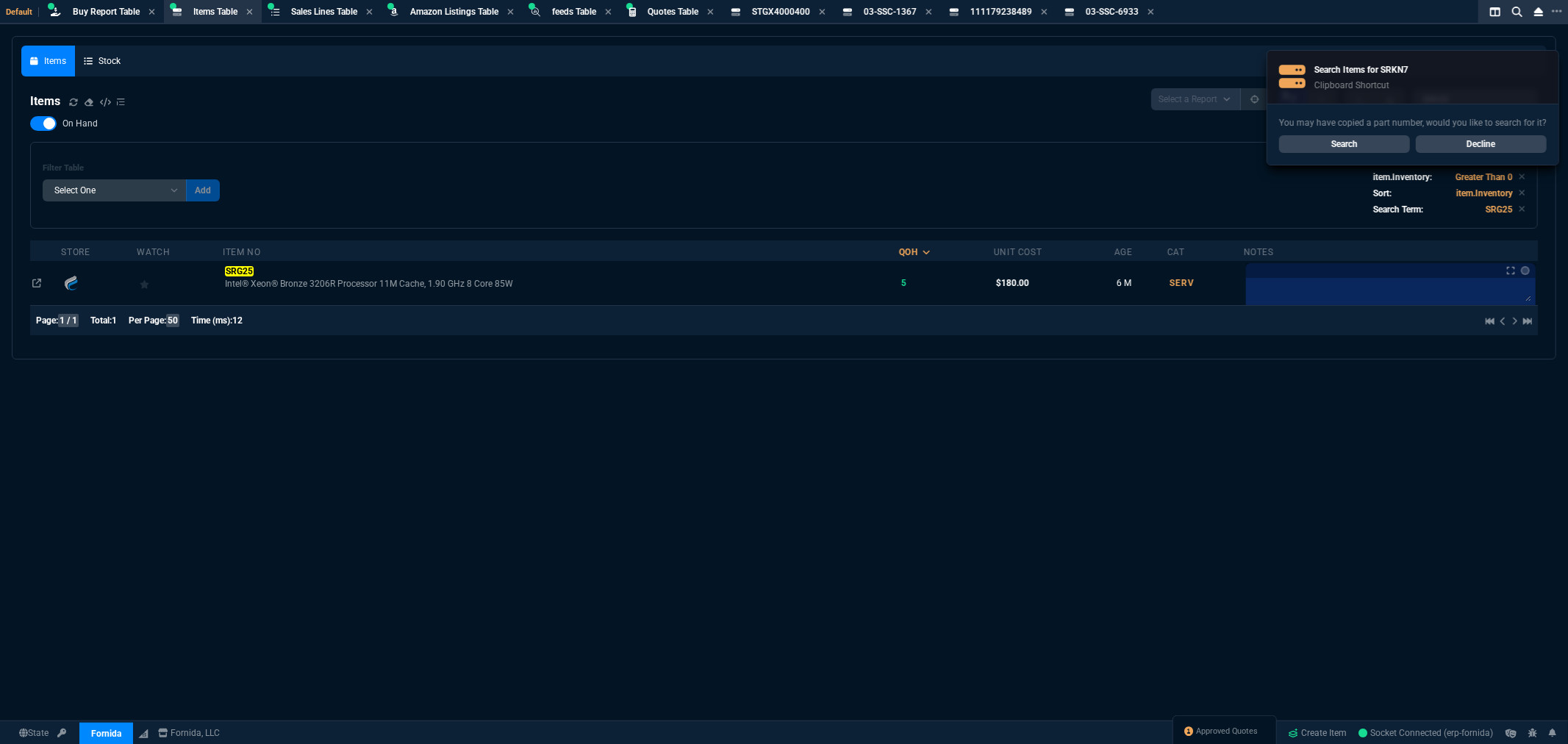
click at [1339, 138] on link "Search" at bounding box center [1345, 144] width 130 height 18
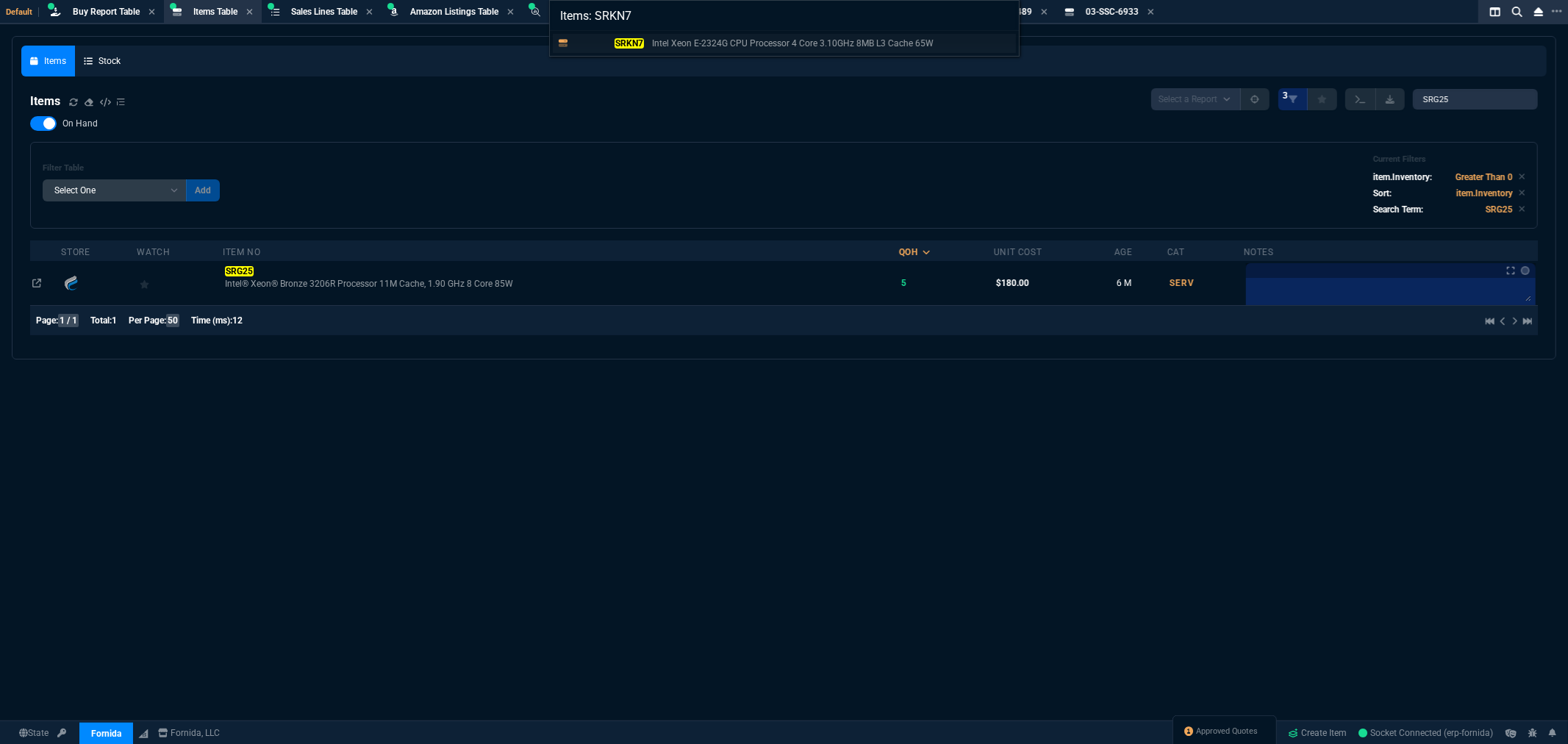
click at [709, 46] on p "Intel Xeon E-2324G CPU Processor 4 Core 3.10GHz 8MB L3 Cache 65W" at bounding box center [792, 43] width 281 height 13
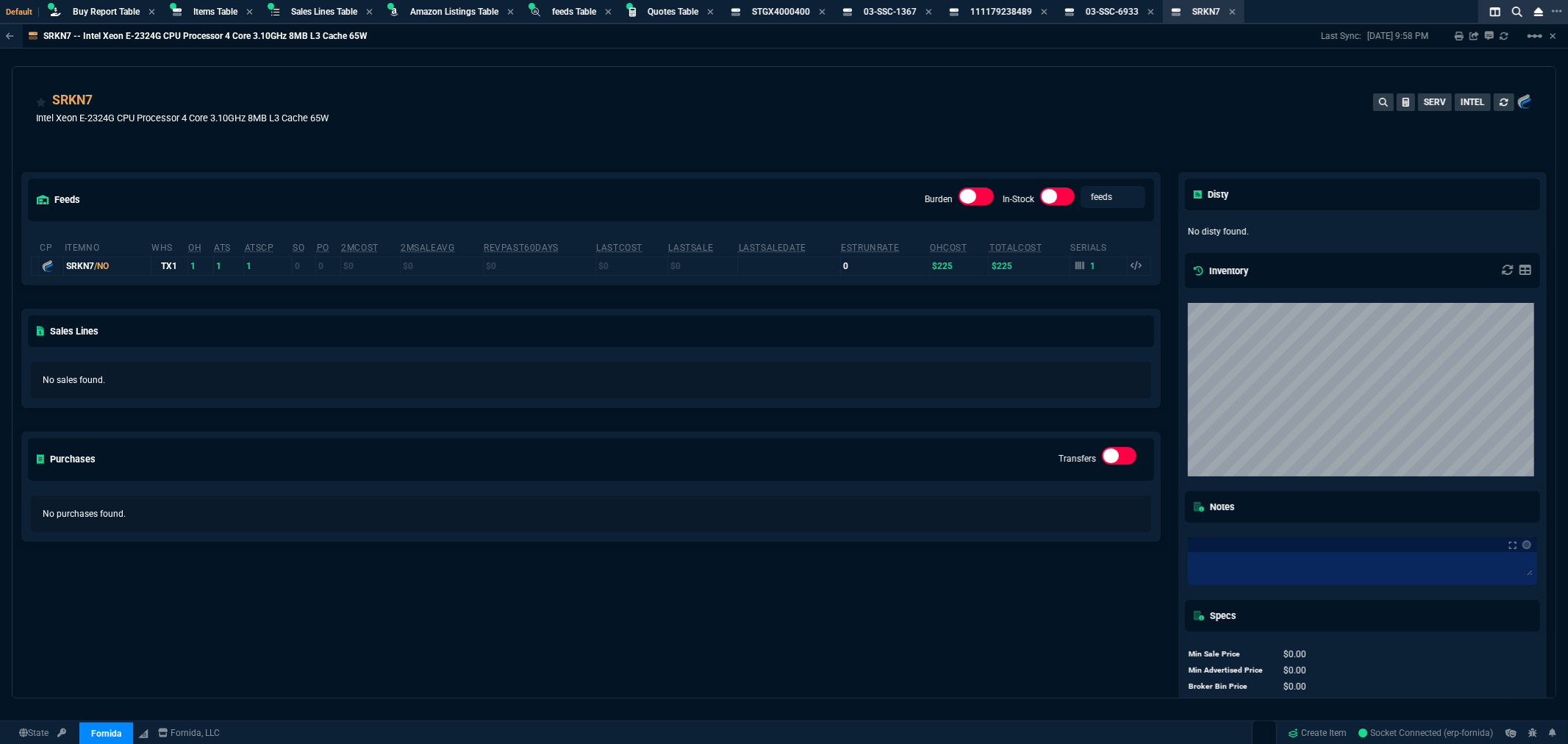
click at [342, 353] on div "Sales Lines" at bounding box center [591, 330] width 1138 height 44
click at [77, 13] on span "Buy Report Table" at bounding box center [105, 12] width 67 height 11
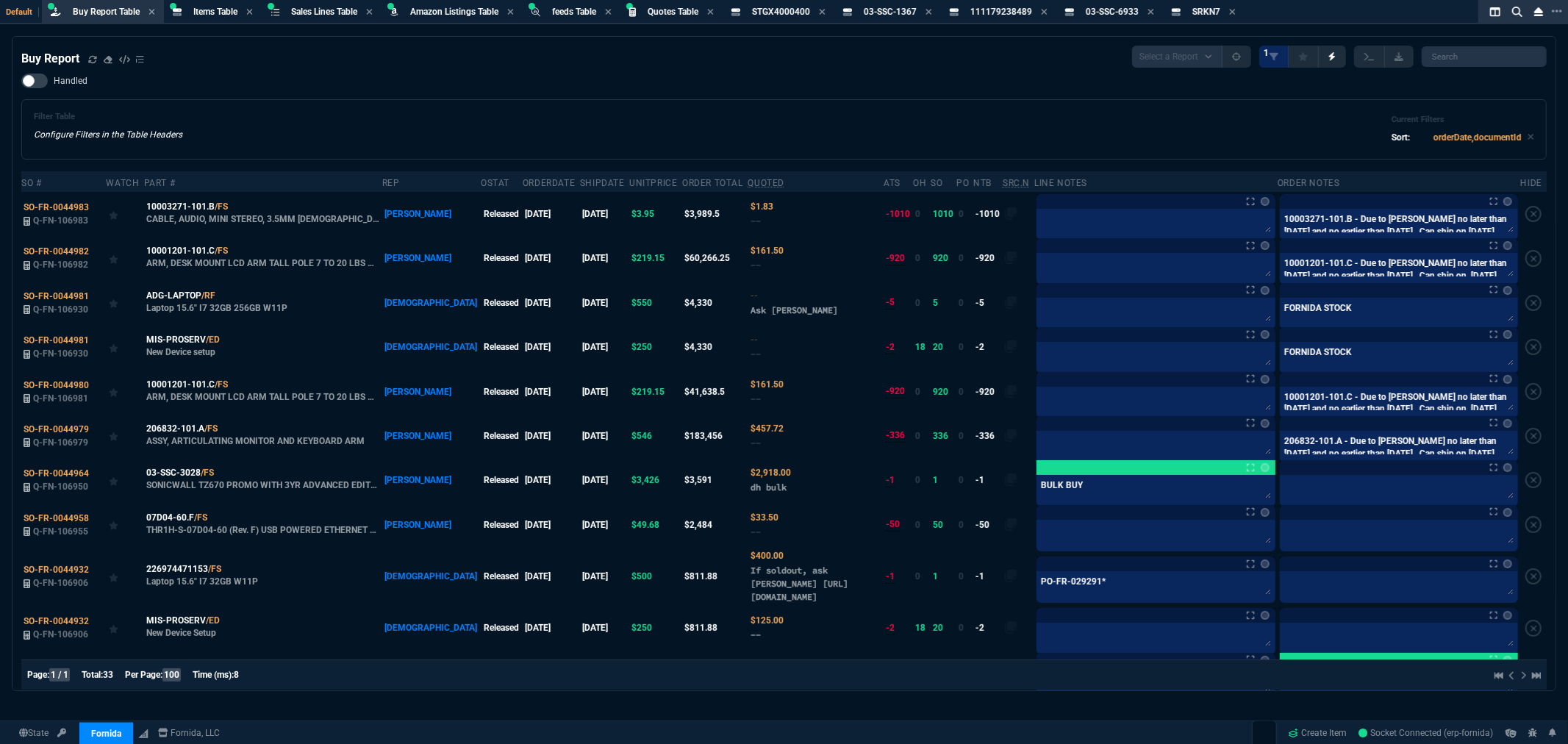
click at [432, 90] on div "Handled Filter Table Configure Filters in the Table Headers Current Filters Sor…" at bounding box center [784, 116] width 1525 height 86
click at [1437, 91] on div "Handled Filter Table Configure Filters in the Table Headers Current Filters Sor…" at bounding box center [784, 116] width 1525 height 86
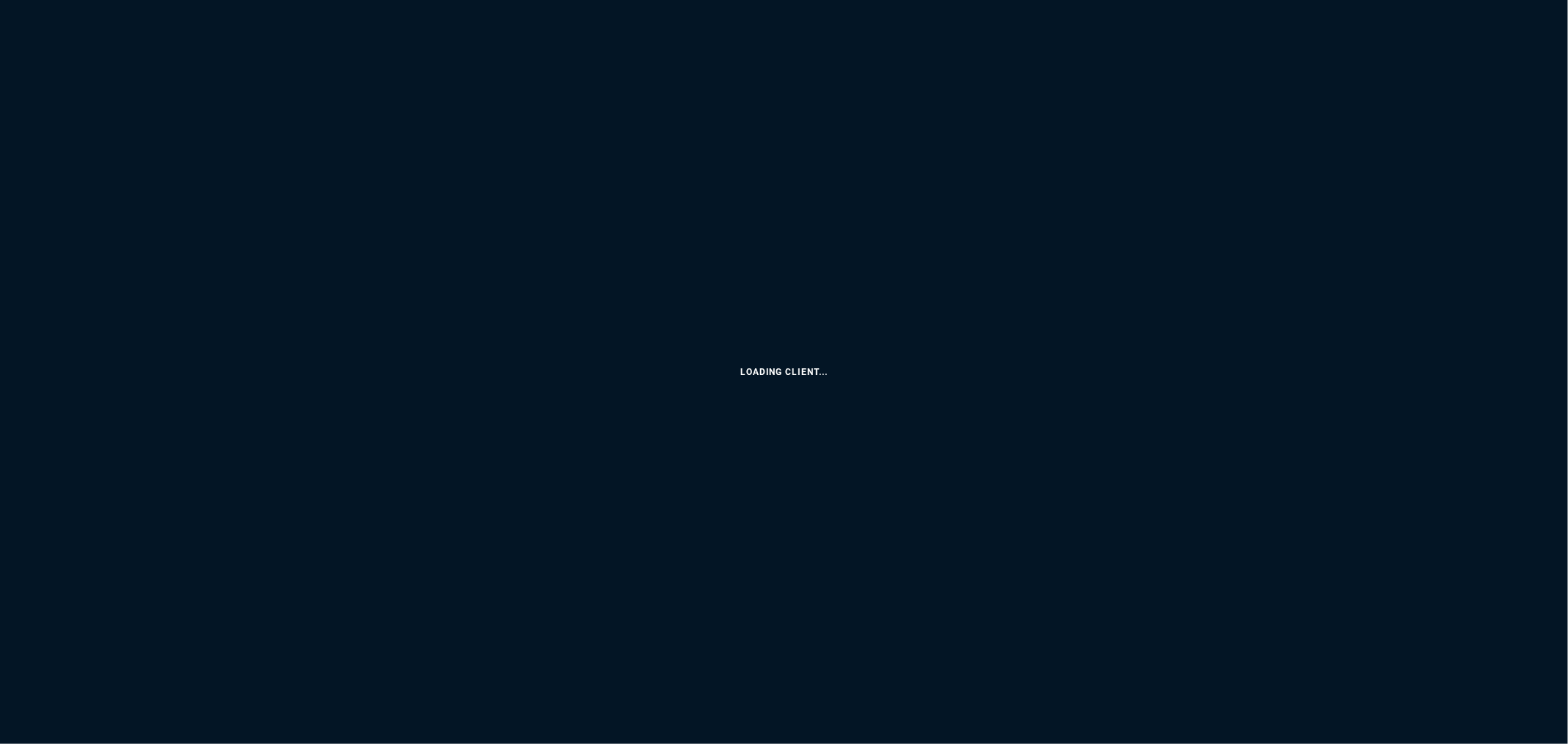
select select "8: NEPT"
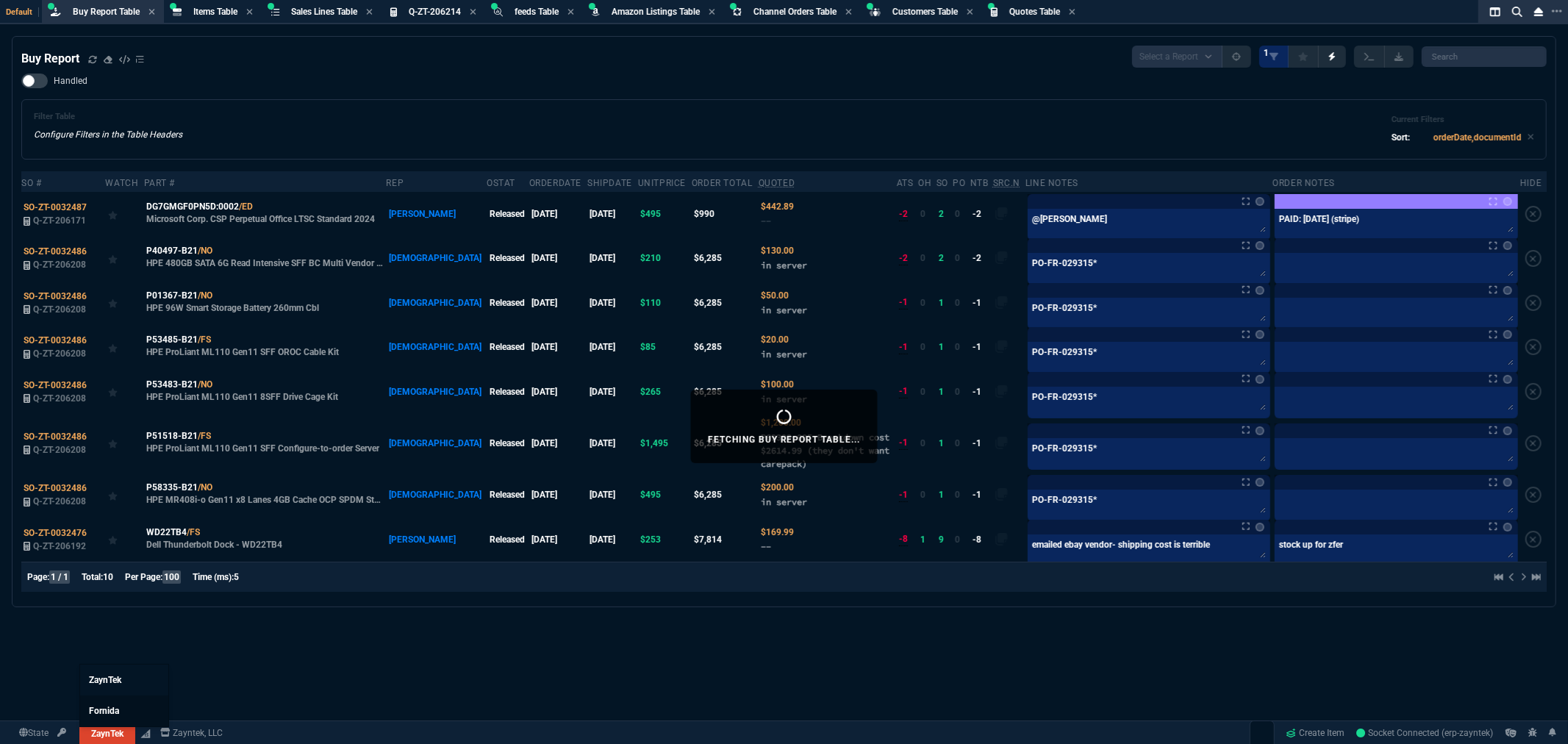
click at [103, 707] on span "Fornida" at bounding box center [105, 711] width 30 height 11
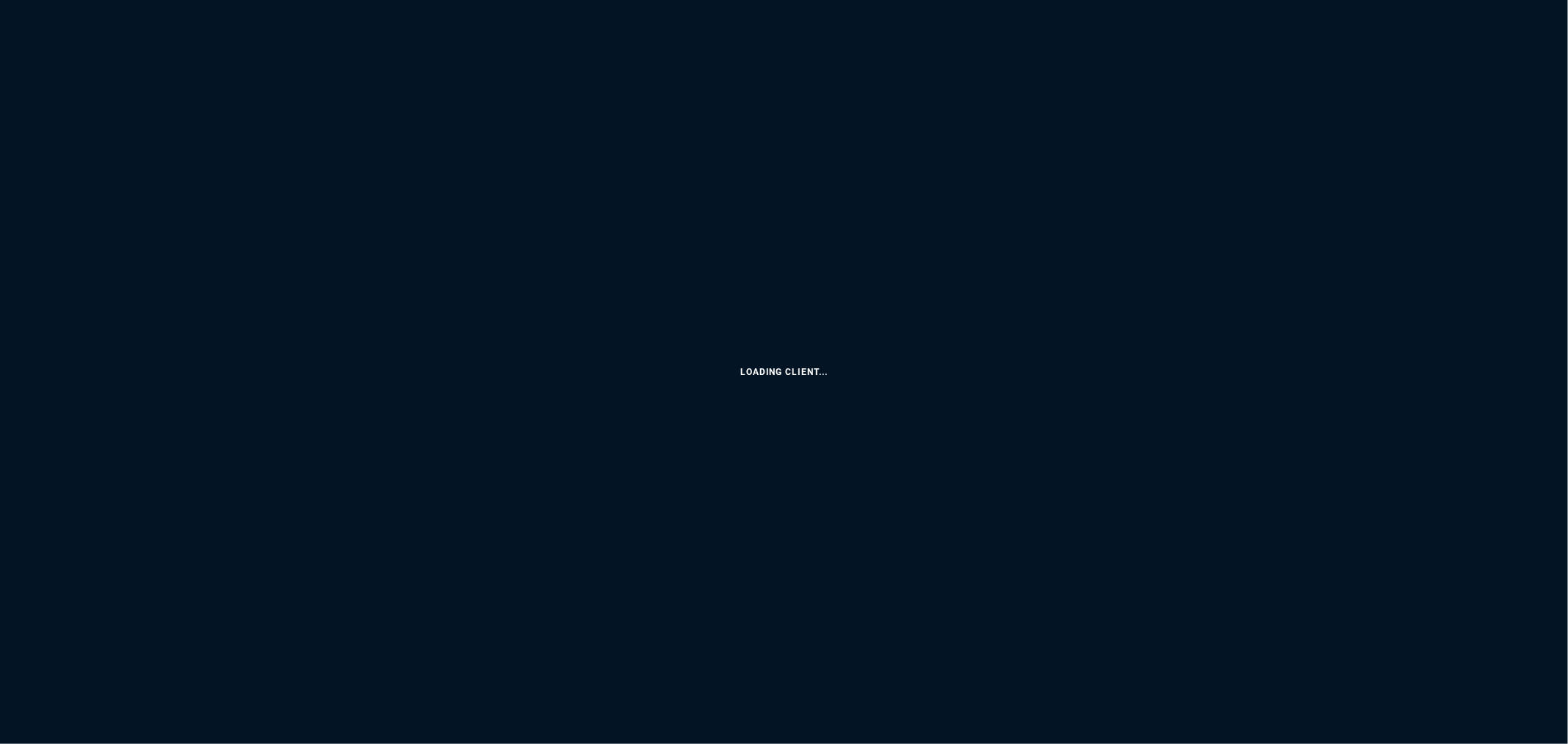
select select "8: NEPT"
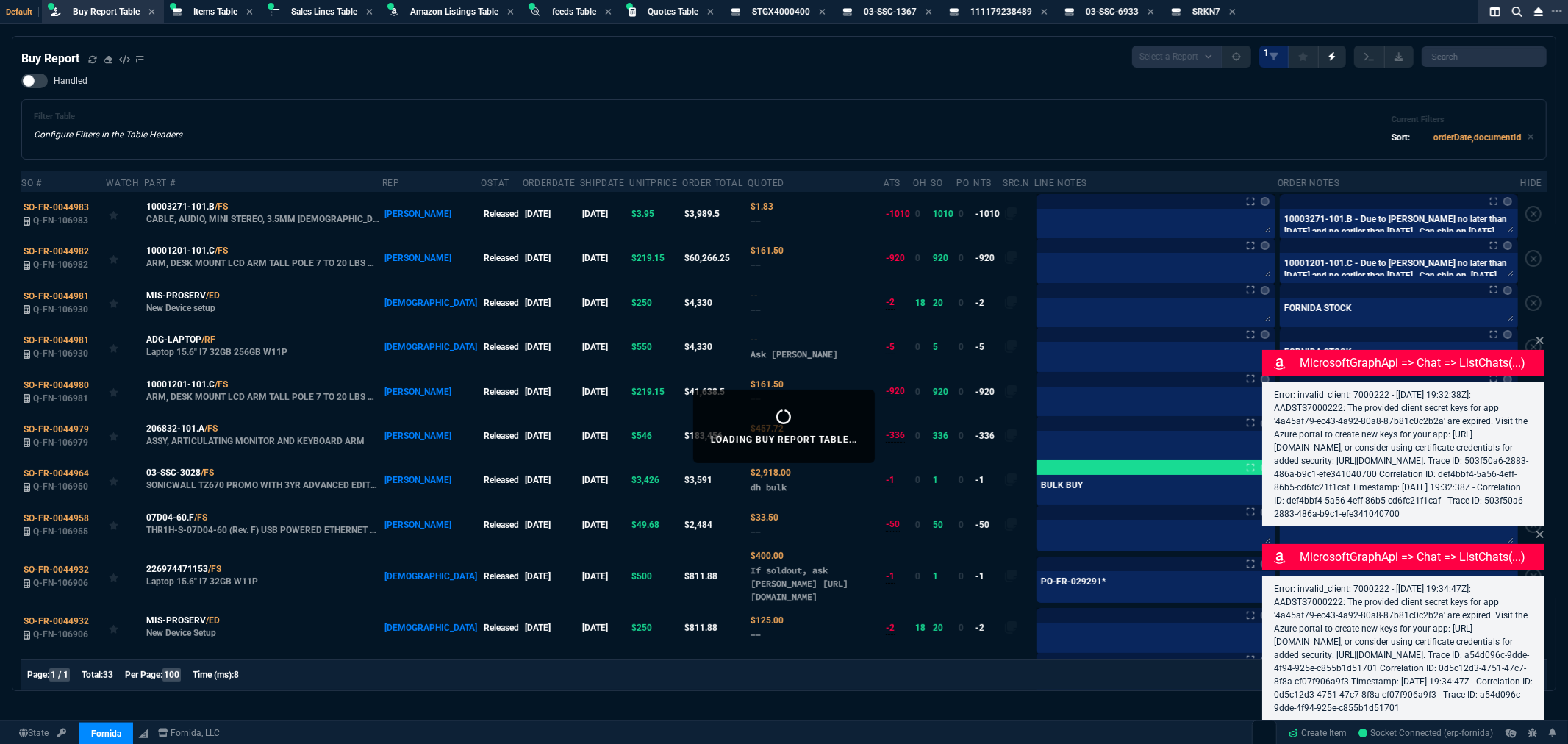
click at [670, 122] on div "Filter Table Configure Filters in the Table Headers Current Filters Sort: order…" at bounding box center [784, 129] width 1500 height 35
click at [298, 6] on span "Sales Lines Table" at bounding box center [324, 12] width 66 height 11
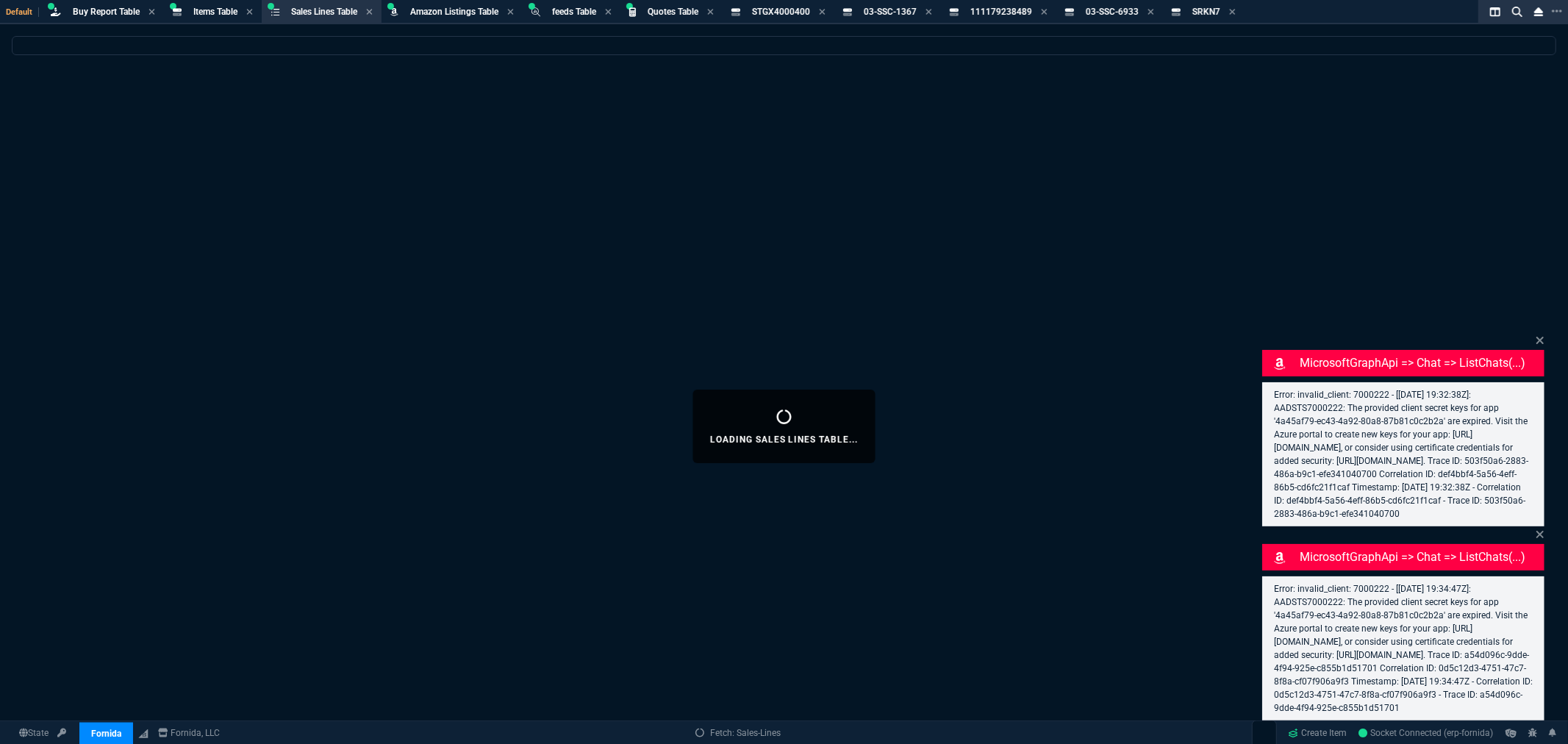
select select
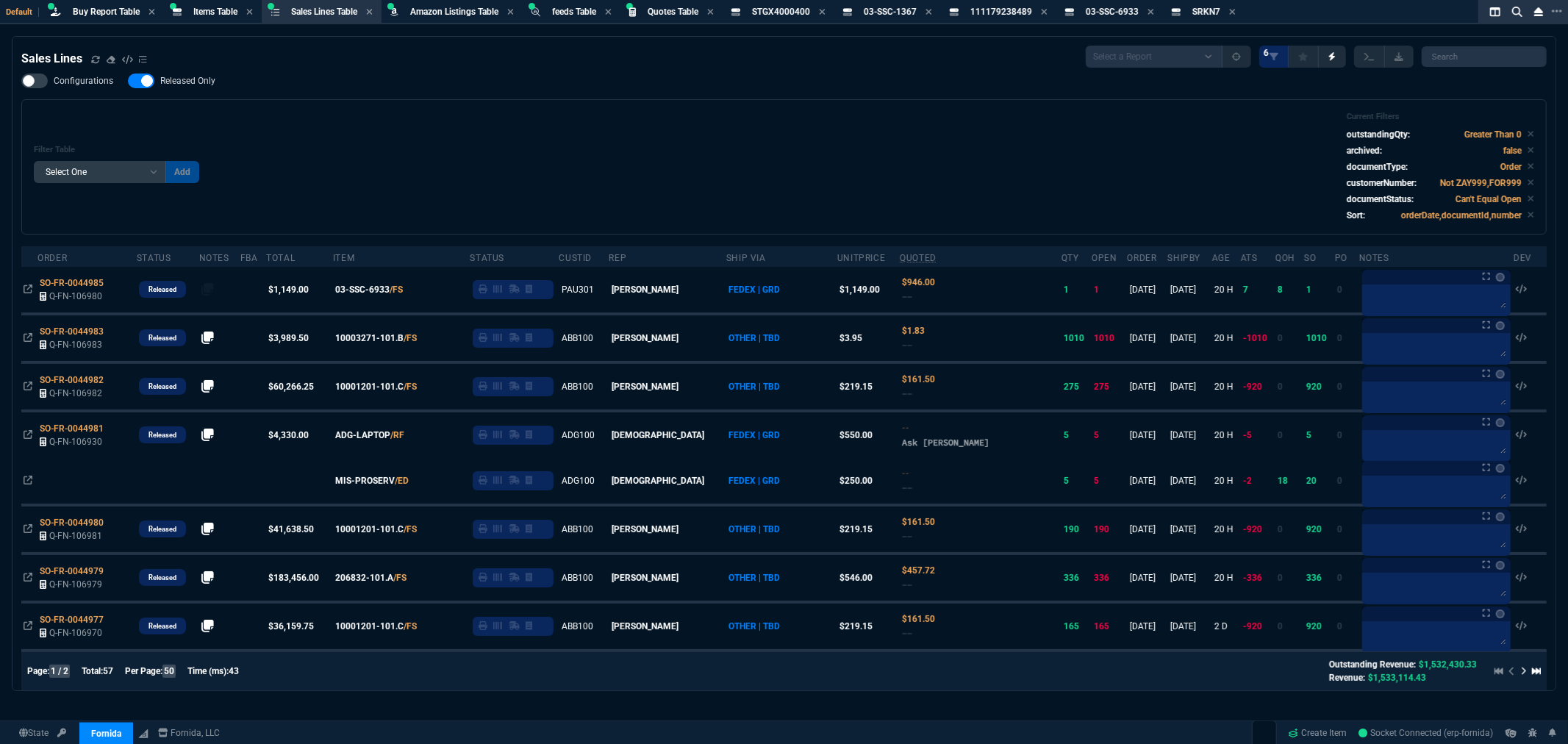
click at [527, 143] on div "Filter Table Select One Add Filter () Age () ATS () Cond (itemVariantCode) Cust…" at bounding box center [784, 166] width 1500 height 110
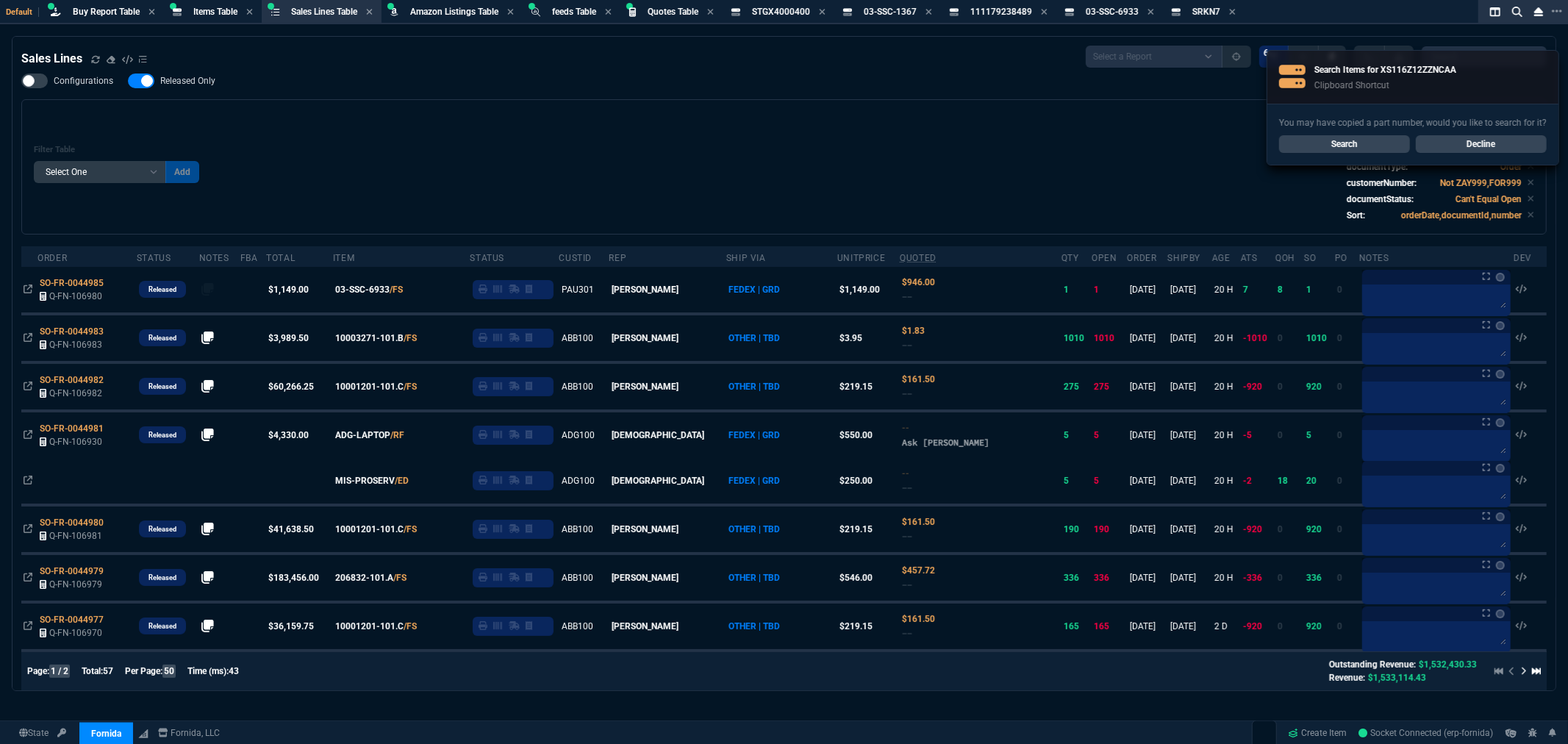
click at [1346, 147] on link "Search" at bounding box center [1345, 144] width 130 height 18
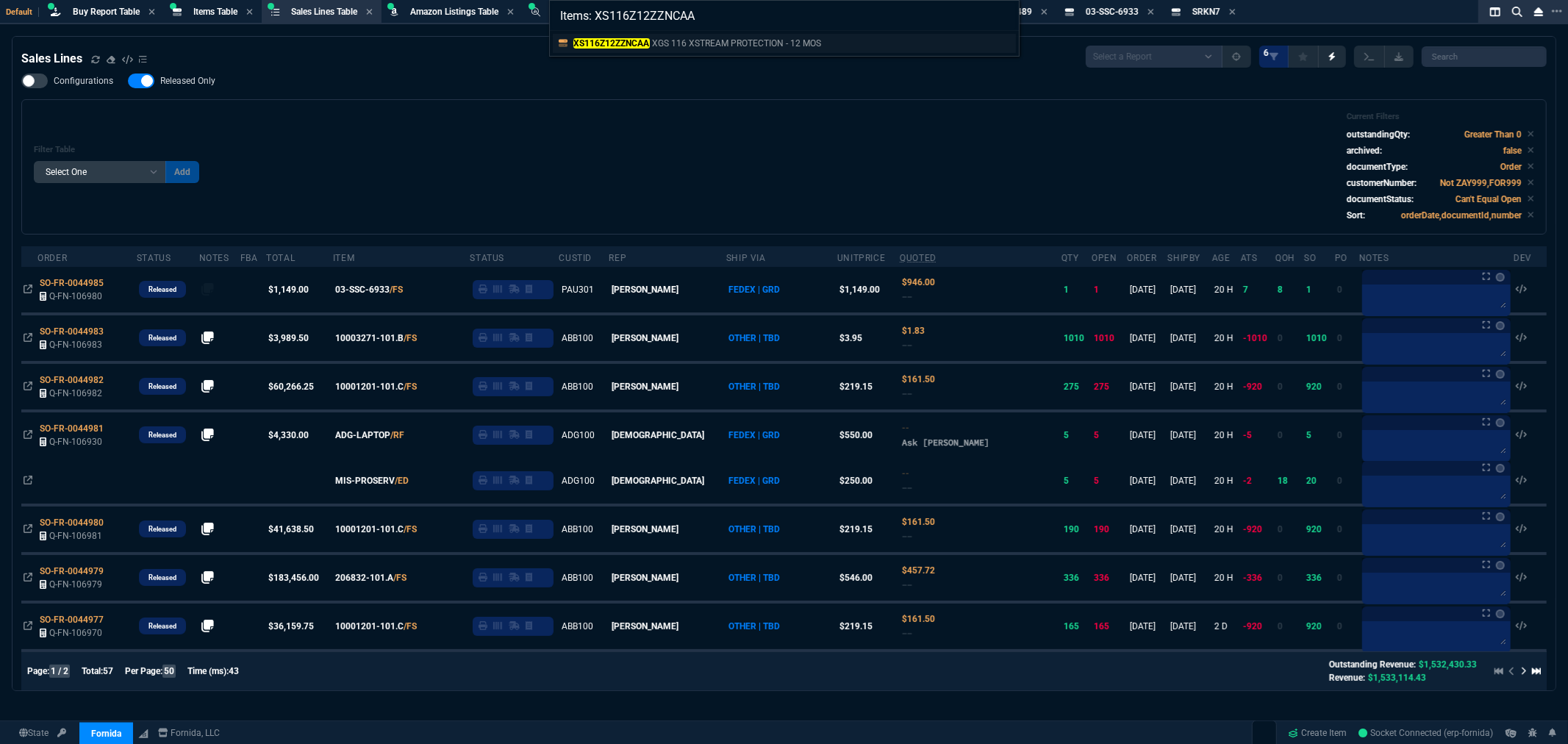
click at [621, 43] on mark "XS116Z12ZZNCAA" at bounding box center [612, 44] width 77 height 11
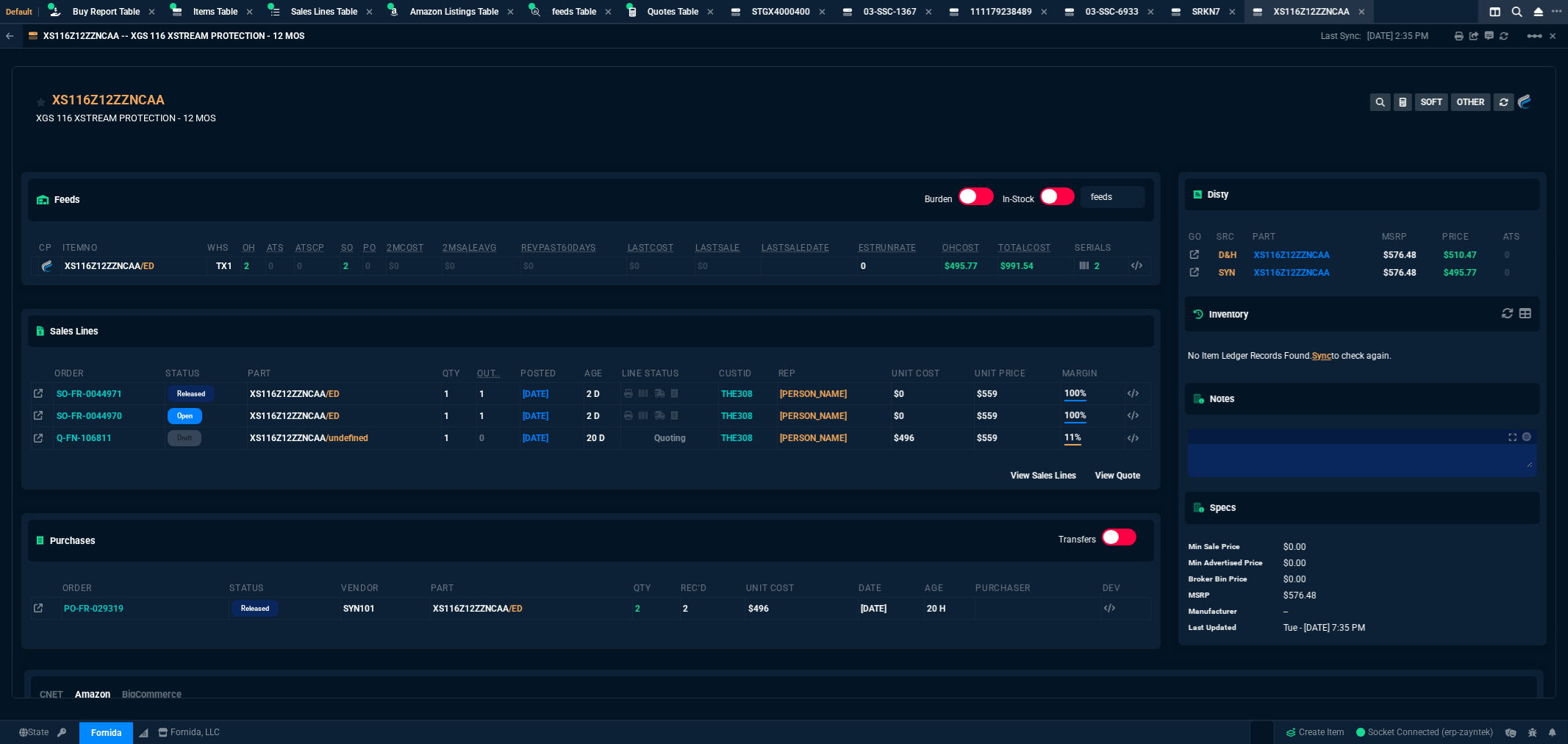
click at [133, 153] on div "feeds Burden In-Stock feeds prices cp ItemNo WHS OH ATS ATSCP SO PO 2MCost 2MSa…" at bounding box center [591, 398] width 1157 height 518
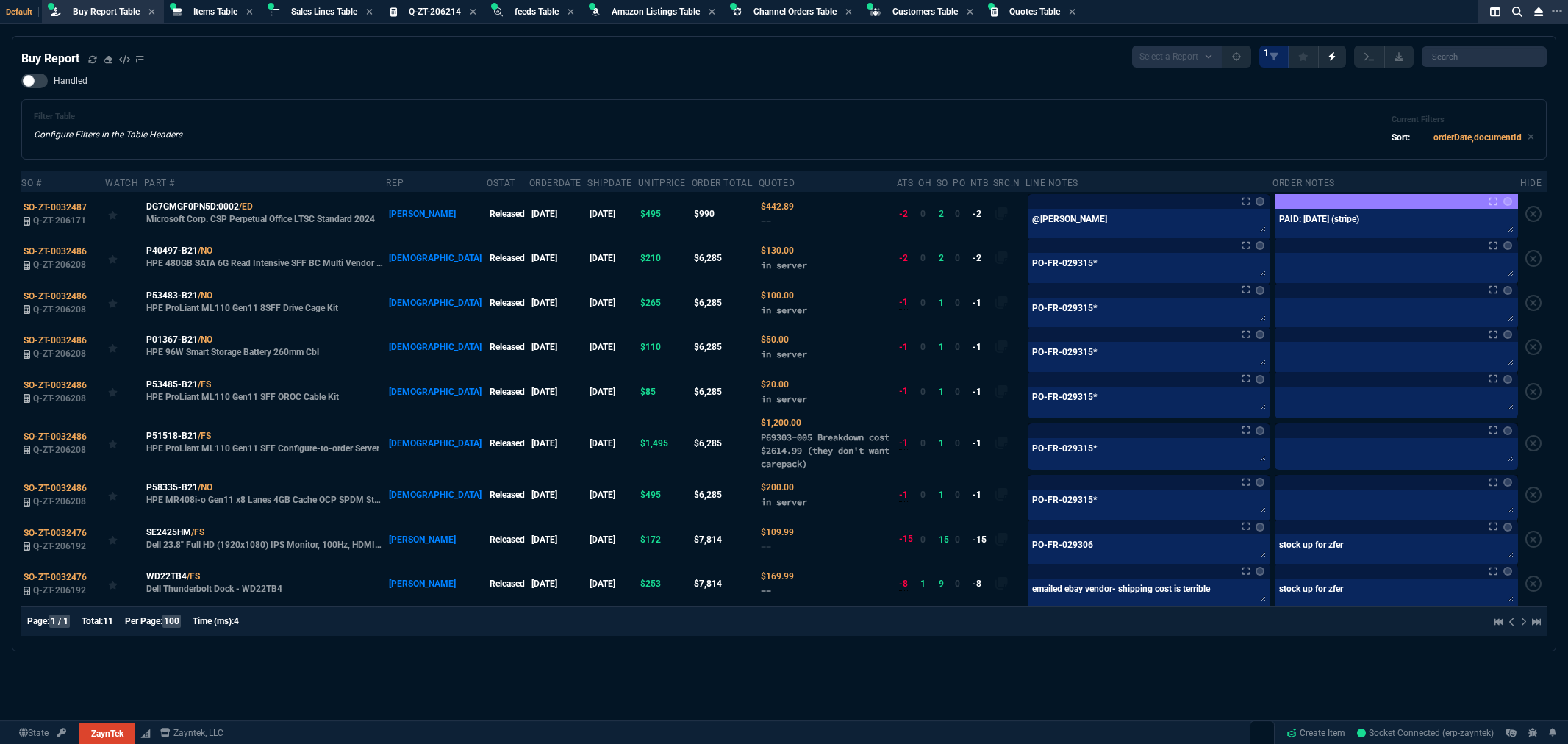
select select "8: NEPT"
click at [331, 130] on div "Filter Table Configure Filters in the Table Headers Current Filters Sort: order…" at bounding box center [784, 129] width 1500 height 35
select select "8: NEPT"
drag, startPoint x: 1206, startPoint y: 671, endPoint x: 1223, endPoint y: 665, distance: 18.0
click at [1206, 671] on div "Fetching Buy Report Table... Buy Report Select a Report Not Purchased 1 Handled…" at bounding box center [784, 425] width 1568 height 780
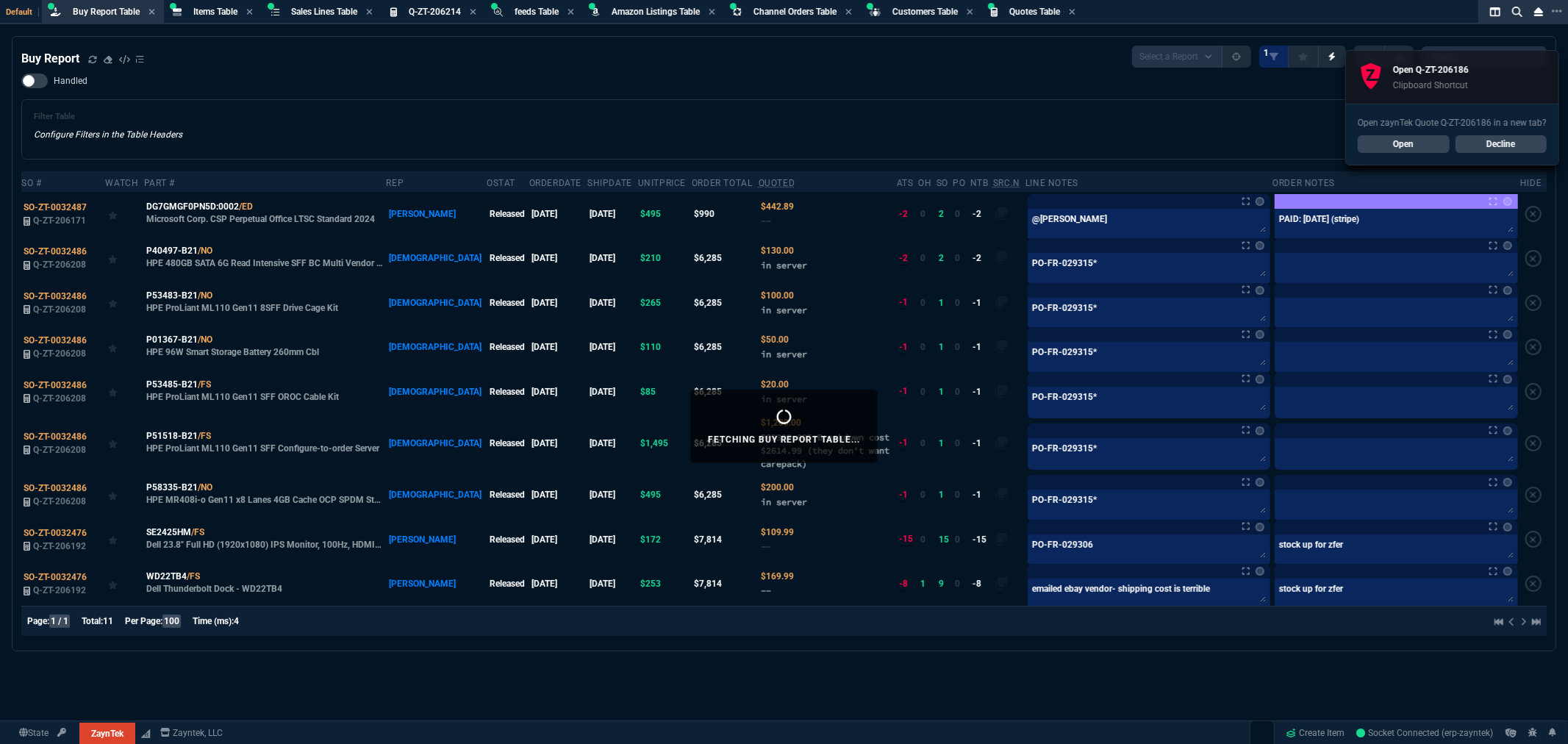
drag, startPoint x: 357, startPoint y: 81, endPoint x: 401, endPoint y: 141, distance: 74.4
click at [358, 81] on div "Handled Filter Table Configure Filters in the Table Headers Current Filters Sor…" at bounding box center [784, 116] width 1525 height 86
click at [1412, 143] on link "Open" at bounding box center [1404, 144] width 92 height 18
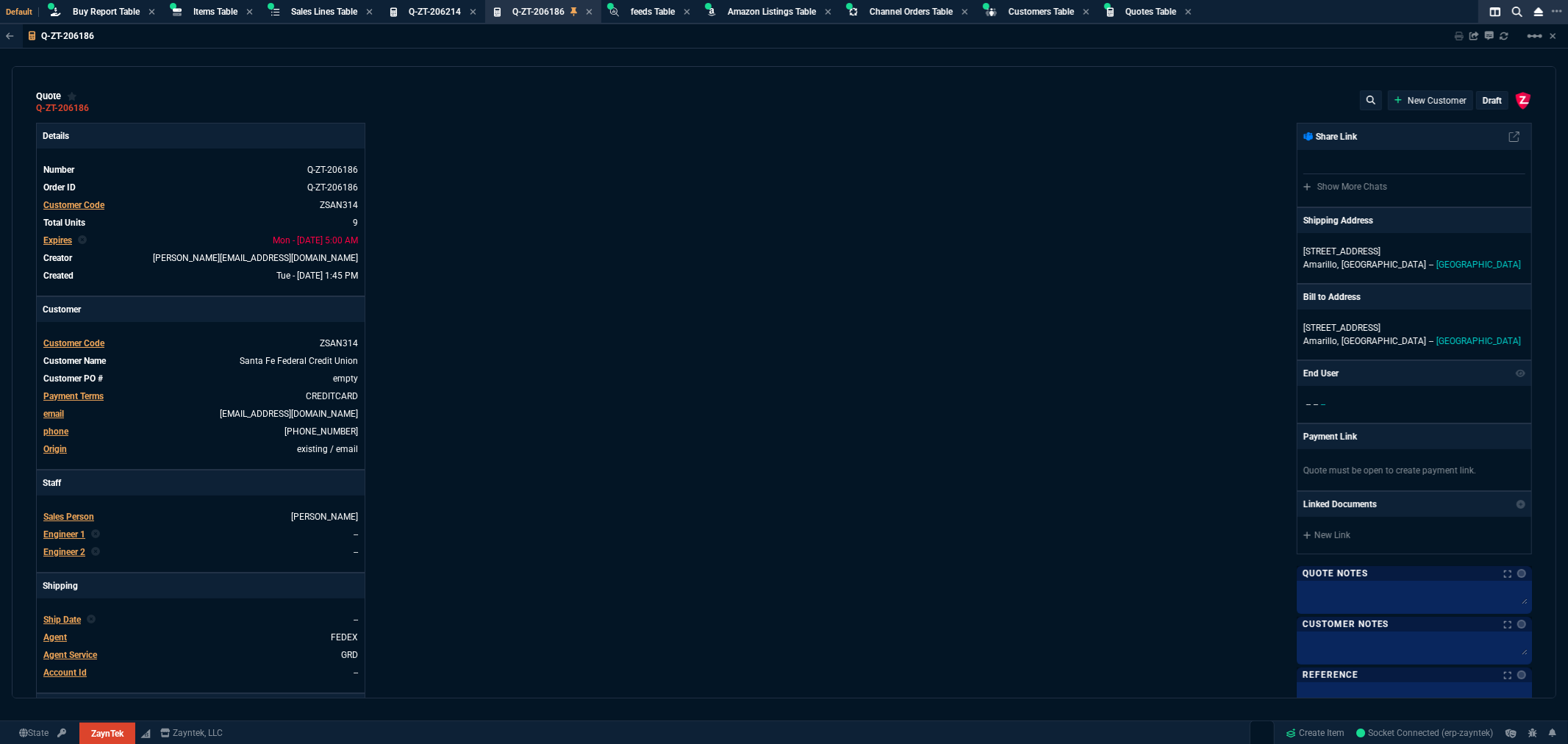
type input "12"
type input "744"
type input "22"
type input "200"
type input "3671"
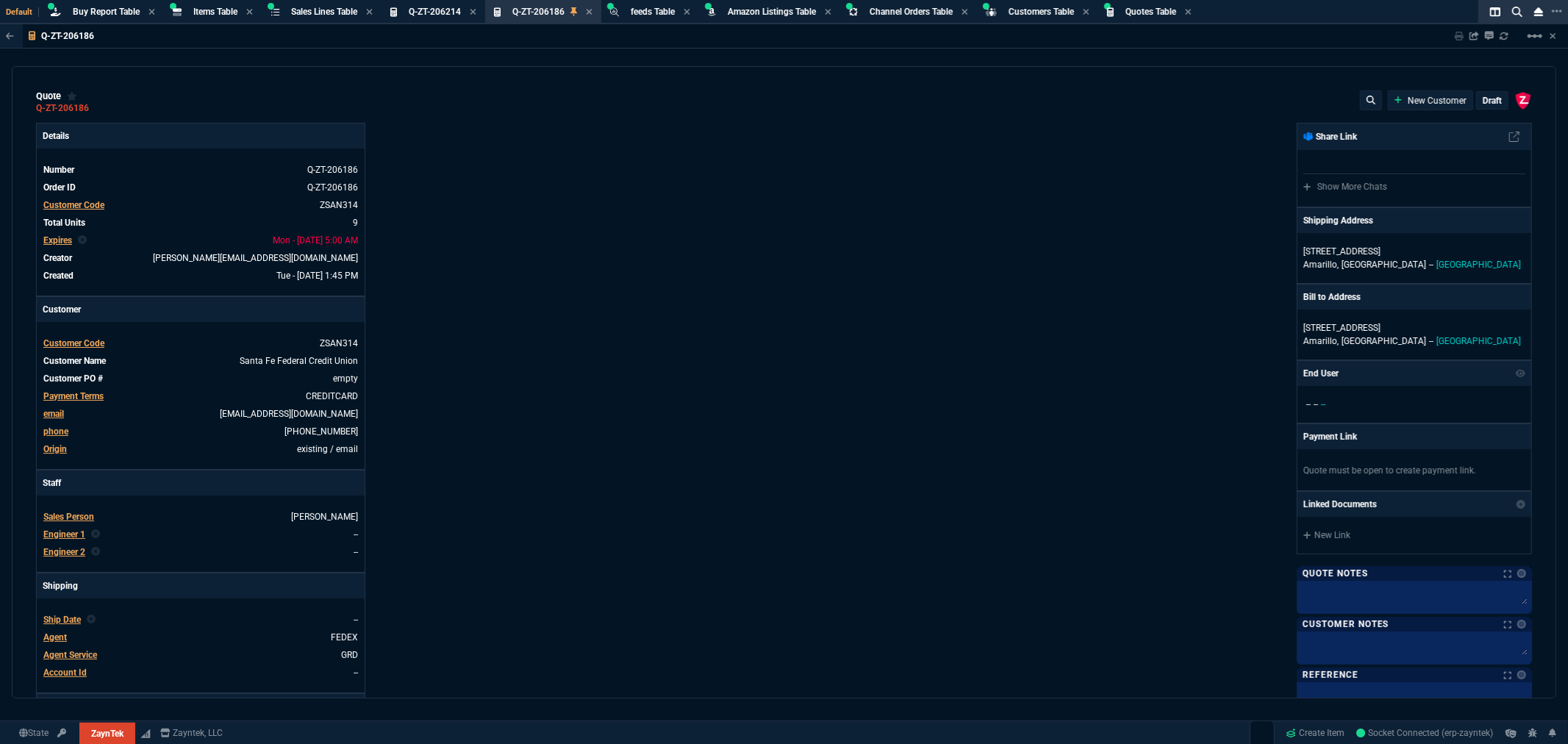
type input "25"
type input "645"
type input "11"
type input "14"
type input "195"
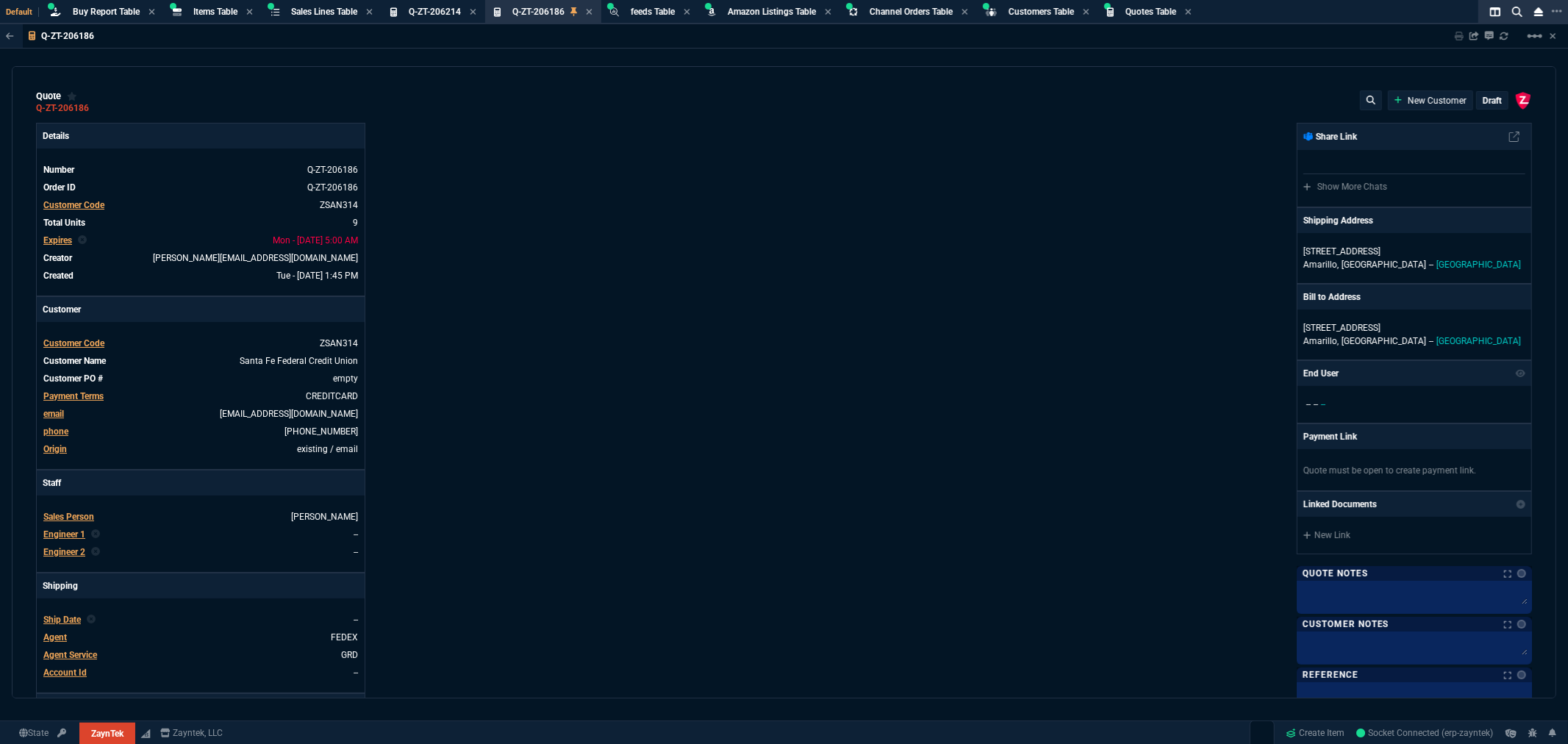
type input "0"
type input "12"
type input "117"
type input "57"
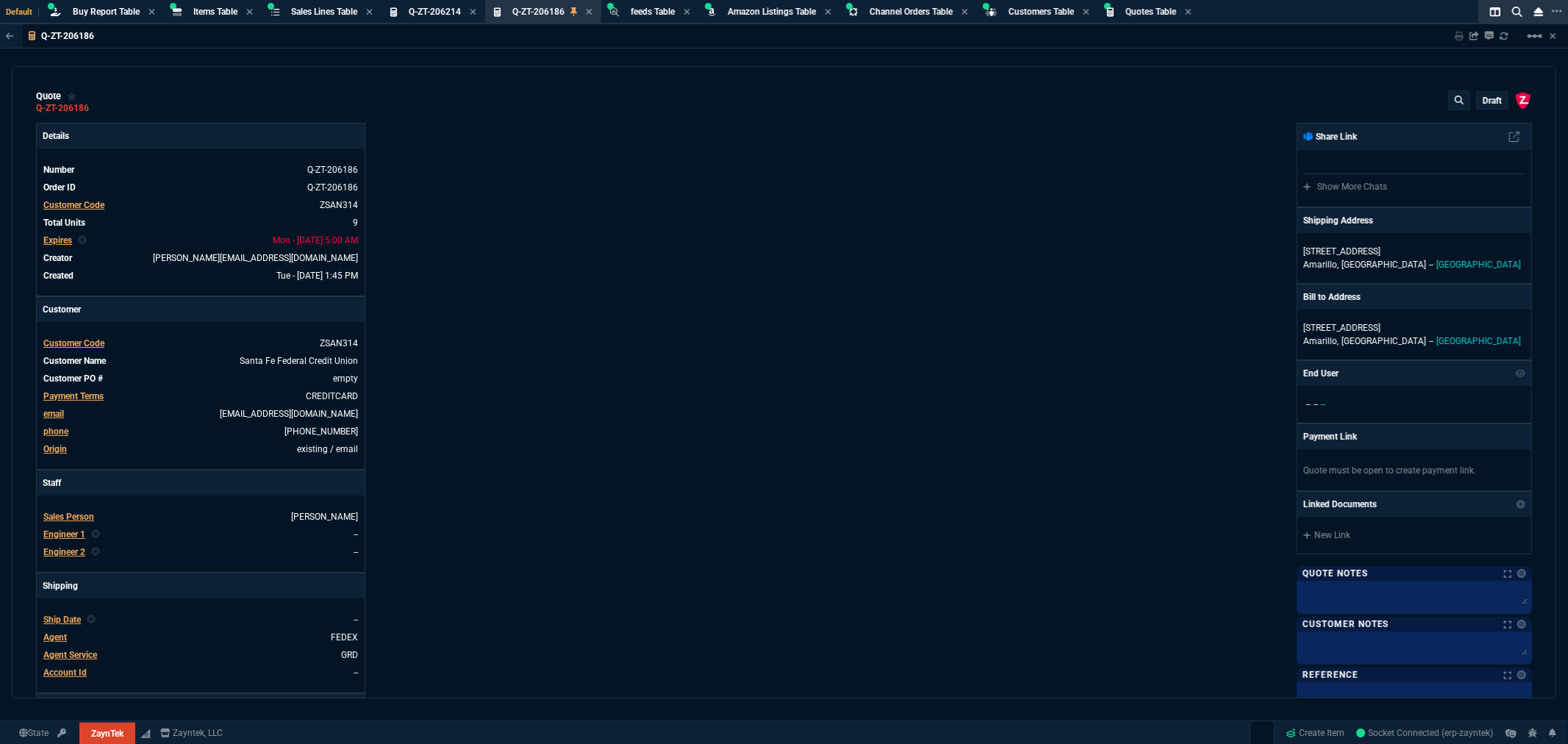
type input "76"
type input "64"
type input "34"
type input "51"
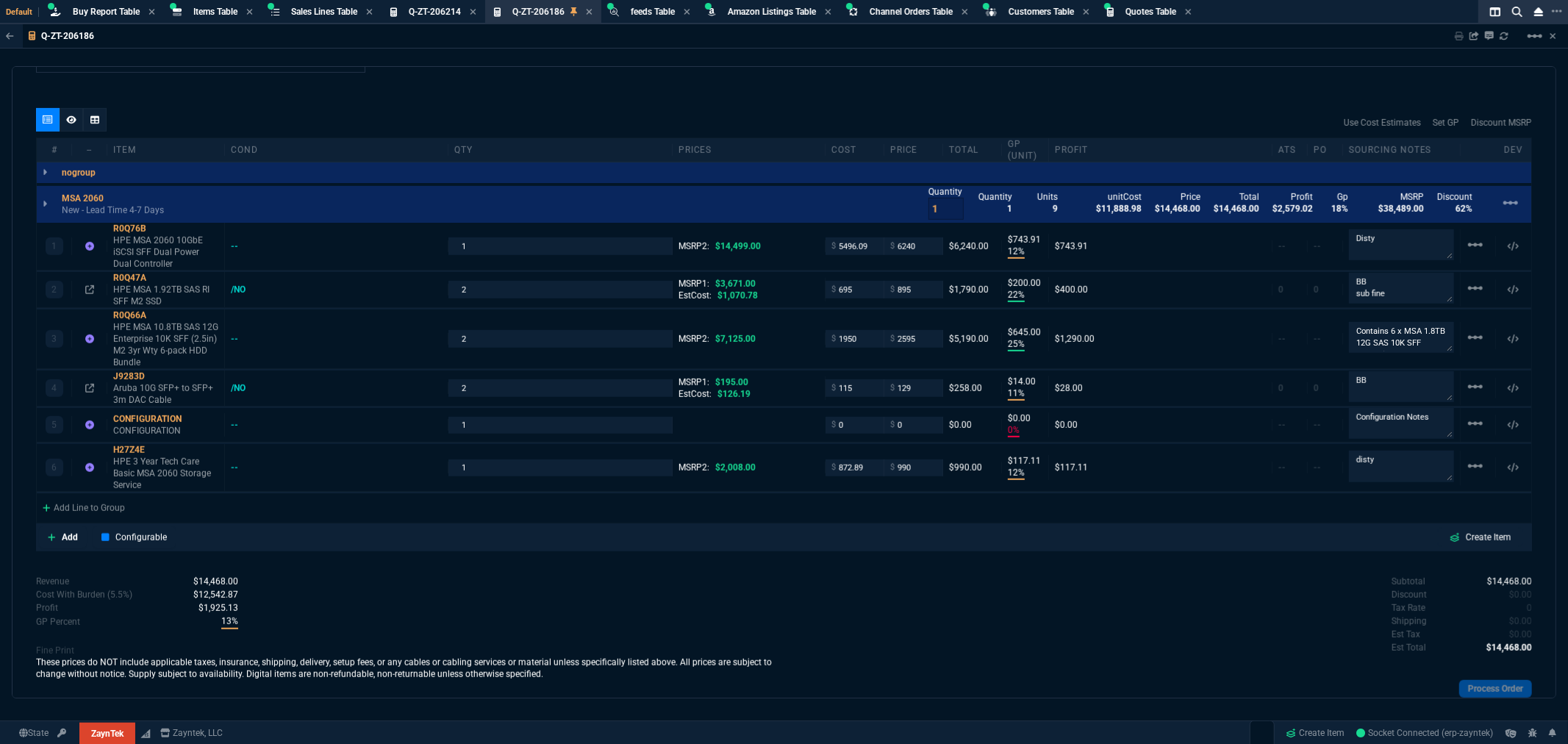
scroll to position [816, 0]
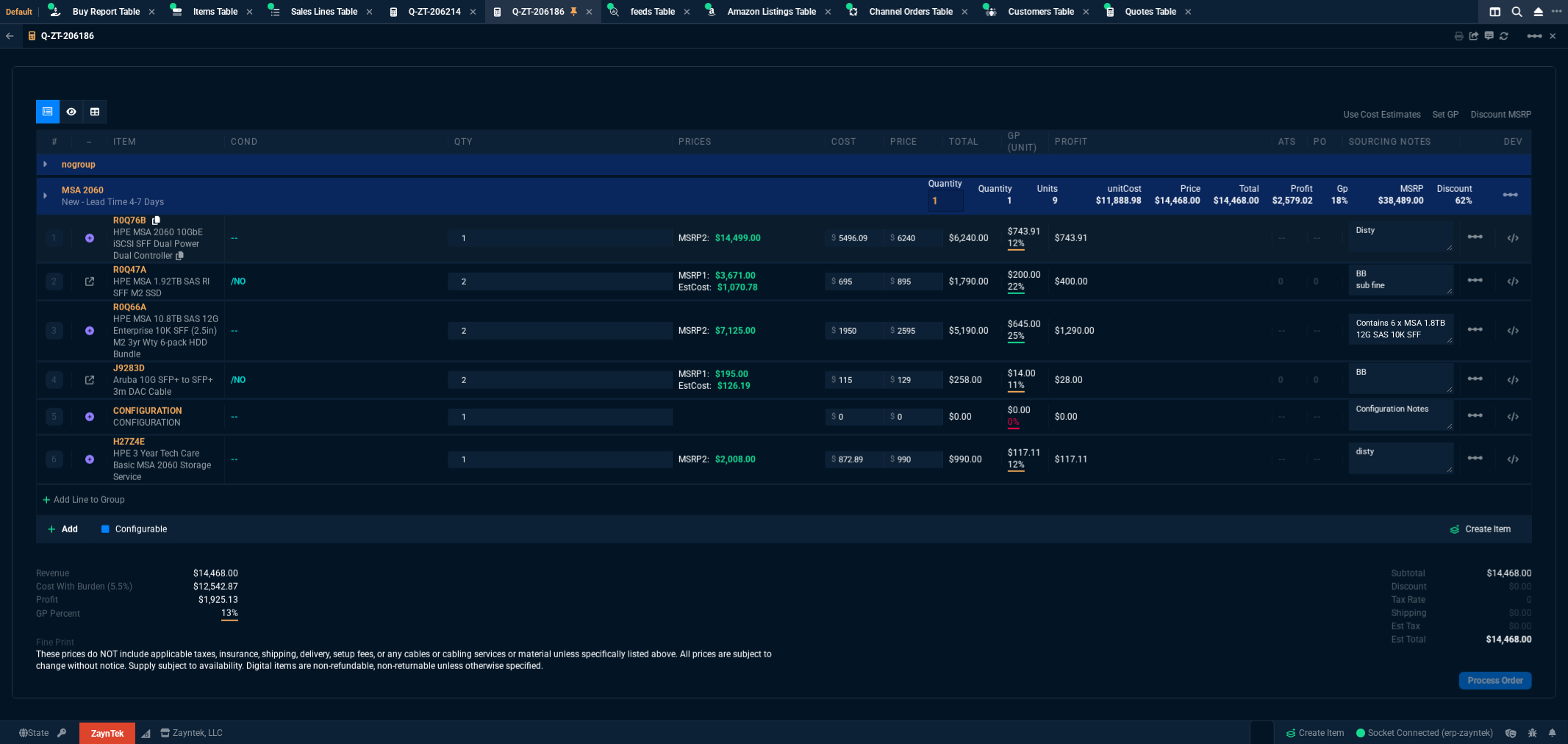
click at [156, 222] on icon at bounding box center [155, 221] width 8 height 9
click at [160, 270] on icon at bounding box center [155, 270] width 8 height 9
drag, startPoint x: 157, startPoint y: 305, endPoint x: 371, endPoint y: 296, distance: 214.2
click at [157, 305] on icon at bounding box center [155, 307] width 8 height 9
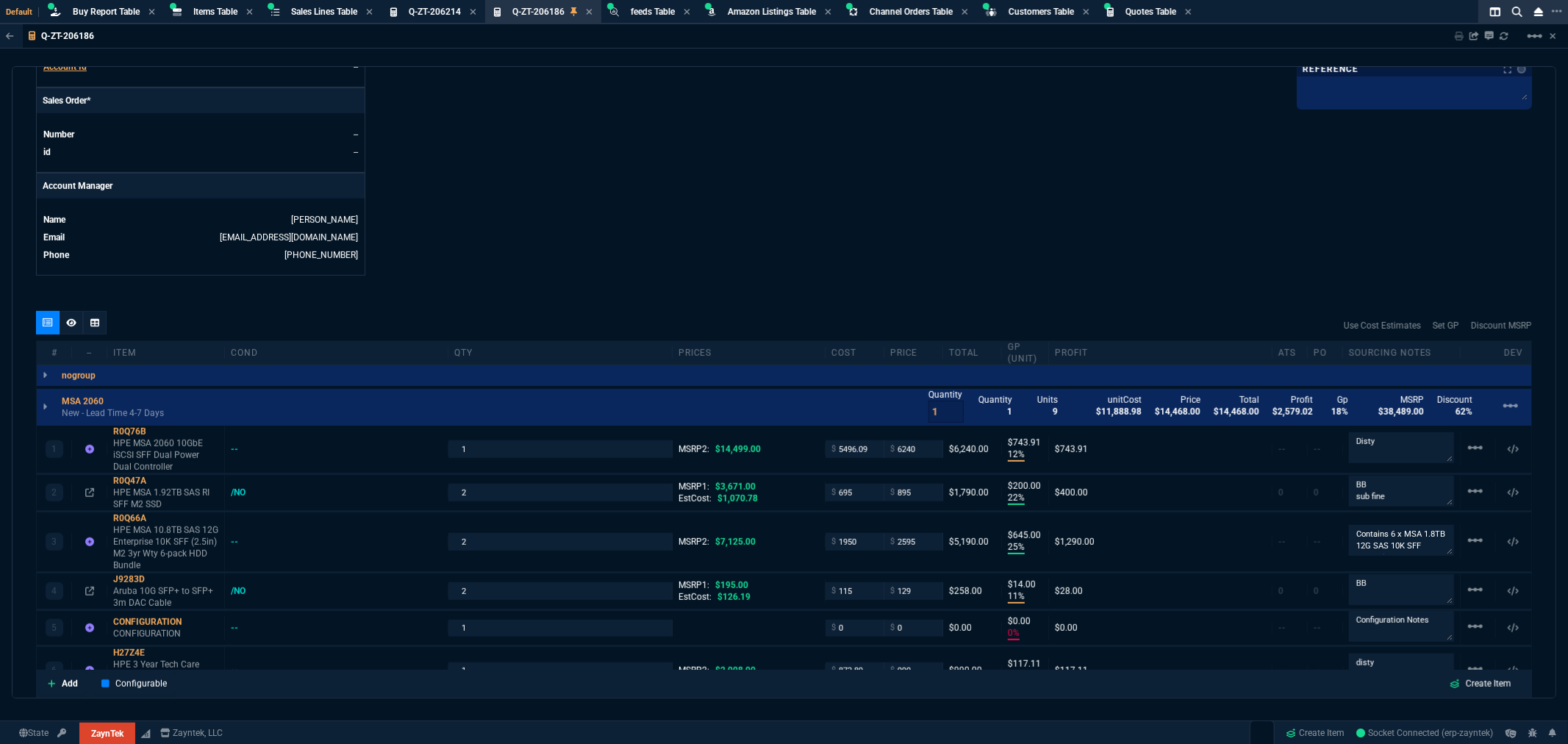
scroll to position [653, 0]
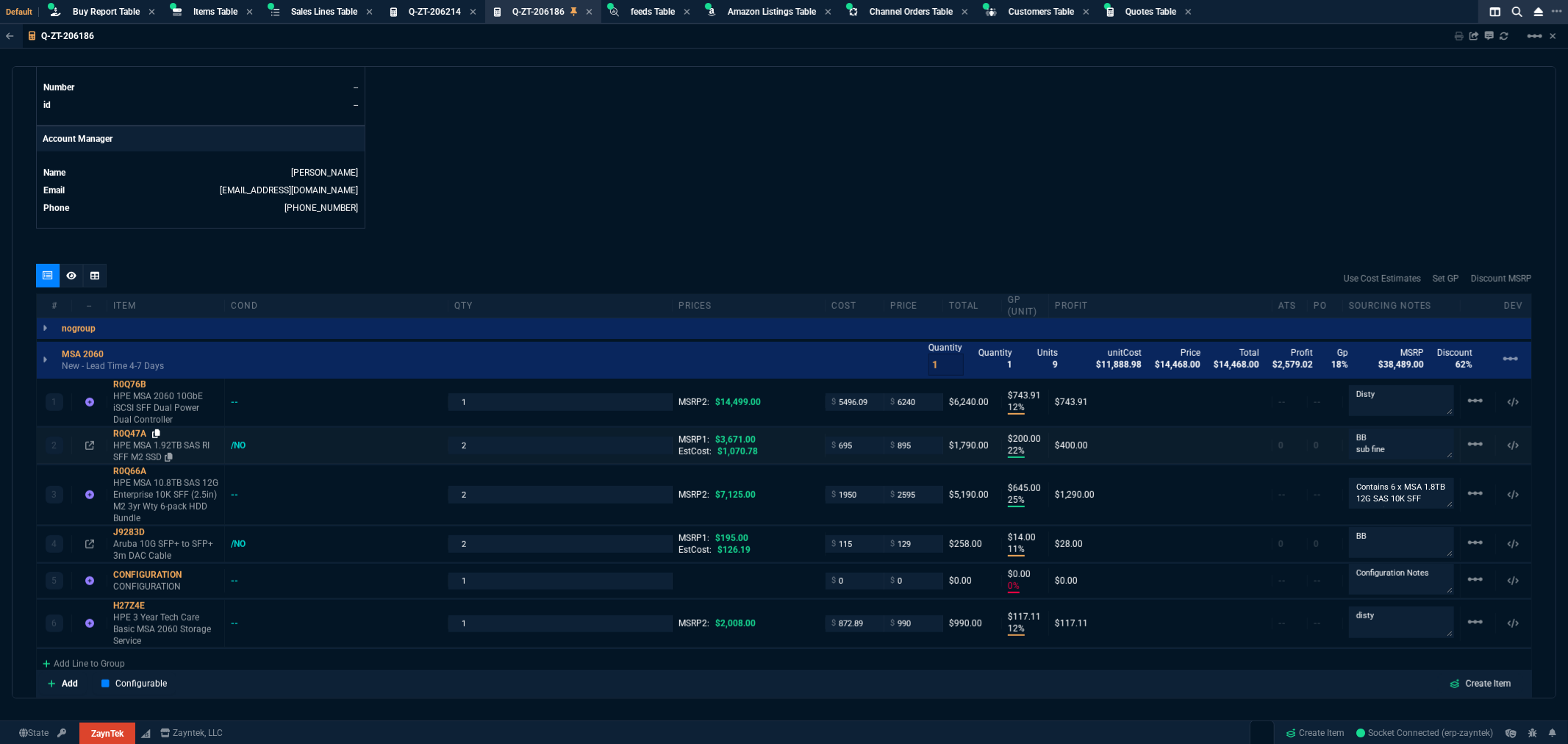
click at [155, 432] on icon at bounding box center [155, 433] width 8 height 9
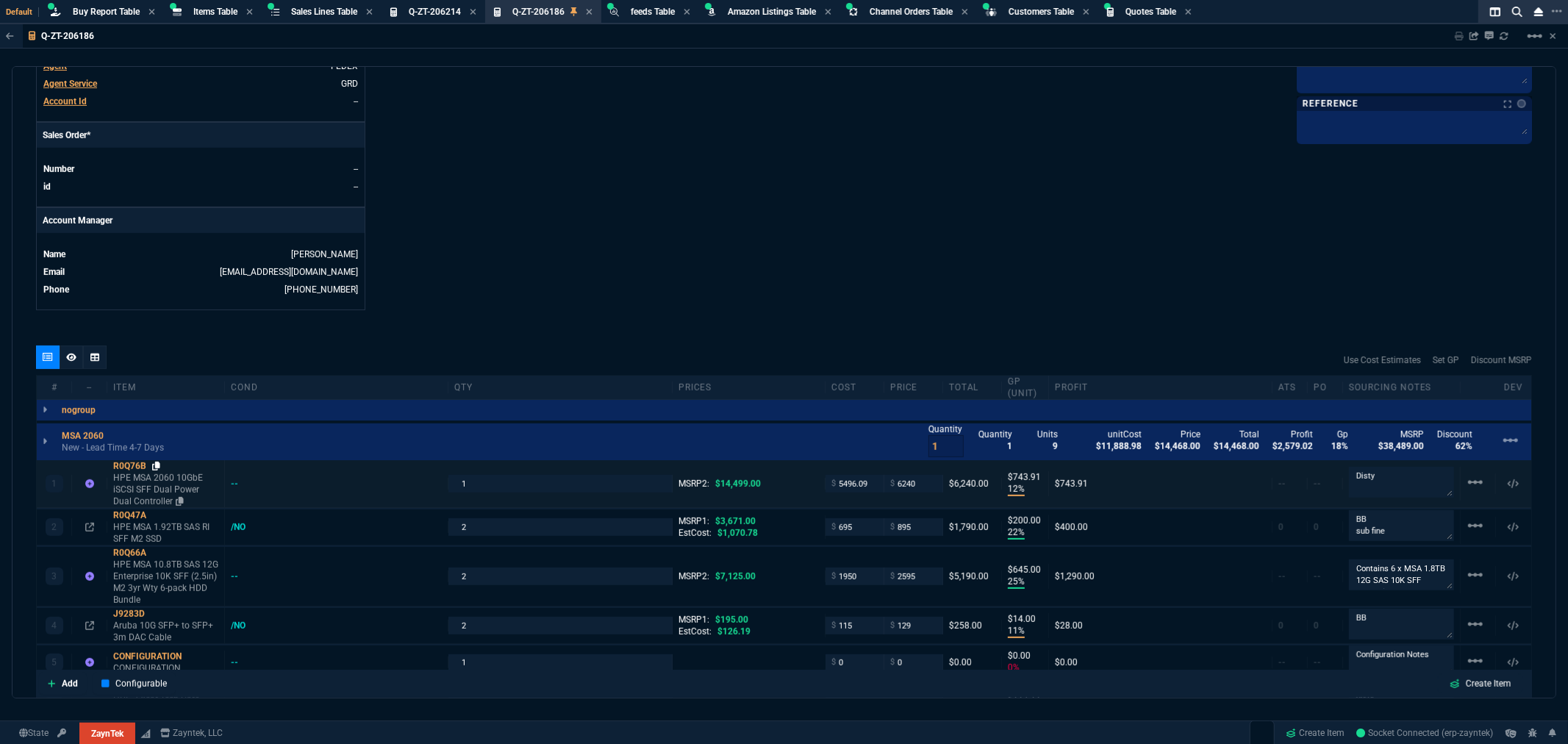
click at [158, 466] on icon at bounding box center [155, 466] width 8 height 9
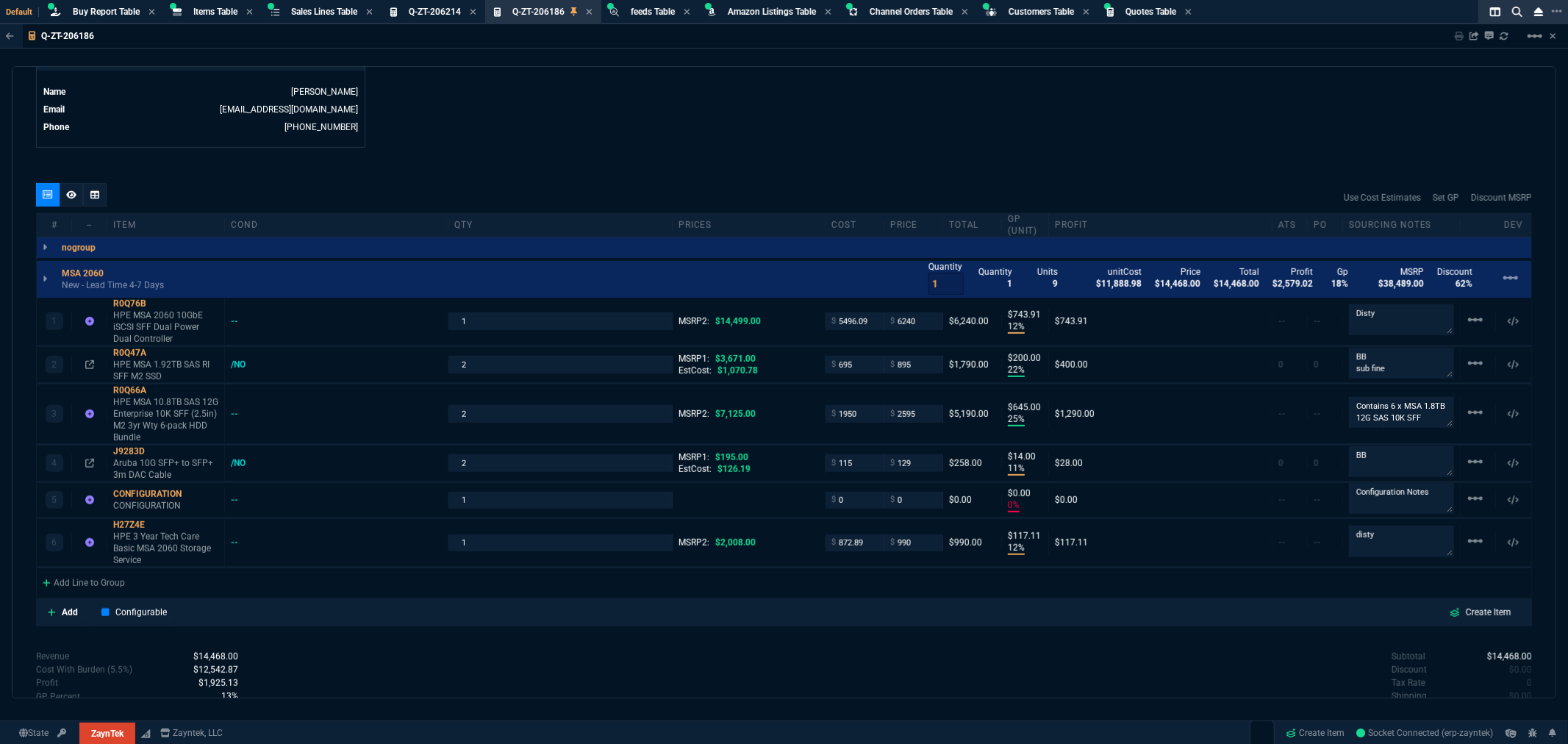
scroll to position [735, 0]
drag, startPoint x: 159, startPoint y: 350, endPoint x: 172, endPoint y: 347, distance: 13.3
click at [159, 350] on icon at bounding box center [155, 351] width 8 height 9
click at [1406, 367] on textarea "BB sub fine" at bounding box center [1402, 362] width 105 height 31
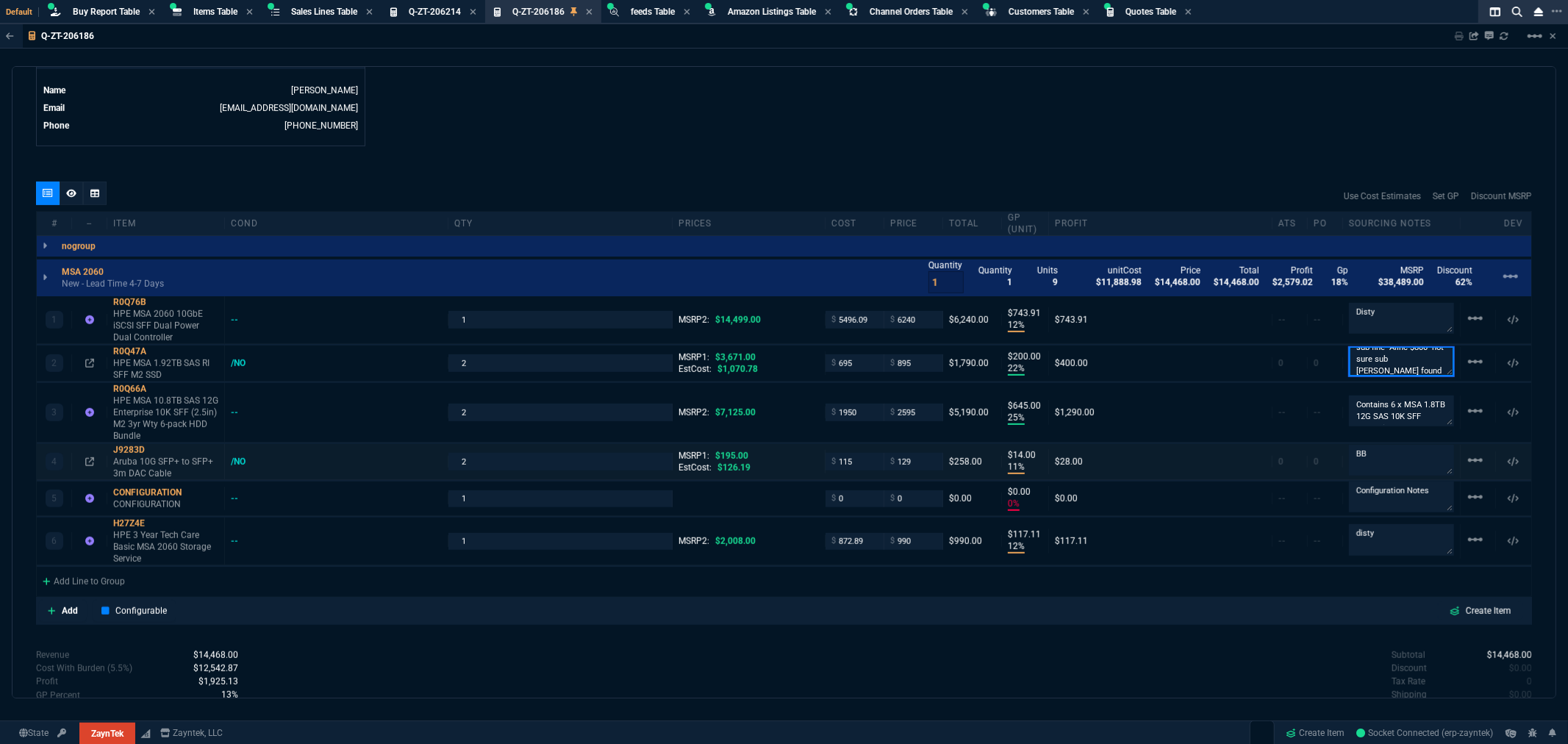
type textarea "BB sub fine- Alinc $800- not sure sub [PERSON_NAME] found"
click at [1393, 465] on textarea "BB" at bounding box center [1402, 460] width 105 height 31
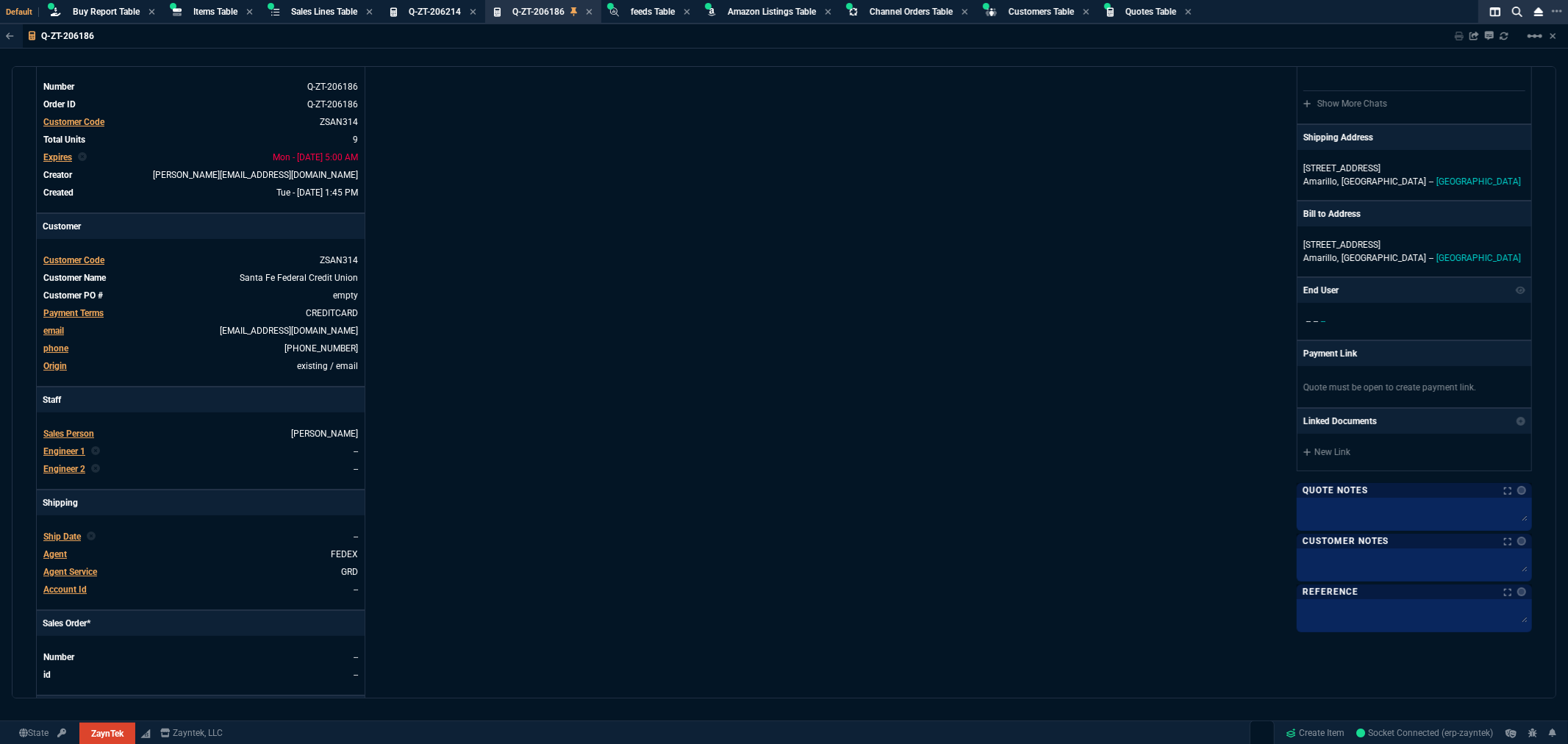
scroll to position [0, 0]
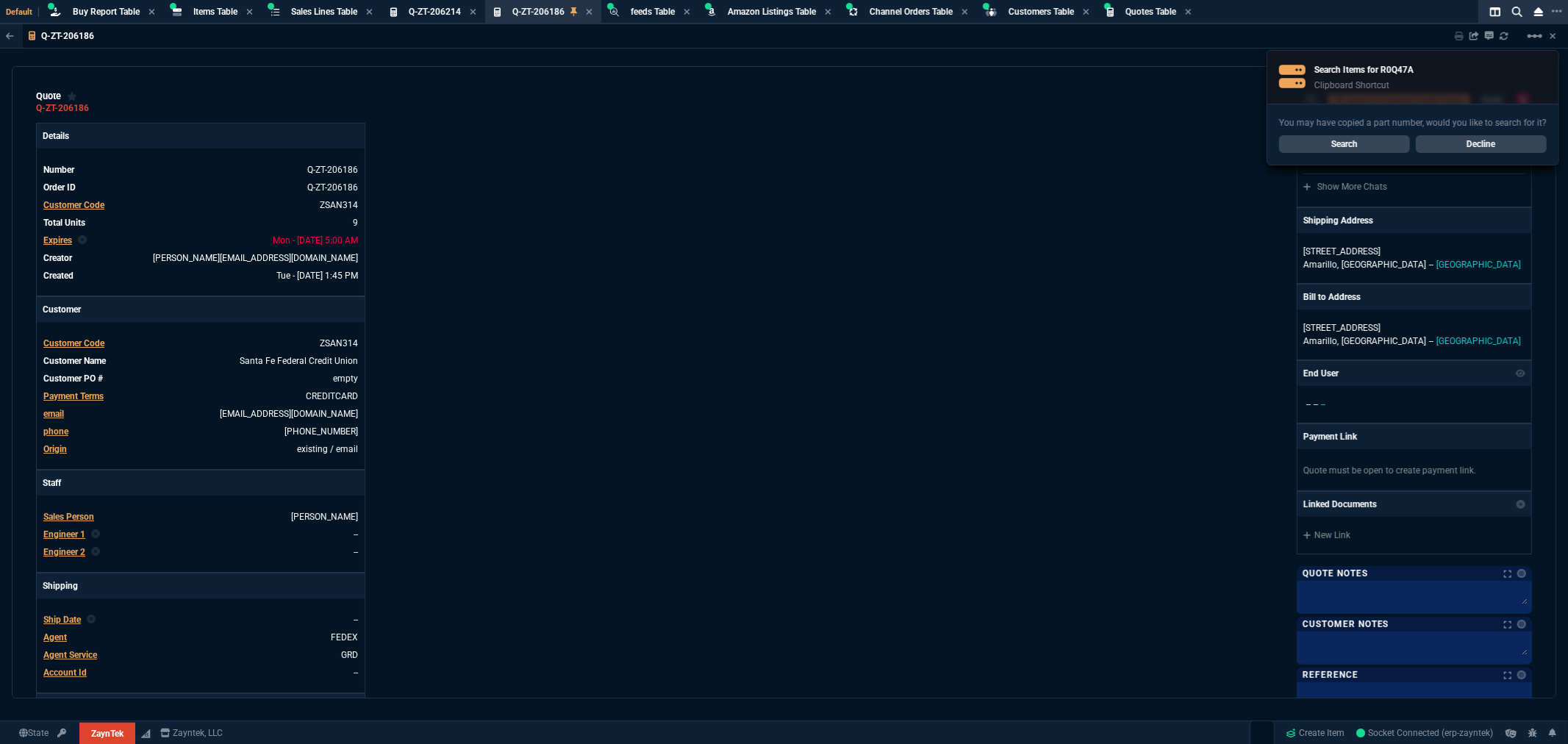
click at [672, 201] on div "Details Number Q-ZT-206186 Order ID Q-ZT-206186 Customer Code ZSAN314 Total Uni…" at bounding box center [410, 501] width 749 height 758
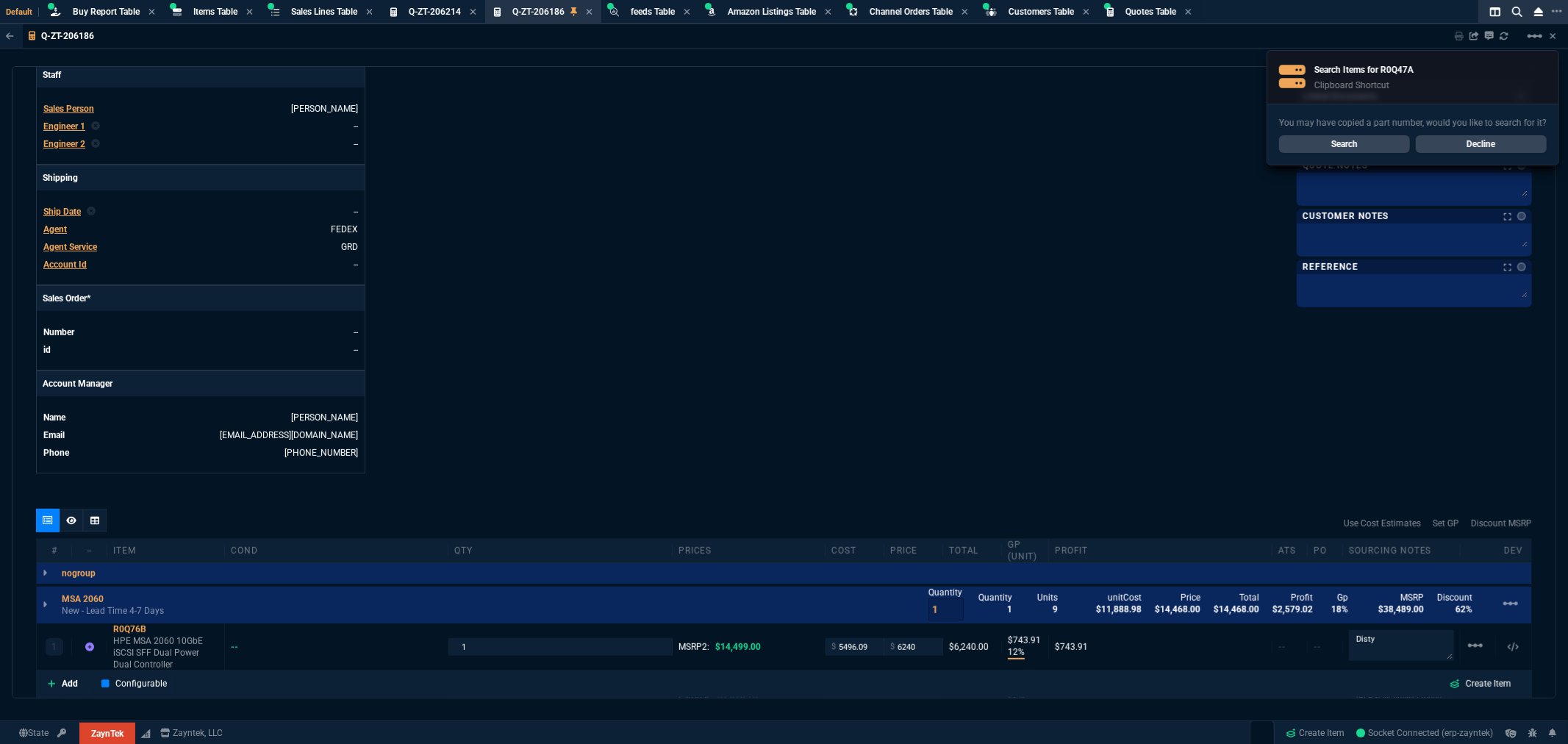
scroll to position [735, 0]
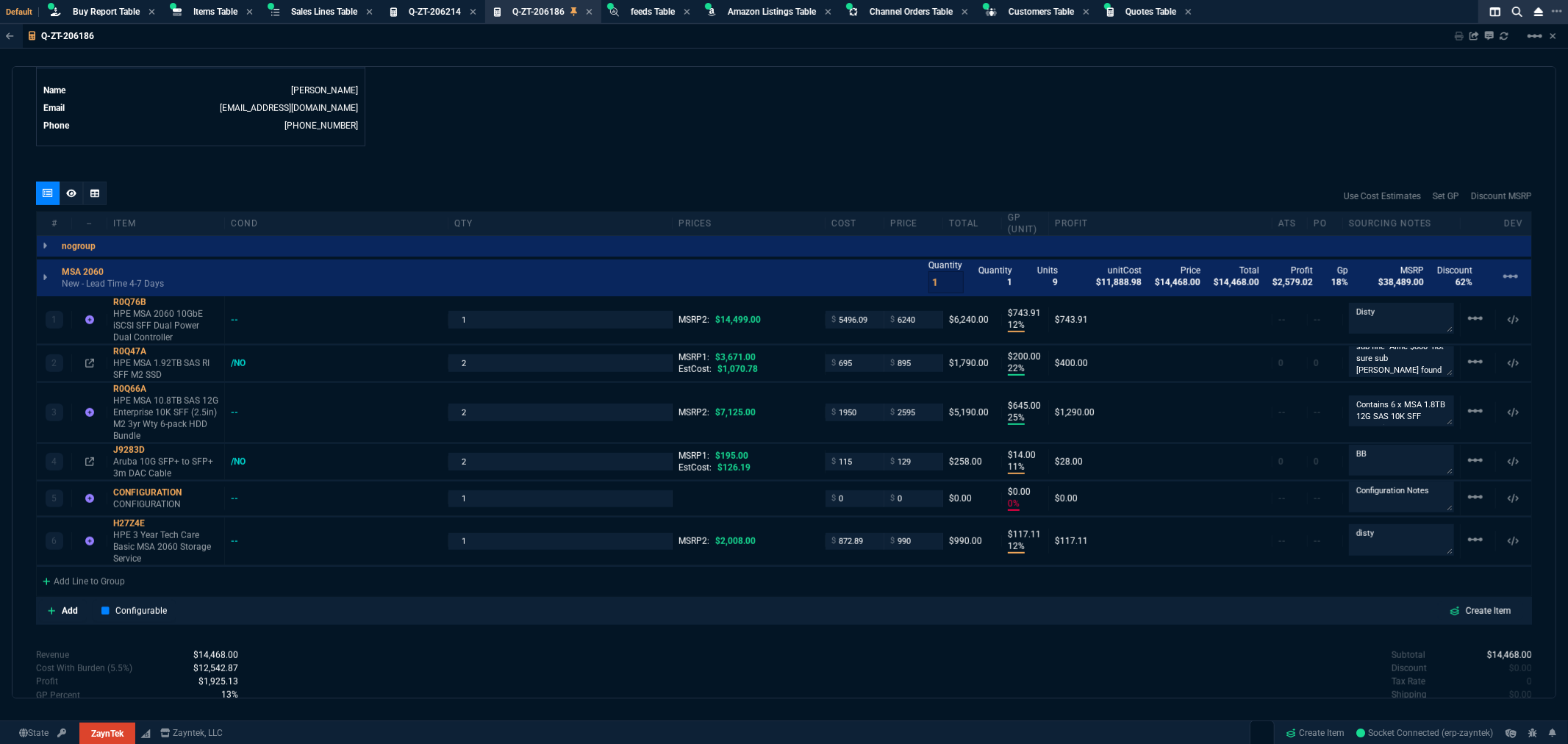
click at [515, 155] on div "quote Q-ZT-206186 Santa Fe Federal Credit Union draft ZaynTek, LLC 2609 Technol…" at bounding box center [784, 382] width 1545 height 632
click at [159, 350] on icon at bounding box center [155, 351] width 8 height 9
click at [159, 385] on icon at bounding box center [155, 389] width 8 height 9
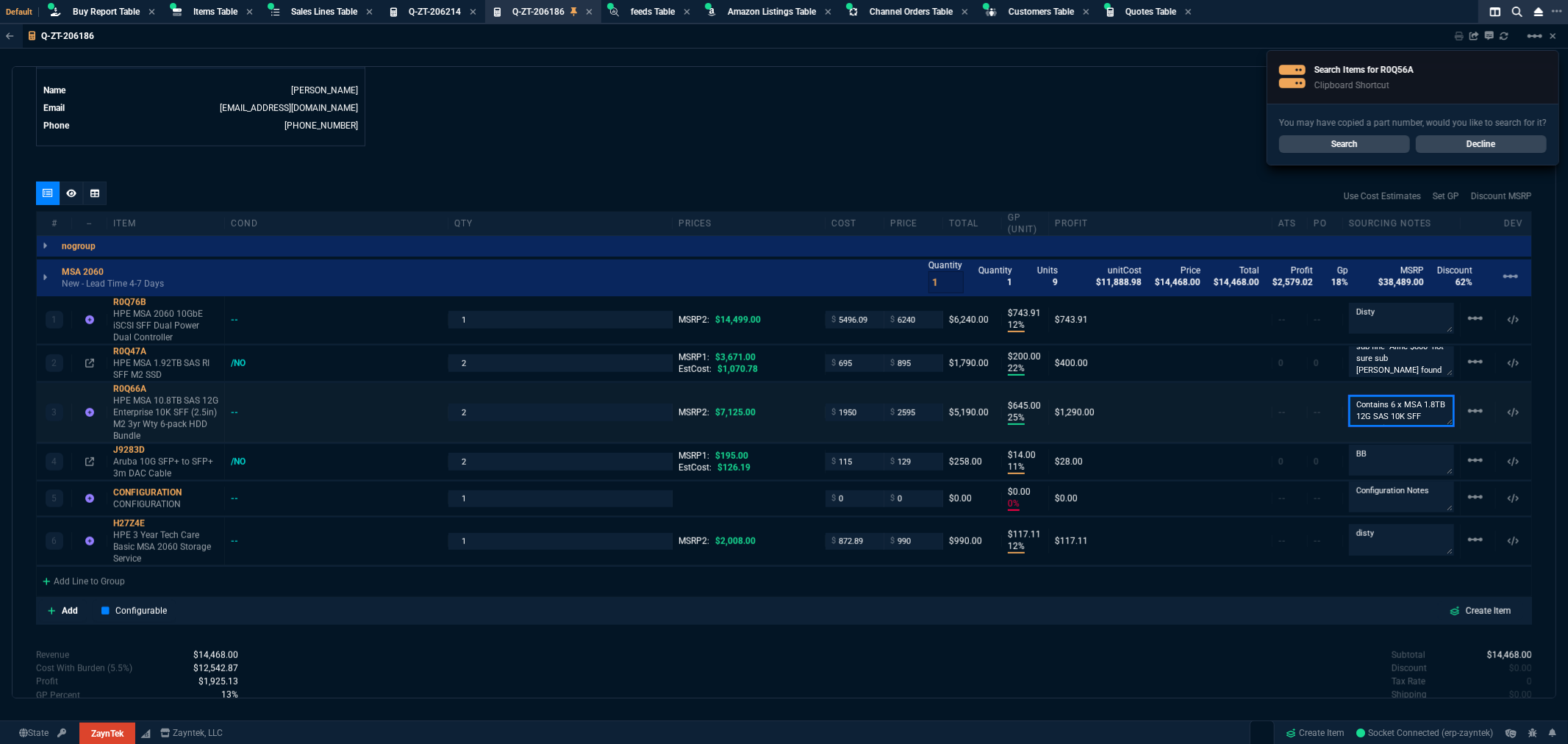
click at [1389, 415] on textarea "Contains 6 x MSA 1.8TB 12G SAS 10K SFF Enterprise HDDs R0Q56A" at bounding box center [1402, 411] width 105 height 31
drag, startPoint x: 1413, startPoint y: 416, endPoint x: 1430, endPoint y: 416, distance: 17.0
click at [1430, 416] on textarea "Contains 6 x MSA 1.8TB 12G SAS 10K SFF Enterprise HDDs R0Q56A" at bounding box center [1402, 410] width 105 height 53
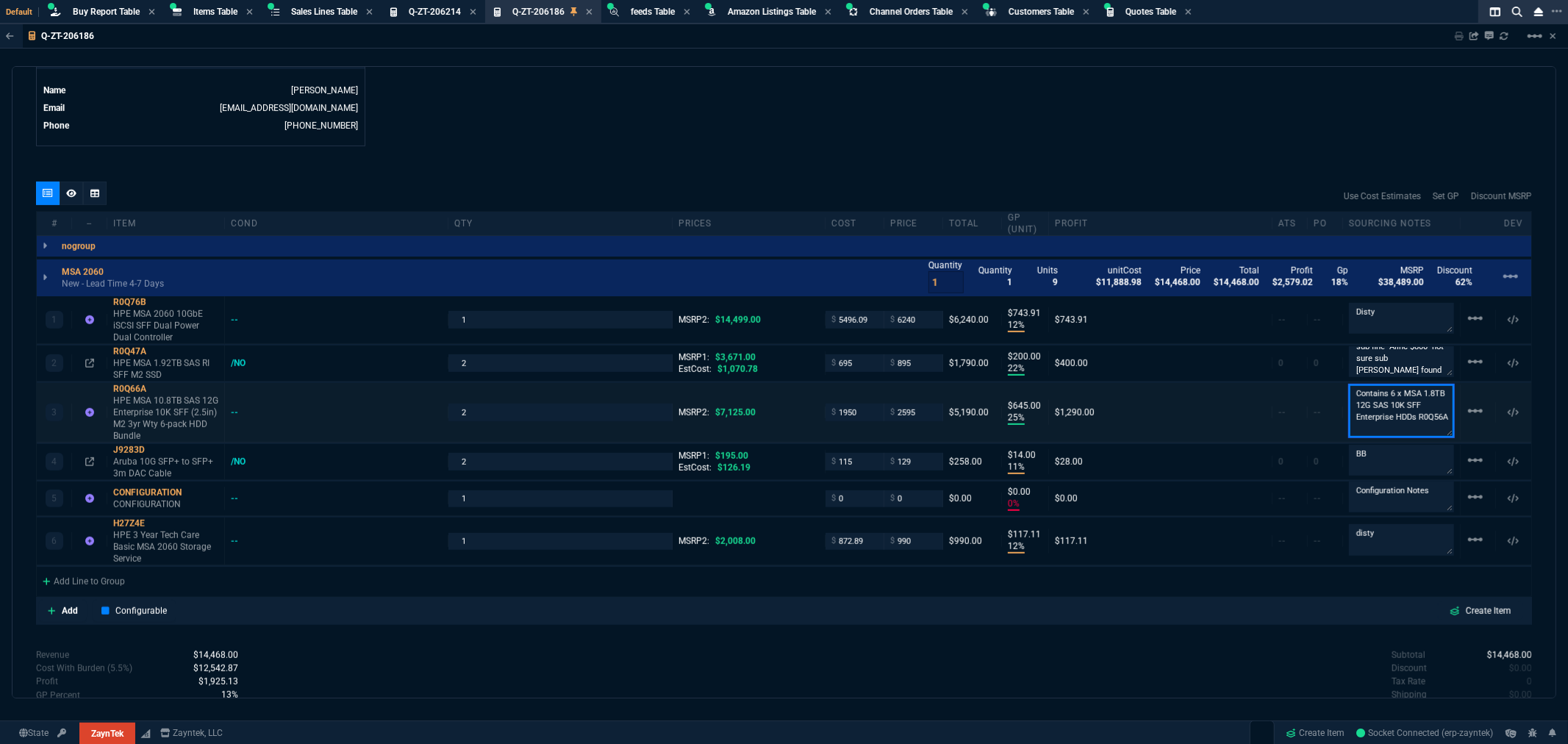
click at [1431, 420] on textarea "Contains 6 x MSA 1.8TB 12G SAS 10K SFF Enterprise HDDs R0Q56A" at bounding box center [1402, 410] width 105 height 53
click at [1414, 419] on textarea "Contains 6 x MSA 1.8TB 12G SAS 10K SFF Enterprise HDDs R0Q56A" at bounding box center [1402, 410] width 105 height 53
drag, startPoint x: 1412, startPoint y: 419, endPoint x: 1442, endPoint y: 420, distance: 30.0
click at [1442, 420] on textarea "Contains 6 x MSA 1.8TB 12G SAS 10K SFF Enterprise HDDs R0Q56A" at bounding box center [1402, 410] width 105 height 53
click at [1240, 205] on div "Use Cost Estimates Set GP Discount MSRP" at bounding box center [784, 196] width 1496 height 29
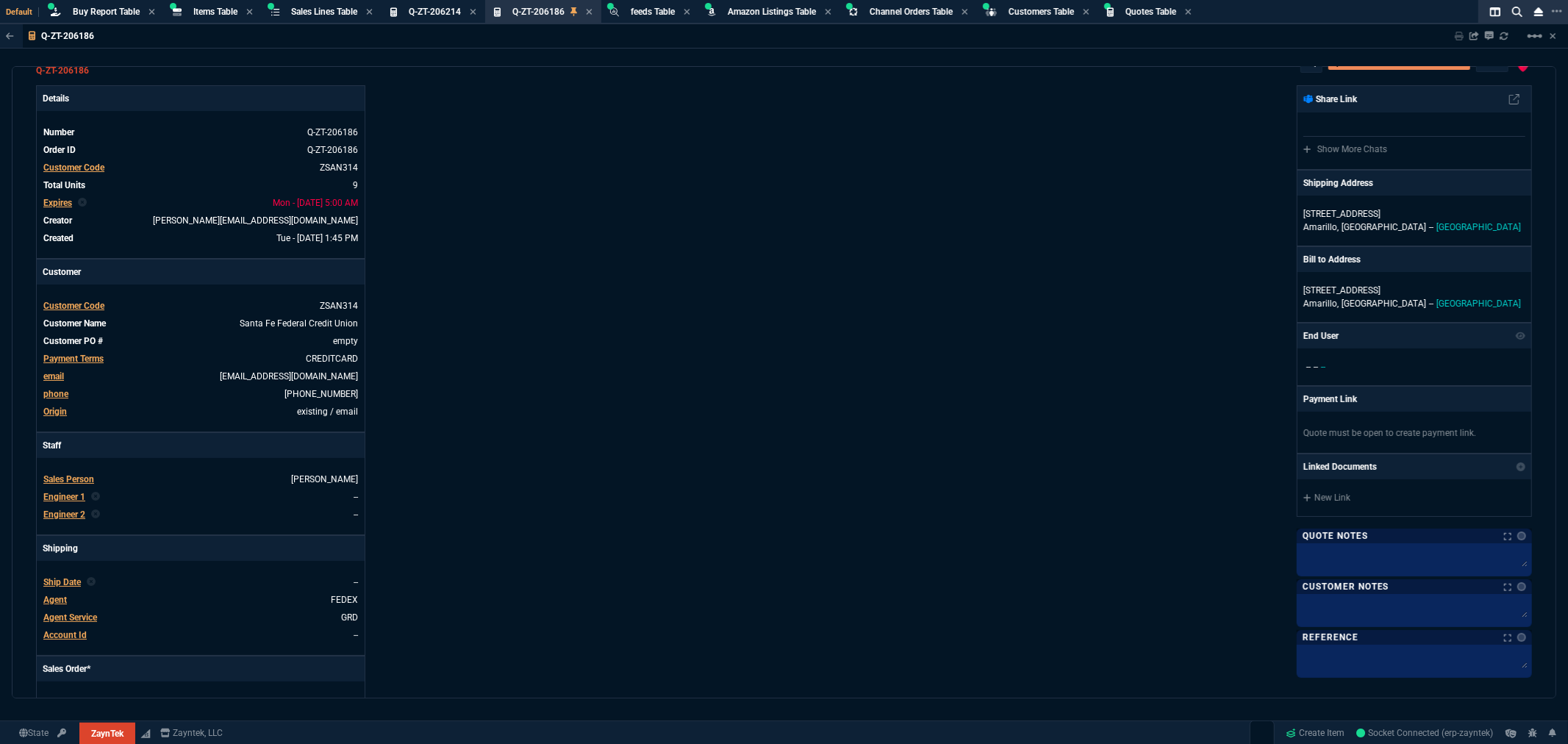
scroll to position [0, 0]
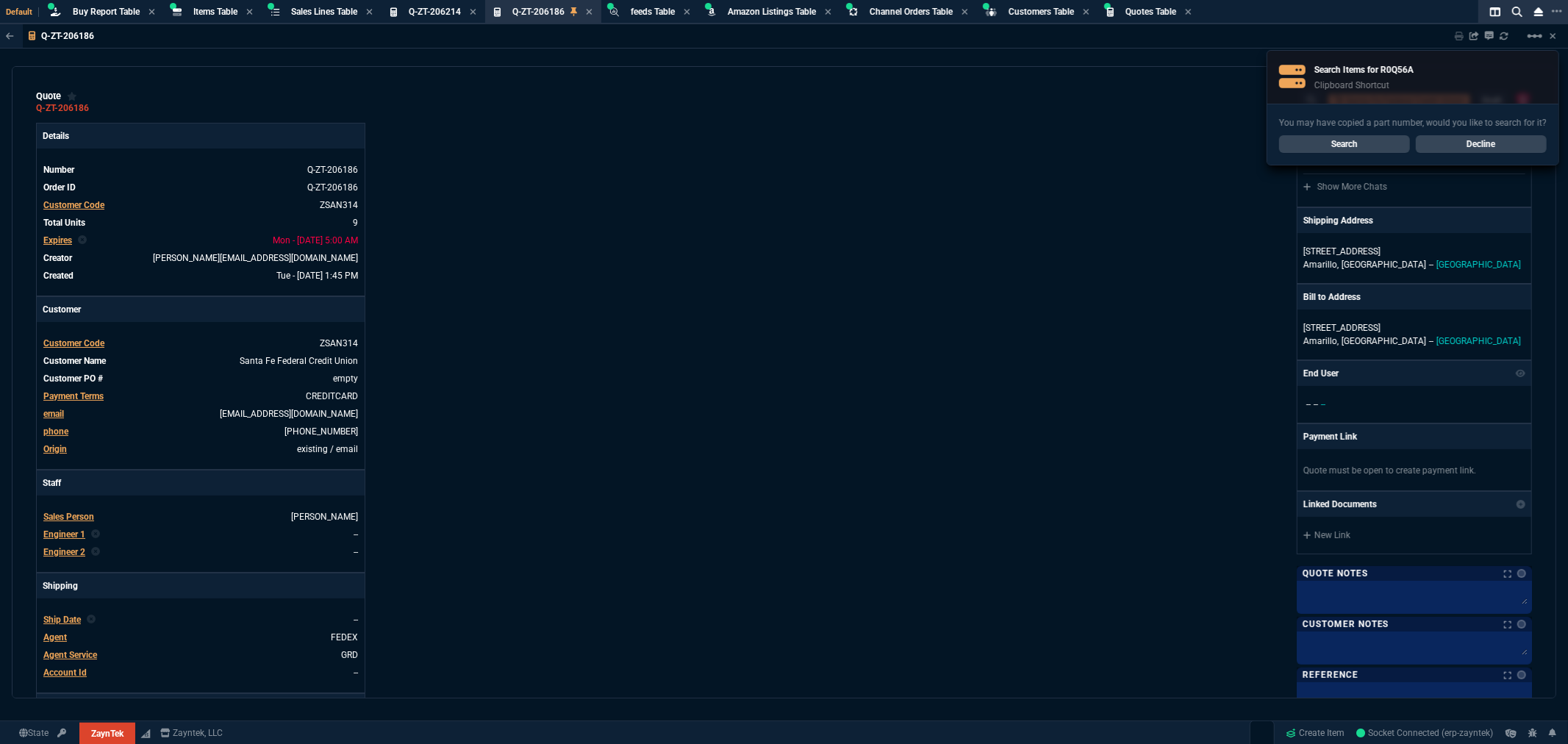
click at [443, 136] on div "Details Number Q-ZT-206186 Order ID Q-ZT-206186 Customer Code ZSAN314 Total Uni…" at bounding box center [410, 501] width 749 height 758
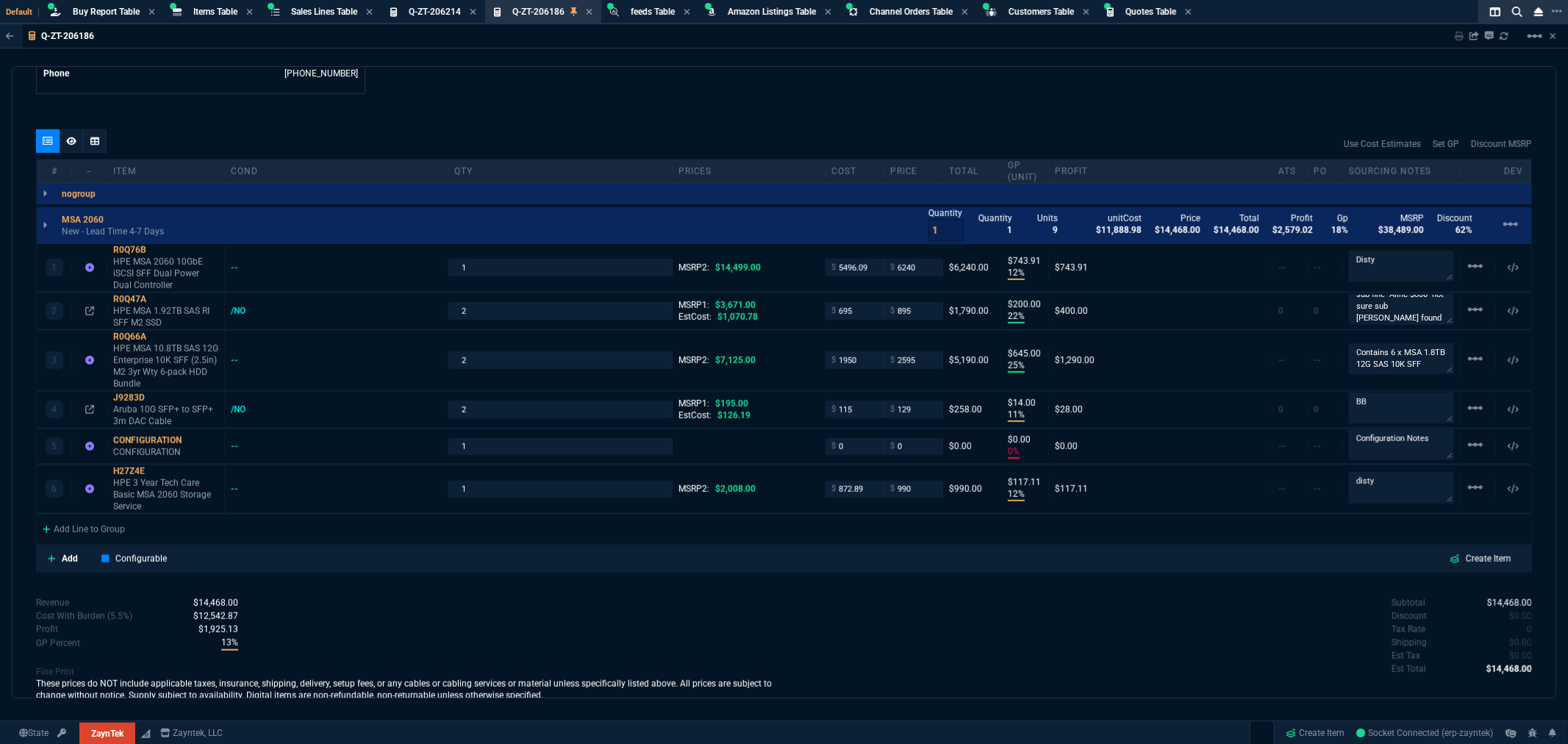
scroll to position [816, 0]
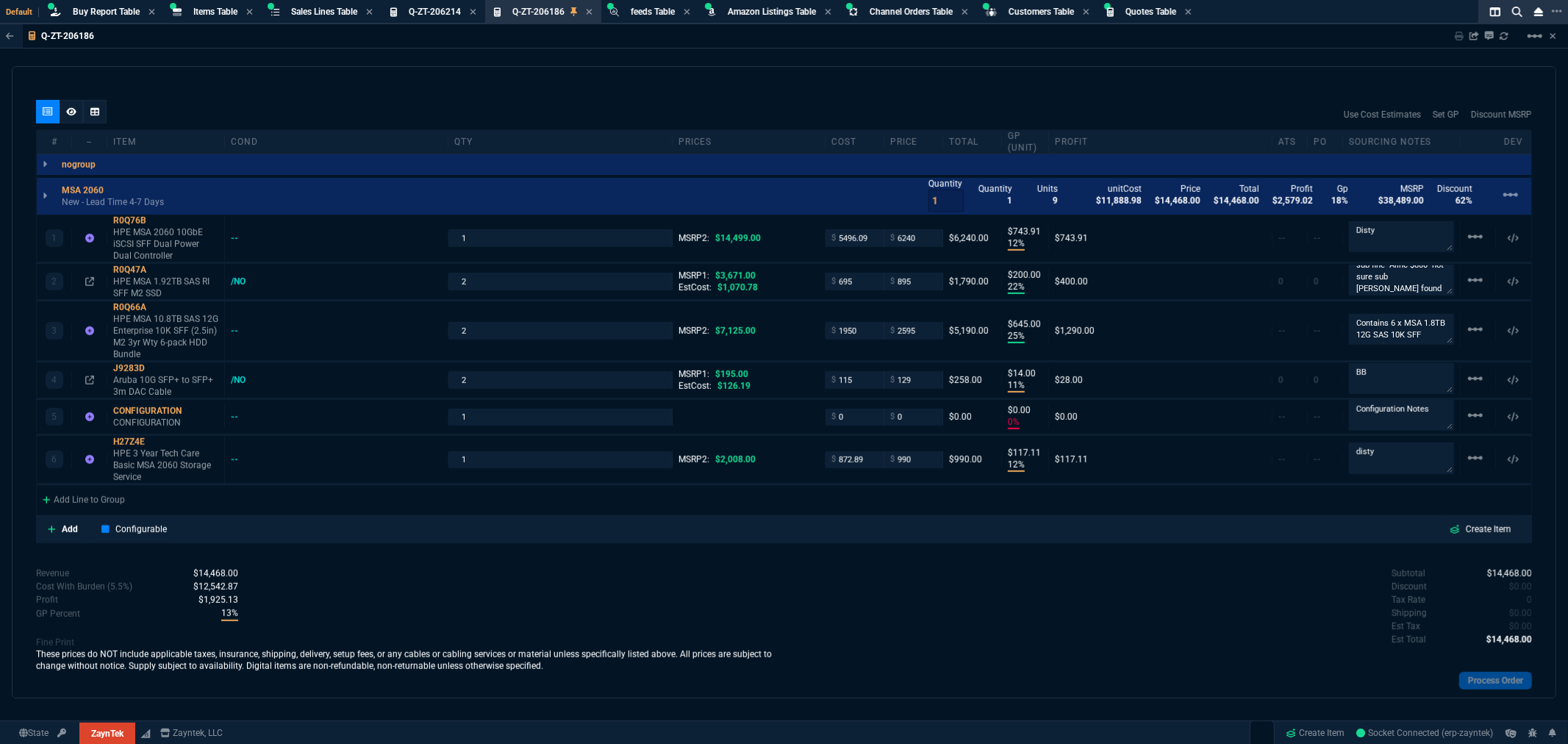
click at [702, 577] on div "Revenue $14,468.00 Cost $11,888.98 Cost With Burden (5.5%) $12,542.87 Profit $1…" at bounding box center [410, 641] width 749 height 151
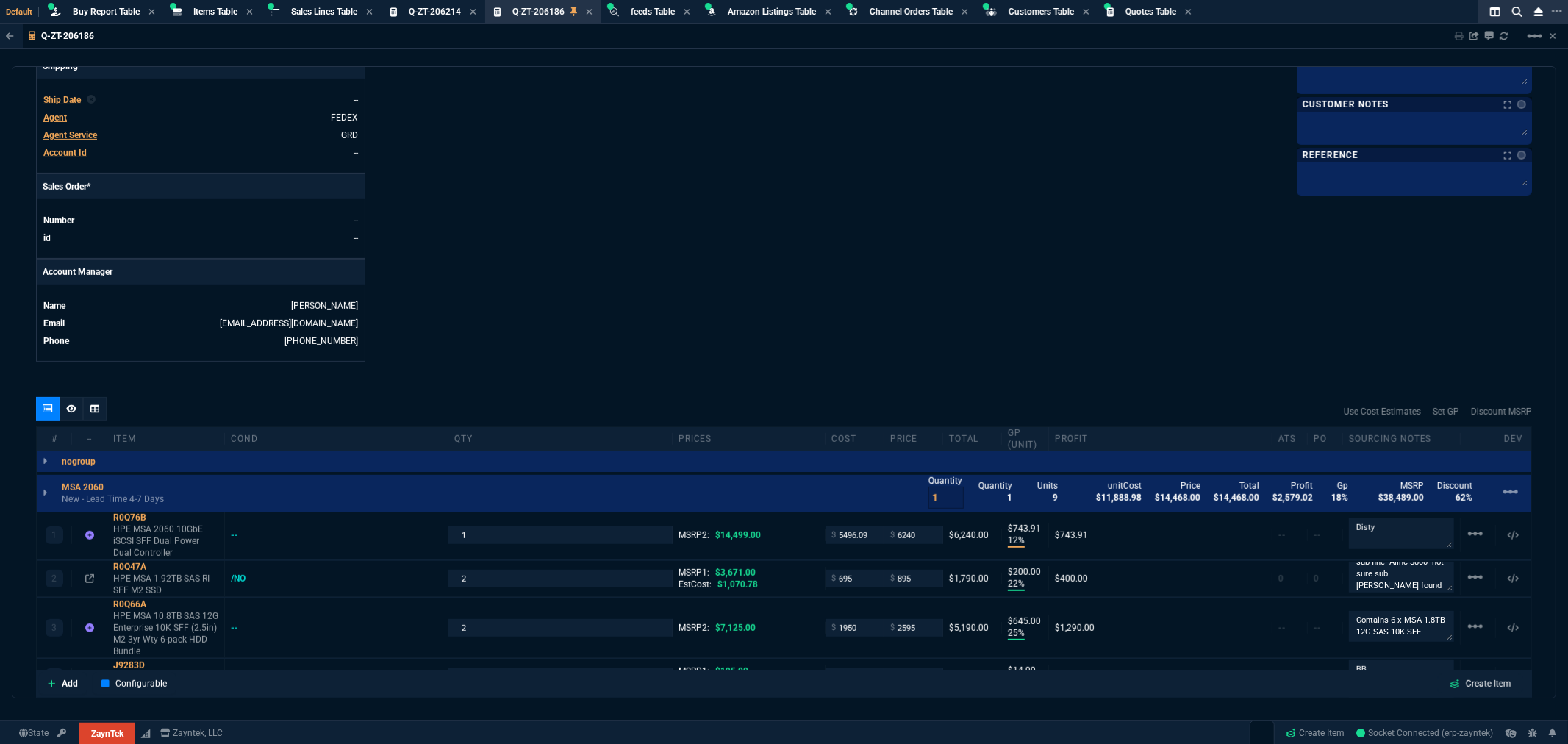
scroll to position [735, 0]
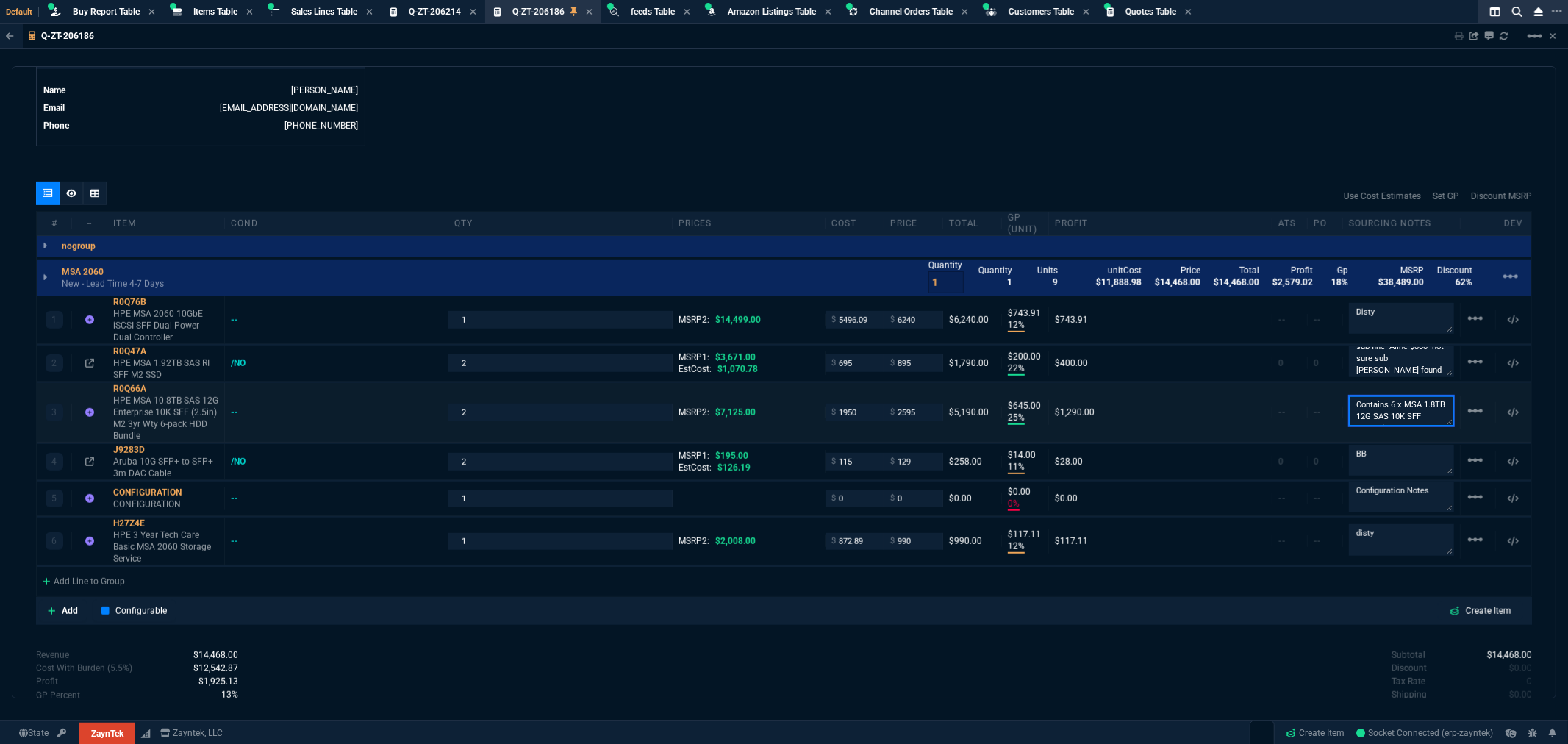
click at [1380, 412] on textarea "Contains 6 x MSA 1.8TB 12G SAS 10K SFF Enterprise HDDs R0Q56A" at bounding box center [1402, 411] width 105 height 31
drag, startPoint x: 1410, startPoint y: 415, endPoint x: 1438, endPoint y: 421, distance: 28.6
click at [1438, 421] on textarea "Contains 6 x MSA 1.8TB 12G SAS 10K SFF Enterprise HDDs R0Q56A" at bounding box center [1402, 410] width 105 height 53
drag, startPoint x: 158, startPoint y: 388, endPoint x: 181, endPoint y: 383, distance: 23.5
click at [158, 388] on icon at bounding box center [155, 389] width 8 height 9
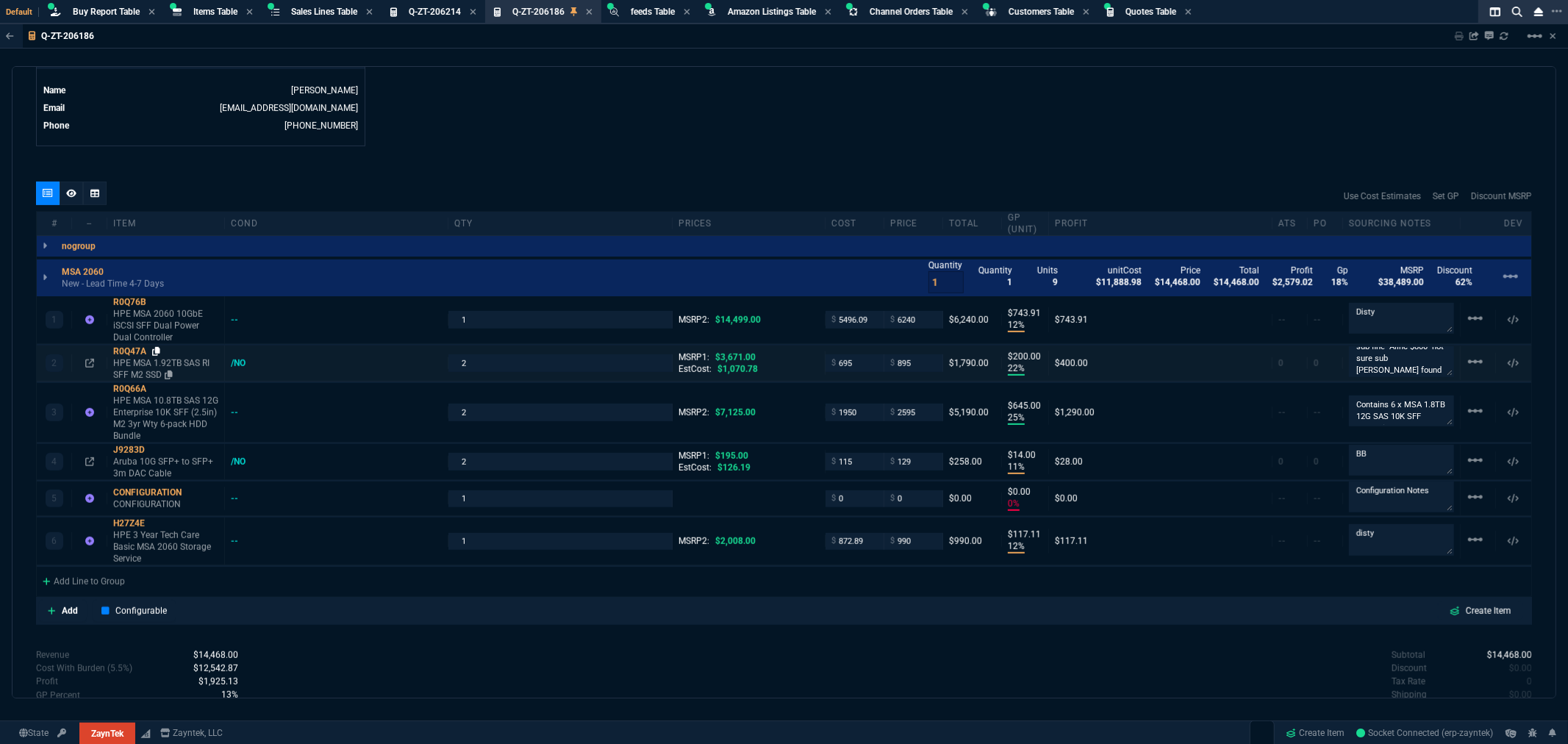
click at [157, 350] on icon at bounding box center [155, 351] width 8 height 9
click at [157, 304] on icon at bounding box center [155, 302] width 8 height 9
click at [155, 447] on icon at bounding box center [155, 450] width 8 height 9
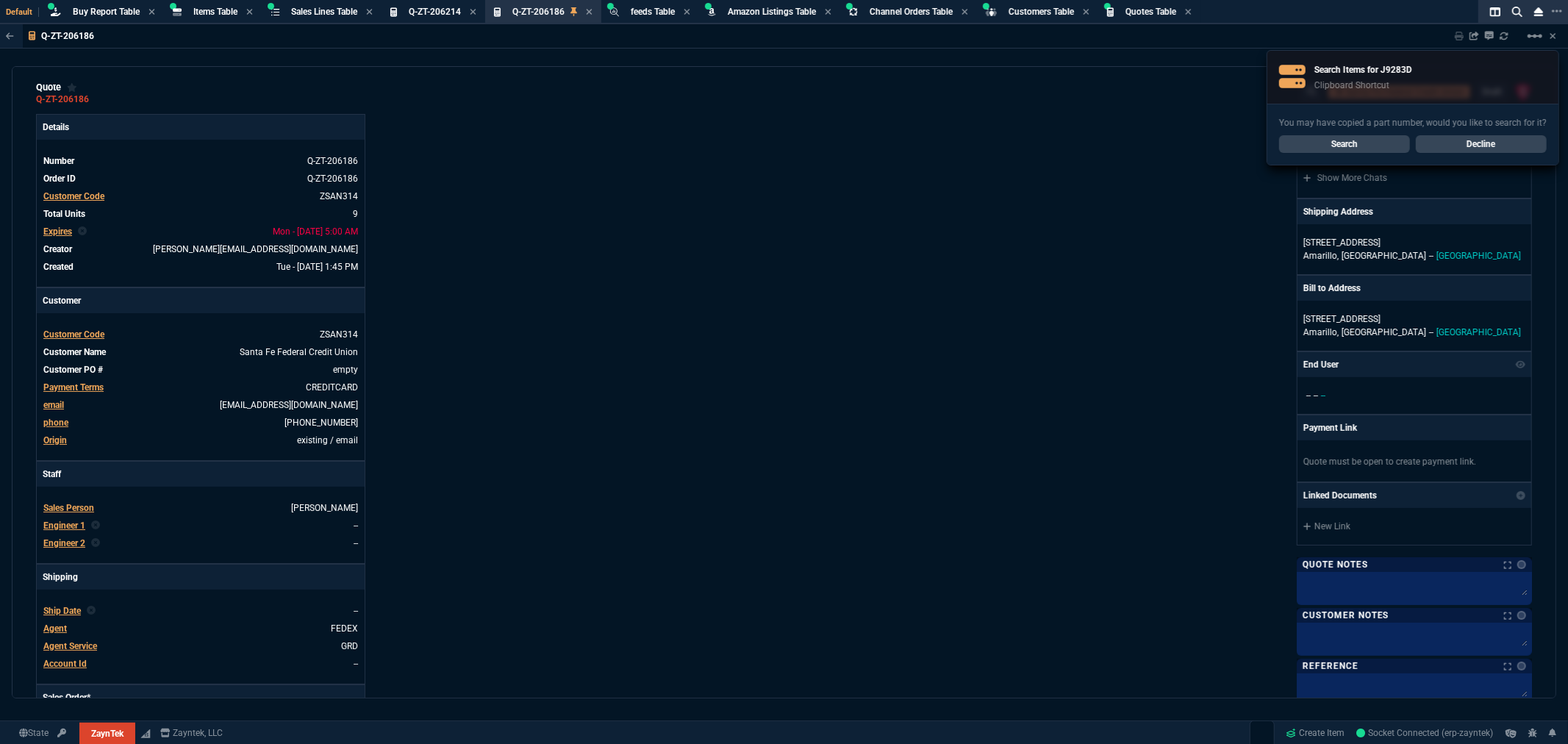
scroll to position [0, 0]
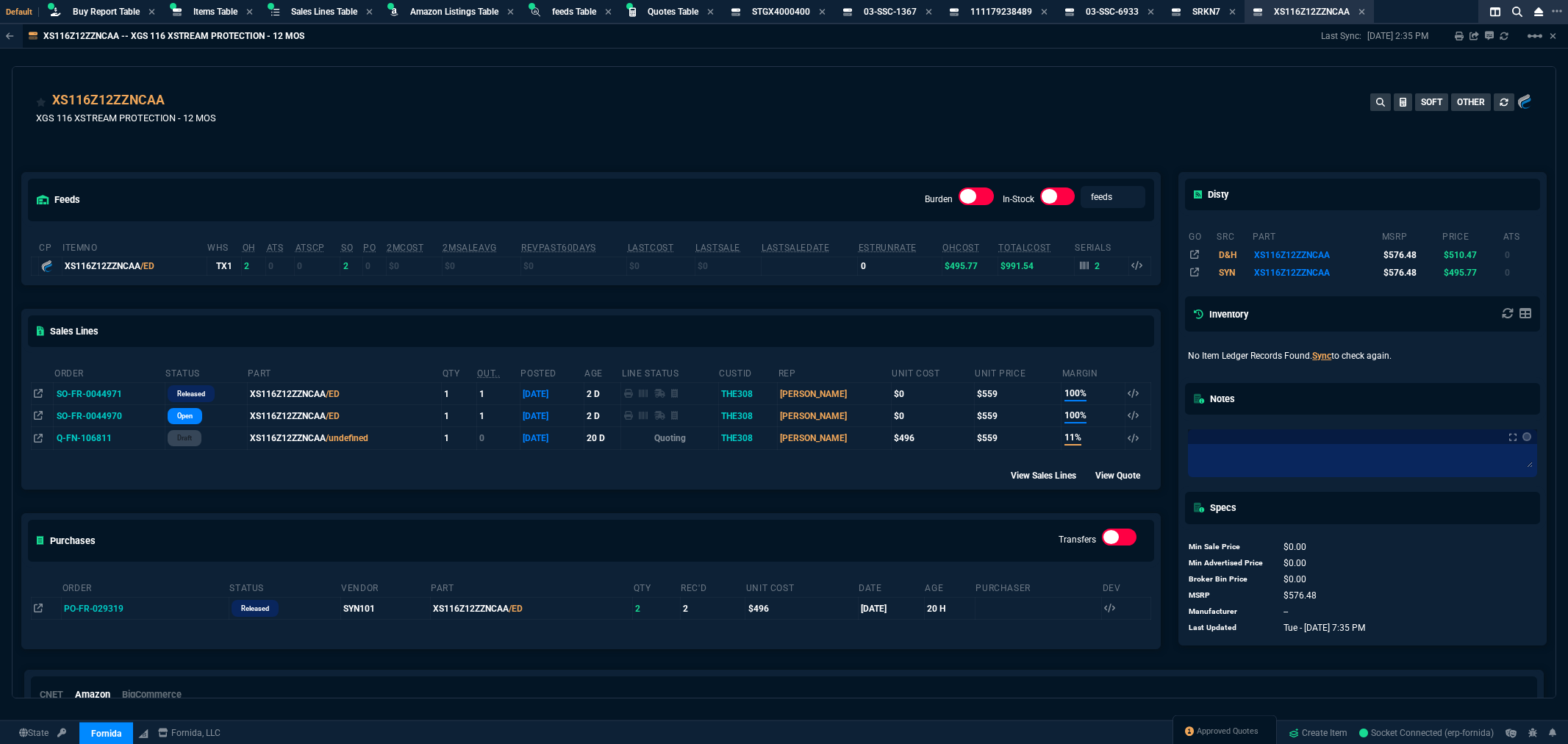
select select "8: NEPT"
type input "Sales Orders: so-fr-0030982"
click at [850, 20] on input "Sales Orders: so-fr-0030982" at bounding box center [784, 15] width 469 height 29
click at [216, 163] on div "Sales Orders: so-fr-0030982" at bounding box center [784, 372] width 1568 height 744
click at [211, 8] on span "Items Table" at bounding box center [214, 12] width 44 height 11
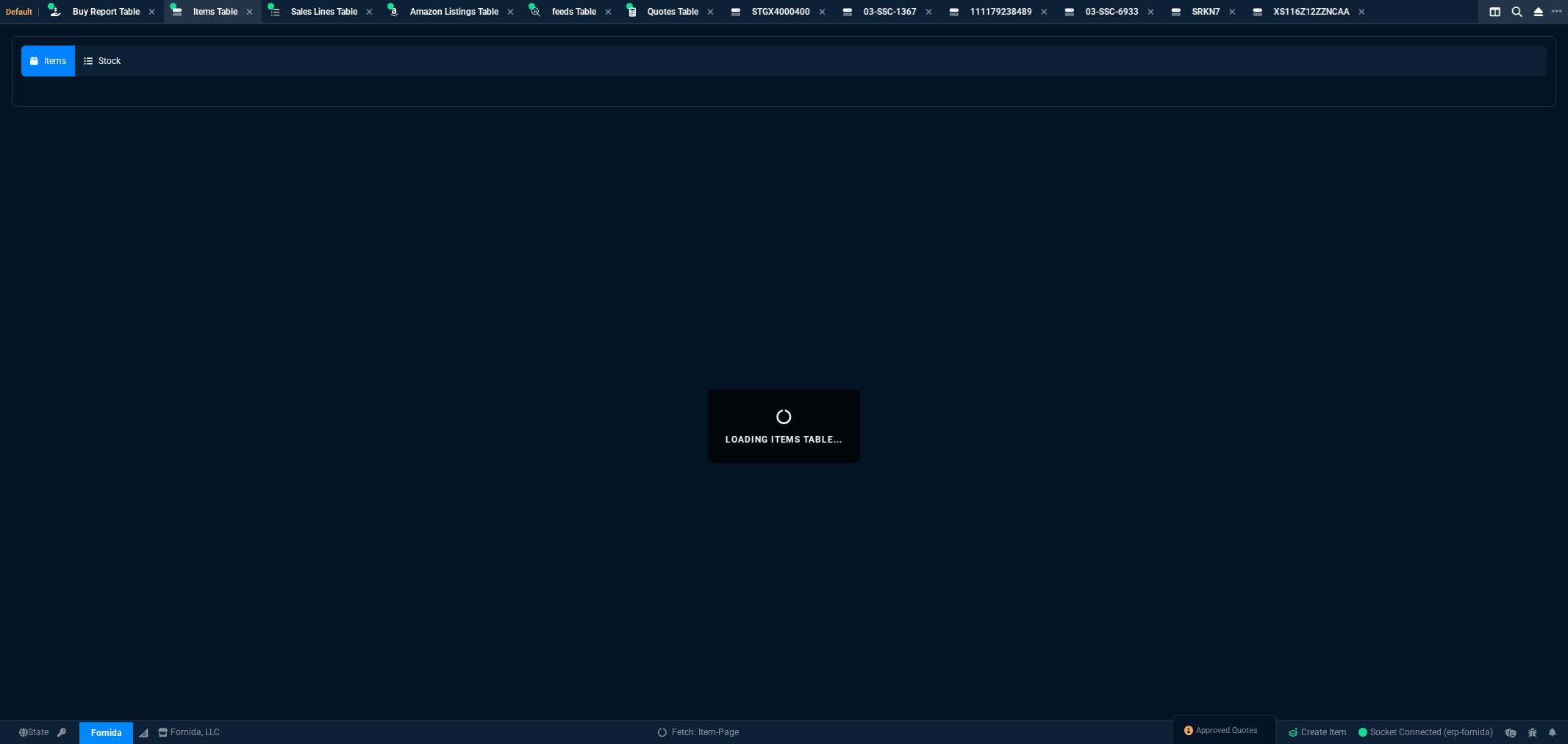
select select
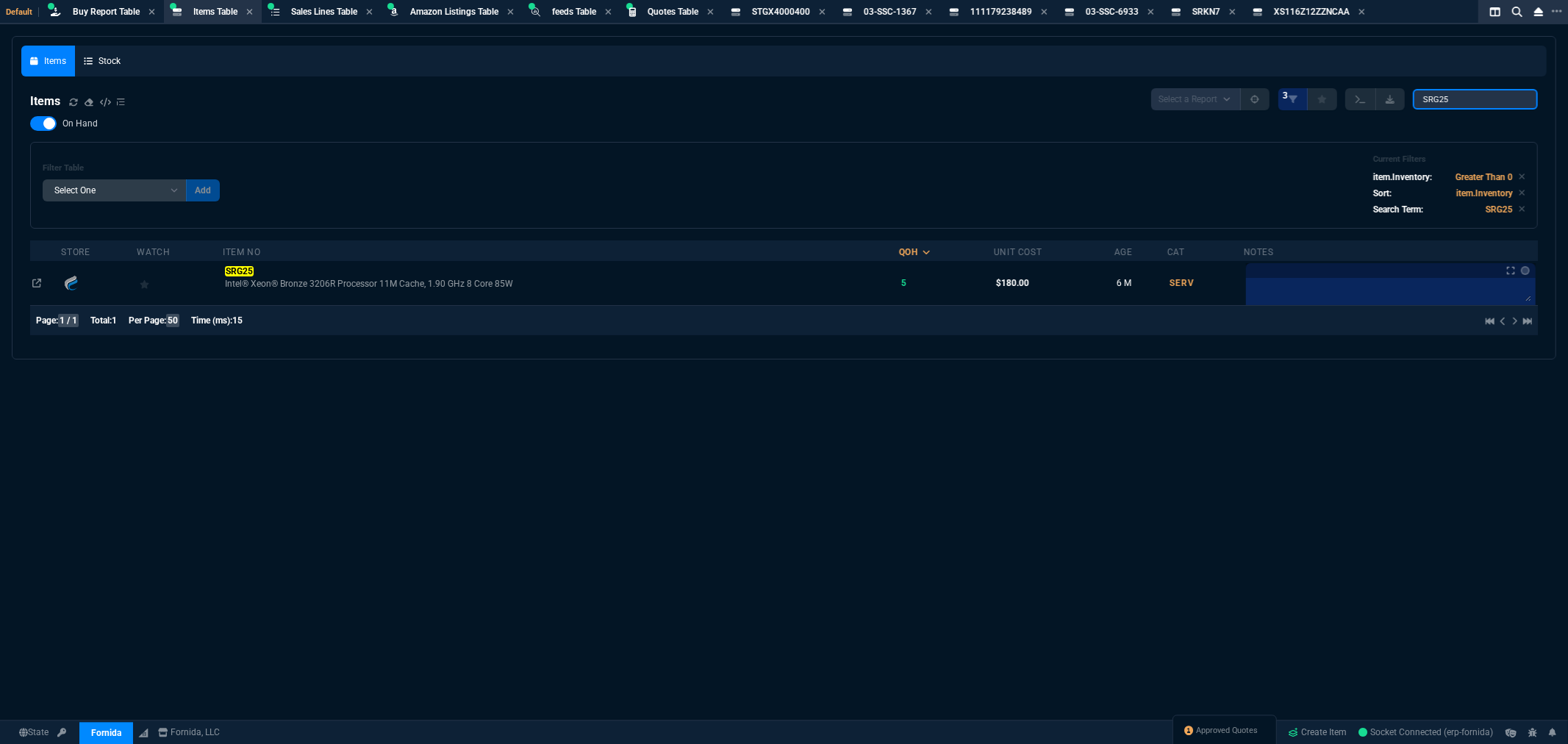
drag, startPoint x: 1468, startPoint y: 96, endPoint x: 1195, endPoint y: 85, distance: 273.2
click at [1238, 85] on nx-fornida-items-table "Items Select a Report NEW QUERY 3 SRG25 On Hand Filter Table Select One Add Fil…" at bounding box center [784, 214] width 1525 height 271
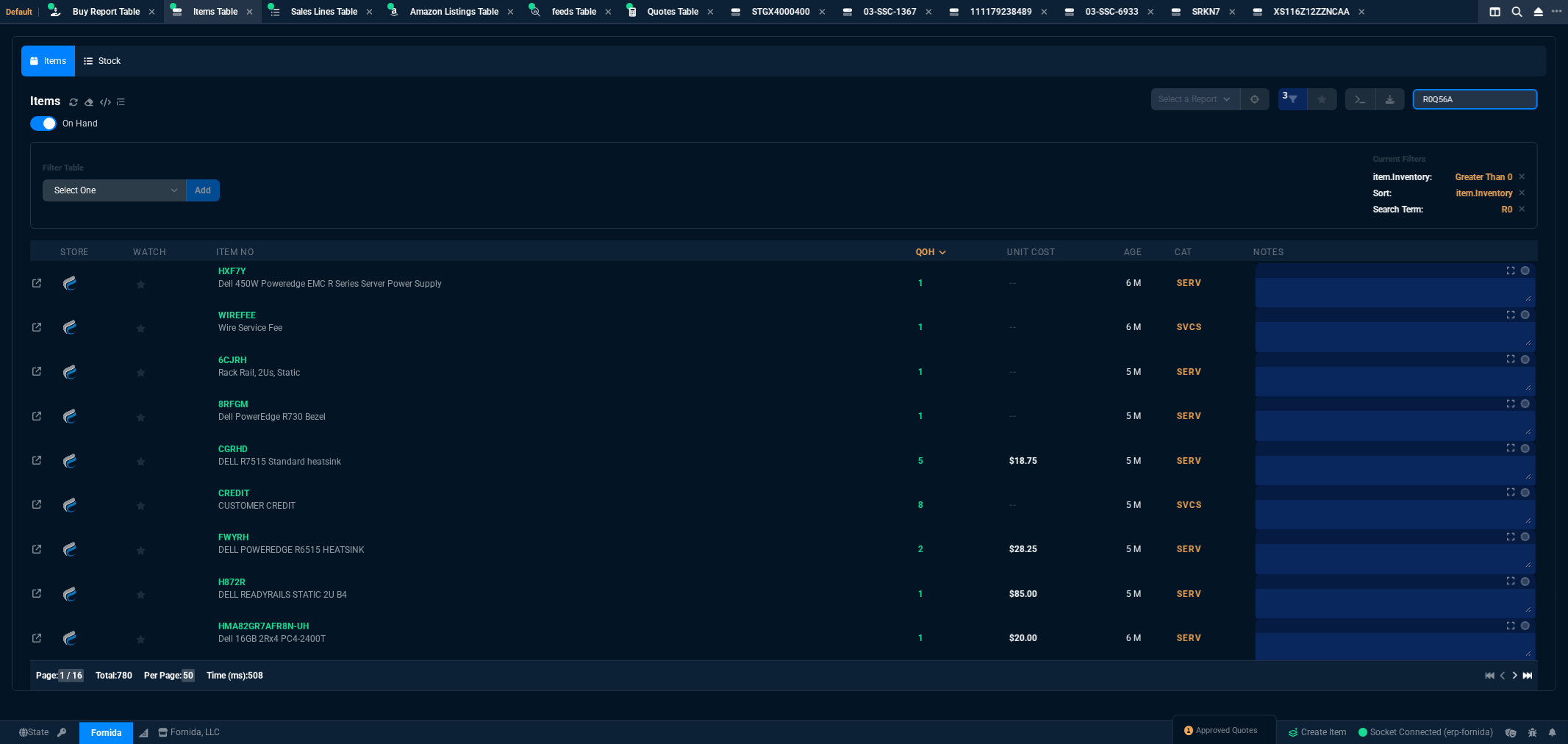
type input "R0Q56A"
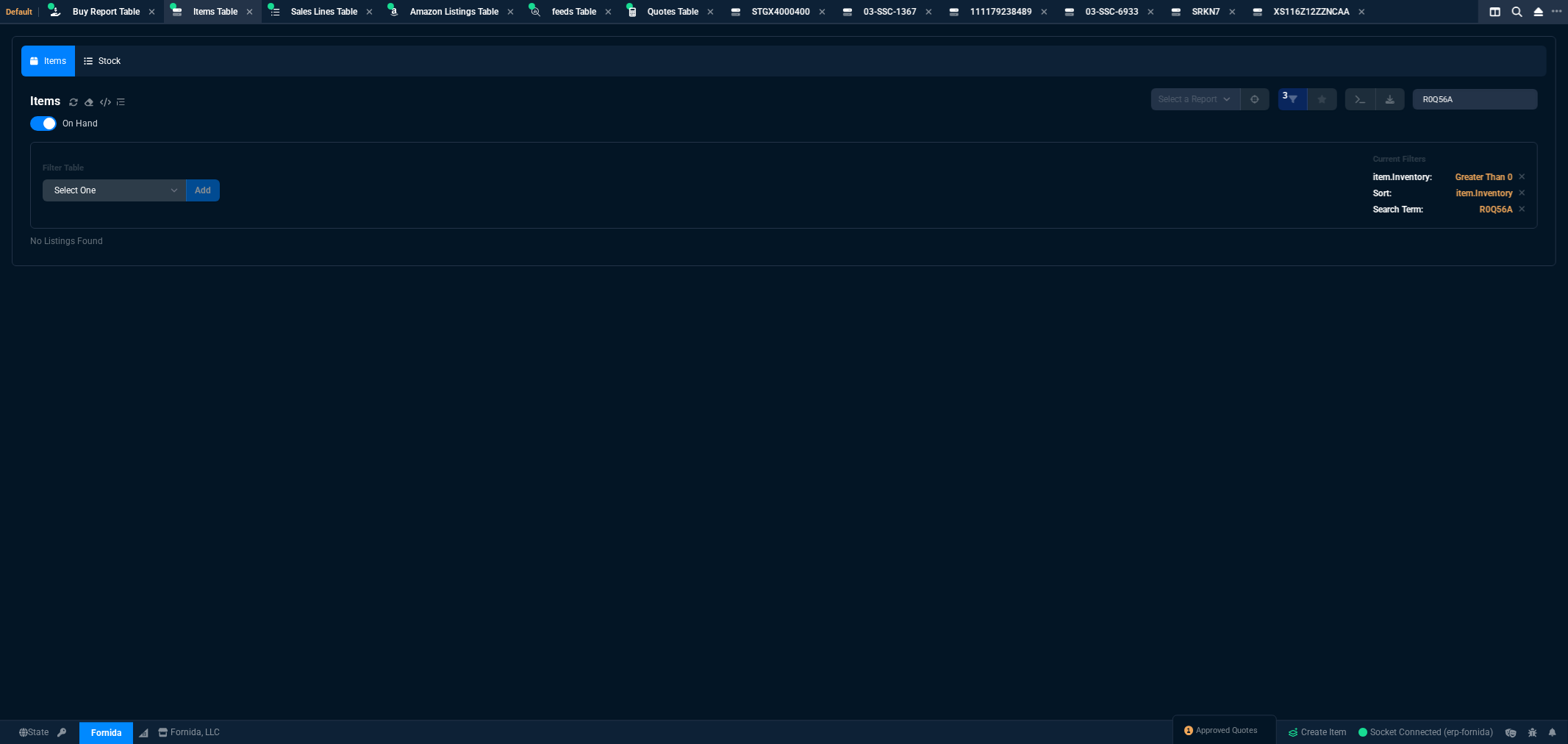
click at [39, 120] on div at bounding box center [44, 123] width 27 height 14
click at [30, 123] on input "On Hand" at bounding box center [29, 123] width 1 height 1
checkbox input "false"
drag, startPoint x: 1067, startPoint y: 581, endPoint x: 1061, endPoint y: 522, distance: 59.3
click at [1067, 581] on div "Items Stock Items Select a Report NEW QUERY 2 R0Q56A On Hand Filter Table Selec…" at bounding box center [784, 425] width 1568 height 780
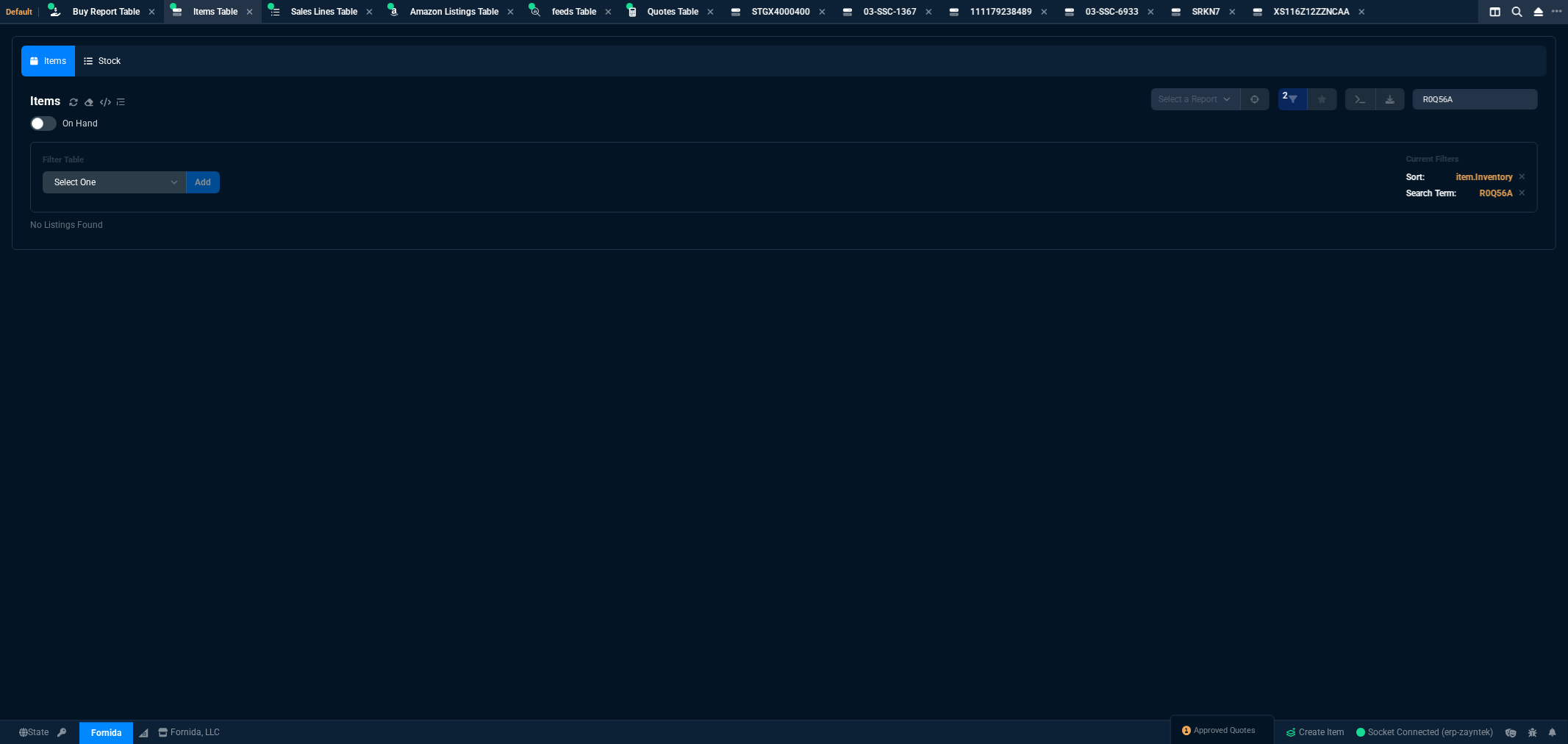
click at [823, 402] on div "Items Stock Items Select a Report NEW QUERY 2 R0Q56A On Hand Filter Table Selec…" at bounding box center [784, 425] width 1568 height 780
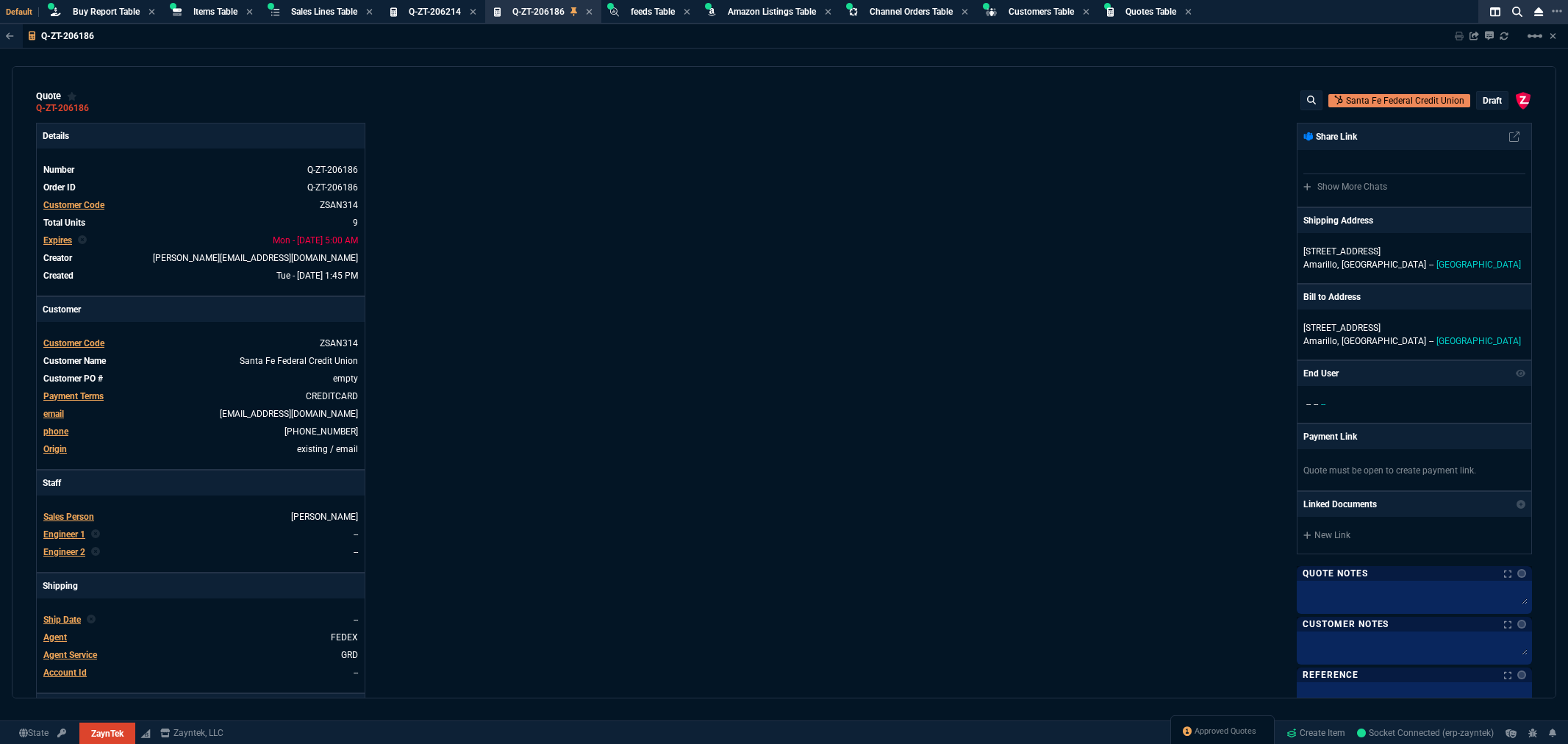
select select "8: NEPT"
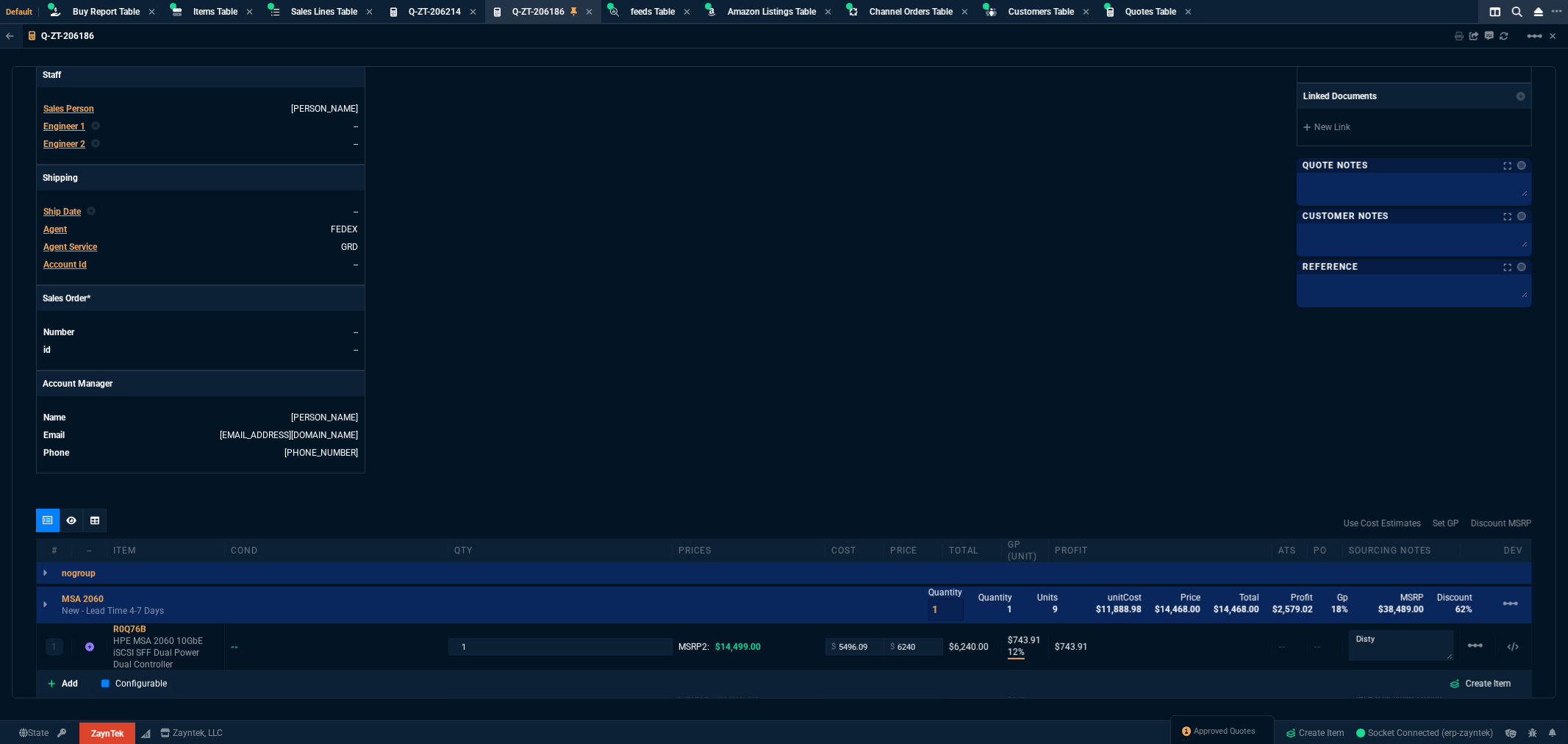
scroll to position [653, 0]
